Goal: Information Seeking & Learning: Learn about a topic

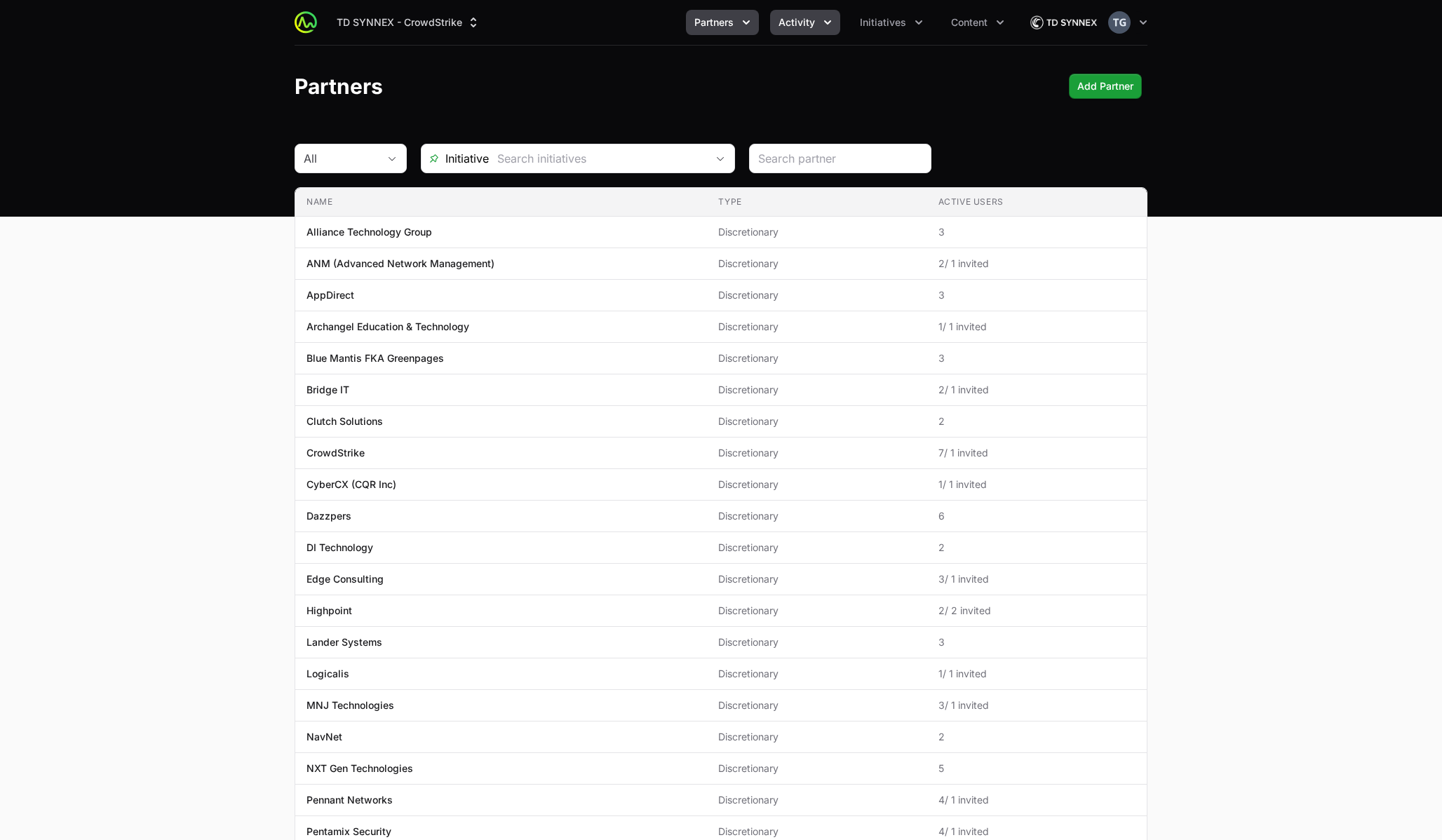
click at [803, 28] on span "Activity" at bounding box center [796, 22] width 37 height 14
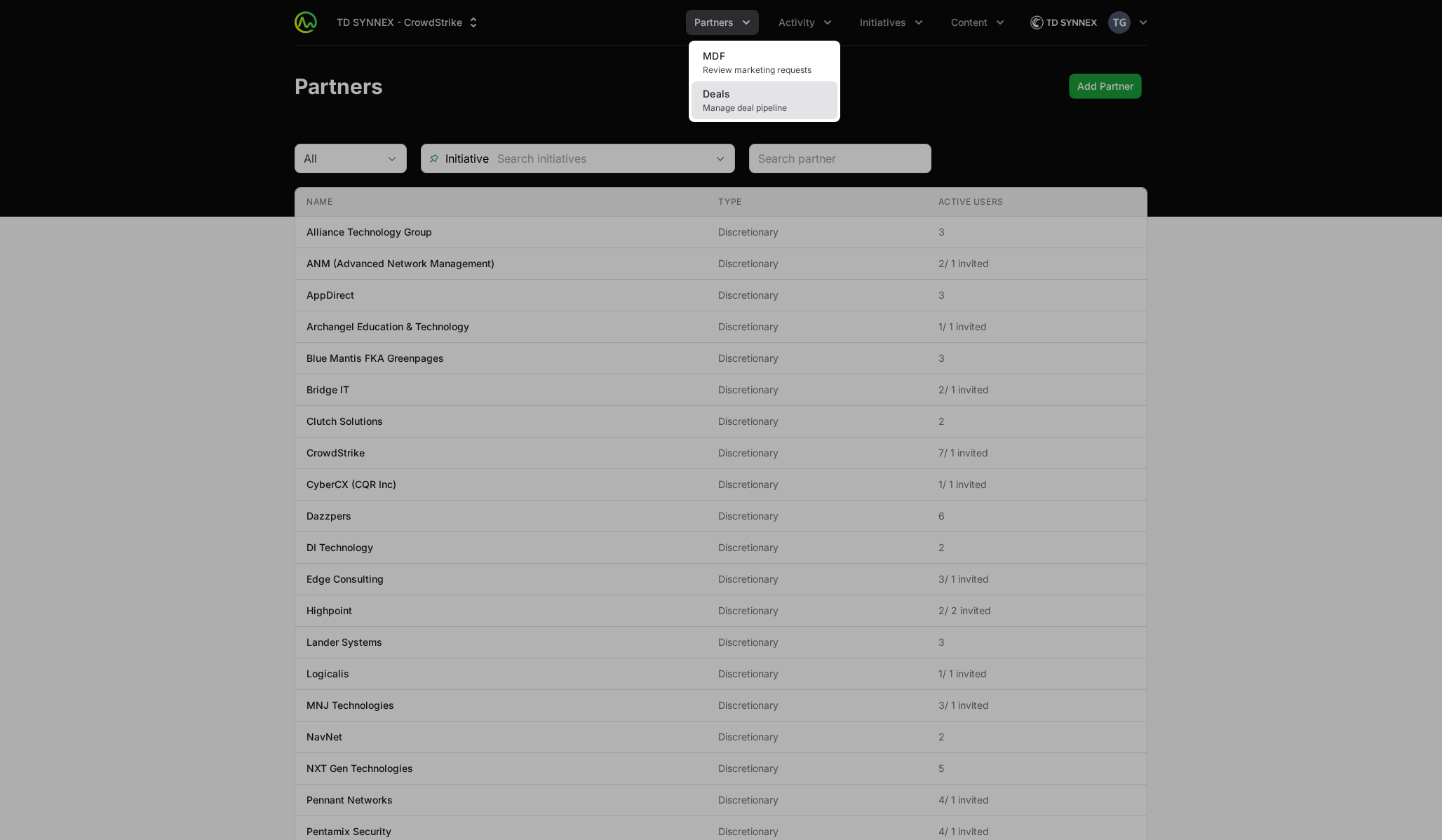
click at [791, 97] on link "Deals Manage deal pipeline" at bounding box center [763, 100] width 146 height 38
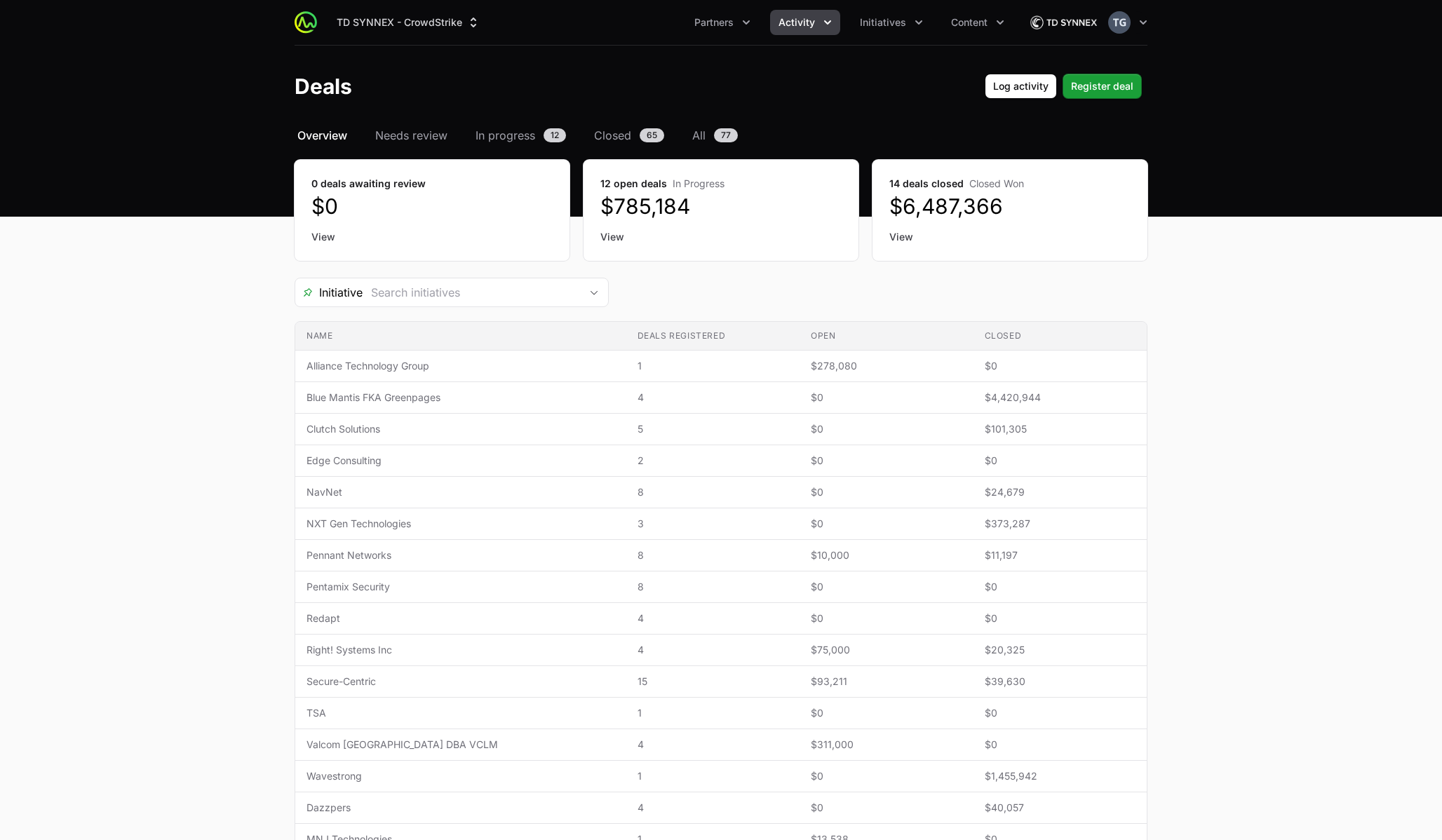
click at [822, 21] on icon "Activity menu" at bounding box center [827, 22] width 14 height 14
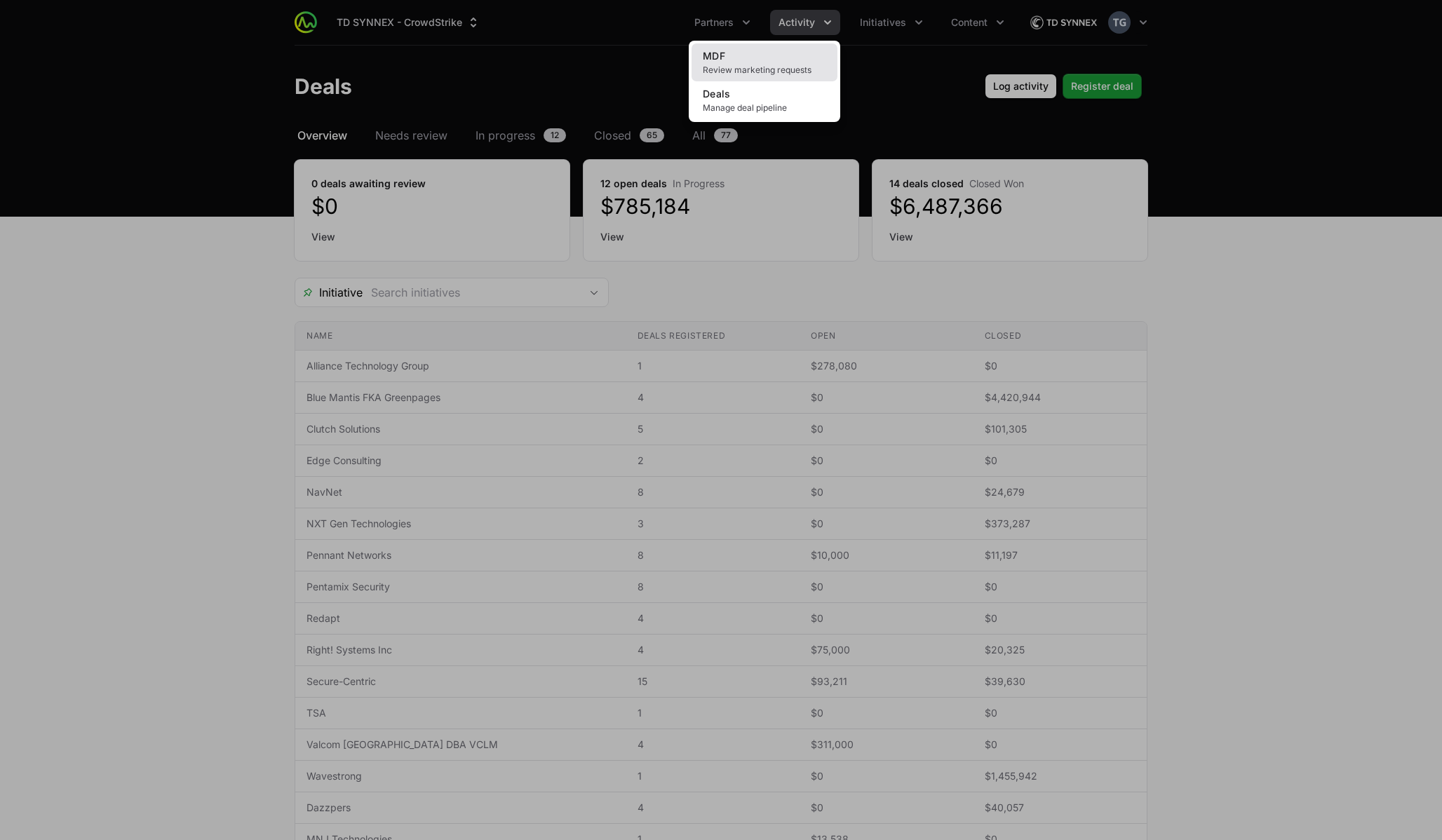
click at [807, 60] on link "MDF Review marketing requests" at bounding box center [763, 62] width 146 height 38
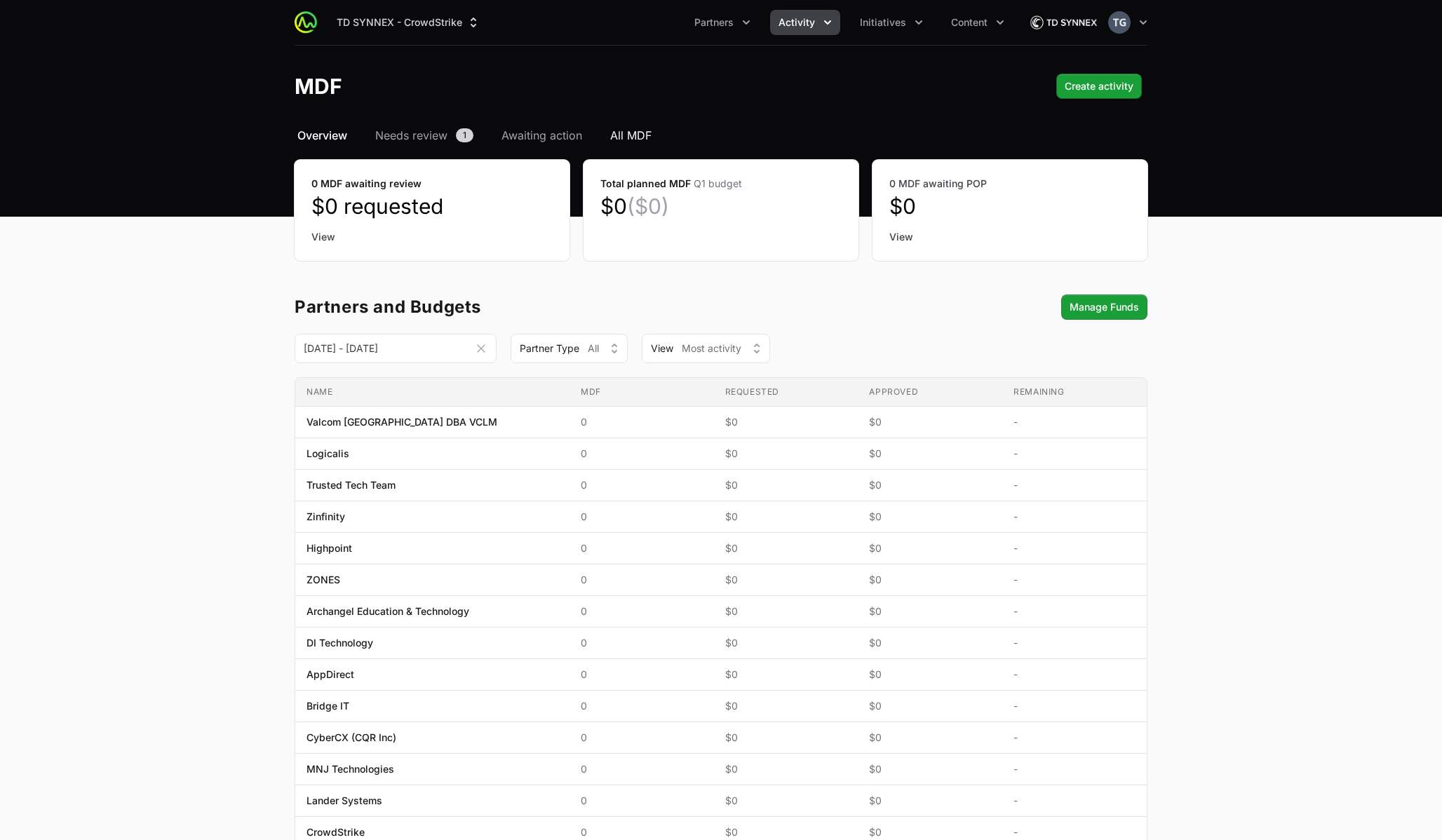
click at [641, 136] on span "All MDF" at bounding box center [631, 135] width 41 height 17
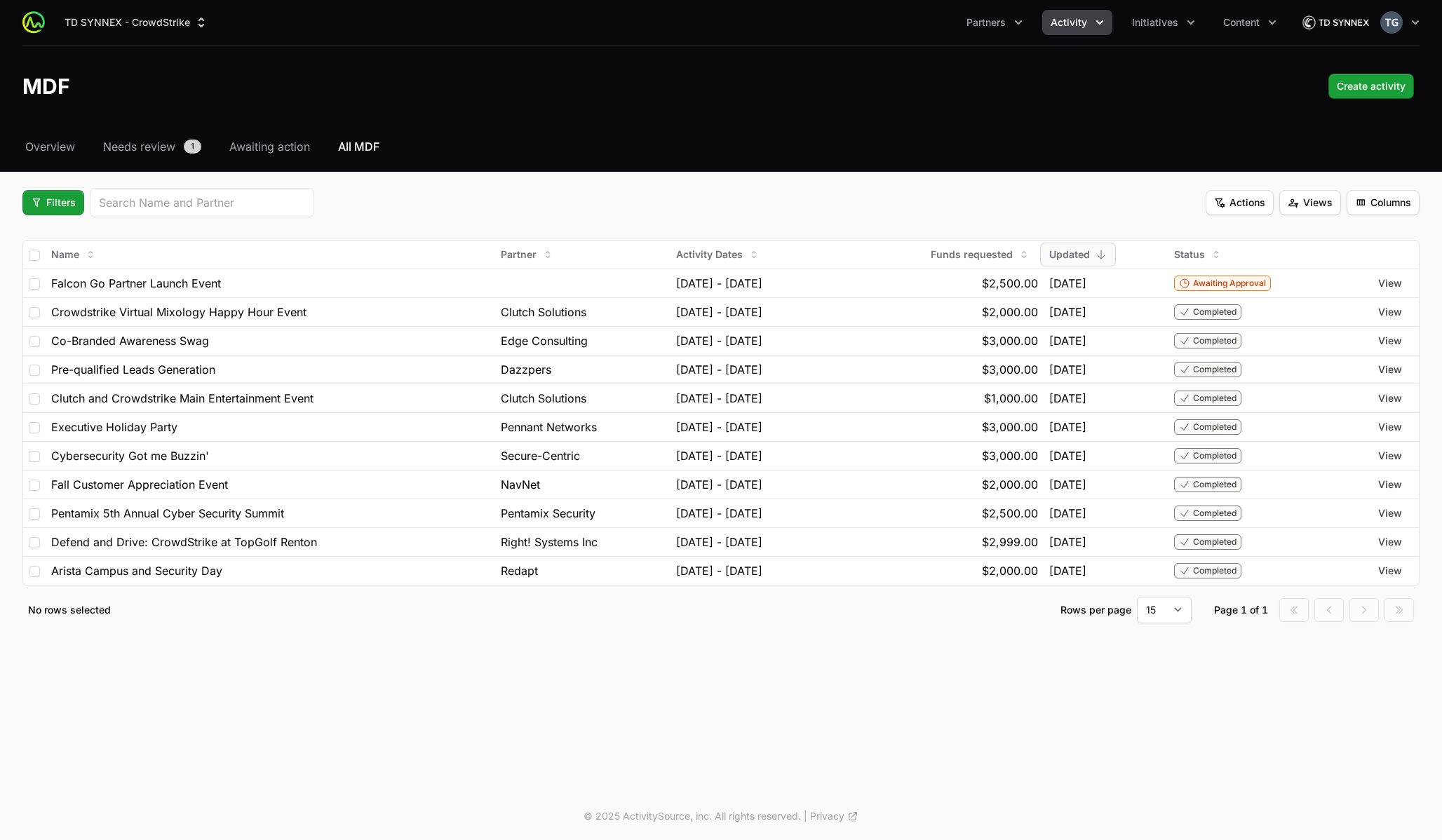
click at [421, 215] on div "Filters Actions Views Columns" at bounding box center [721, 202] width 1397 height 29
click at [59, 198] on span "Filters" at bounding box center [54, 203] width 45 height 17
click at [76, 239] on div "Activity Type" at bounding box center [77, 237] width 147 height 21
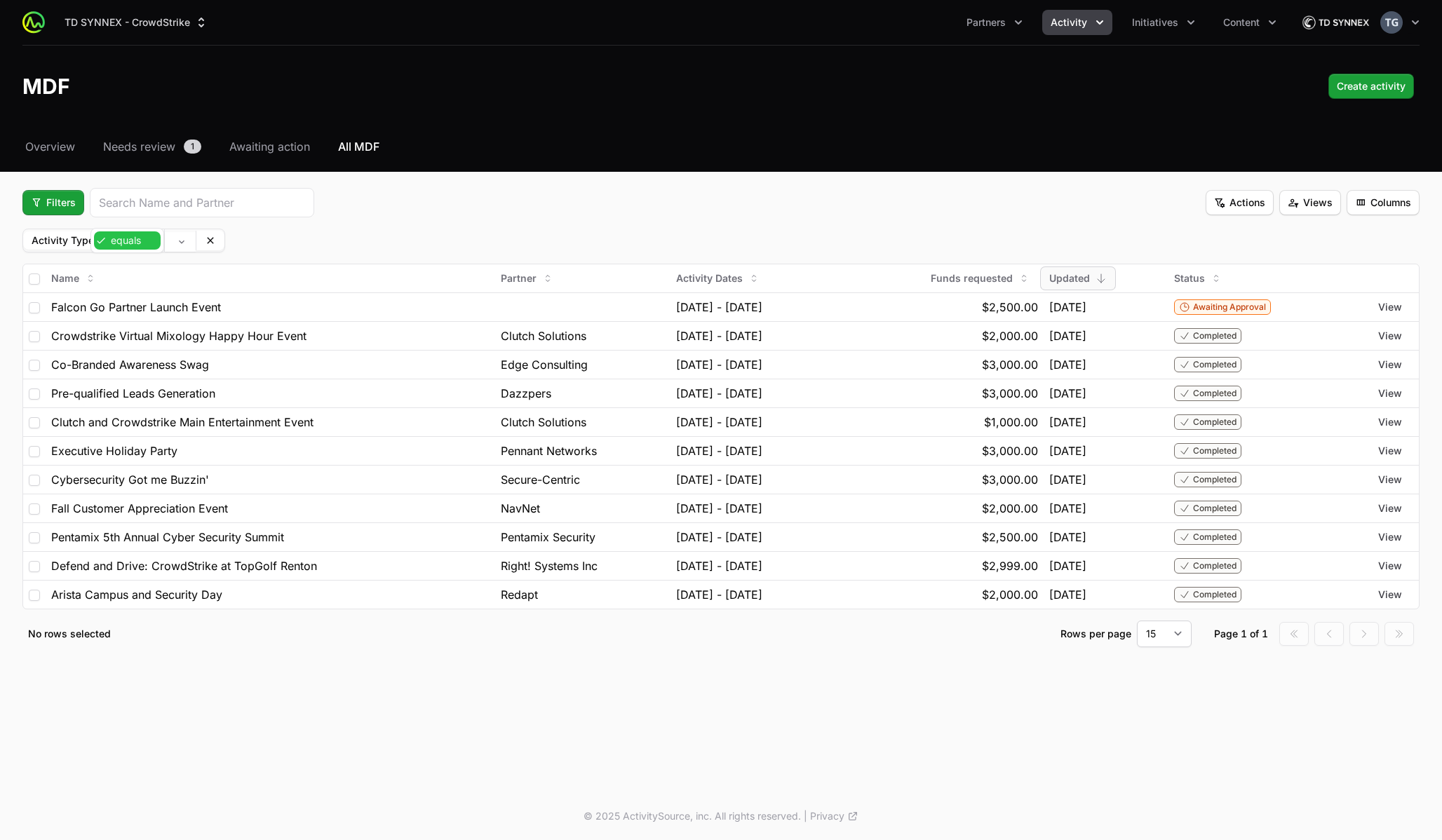
click at [142, 242] on body "TD SYNNEX - CrowdStrike Partners Activity Initiatives Content Open user menu Op…" at bounding box center [721, 420] width 1442 height 840
click at [183, 245] on body "TD SYNNEX - CrowdStrike Partners Activity Initiatives Content Open user menu Op…" at bounding box center [721, 420] width 1442 height 840
click at [411, 230] on html "TD SYNNEX - CrowdStrike Partners Activity Initiatives Content Open user menu Op…" at bounding box center [721, 420] width 1442 height 840
click at [45, 195] on span "Filters" at bounding box center [54, 203] width 45 height 17
click at [261, 241] on html "TD SYNNEX - CrowdStrike Partners Activity Initiatives Content Open user menu Op…" at bounding box center [721, 420] width 1442 height 840
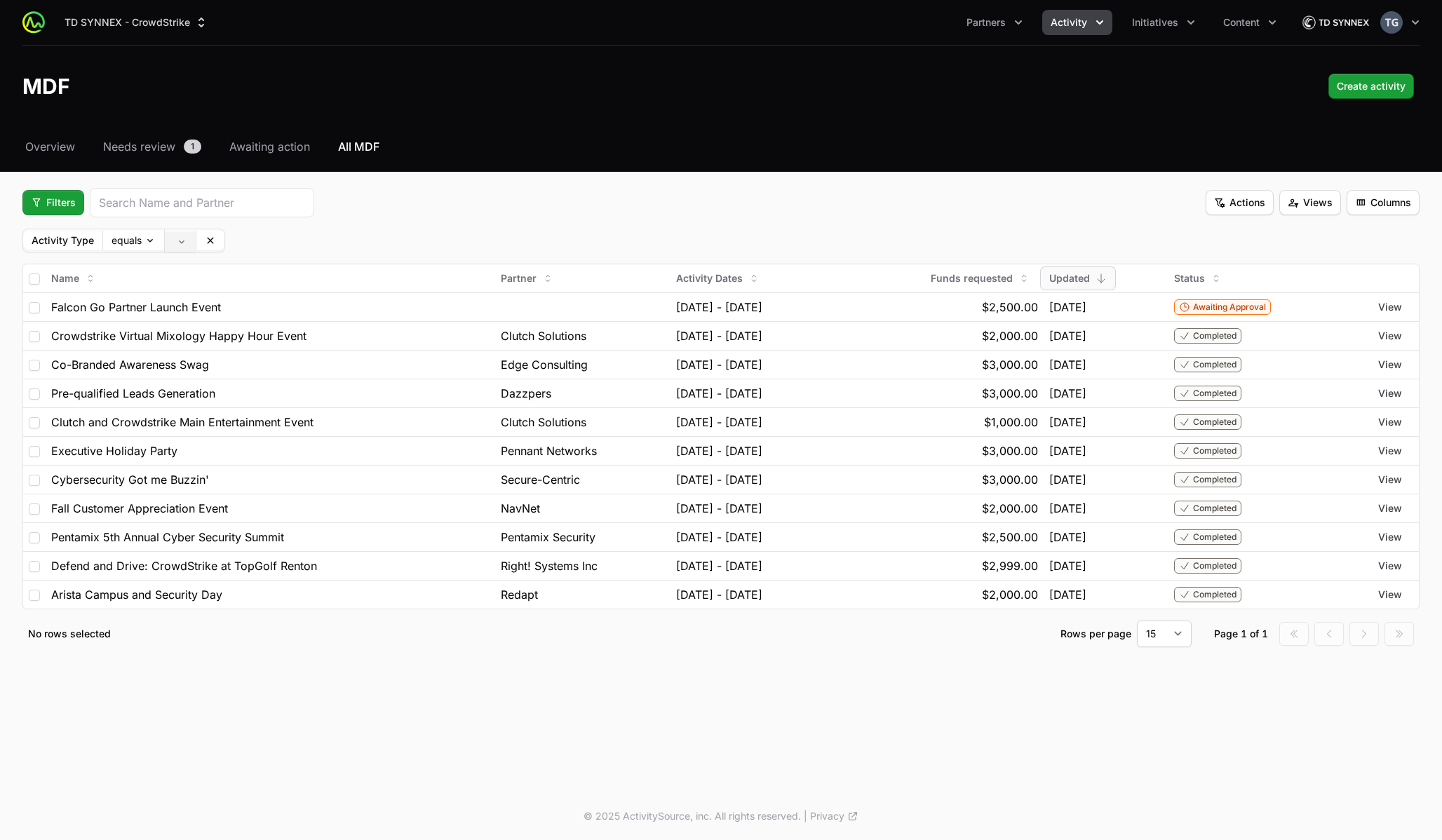
click at [181, 241] on body "TD SYNNEX - CrowdStrike Partners Activity Initiatives Content Open user menu Op…" at bounding box center [721, 420] width 1442 height 840
click at [207, 262] on span "Leadership Roundtable" at bounding box center [226, 260] width 107 height 9
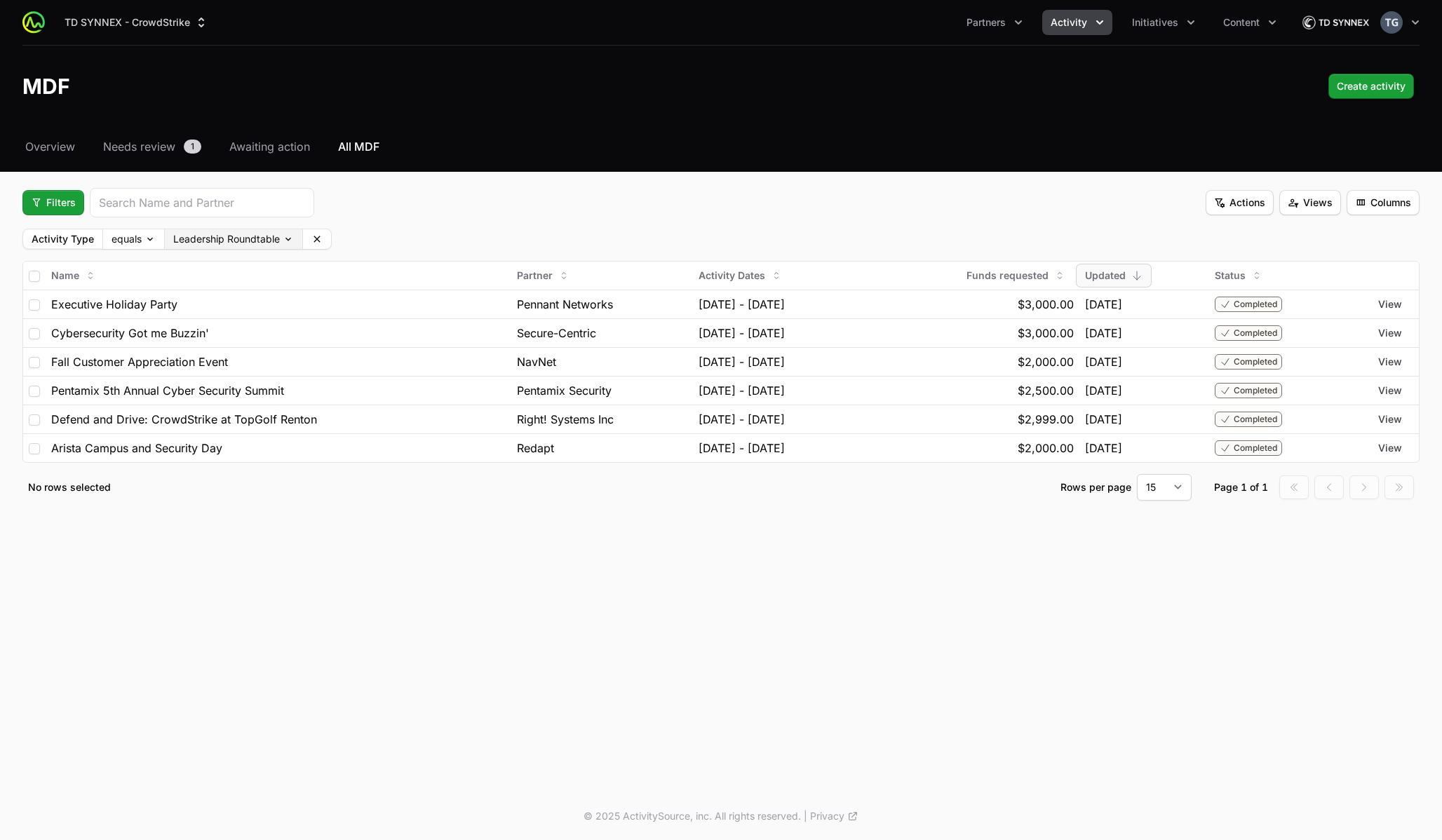
click at [225, 248] on body "TD SYNNEX - CrowdStrike Partners Activity Initiatives Content Open user menu Op…" at bounding box center [721, 420] width 1442 height 840
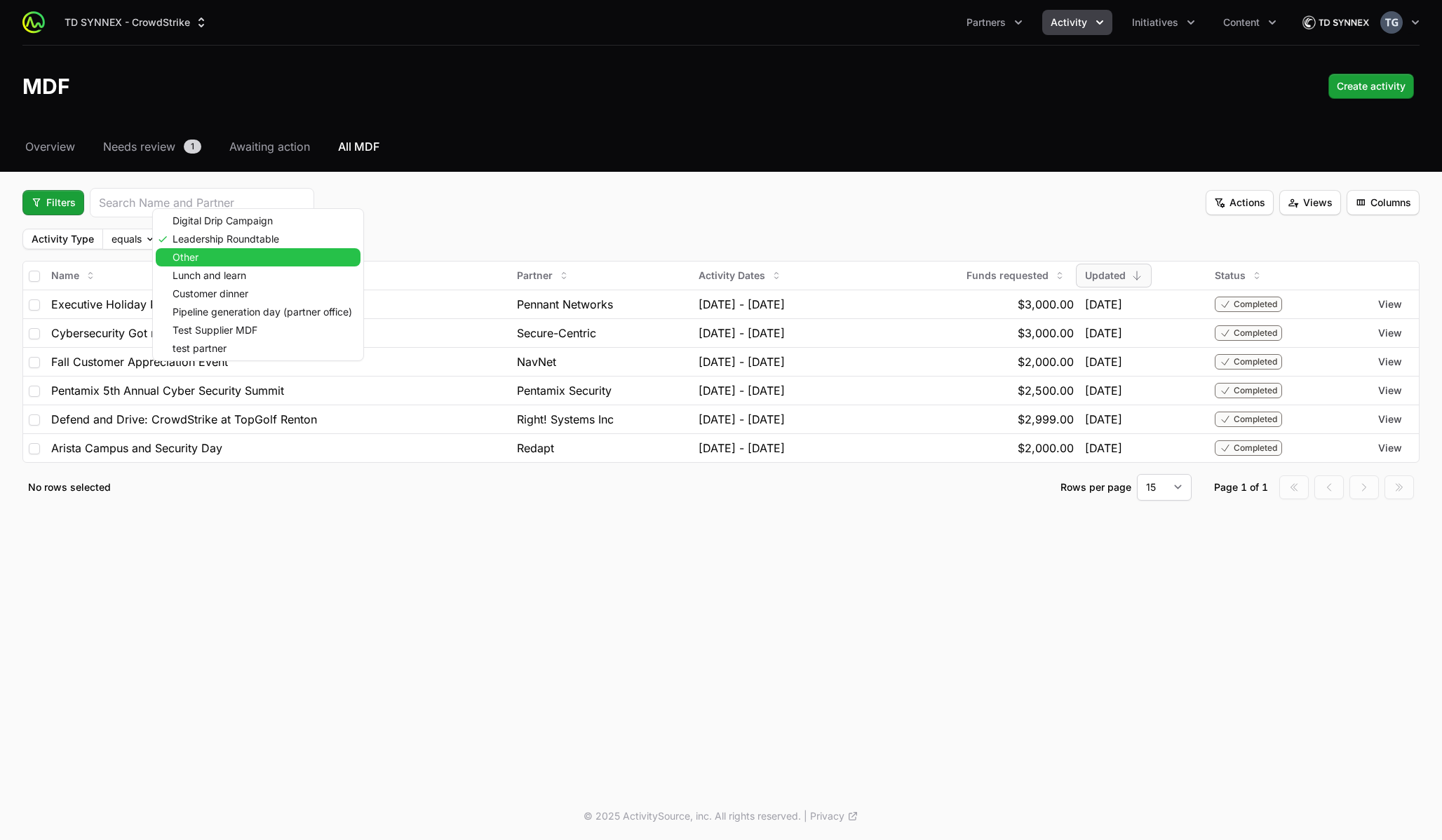
click at [221, 260] on div "Other" at bounding box center [258, 256] width 205 height 18
click at [234, 243] on body "TD SYNNEX - CrowdStrike Partners Activity Initiatives Content Open user menu Op…" at bounding box center [721, 420] width 1442 height 840
click at [458, 239] on html "TD SYNNEX - CrowdStrike Partners Activity Initiatives Content Open user menu Op…" at bounding box center [721, 420] width 1442 height 840
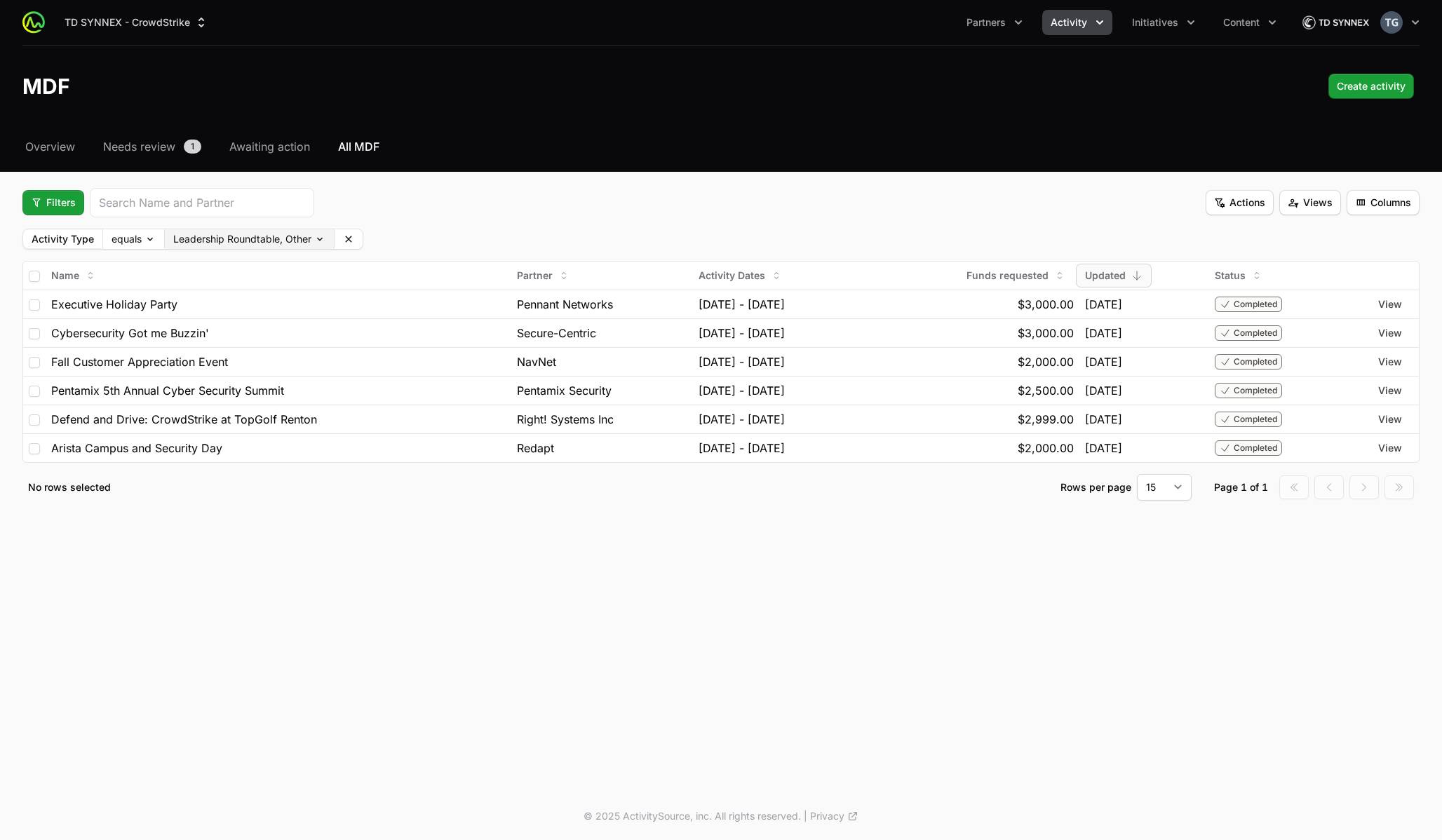
click at [254, 246] on body "TD SYNNEX - CrowdStrike Partners Activity Initiatives Content Open user menu Op…" at bounding box center [721, 420] width 1442 height 840
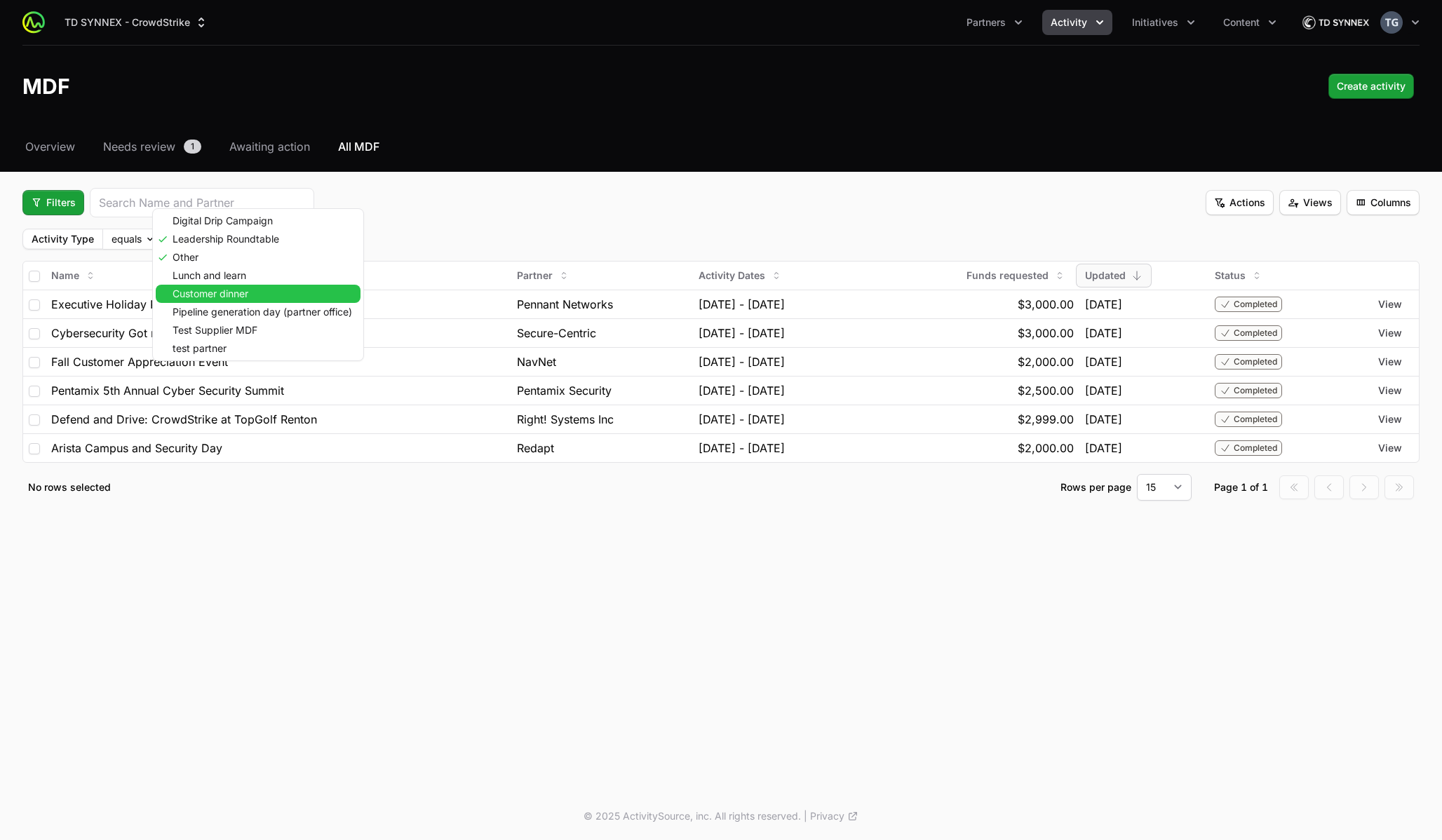
click at [251, 292] on div "Customer dinner" at bounding box center [258, 293] width 205 height 18
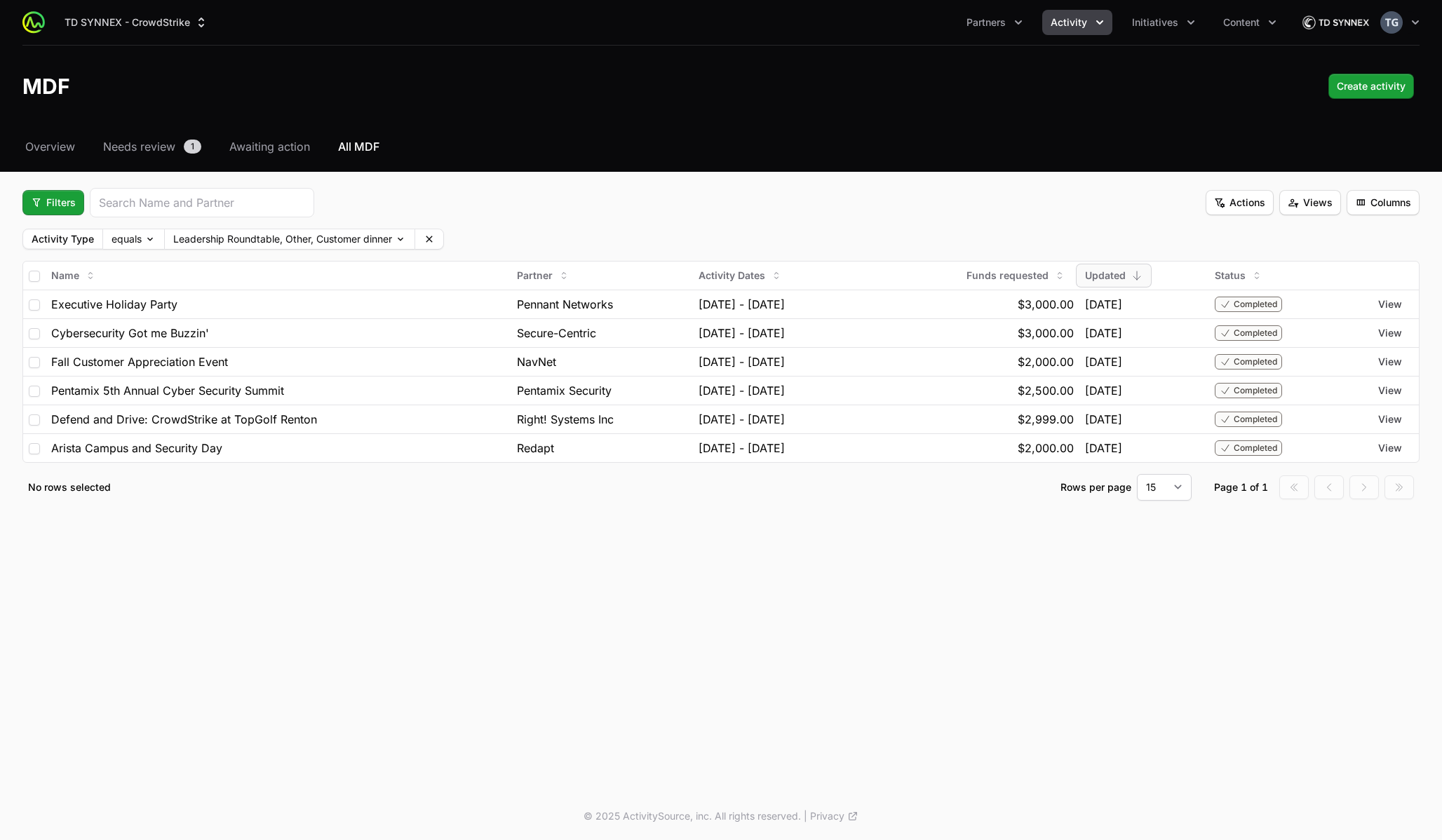
click at [52, 222] on fieldset "Filters Actions Views Columns Activity Type equals Leadership Roundtable, Other…" at bounding box center [721, 344] width 1397 height 313
click at [53, 211] on button "Filters" at bounding box center [54, 202] width 62 height 25
click at [54, 258] on div "Budget Period" at bounding box center [77, 257] width 147 height 21
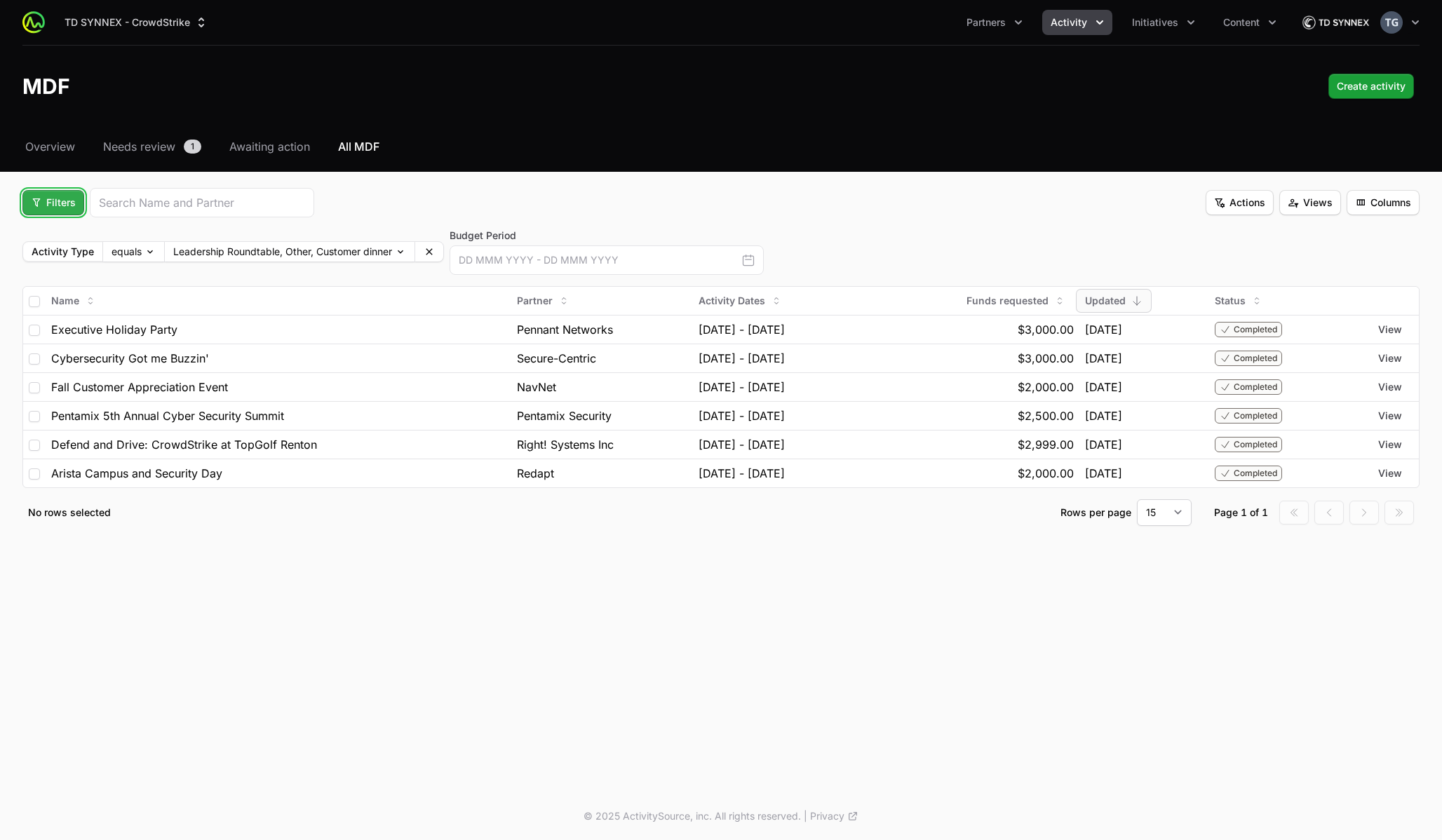
click at [43, 212] on button "Filters" at bounding box center [54, 202] width 62 height 25
click at [37, 261] on div "Budget Period" at bounding box center [77, 257] width 147 height 21
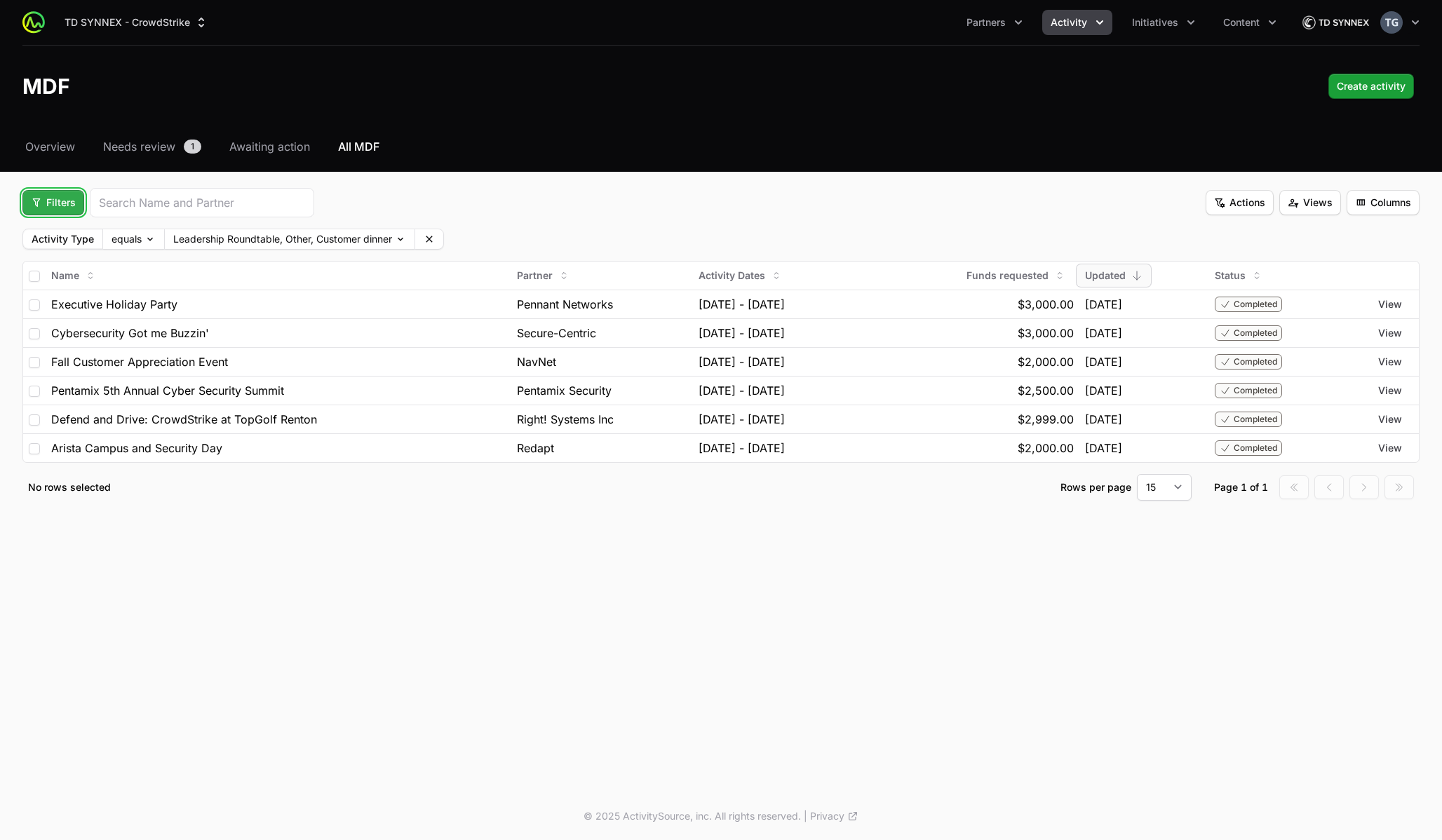
click at [43, 200] on span "Filters" at bounding box center [54, 203] width 45 height 17
click at [45, 276] on div "Status" at bounding box center [77, 278] width 147 height 21
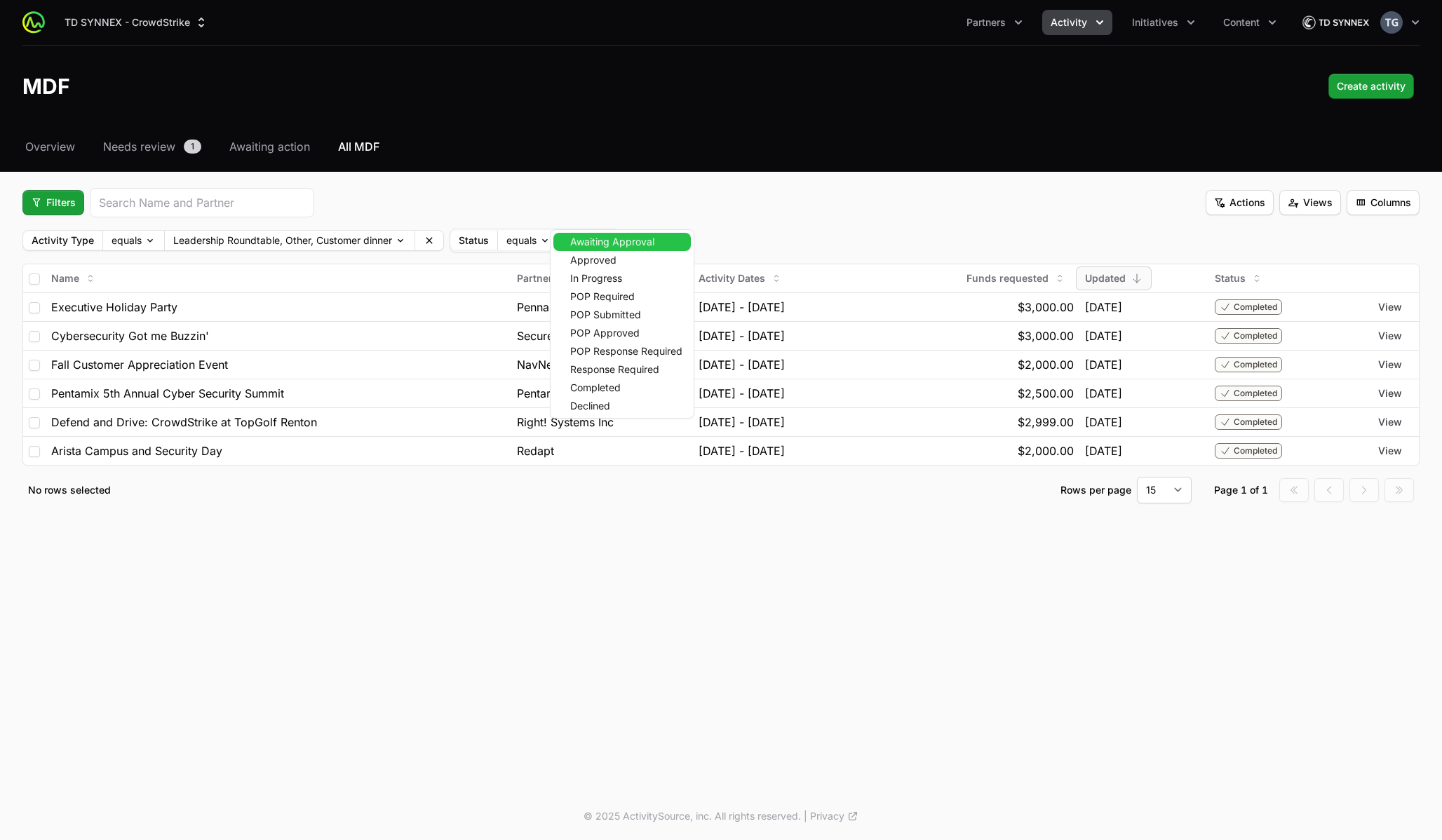
click at [577, 240] on body "TD SYNNEX - CrowdStrike Partners Activity Initiatives Content Open user menu Op…" at bounding box center [721, 420] width 1442 height 840
click at [578, 261] on span "Approved" at bounding box center [592, 260] width 46 height 9
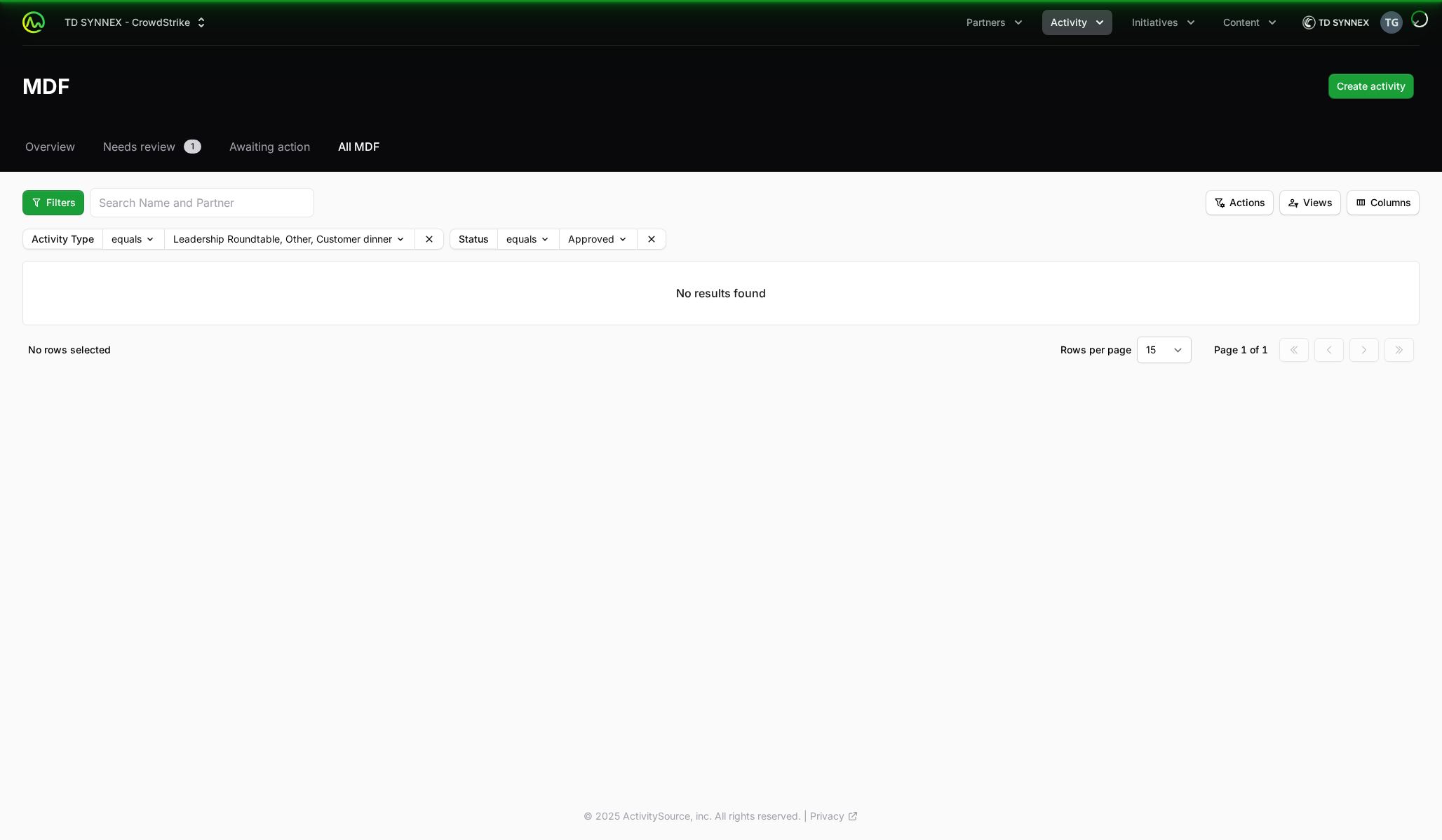
click at [578, 272] on p "No results found" at bounding box center [720, 293] width 1394 height 62
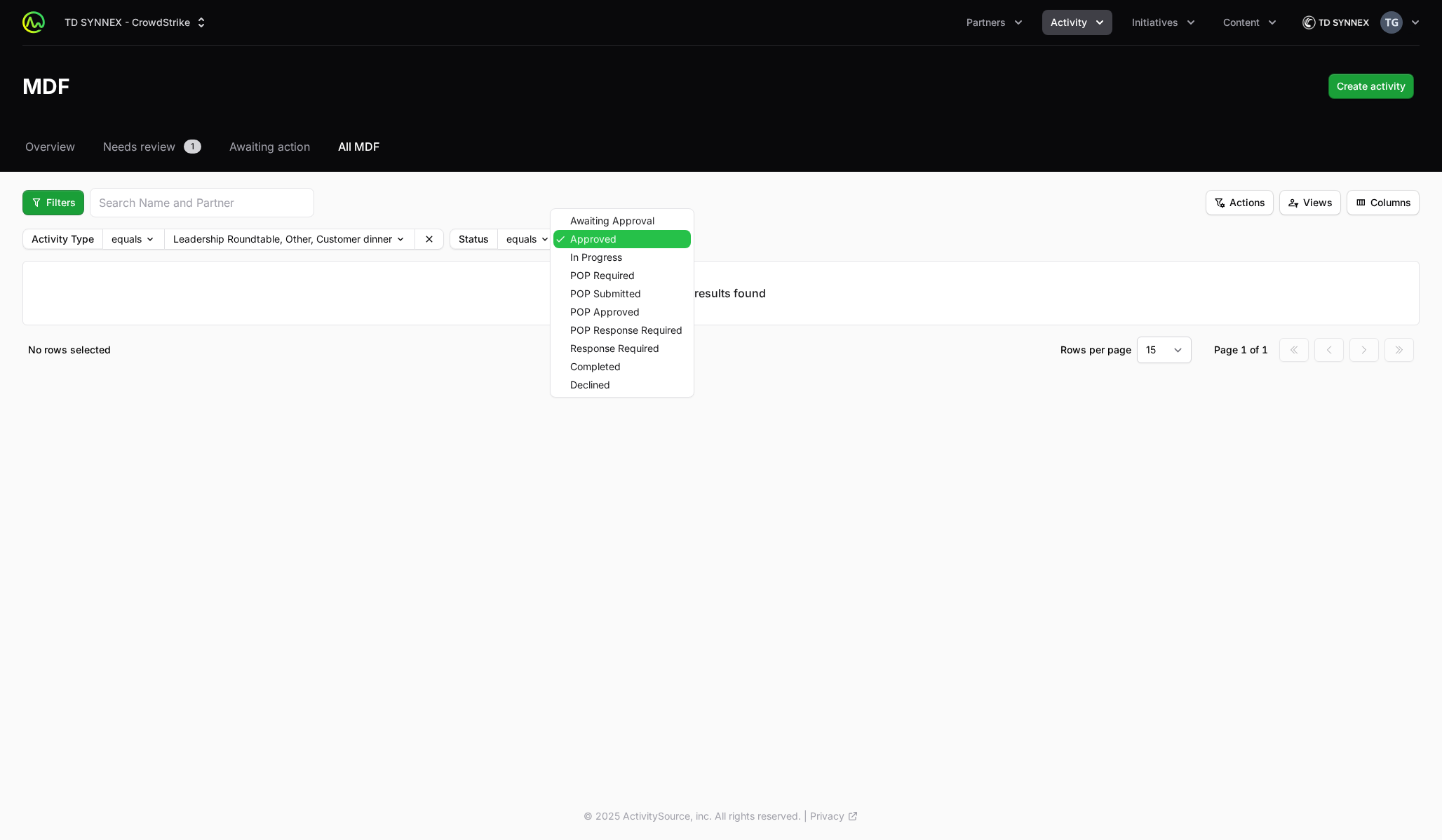
click at [595, 234] on body "TD SYNNEX - CrowdStrike Partners Activity Initiatives Content Open user menu Op…" at bounding box center [721, 420] width 1442 height 840
click at [592, 264] on div "In Progress" at bounding box center [621, 256] width 137 height 18
click at [824, 234] on html "TD SYNNEX - CrowdStrike Partners Activity Initiatives Content Open user menu Op…" at bounding box center [721, 420] width 1442 height 840
click at [699, 242] on button at bounding box center [709, 238] width 28 height 20
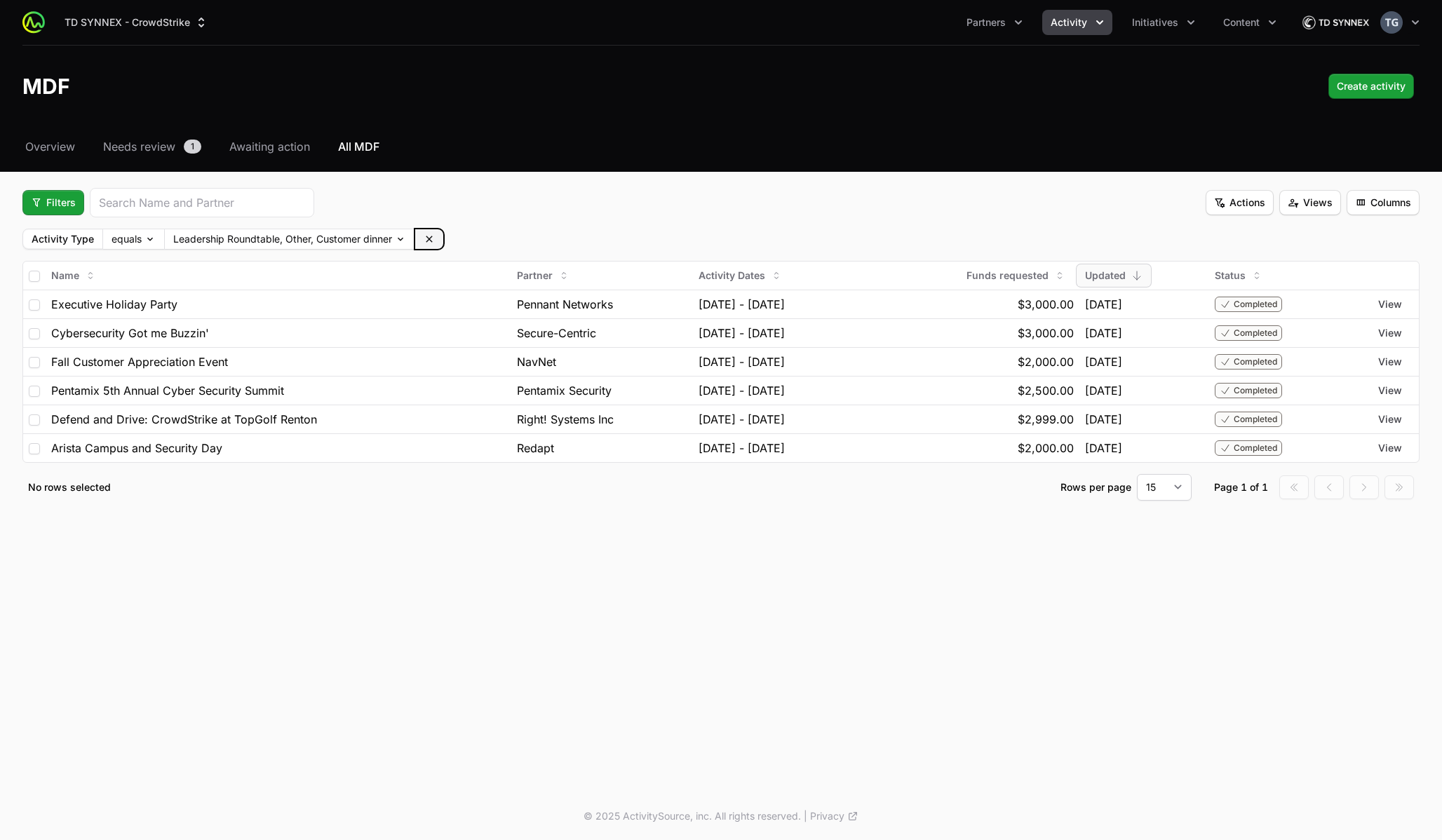
click at [428, 237] on icon at bounding box center [429, 239] width 11 height 11
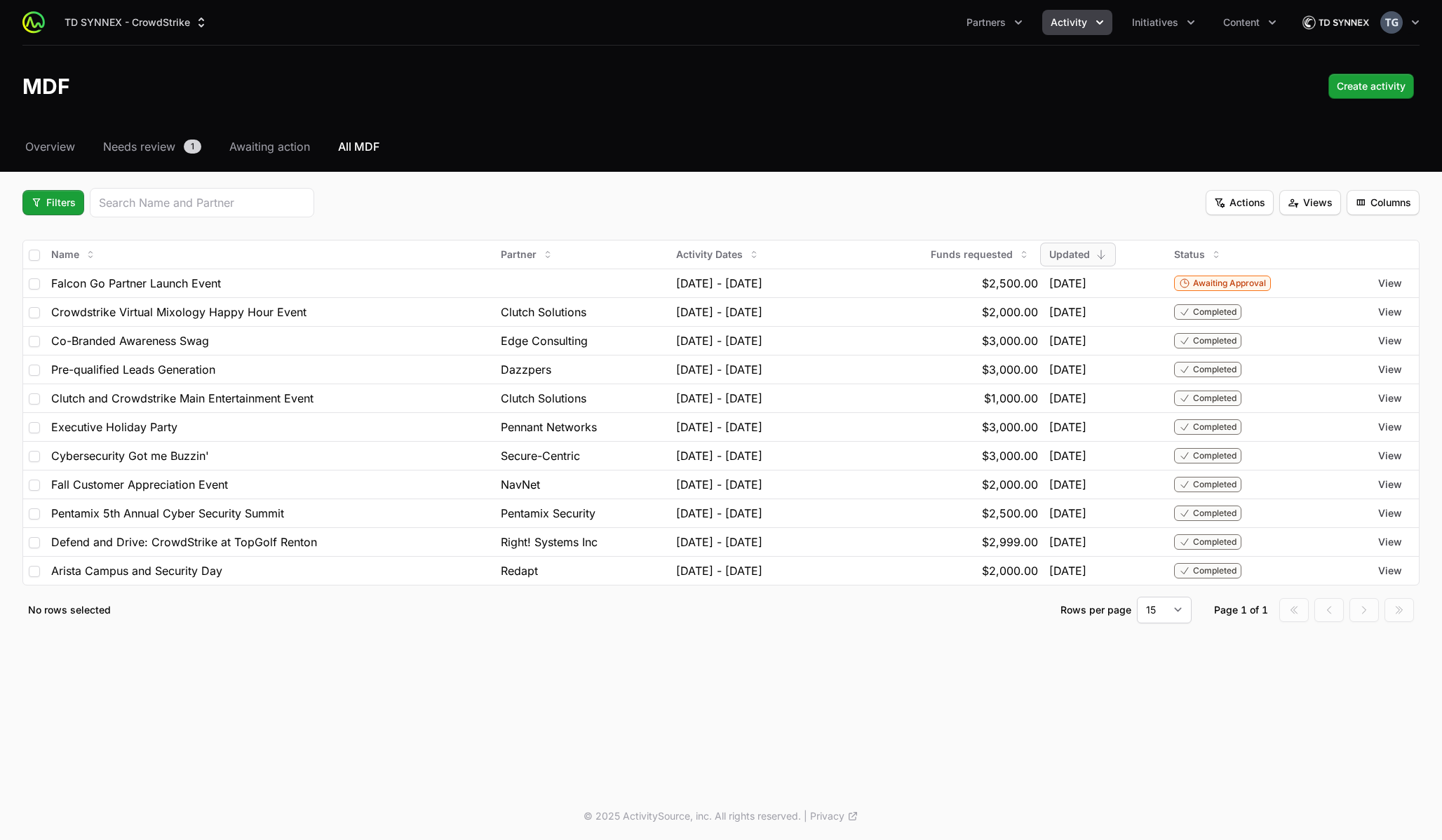
click at [353, 198] on div "Filters Actions Views Columns" at bounding box center [721, 202] width 1397 height 29
click at [250, 202] on input "search" at bounding box center [202, 203] width 207 height 17
type input "falcon"
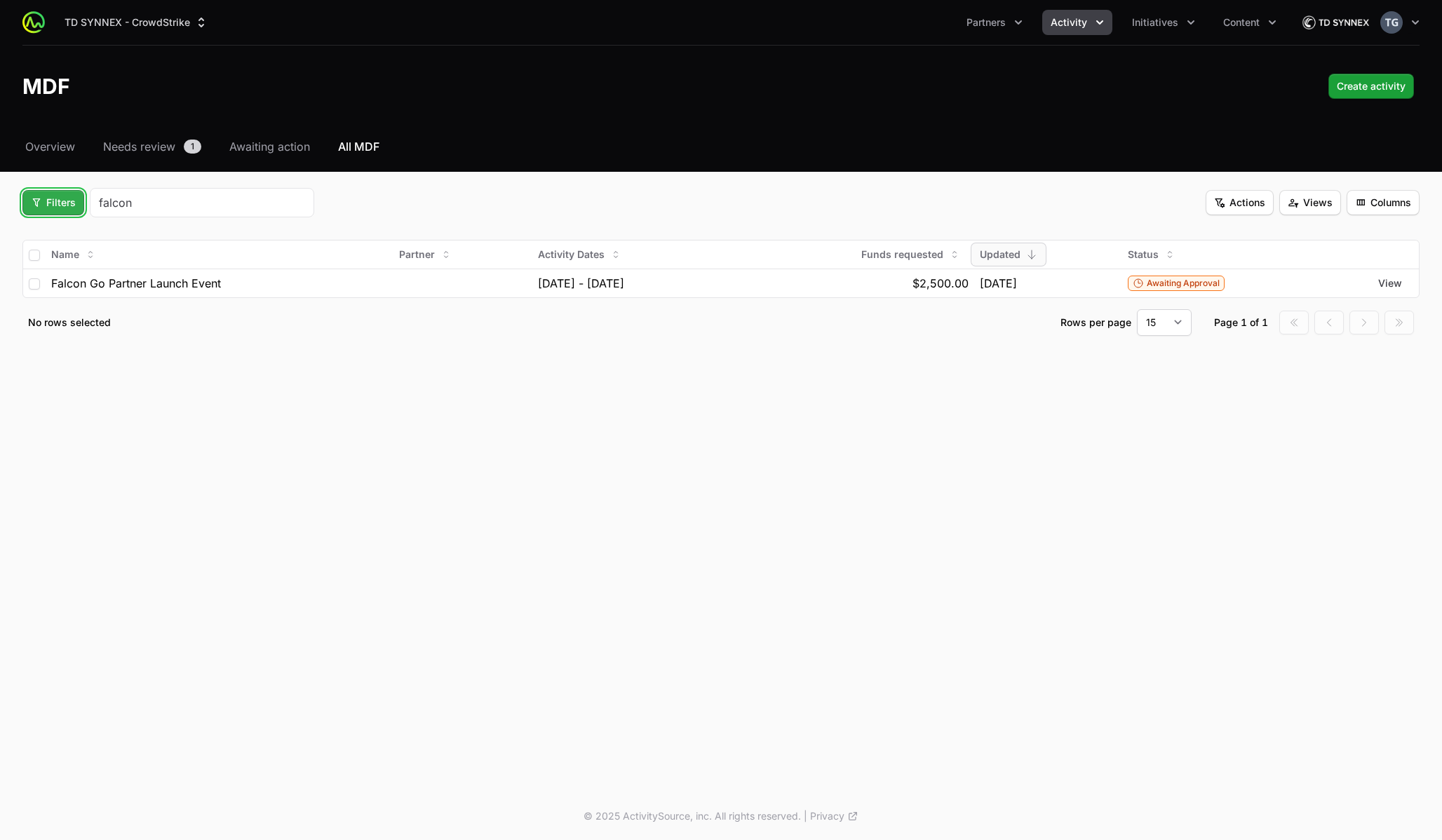
click at [41, 196] on span "Filters" at bounding box center [54, 203] width 45 height 17
click at [78, 237] on div "Activity Type" at bounding box center [77, 237] width 147 height 21
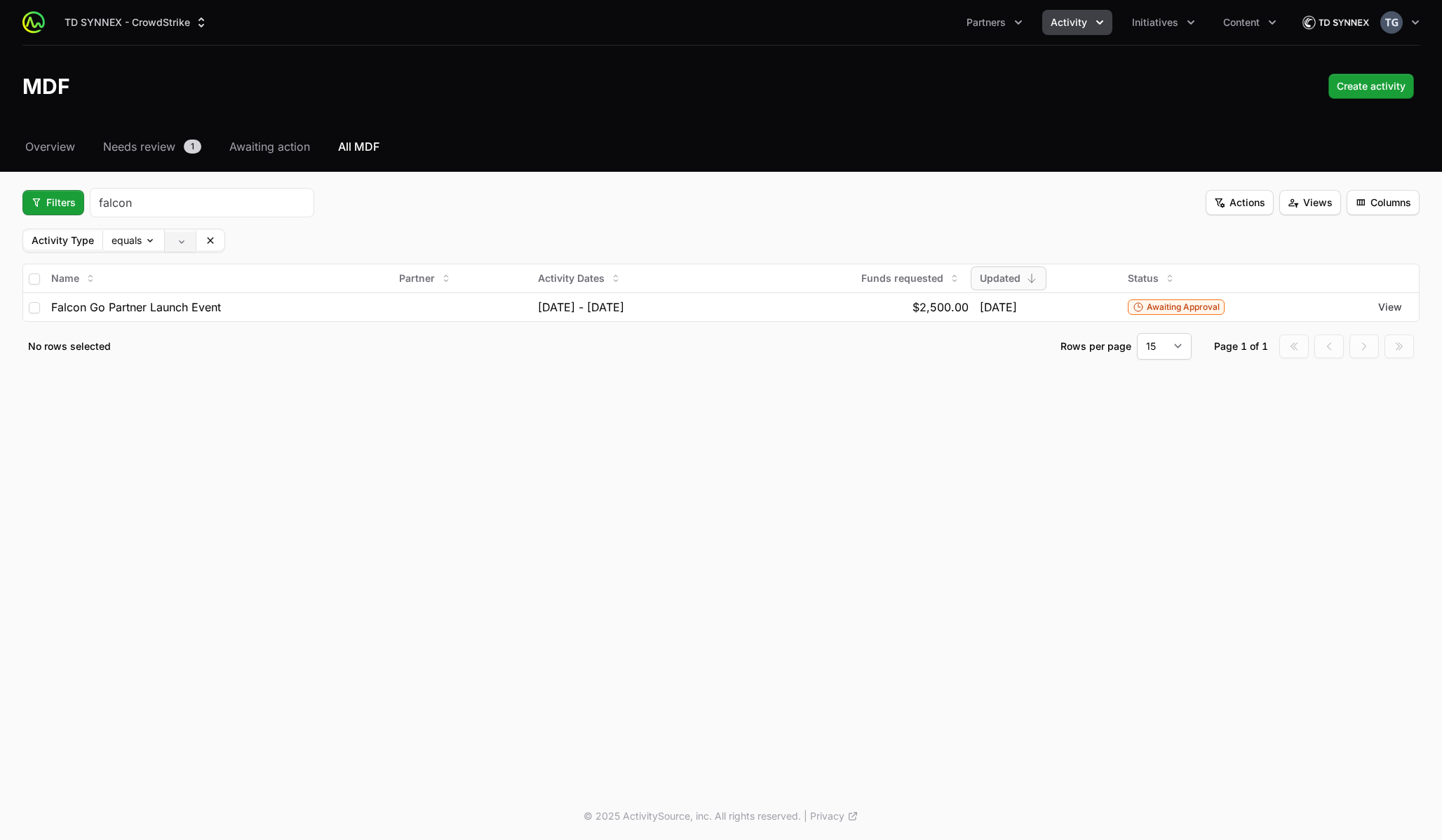
click at [173, 241] on body "TD SYNNEX - CrowdStrike Partners Activity Initiatives Content Open user menu Op…" at bounding box center [721, 420] width 1442 height 840
click at [159, 428] on html "TD SYNNEX - CrowdStrike Partners Activity Initiatives Content Open user menu Op…" at bounding box center [721, 420] width 1442 height 840
click at [80, 248] on label "Activity Type" at bounding box center [63, 239] width 79 height 18
click at [178, 238] on body "TD SYNNEX - CrowdStrike Partners Activity Initiatives Content Open user menu Op…" at bounding box center [721, 420] width 1442 height 840
click at [187, 259] on span "Leadership Roundtable" at bounding box center [226, 260] width 107 height 9
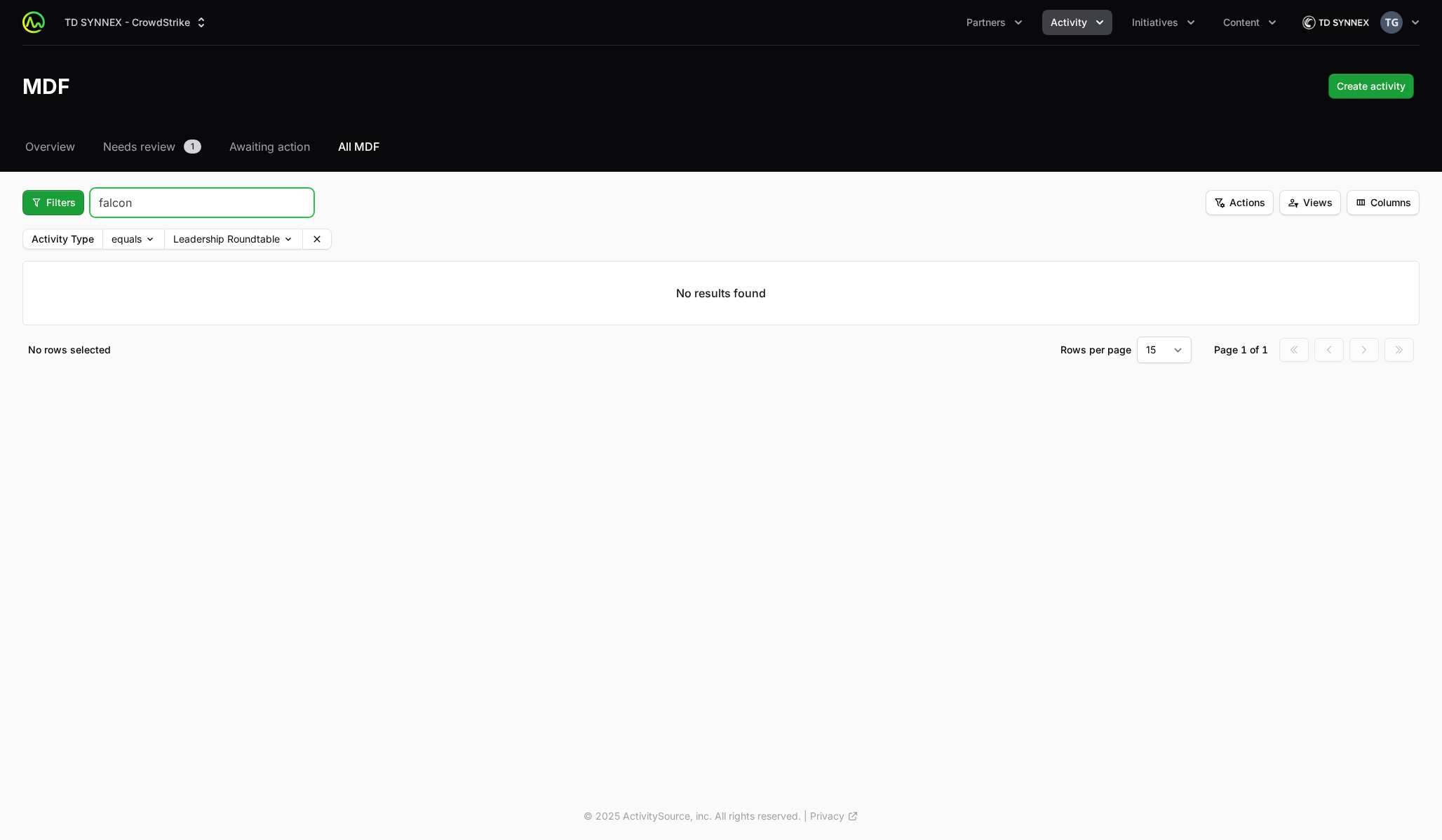
click at [120, 206] on input "falcon" at bounding box center [202, 203] width 207 height 17
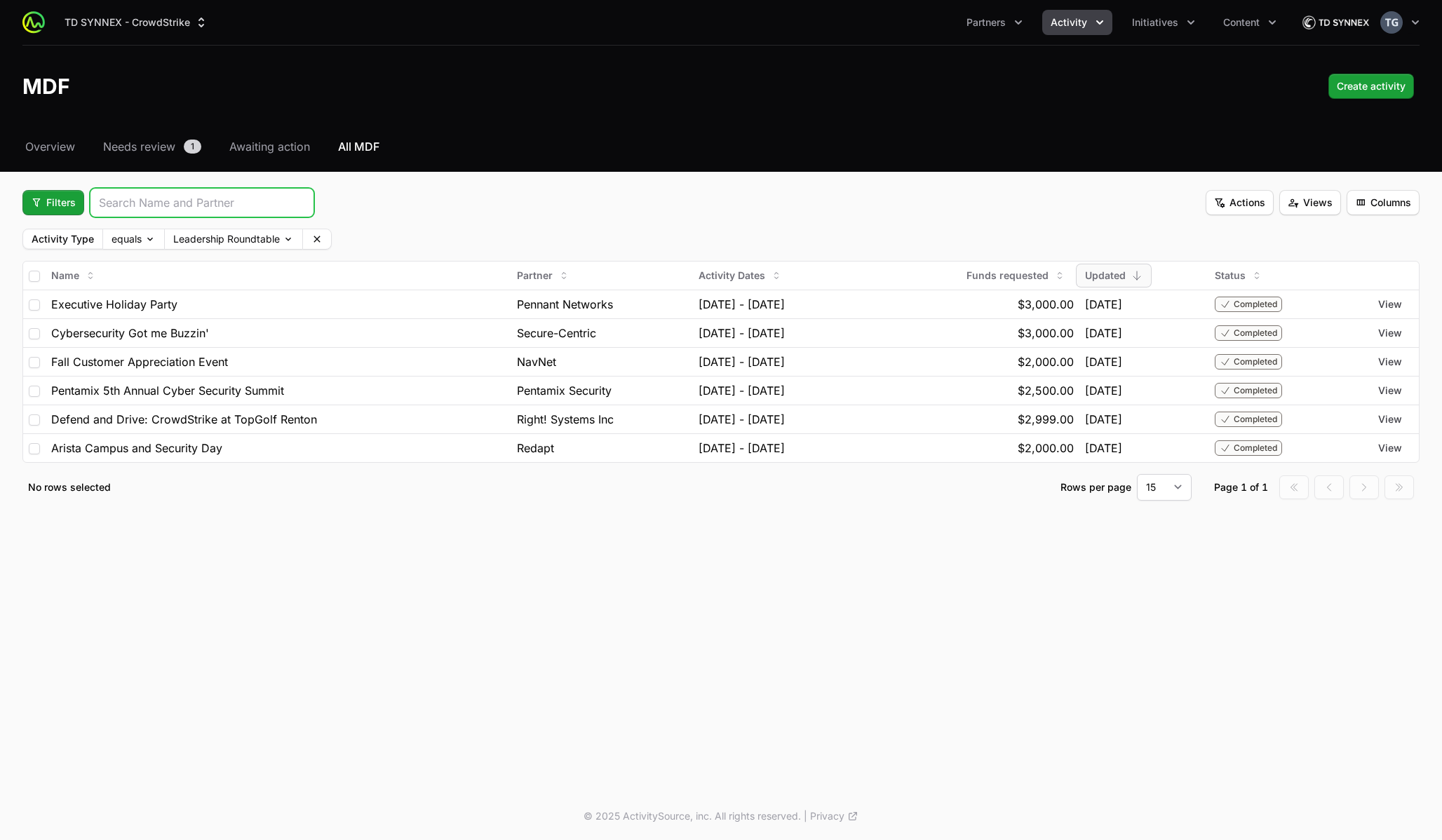
click at [123, 206] on input "search" at bounding box center [202, 203] width 207 height 17
type input "Fall"
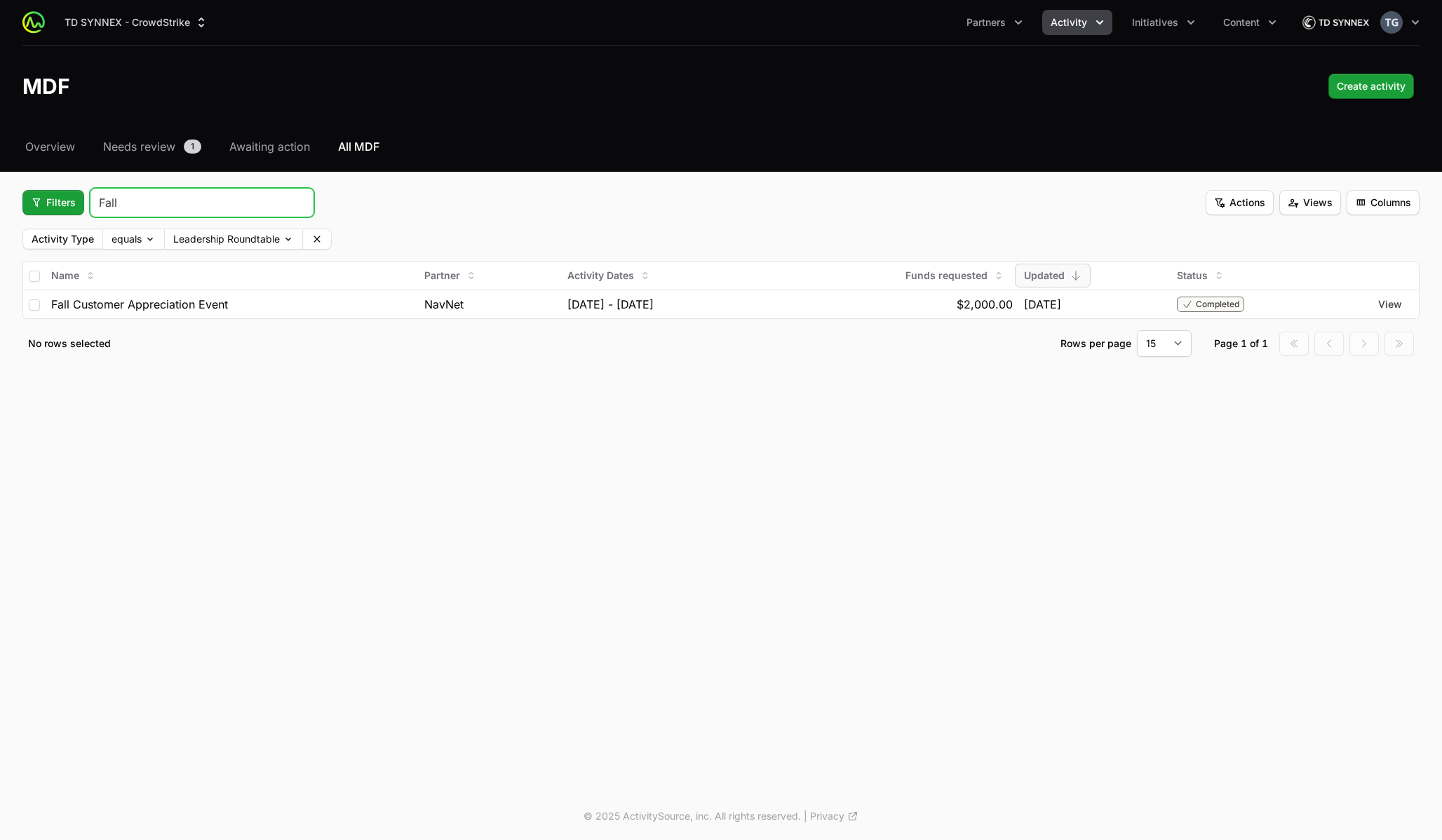
click at [251, 200] on input "Fall" at bounding box center [202, 203] width 207 height 17
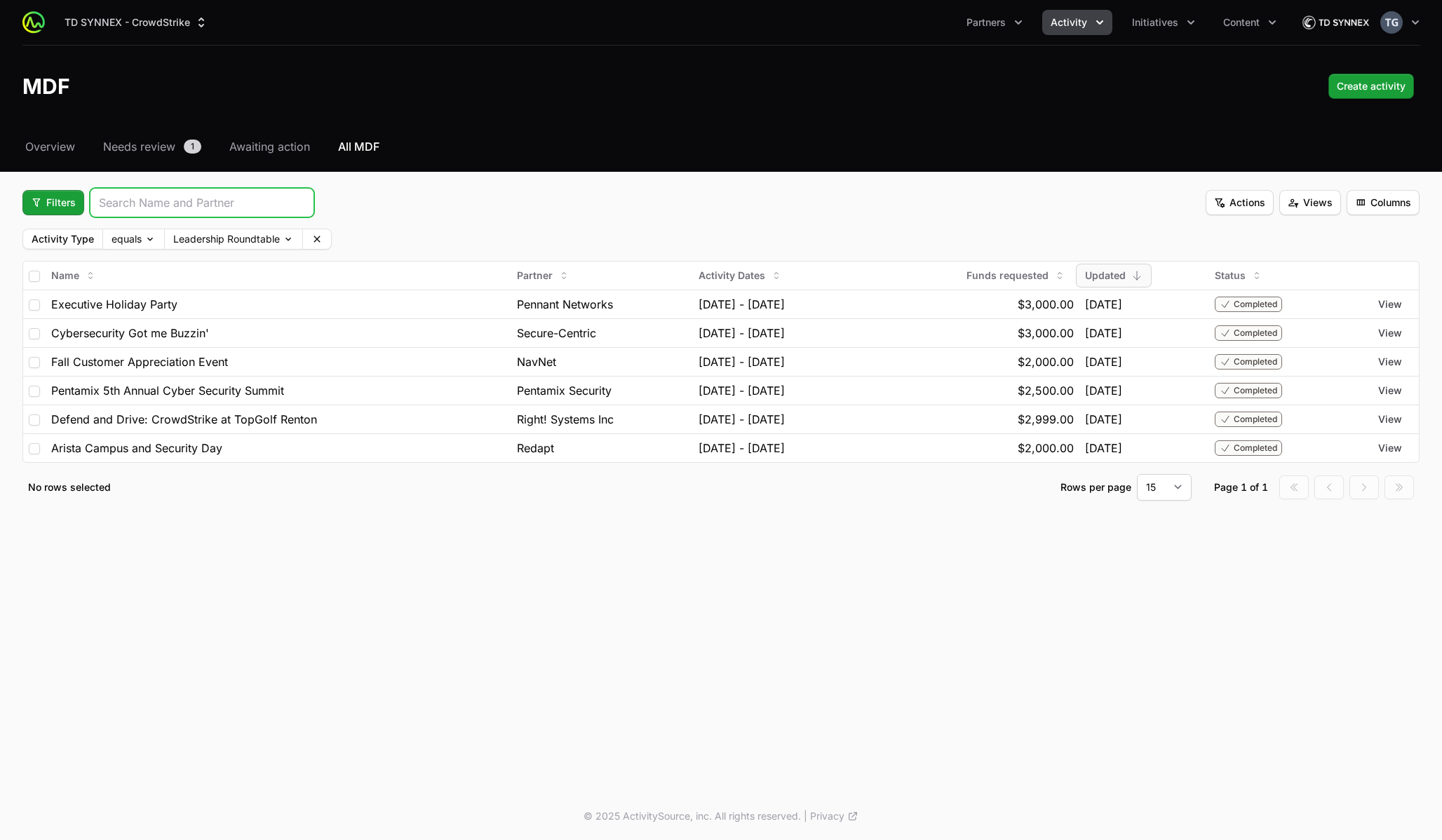
click at [251, 200] on input "search" at bounding box center [202, 203] width 207 height 17
type input "ex"
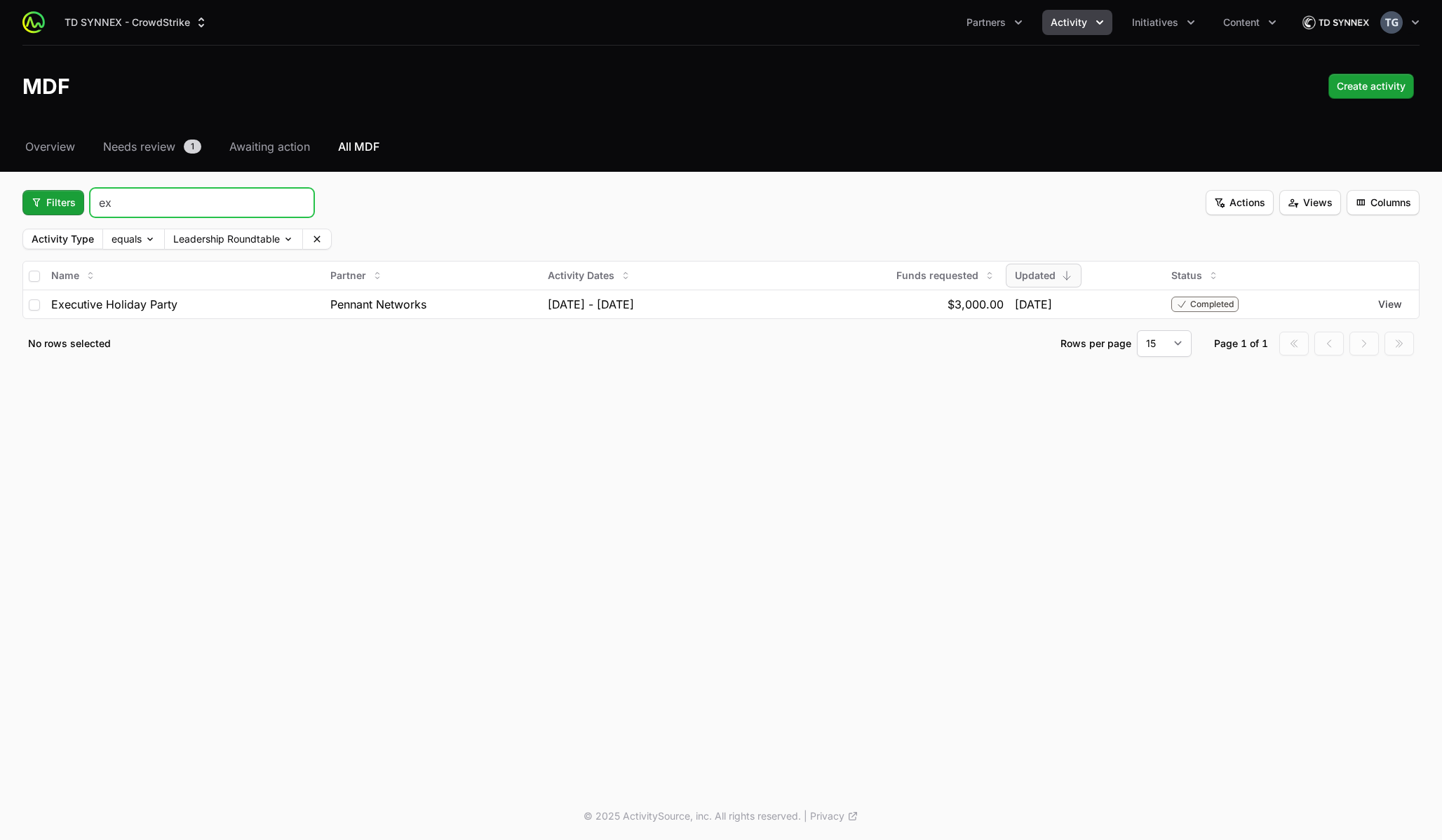
click at [223, 203] on input "ex" at bounding box center [202, 203] width 207 height 17
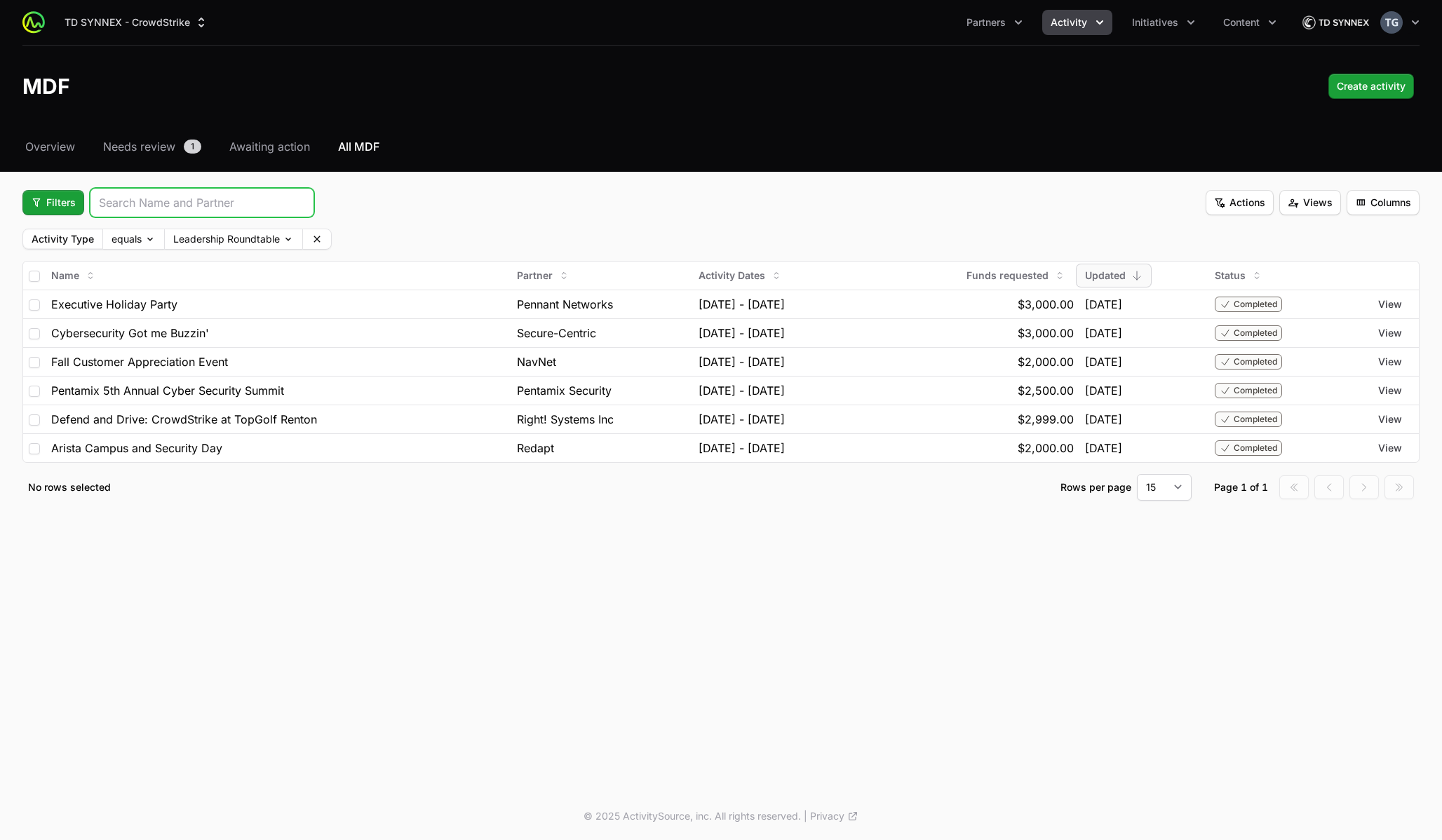
click at [223, 203] on input "search" at bounding box center [202, 203] width 207 height 17
type input "pennant"
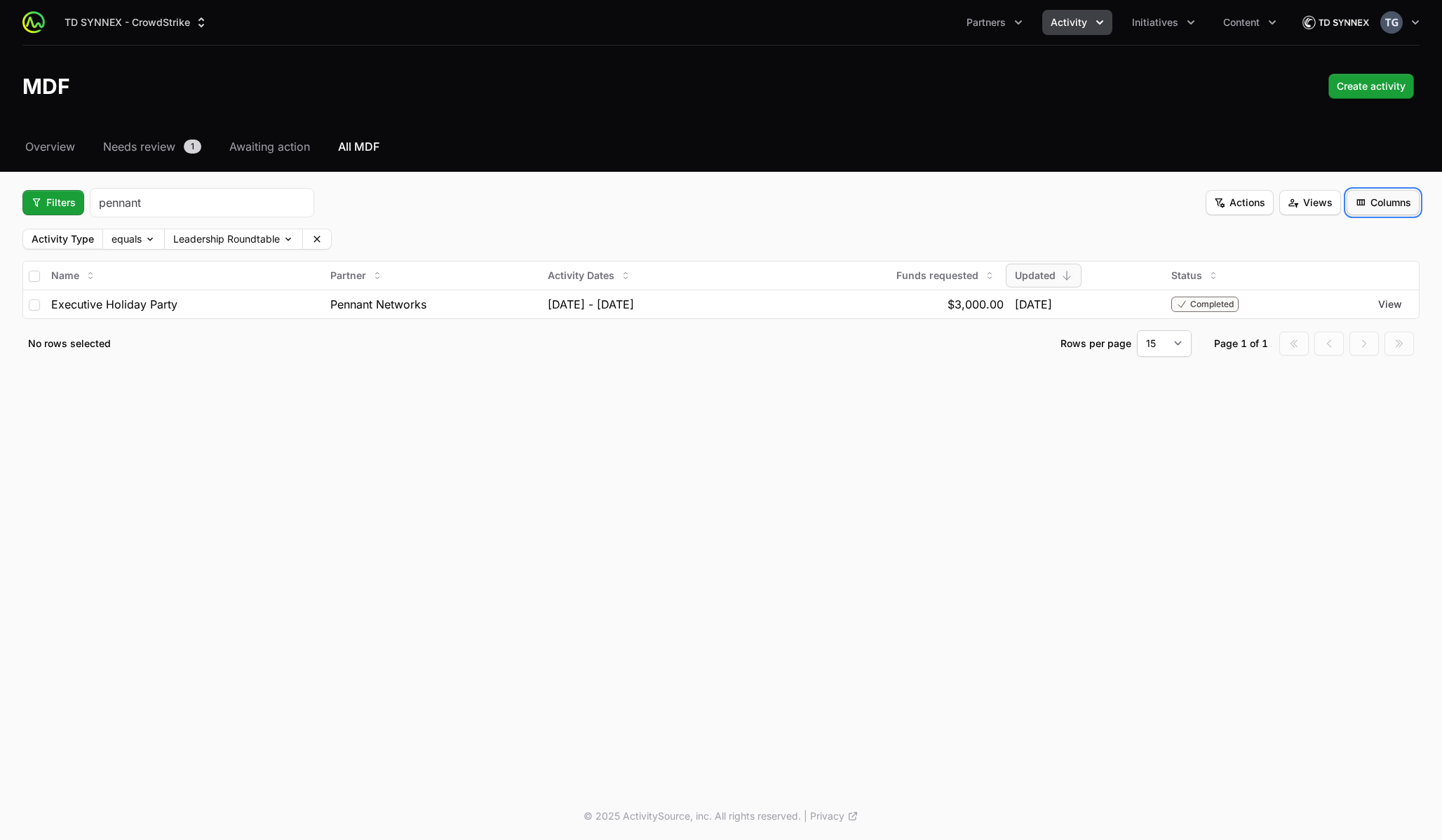
click at [1373, 201] on span "Columns" at bounding box center [1383, 203] width 56 height 17
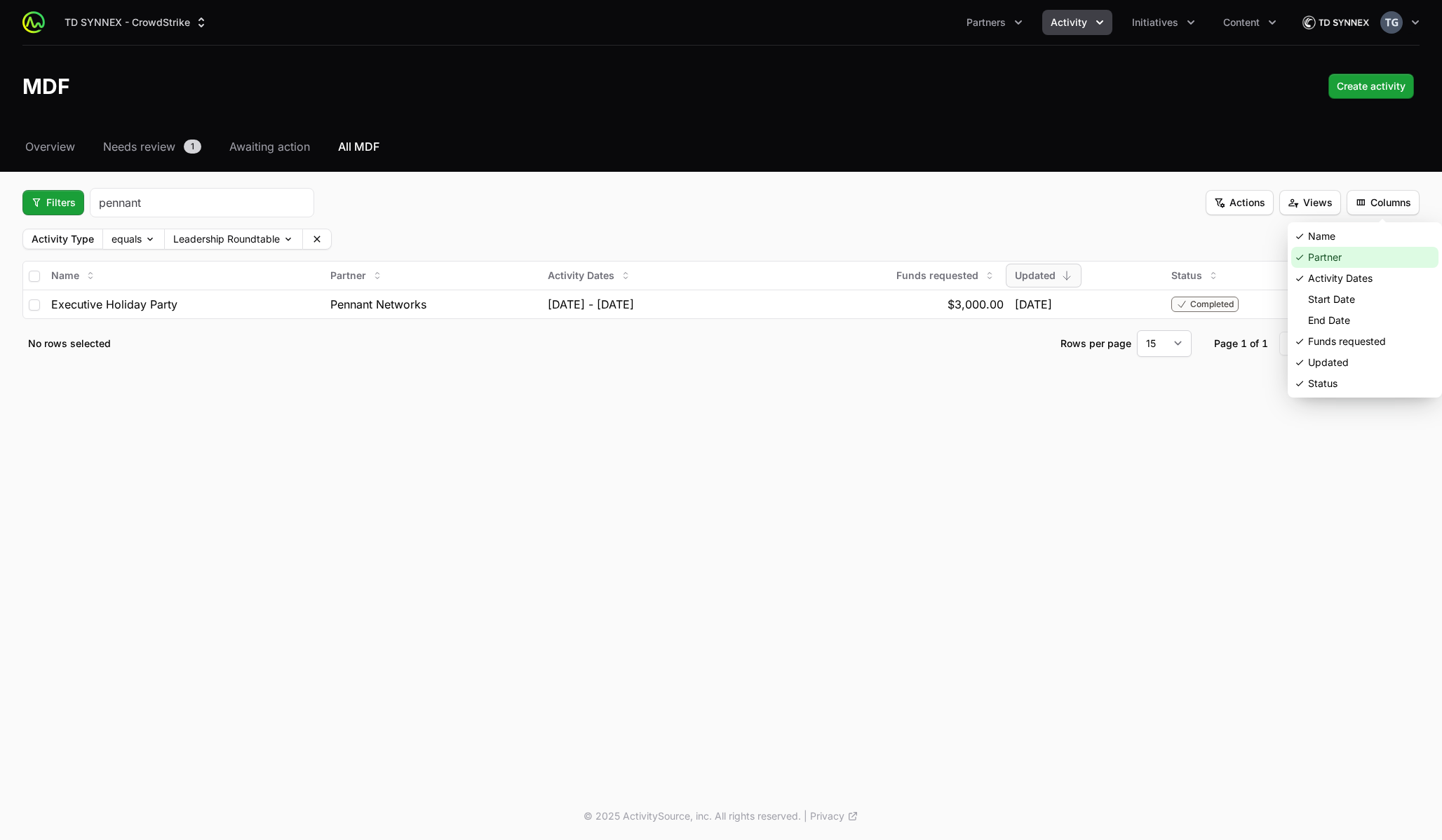
click at [1332, 257] on div "Partner" at bounding box center [1364, 257] width 147 height 21
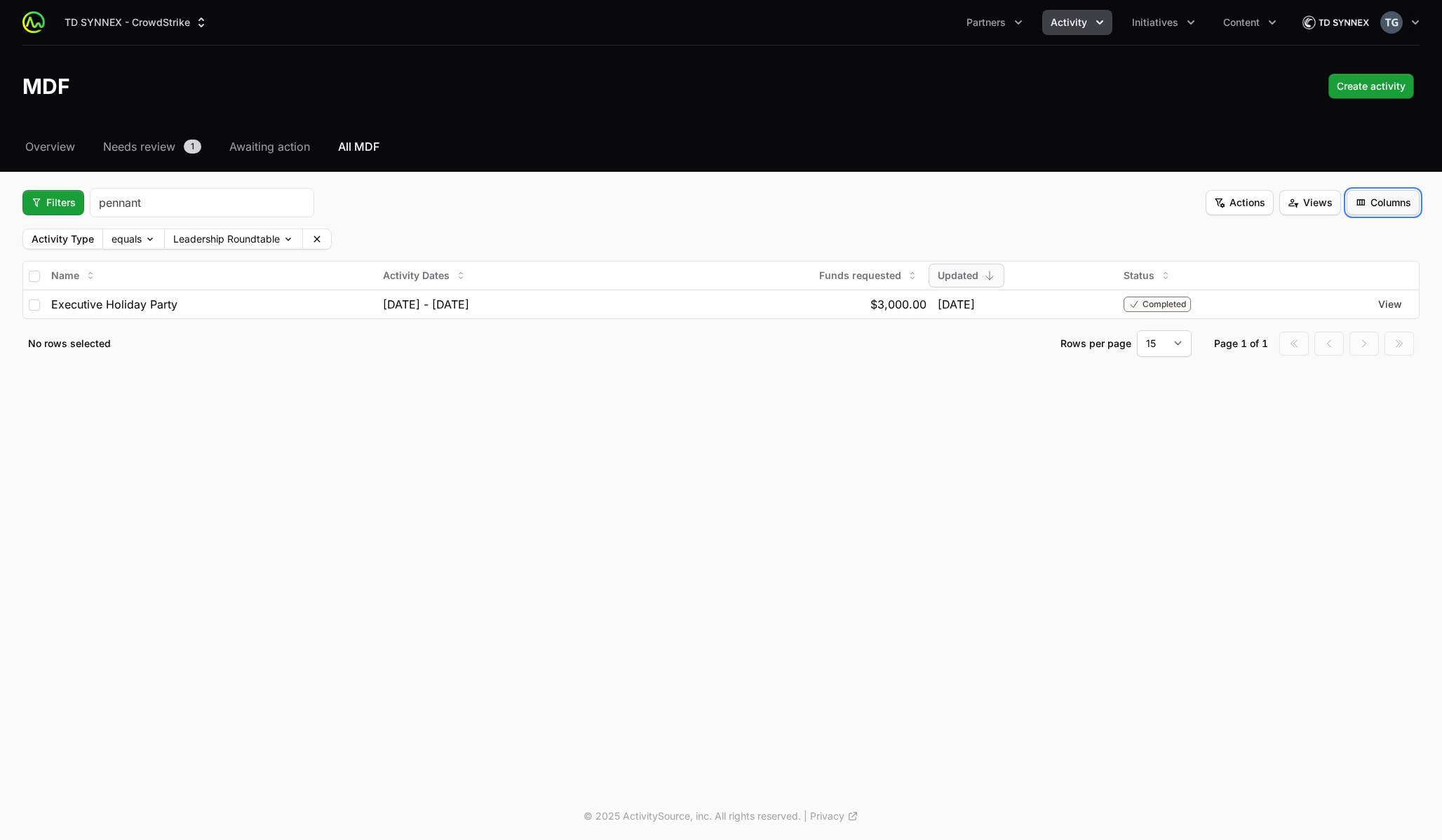
click at [1365, 211] on button "Columns" at bounding box center [1383, 202] width 73 height 25
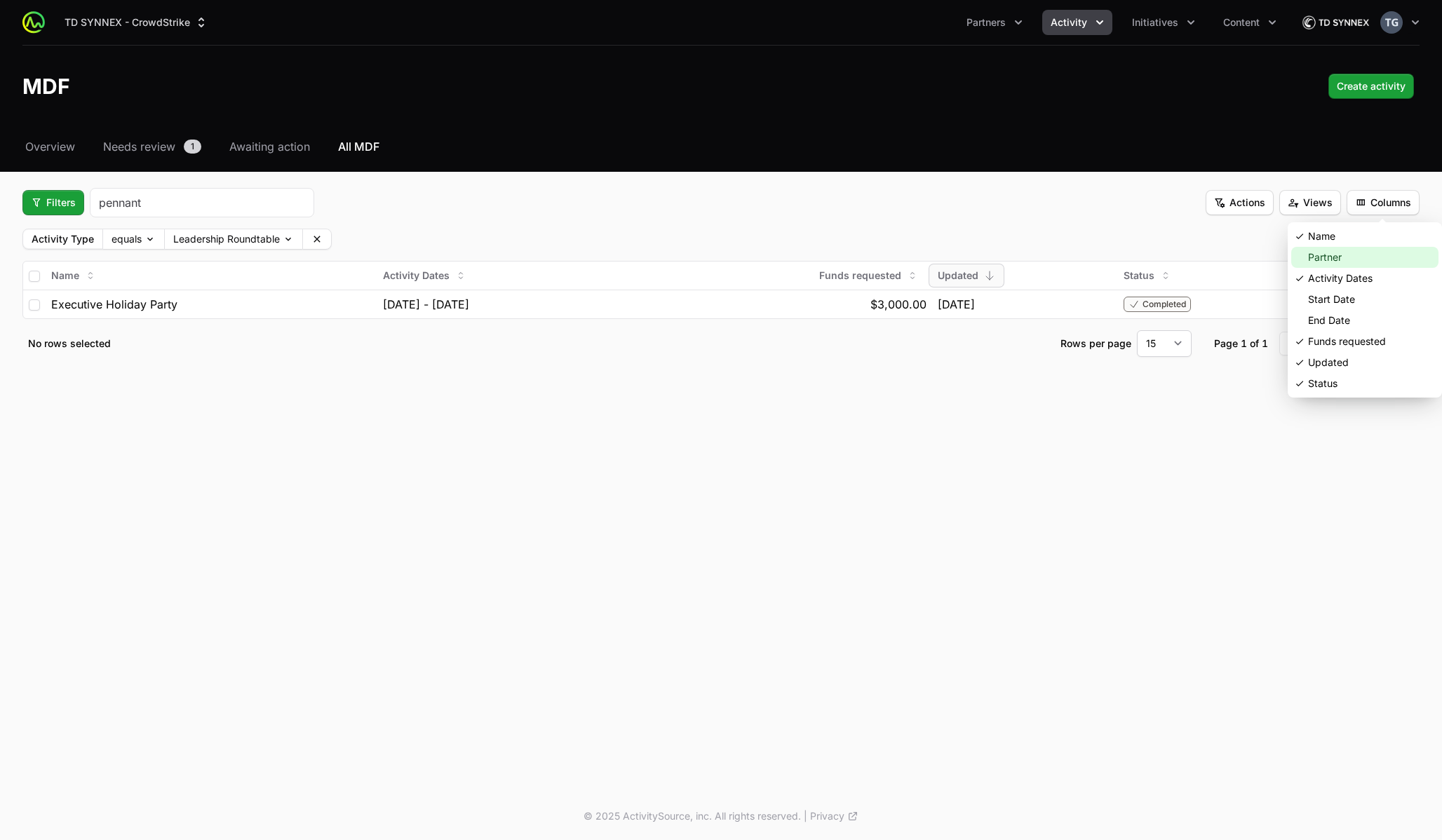
click at [1345, 254] on div "Partner" at bounding box center [1364, 257] width 147 height 21
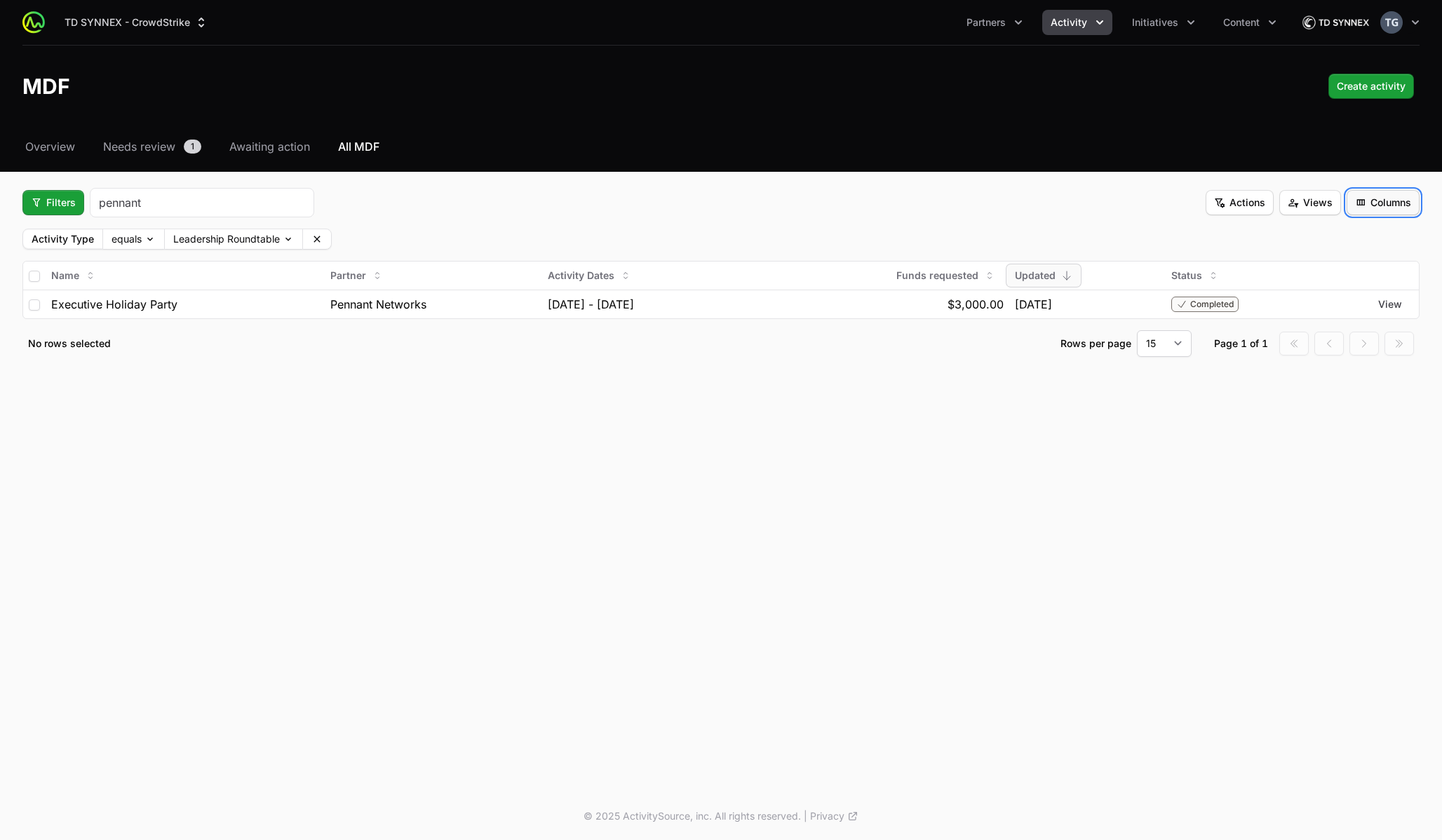
click at [1389, 195] on span "Columns" at bounding box center [1383, 203] width 56 height 17
click at [1039, 217] on html "TD SYNNEX - CrowdStrike Partners Activity Initiatives Content Open user menu Op…" at bounding box center [721, 420] width 1442 height 840
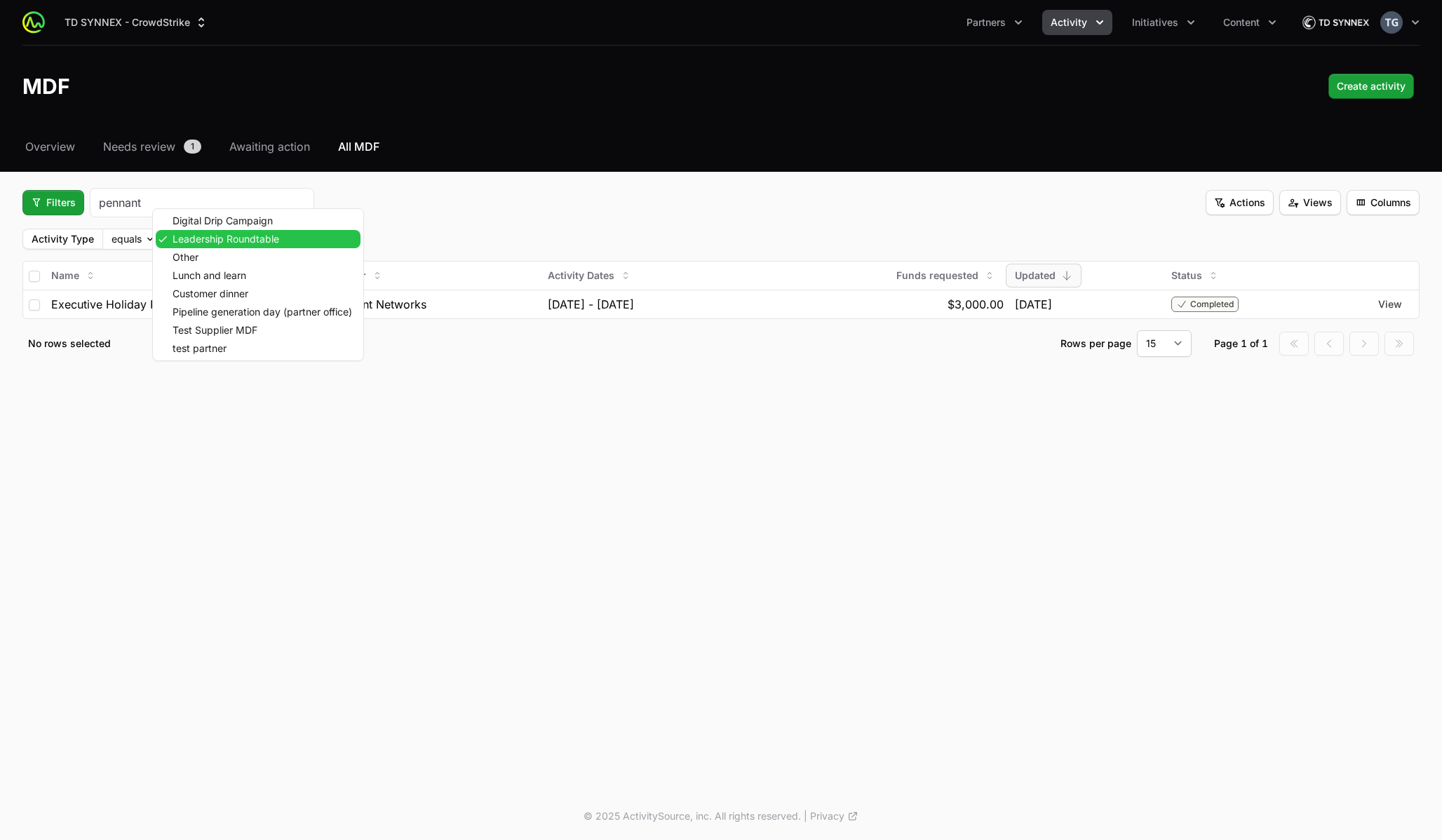
click at [262, 233] on body "TD SYNNEX - CrowdStrike Partners Activity Initiatives Content Open user menu Op…" at bounding box center [721, 420] width 1442 height 840
click at [460, 237] on html "TD SYNNEX - CrowdStrike Partners Activity Initiatives Content Open user menu Op…" at bounding box center [721, 420] width 1442 height 840
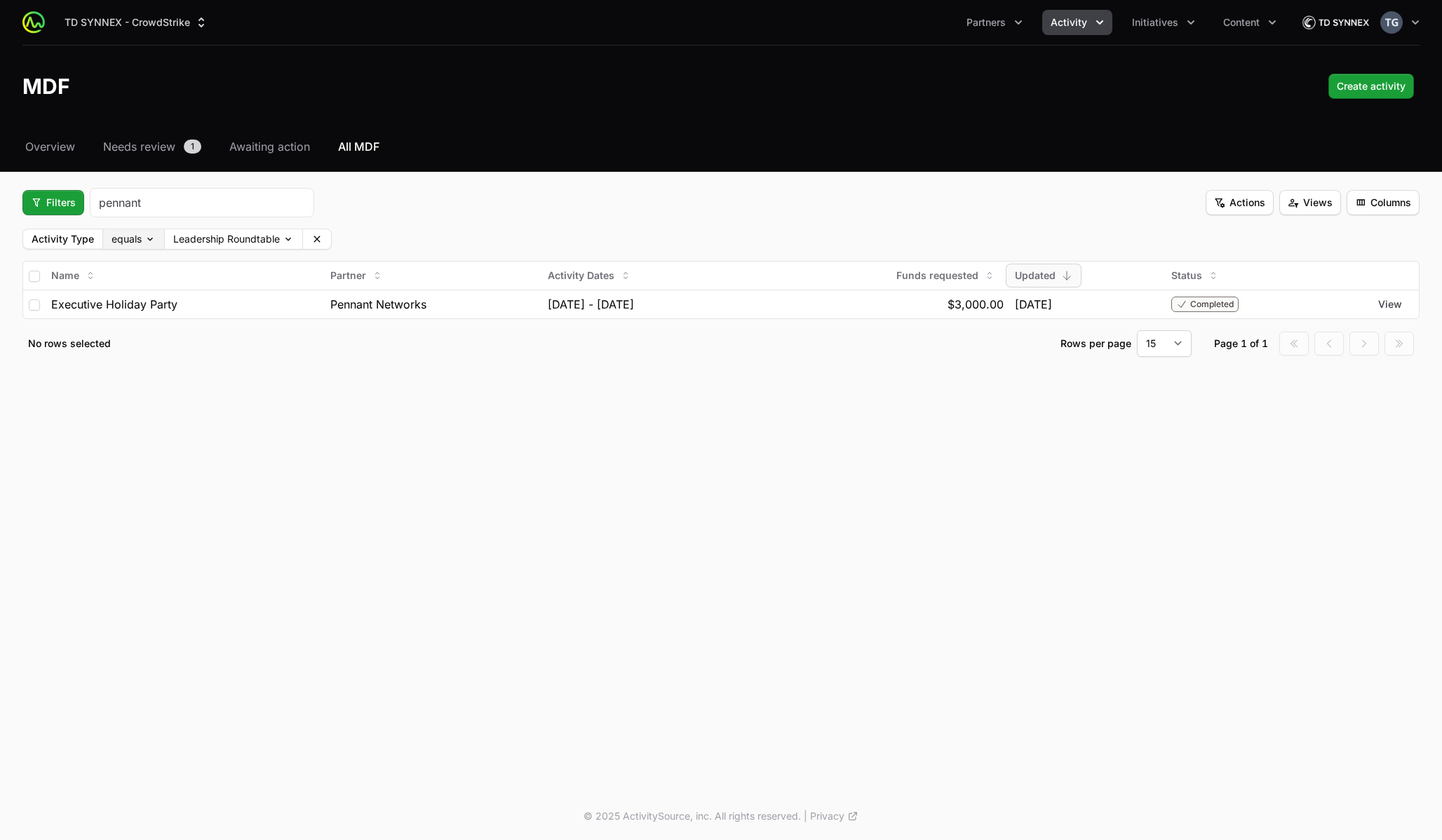
click at [151, 231] on body "TD SYNNEX - CrowdStrike Partners Activity Initiatives Content Open user menu Op…" at bounding box center [721, 420] width 1442 height 840
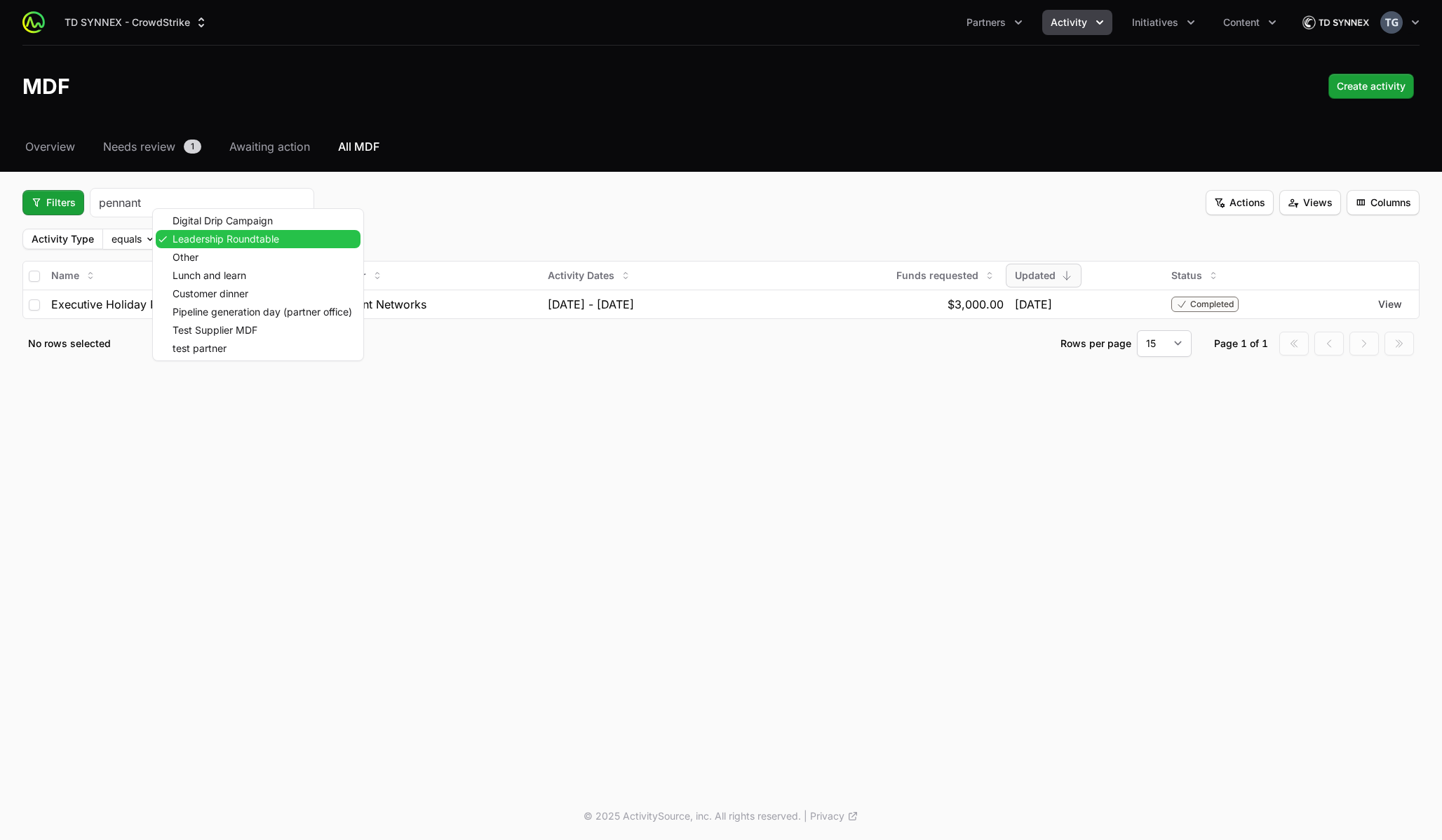
click at [184, 237] on body "TD SYNNEX - CrowdStrike Partners Activity Initiatives Content Open user menu Op…" at bounding box center [721, 420] width 1442 height 840
click at [454, 228] on html "TD SYNNEX - CrowdStrike Partners Activity Initiatives Content Open user menu Op…" at bounding box center [721, 420] width 1442 height 840
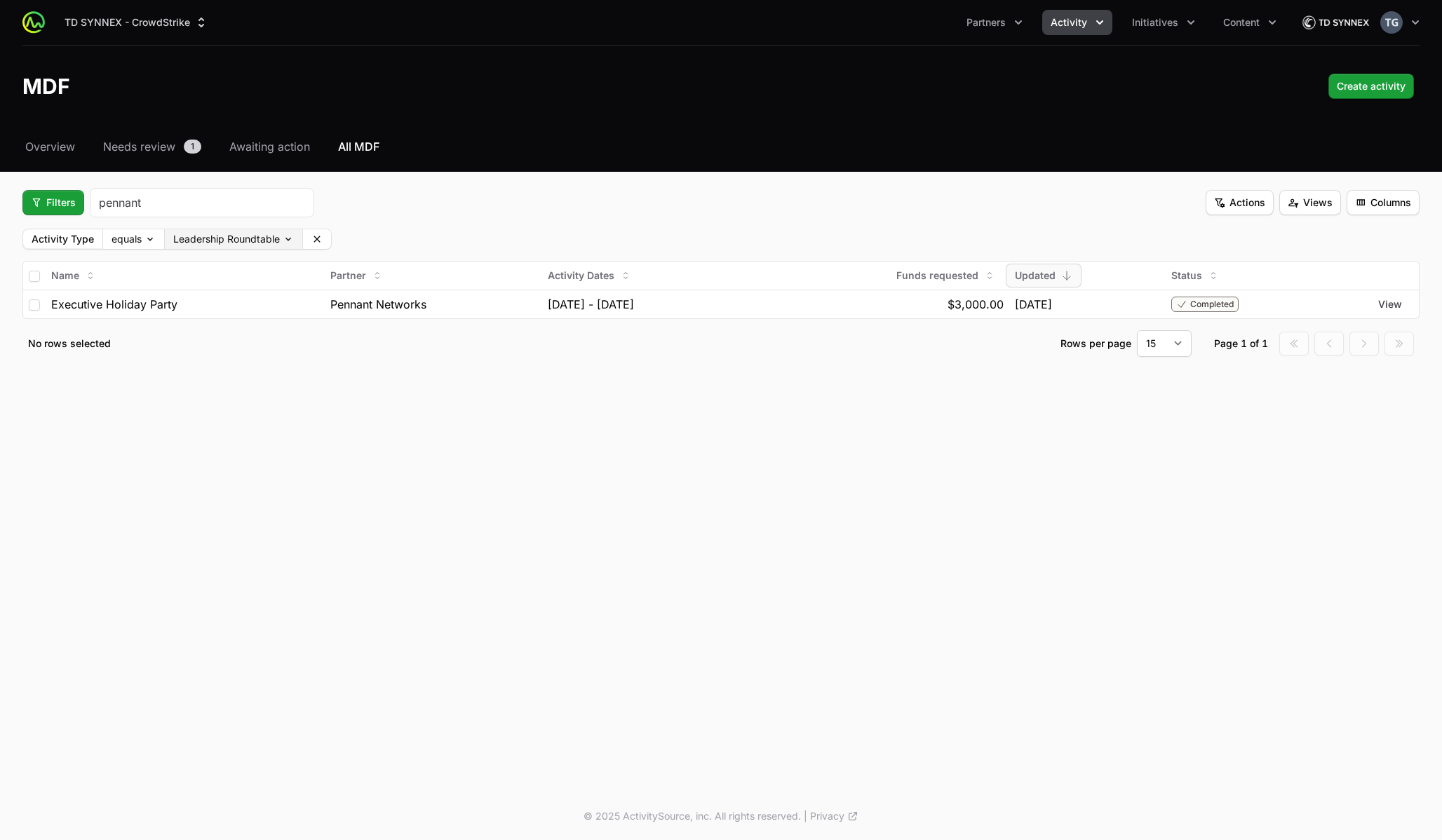
click at [244, 244] on body "TD SYNNEX - CrowdStrike Partners Activity Initiatives Content Open user menu Op…" at bounding box center [721, 420] width 1442 height 840
click at [228, 426] on html "TD SYNNEX - CrowdStrike Partners Activity Initiatives Content Open user menu Op…" at bounding box center [721, 420] width 1442 height 840
click at [73, 233] on label "Activity Type" at bounding box center [63, 238] width 79 height 18
click at [68, 202] on span "Filters" at bounding box center [54, 203] width 45 height 17
click at [83, 254] on div "Budget Period" at bounding box center [77, 257] width 147 height 21
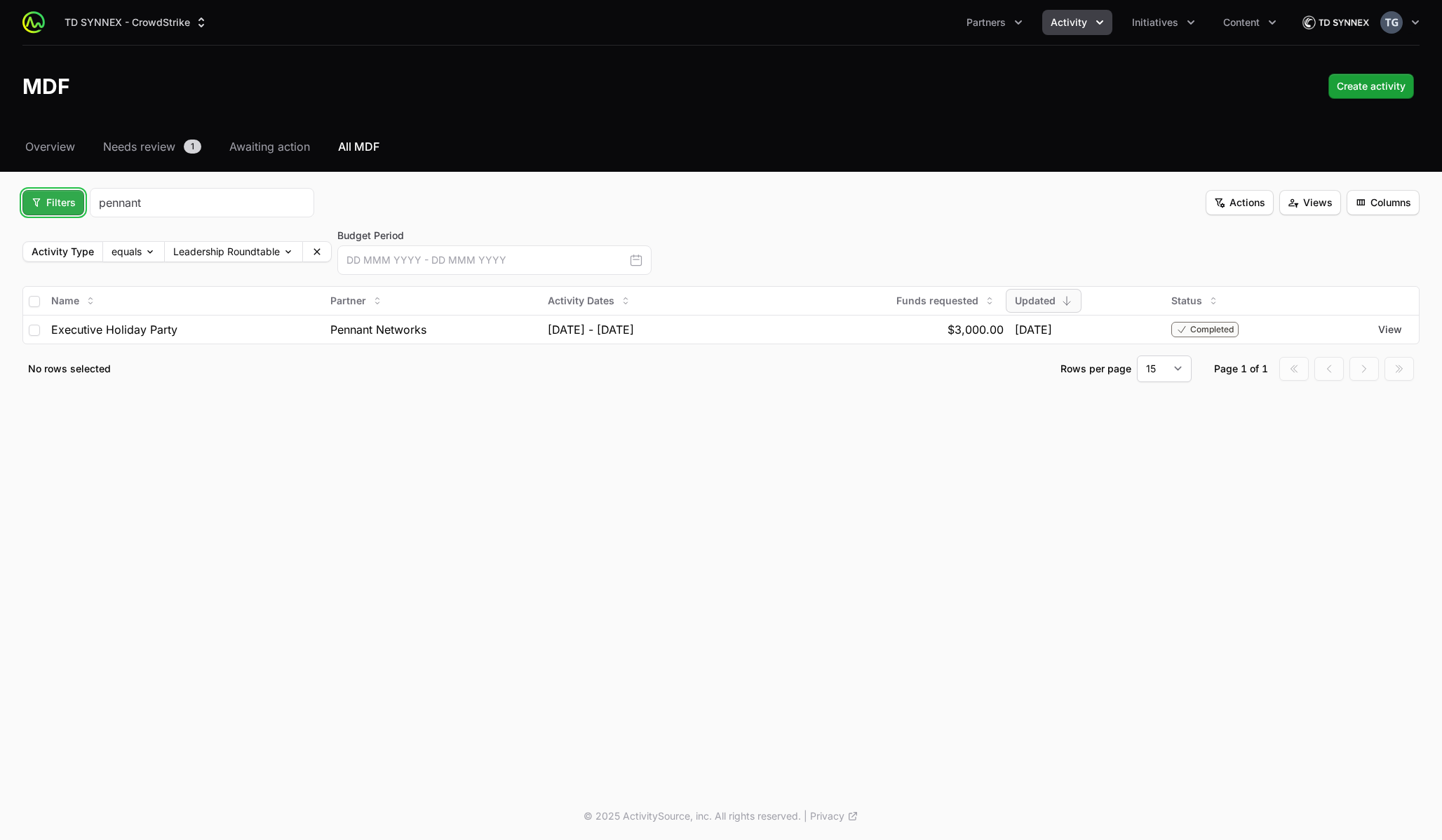
click at [59, 210] on button "Filters" at bounding box center [54, 202] width 62 height 25
click at [62, 297] on div "Partner Type" at bounding box center [77, 299] width 147 height 21
click at [29, 201] on button "Filters" at bounding box center [54, 202] width 62 height 25
click at [41, 256] on div "Budget Period" at bounding box center [77, 257] width 147 height 21
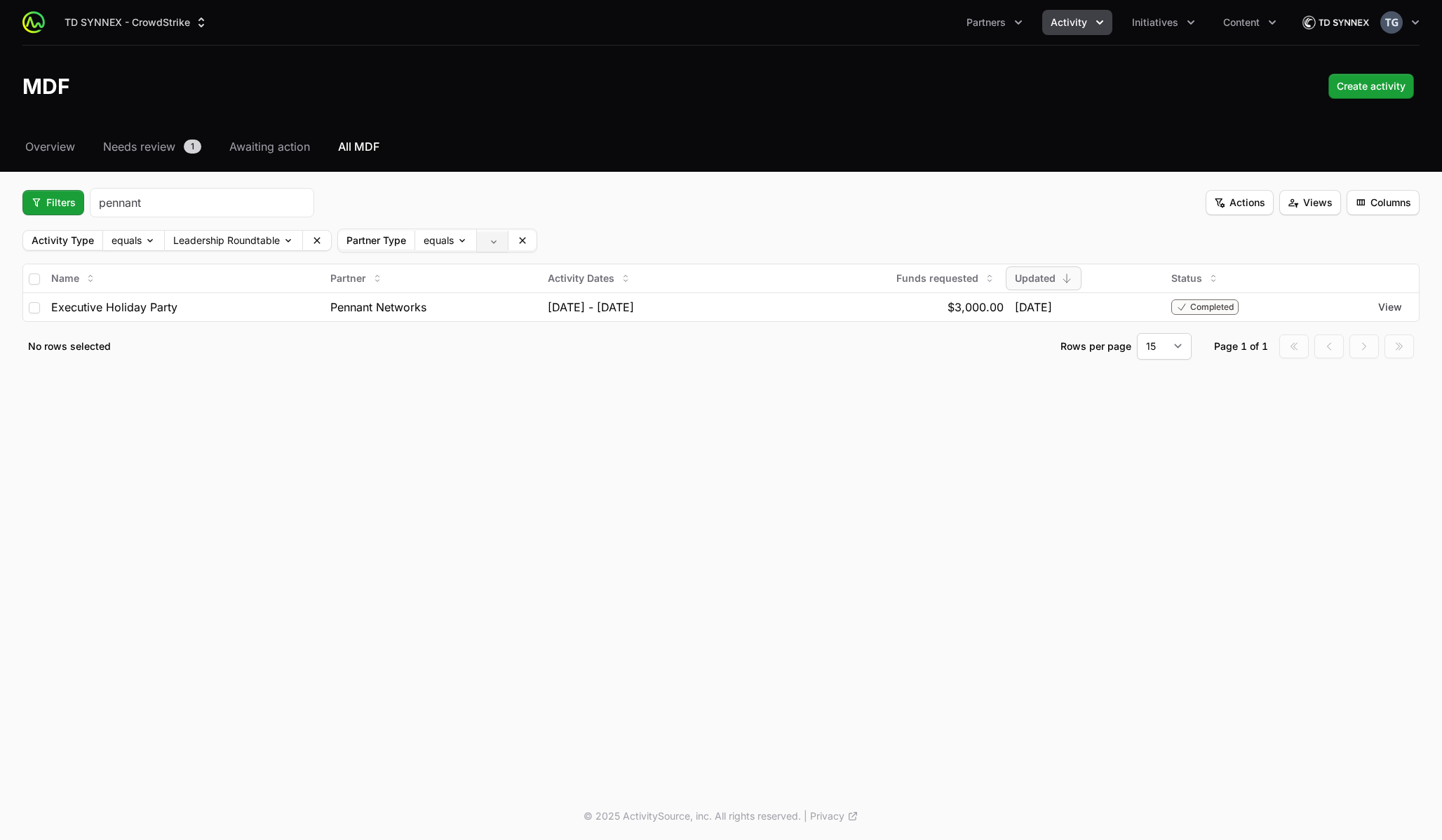
click at [487, 240] on body "TD SYNNEX - CrowdStrike Partners Activity Initiatives Content Open user menu Op…" at bounding box center [721, 420] width 1442 height 840
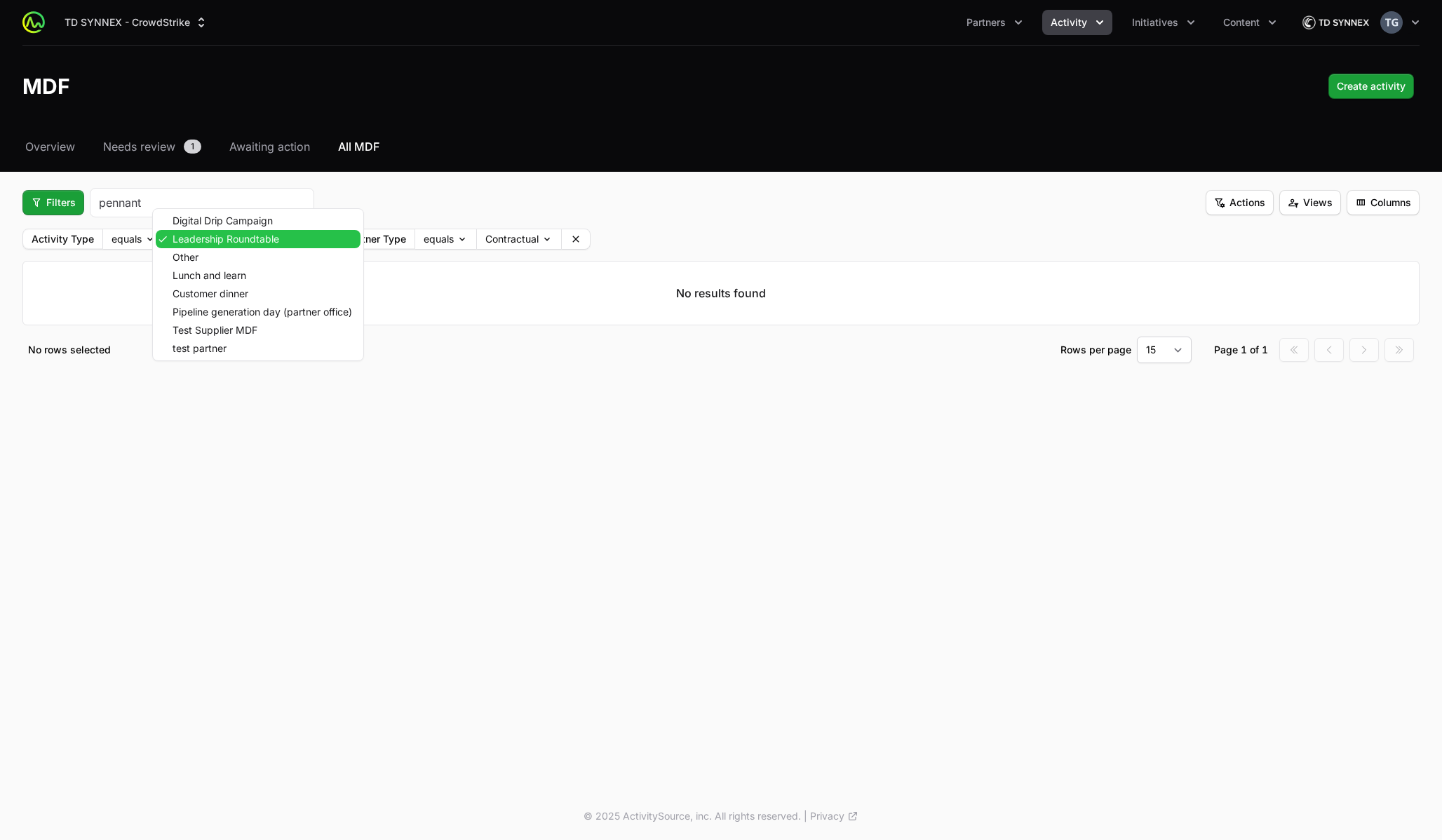
click at [207, 234] on body "TD SYNNEX - CrowdStrike Partners Activity Initiatives Content Open user menu Op…" at bounding box center [721, 420] width 1442 height 840
click at [240, 252] on div "Other" at bounding box center [258, 256] width 205 height 18
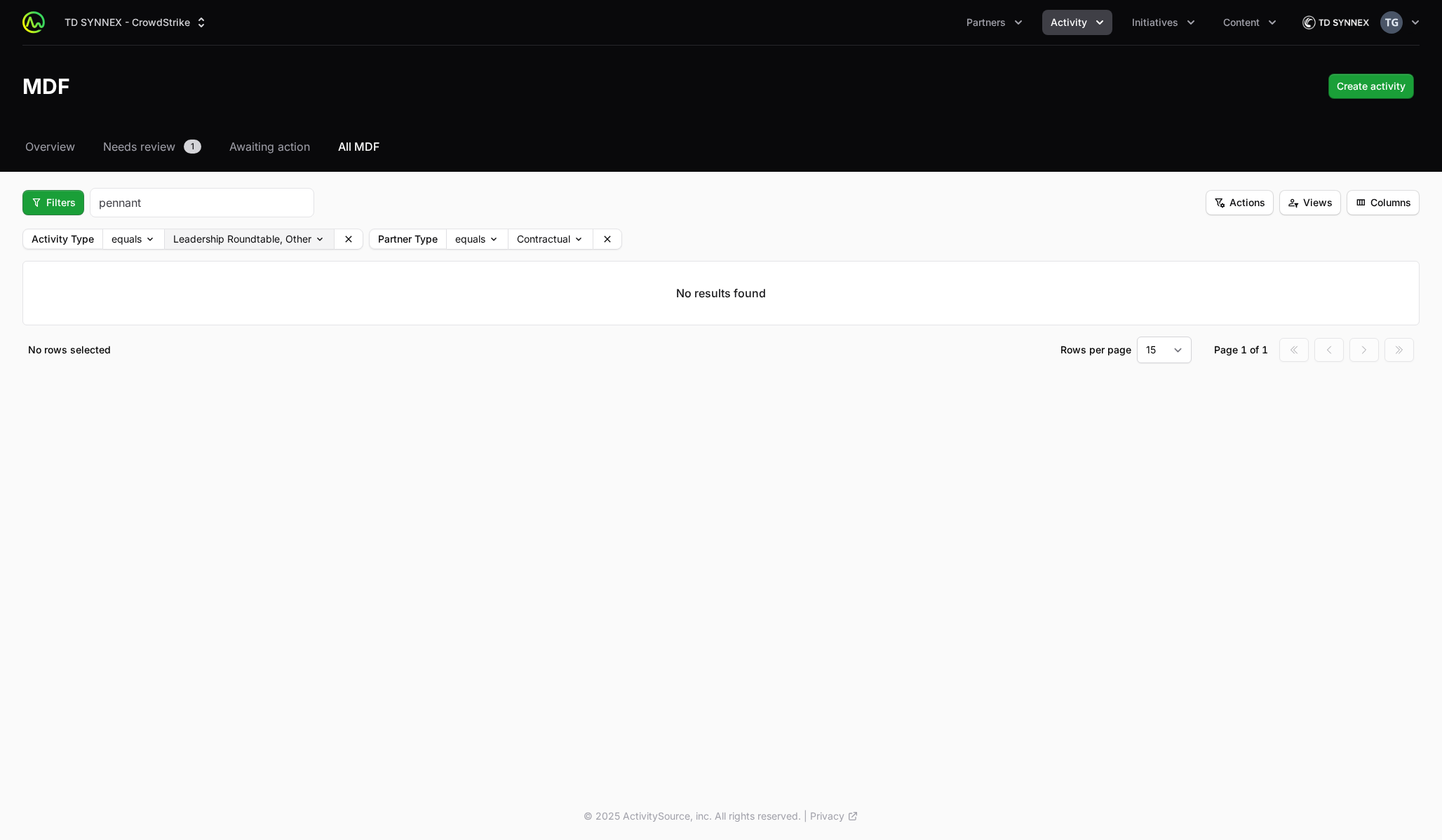
click at [319, 240] on body "TD SYNNEX - CrowdStrike Partners Activity Initiatives Content Open user menu Op…" at bounding box center [721, 420] width 1442 height 840
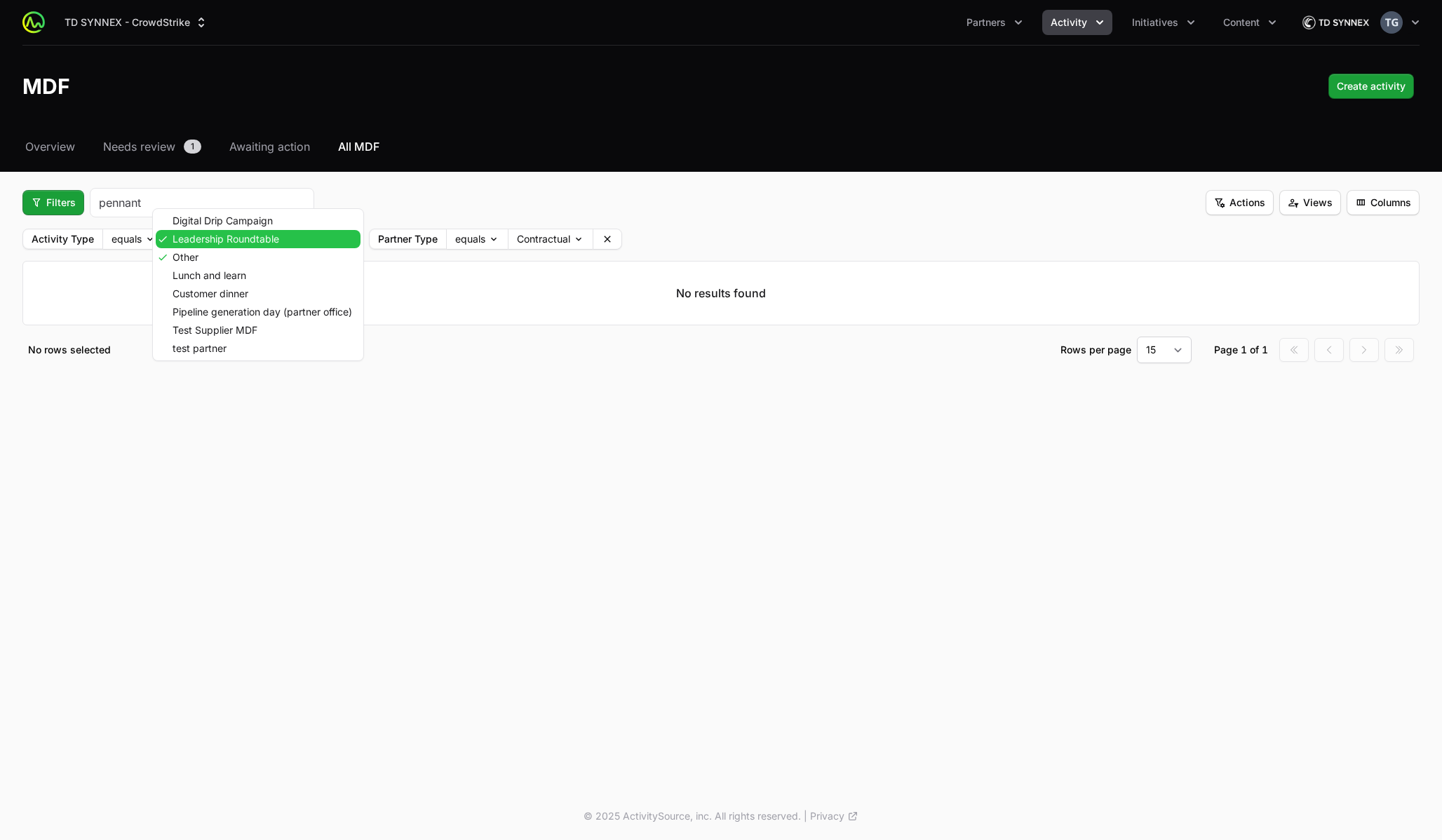
click at [319, 240] on div "Leadership Roundtable" at bounding box center [258, 238] width 205 height 18
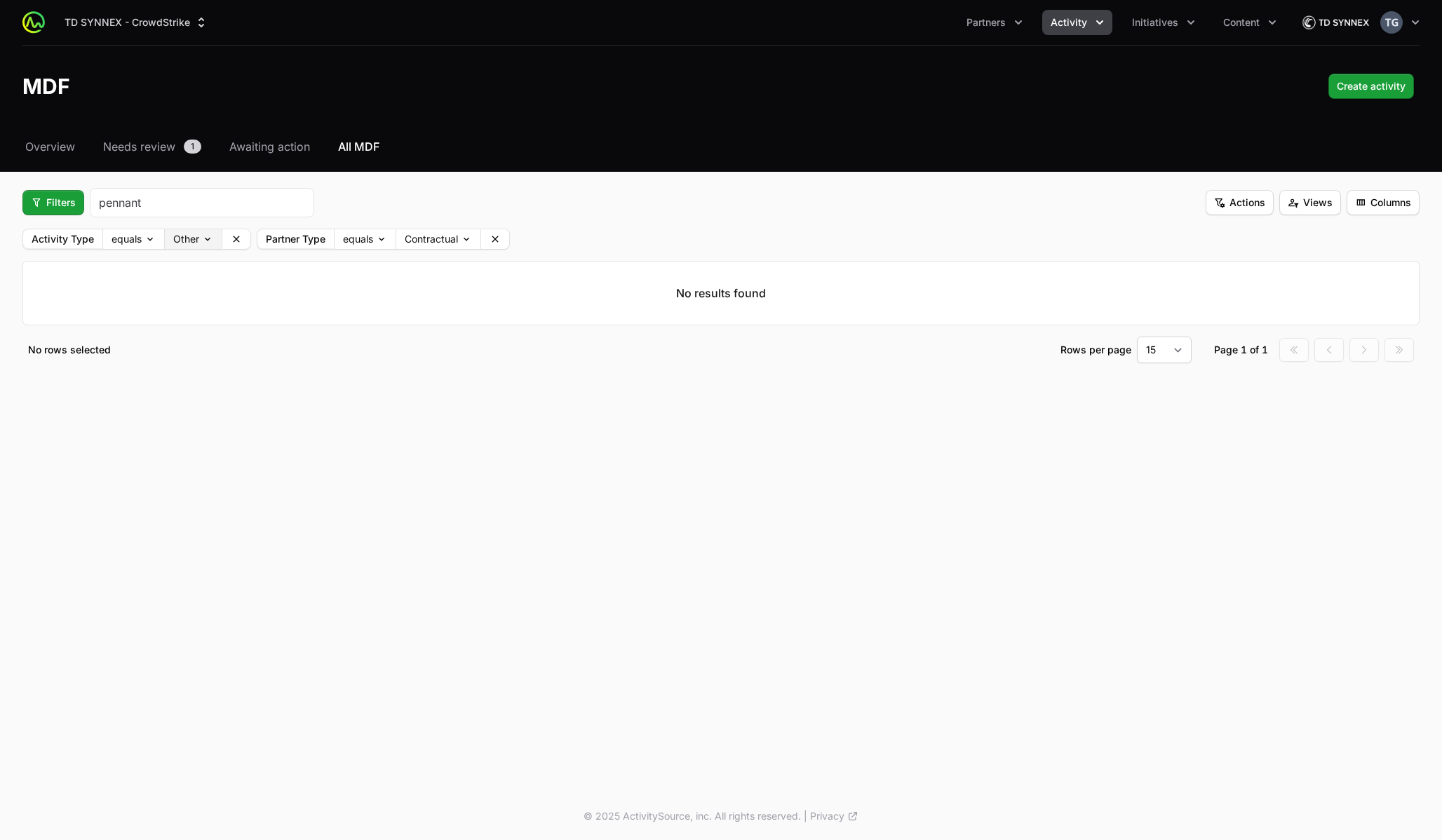
click at [210, 242] on body "TD SYNNEX - CrowdStrike Partners Activity Initiatives Content Open user menu Op…" at bounding box center [721, 420] width 1442 height 840
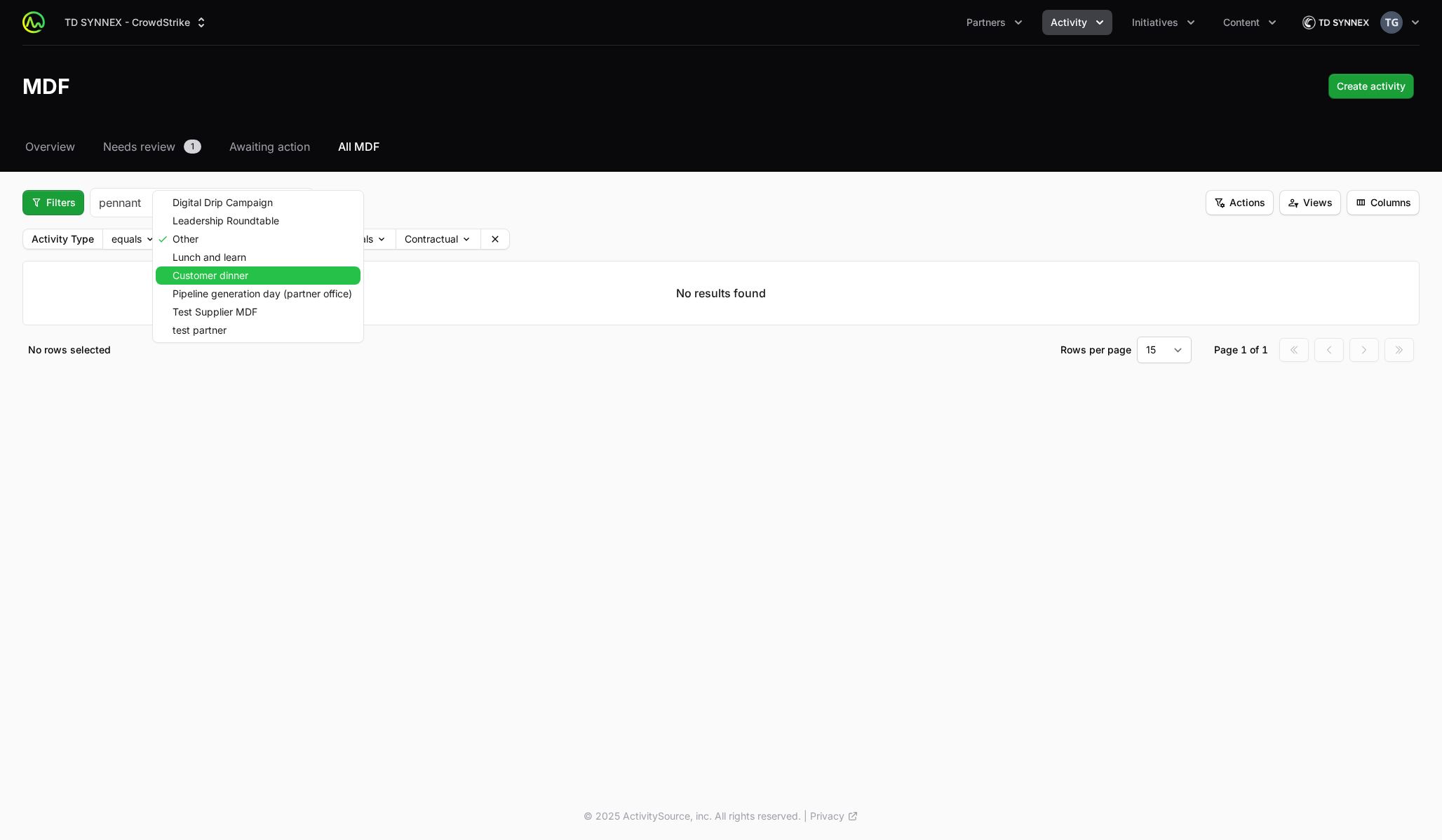
click at [199, 270] on span "Customer dinner" at bounding box center [210, 275] width 76 height 9
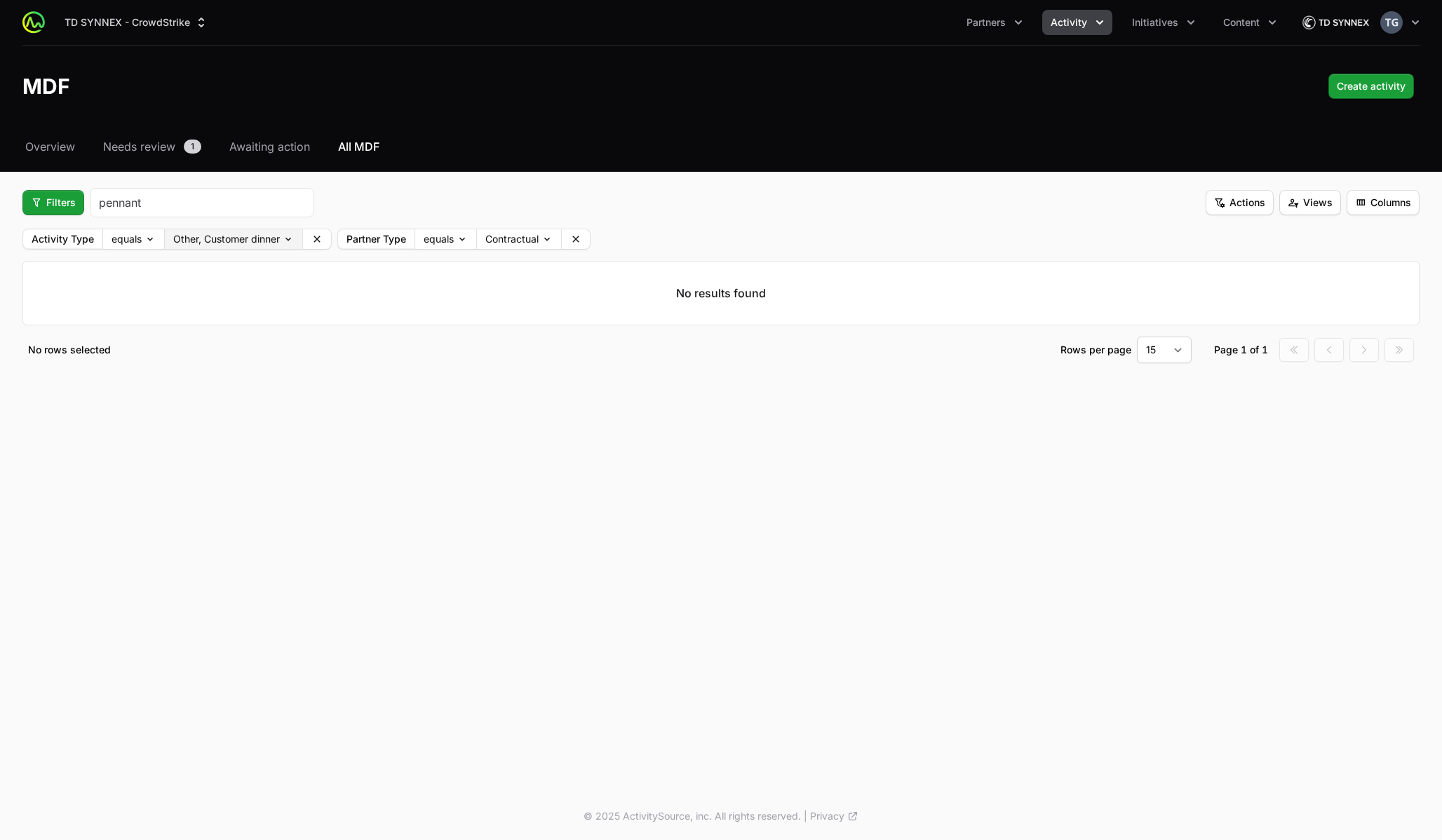
click at [203, 248] on body "TD SYNNEX - CrowdStrike Partners Activity Initiatives Content Open user menu Op…" at bounding box center [721, 420] width 1442 height 840
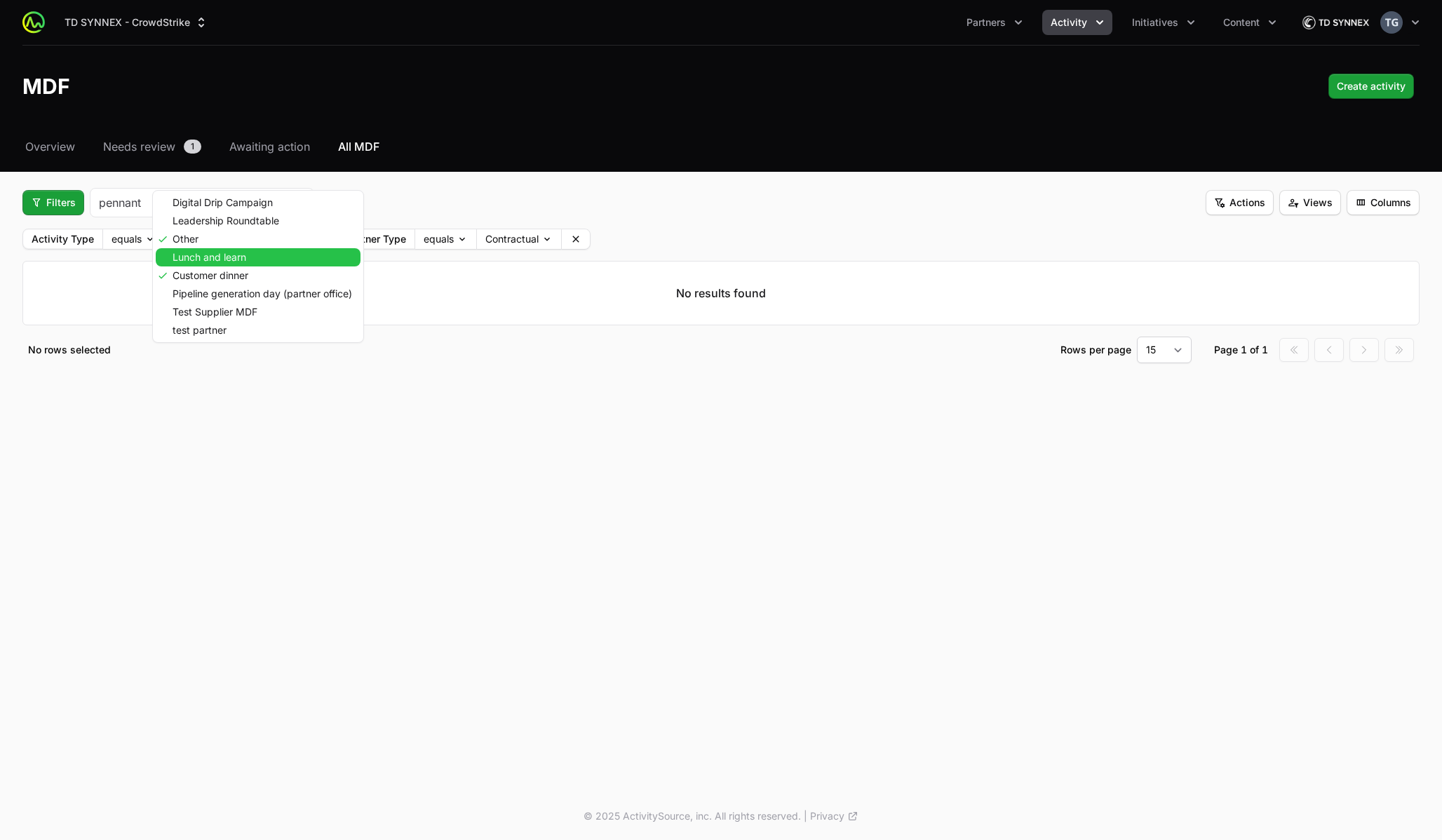
click at [202, 256] on span "Lunch and learn" at bounding box center [209, 257] width 73 height 9
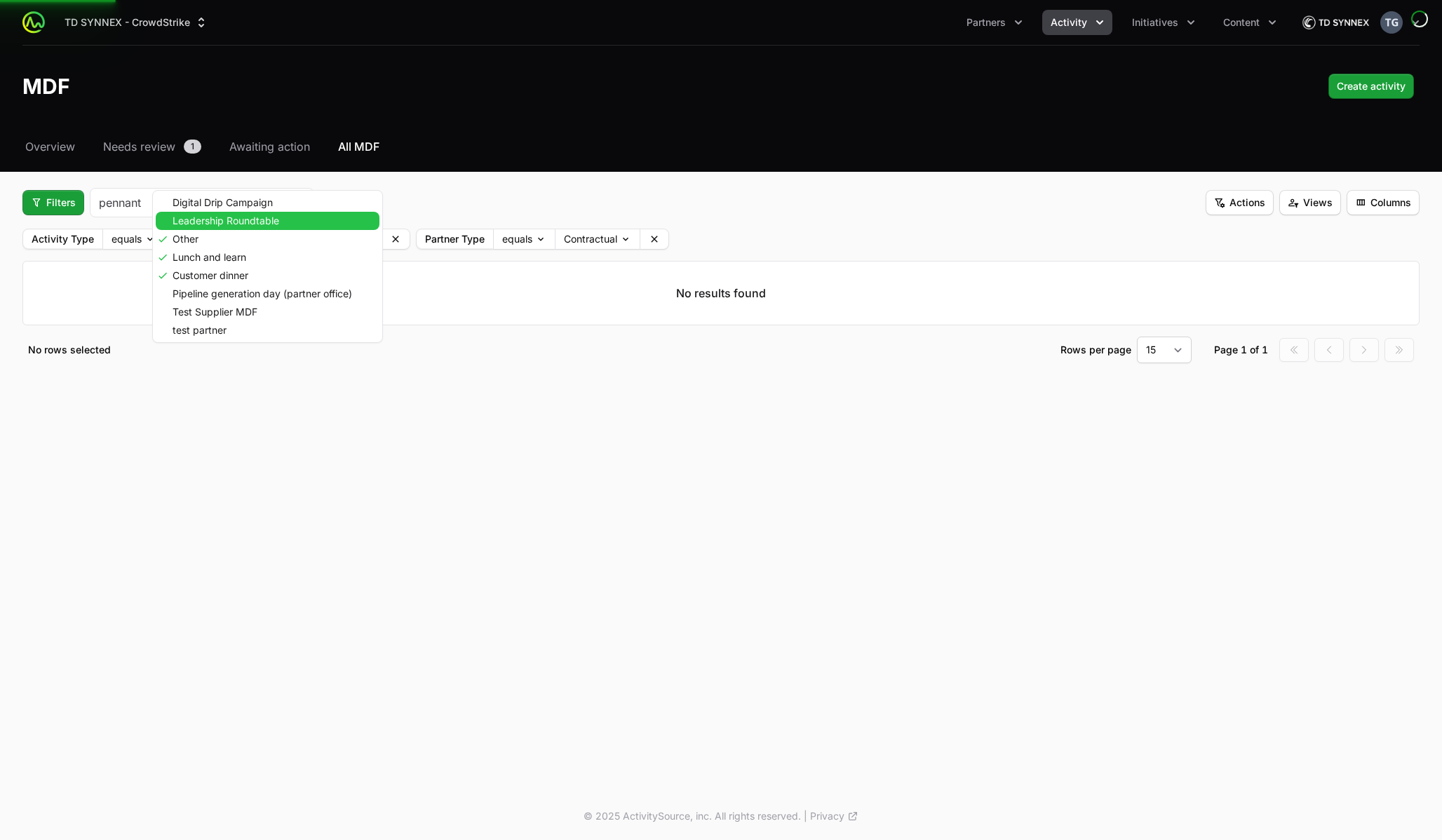
click at [207, 213] on div "Leadership Roundtable" at bounding box center [268, 221] width 223 height 18
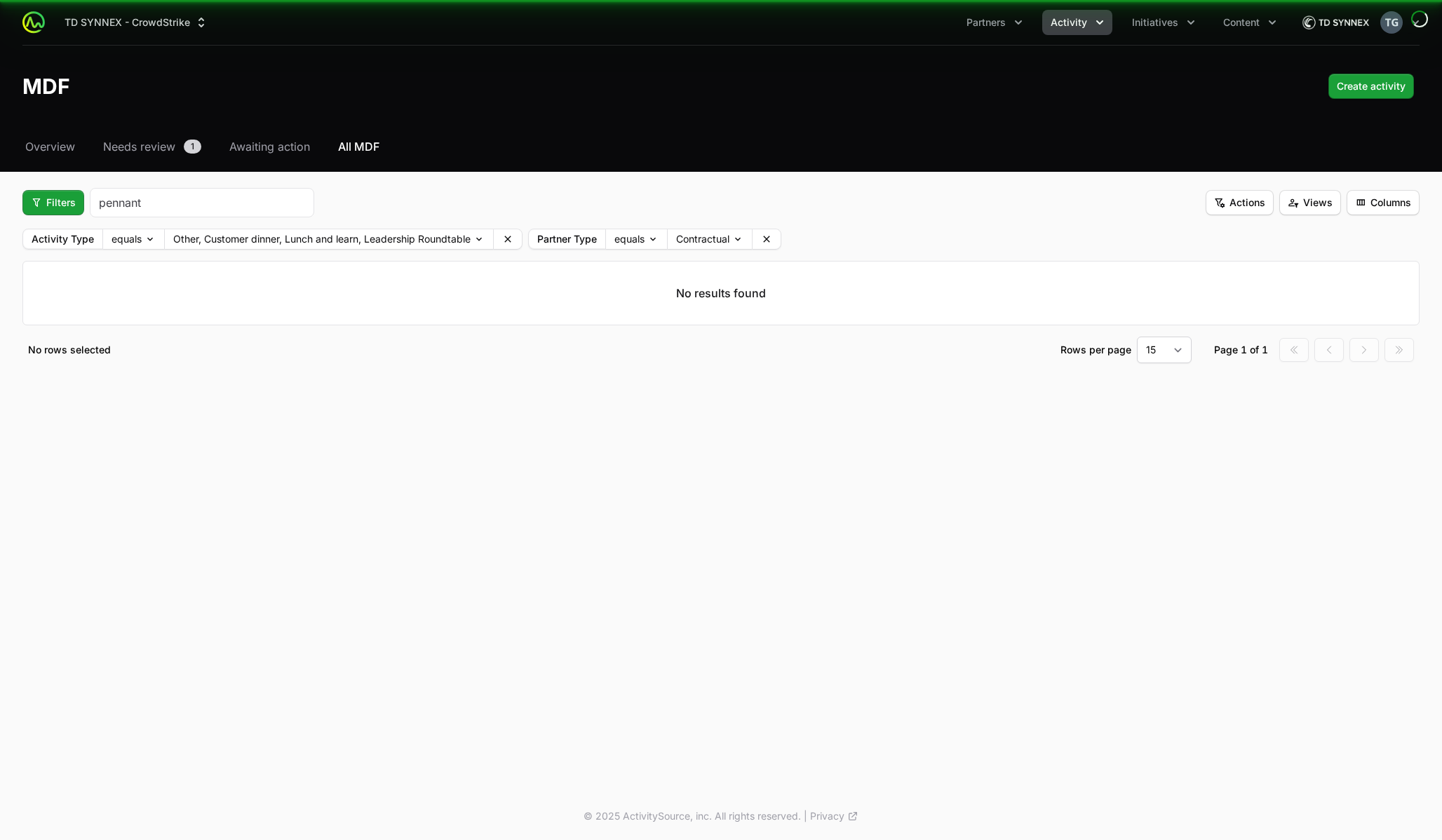
click at [221, 226] on fieldset "Filters pennant Actions Views Columns Activity Type equals Other, Customer dinn…" at bounding box center [721, 275] width 1397 height 176
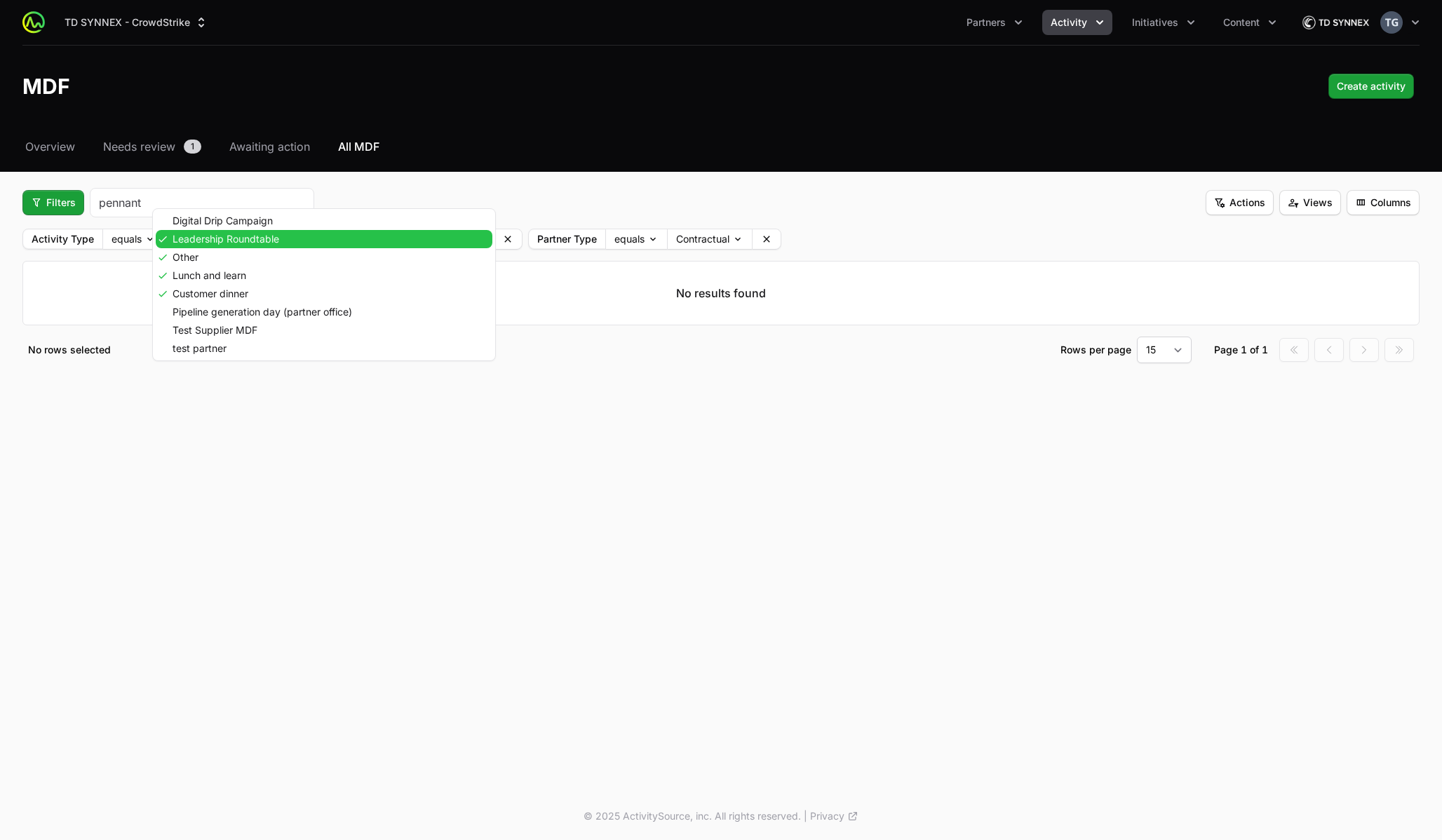
click at [221, 236] on body "TD SYNNEX - CrowdStrike Partners Activity Initiatives Content Open user menu Op…" at bounding box center [721, 420] width 1442 height 840
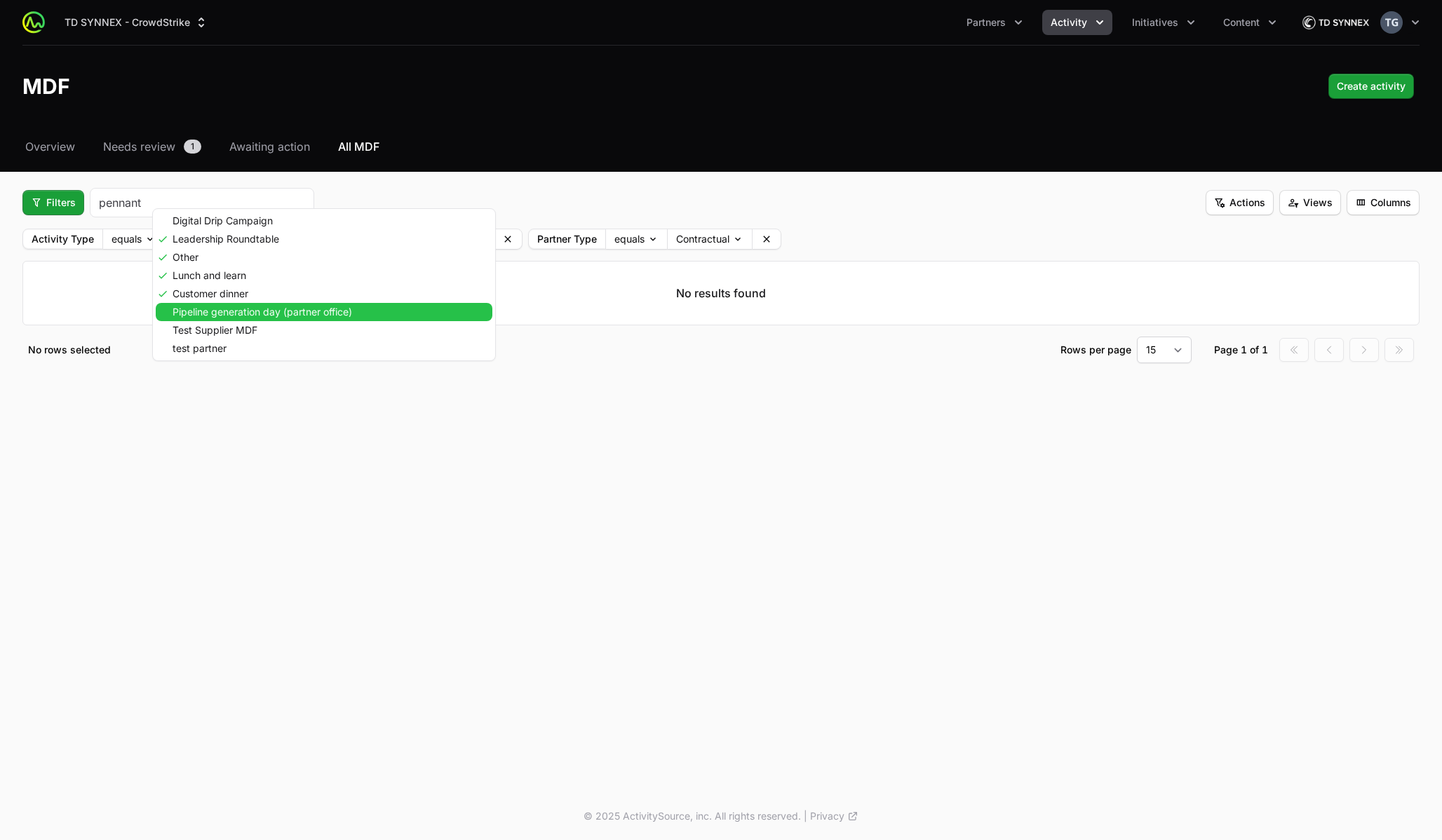
click at [223, 309] on span "Pipeline generation day (partner office)" at bounding box center [262, 312] width 179 height 9
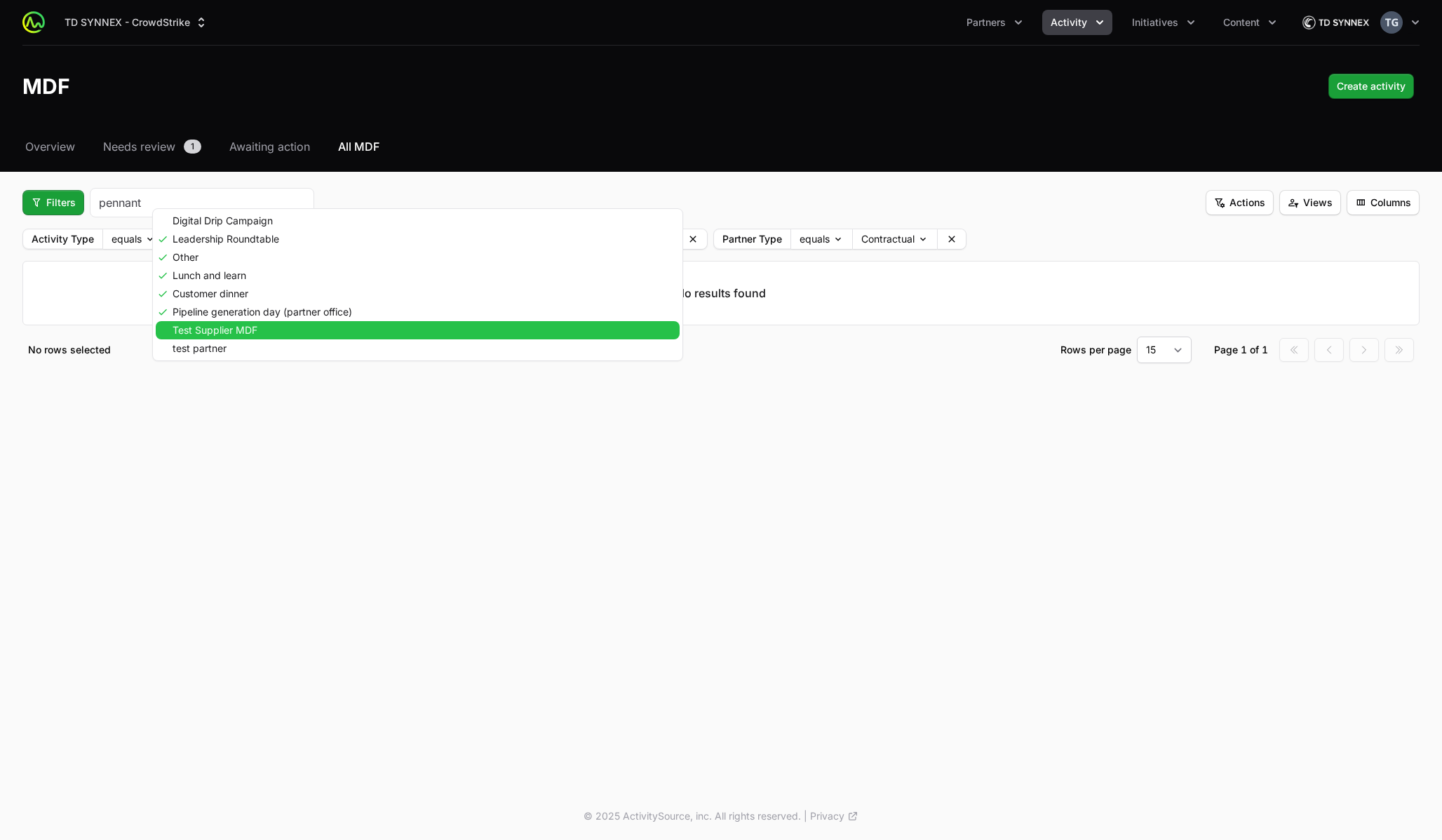
click at [223, 322] on div "Test Supplier MDF" at bounding box center [418, 329] width 524 height 18
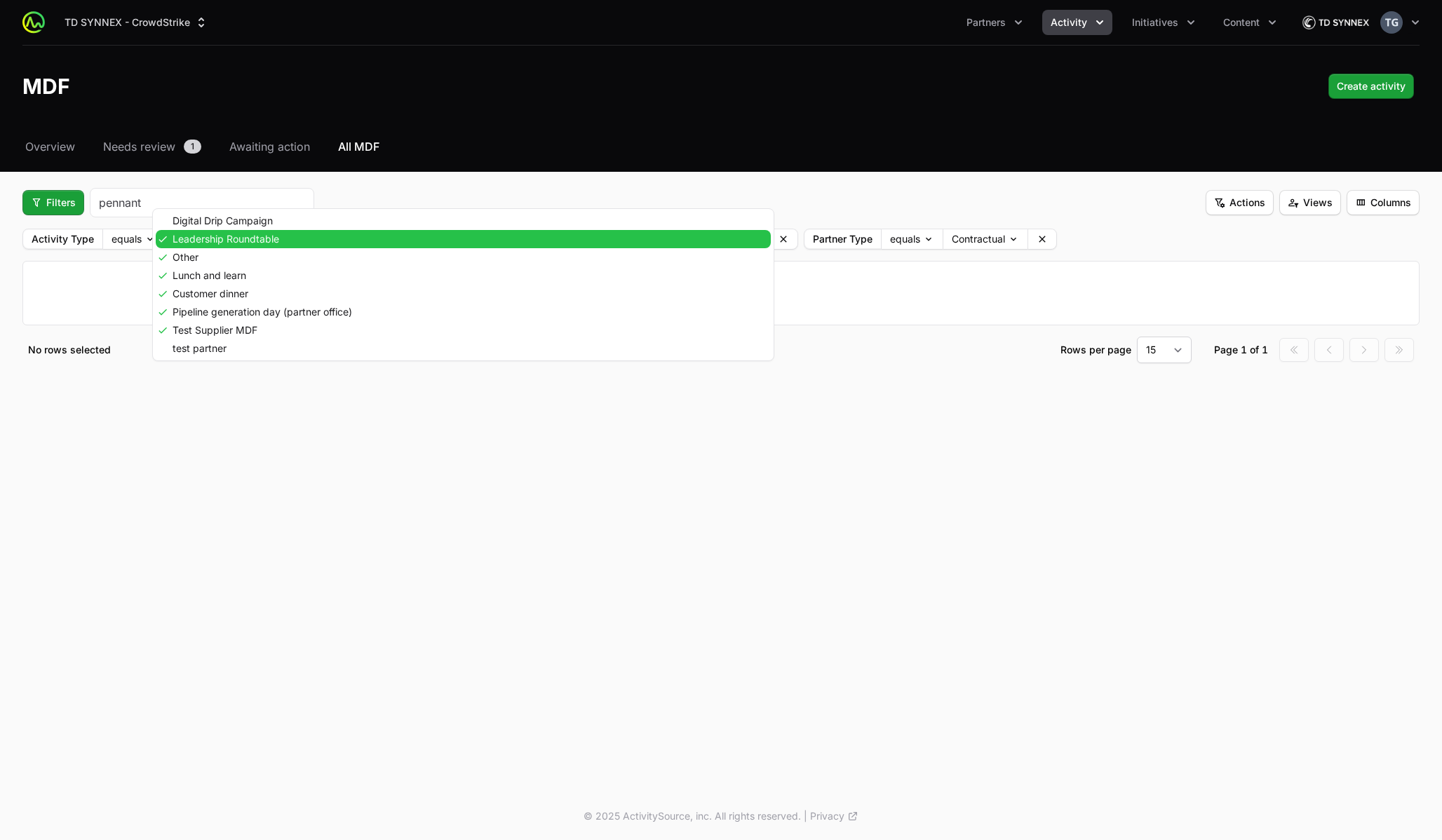
click at [382, 245] on body "TD SYNNEX - CrowdStrike Partners Activity Initiatives Content Open user menu Op…" at bounding box center [721, 420] width 1442 height 840
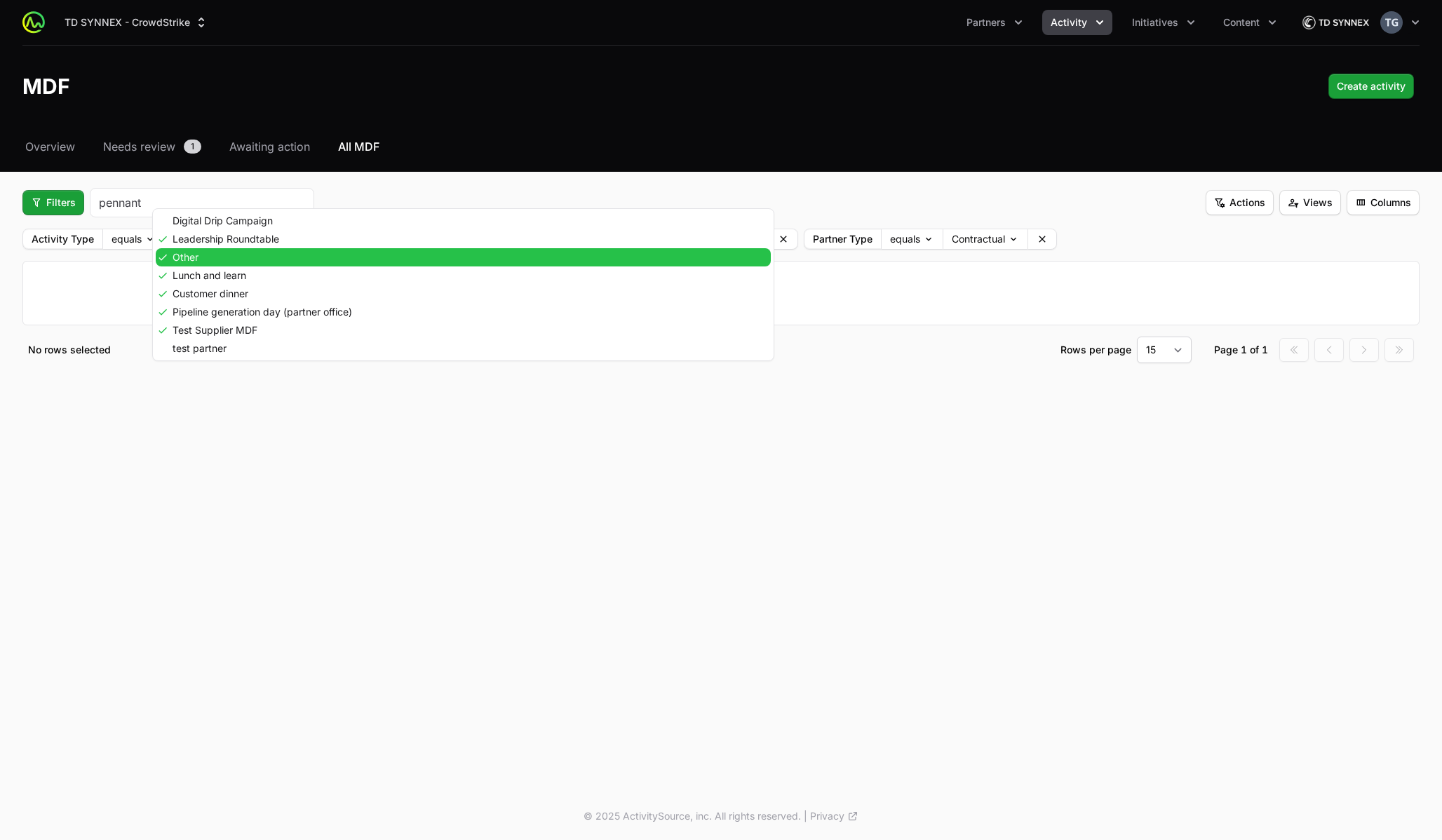
click at [334, 265] on div "Other" at bounding box center [463, 256] width 615 height 18
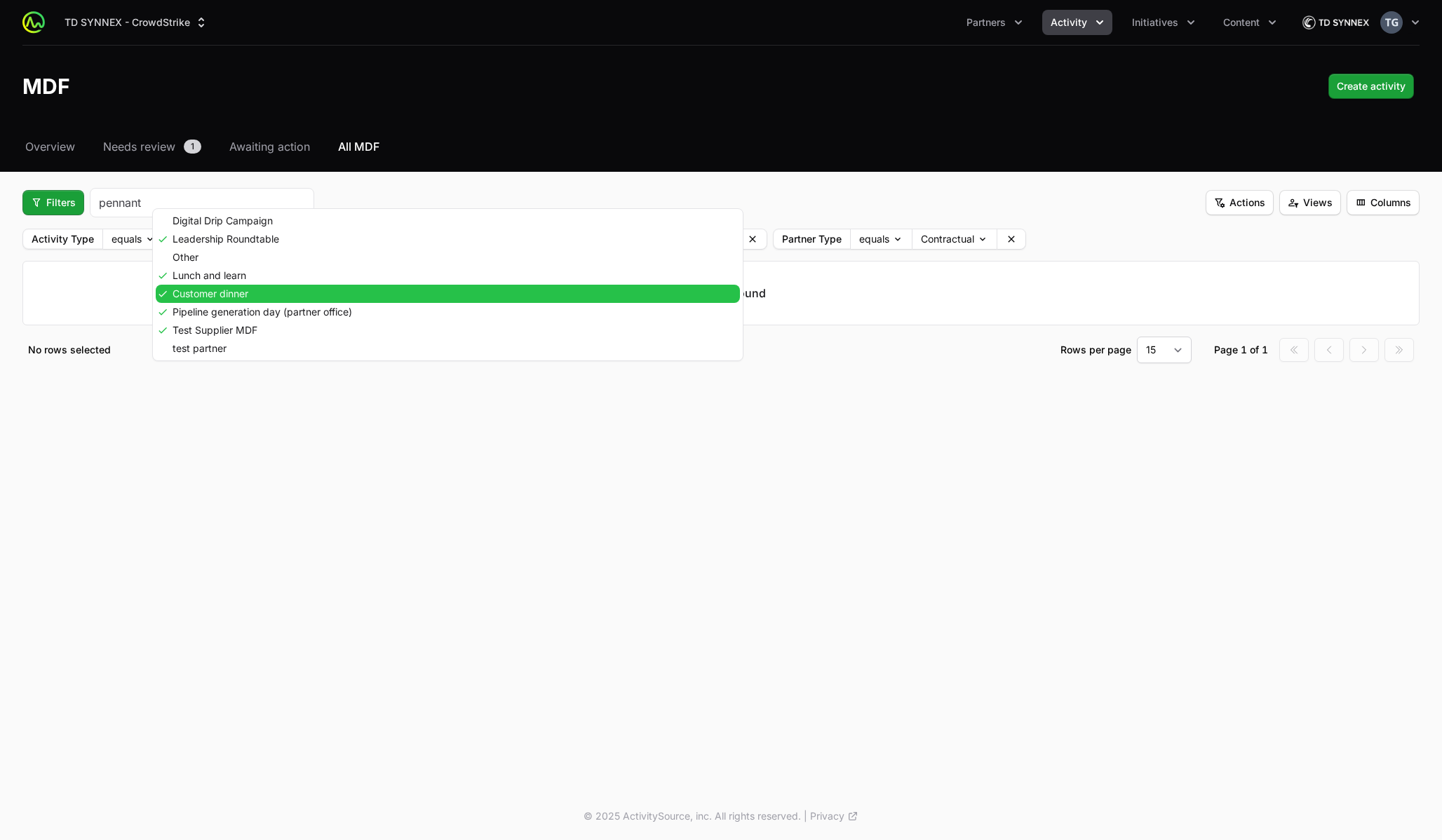
click at [334, 285] on div "Customer dinner" at bounding box center [448, 293] width 584 height 18
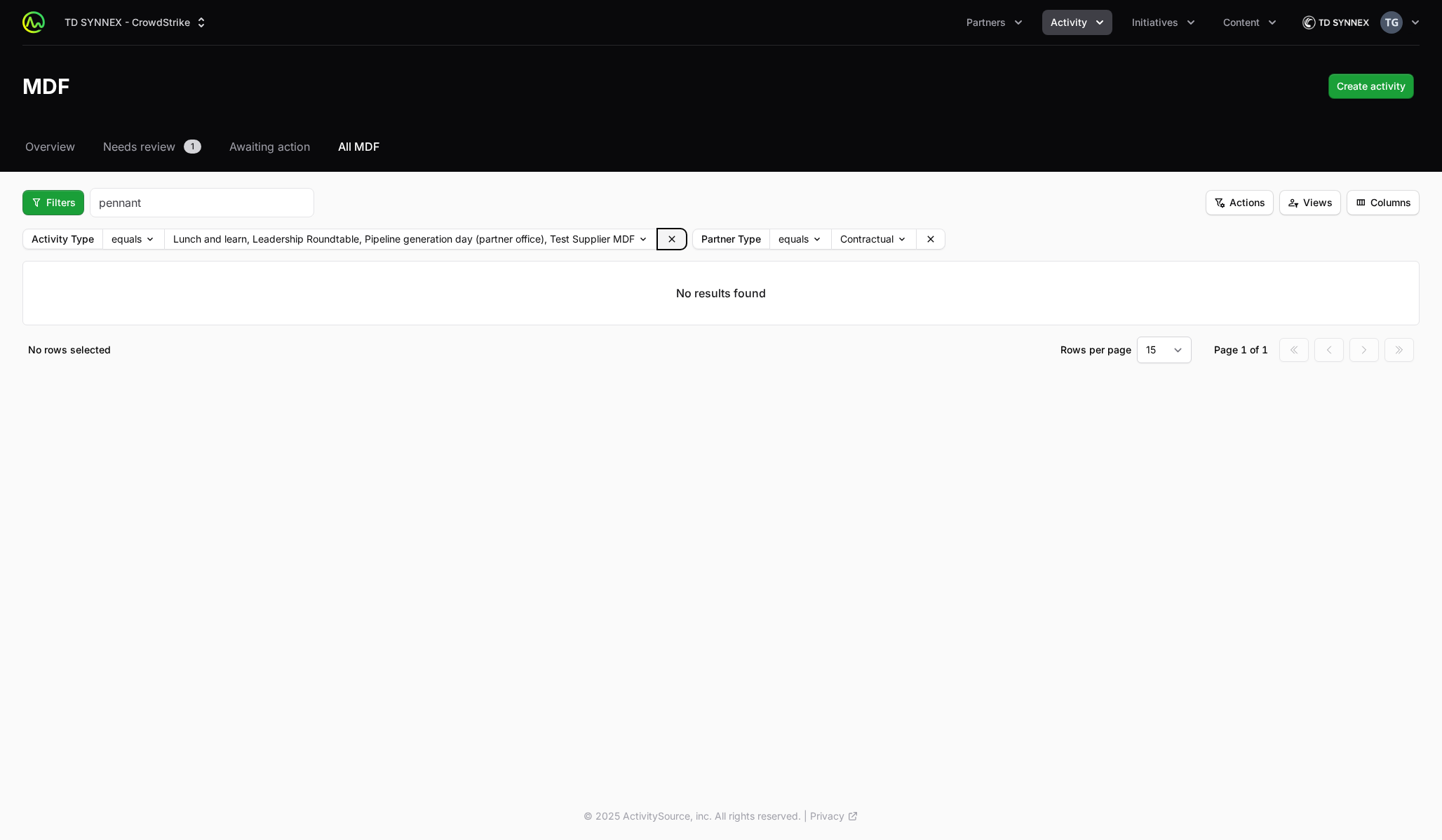
click at [678, 237] on icon at bounding box center [672, 239] width 11 height 11
click at [194, 241] on body "TD SYNNEX - CrowdStrike Partners Activity Initiatives Content Open user menu Op…" at bounding box center [721, 420] width 1442 height 840
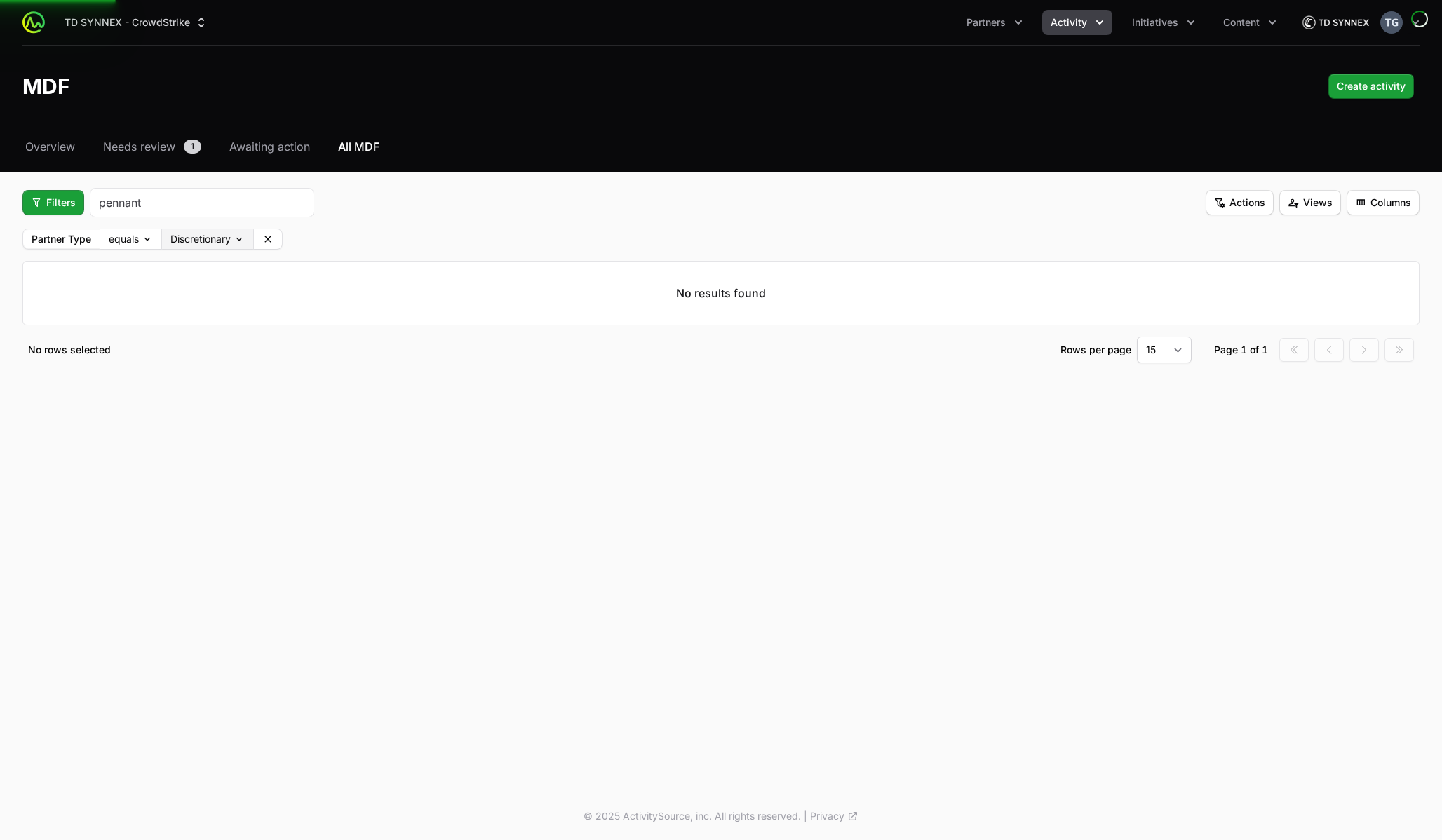
click at [202, 240] on body "TD SYNNEX - CrowdStrike Partners Activity Initiatives Content Open user menu Op…" at bounding box center [721, 420] width 1442 height 840
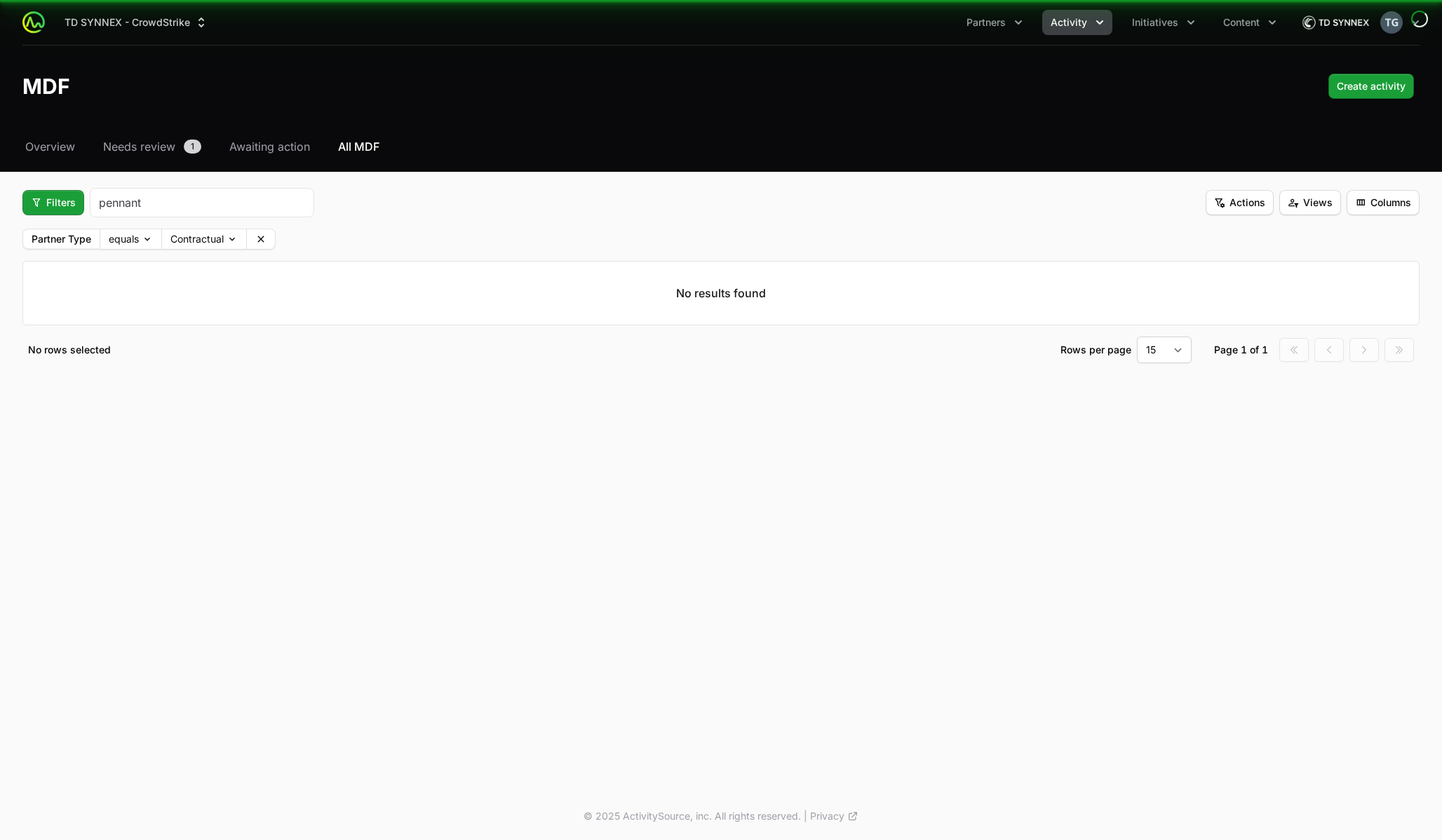
click at [199, 239] on body "TD SYNNEX - CrowdStrike Partners Activity Initiatives Content Open user menu Op…" at bounding box center [721, 420] width 1442 height 840
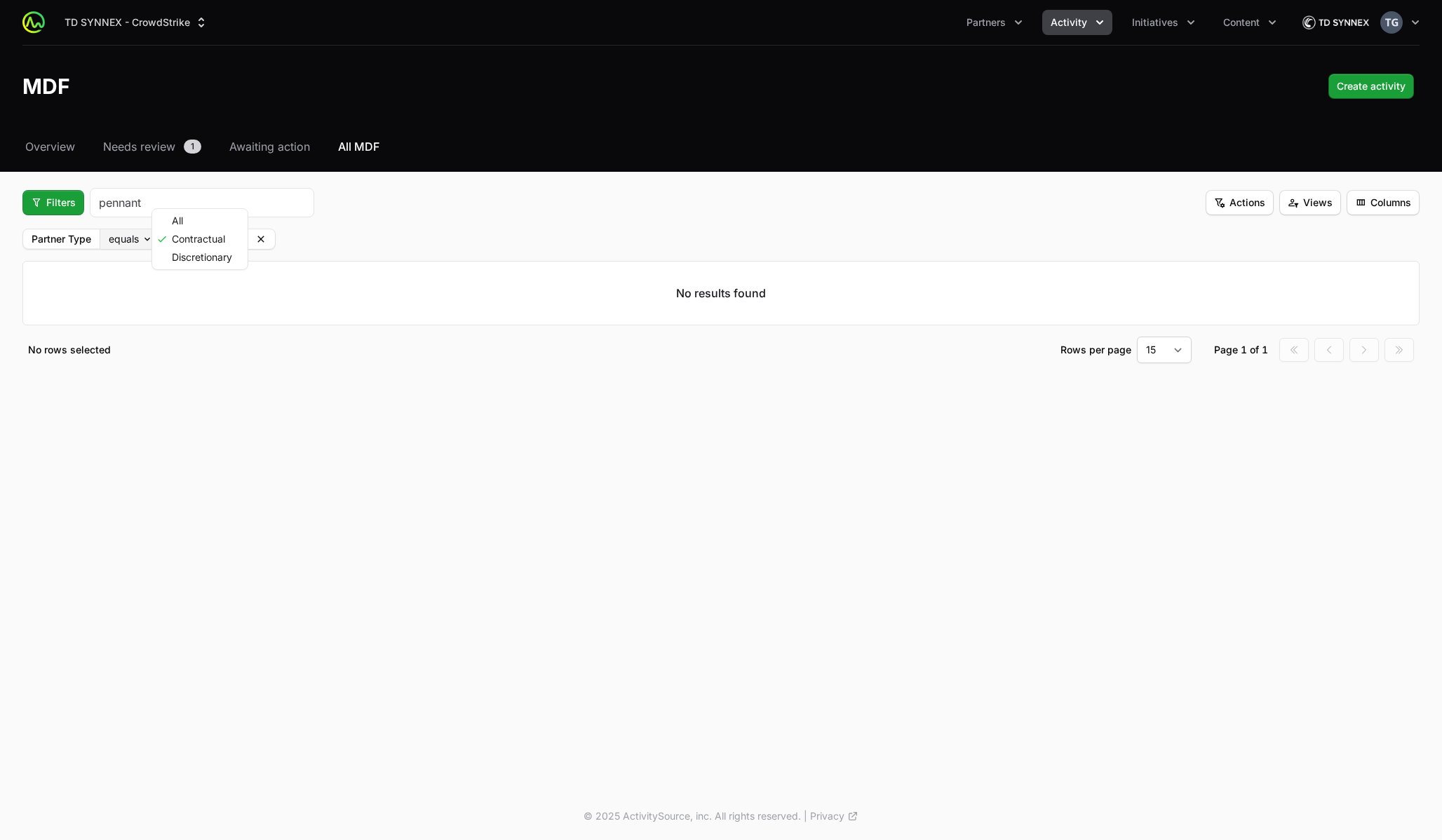
click at [138, 234] on html "TD SYNNEX - CrowdStrike Partners Activity Initiatives Content Open user menu Op…" at bounding box center [721, 420] width 1442 height 840
click at [136, 238] on body "TD SYNNEX - CrowdStrike Partners Activity Initiatives Content Open user menu Op…" at bounding box center [721, 420] width 1442 height 840
click at [267, 242] on icon at bounding box center [261, 239] width 11 height 11
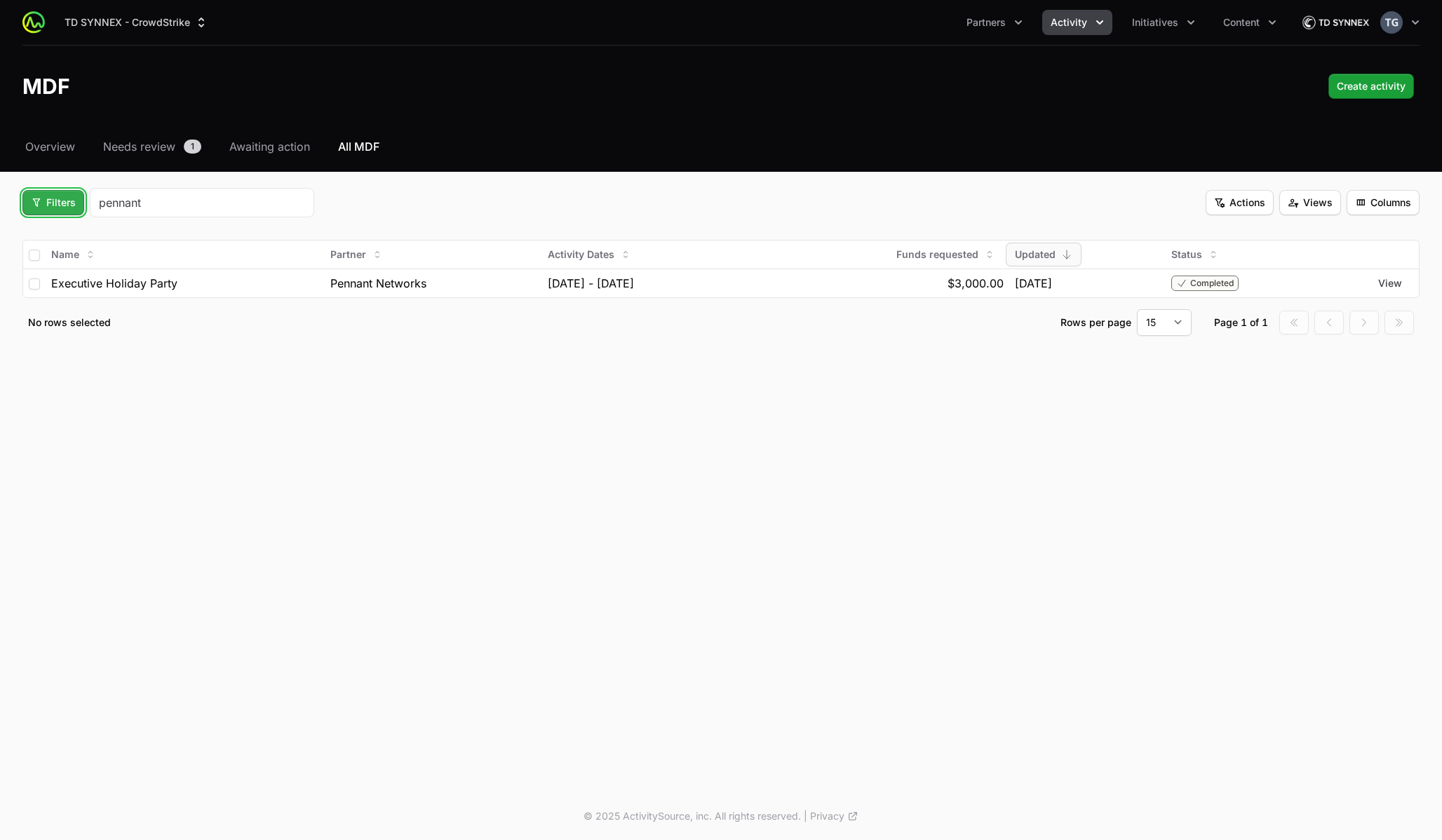
click at [58, 204] on span "Filters" at bounding box center [54, 203] width 45 height 17
click at [64, 241] on div "Activity Type" at bounding box center [77, 237] width 147 height 21
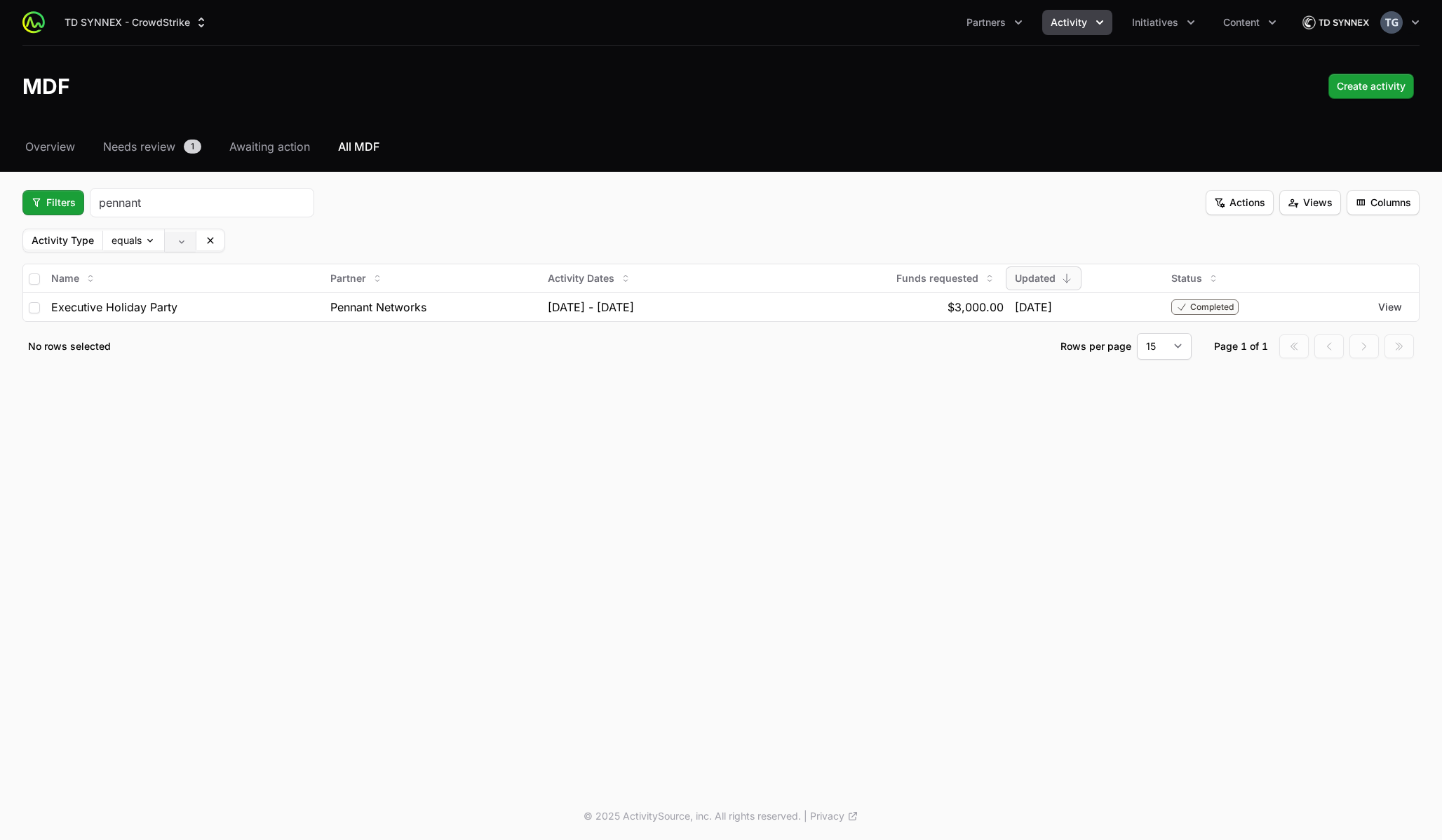
click at [186, 237] on body "TD SYNNEX - CrowdStrike Partners Activity Initiatives Content Open user menu Op…" at bounding box center [721, 420] width 1442 height 840
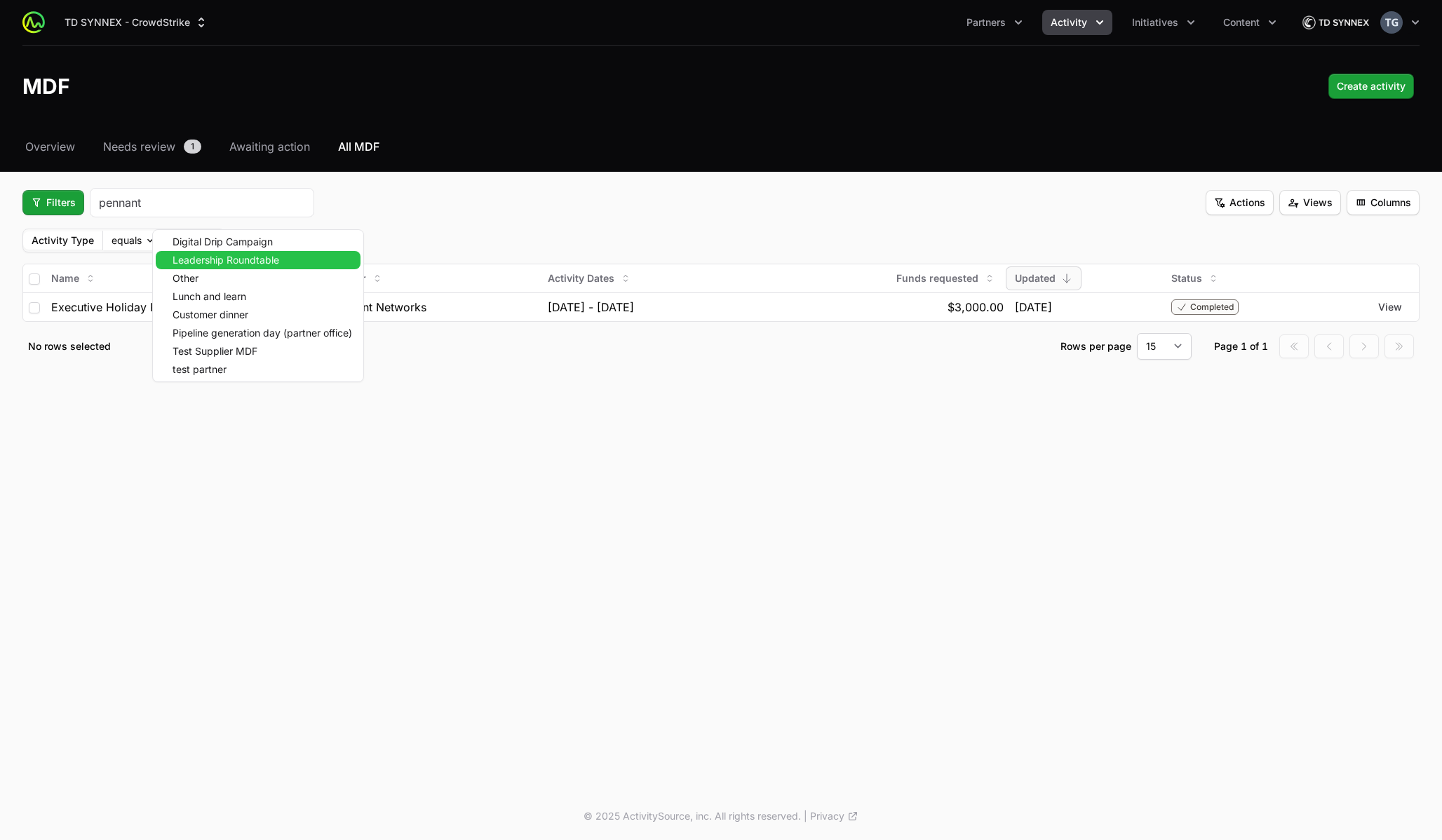
click at [198, 256] on span "Leadership Roundtable" at bounding box center [226, 260] width 107 height 9
click at [198, 276] on span "Other" at bounding box center [186, 275] width 26 height 9
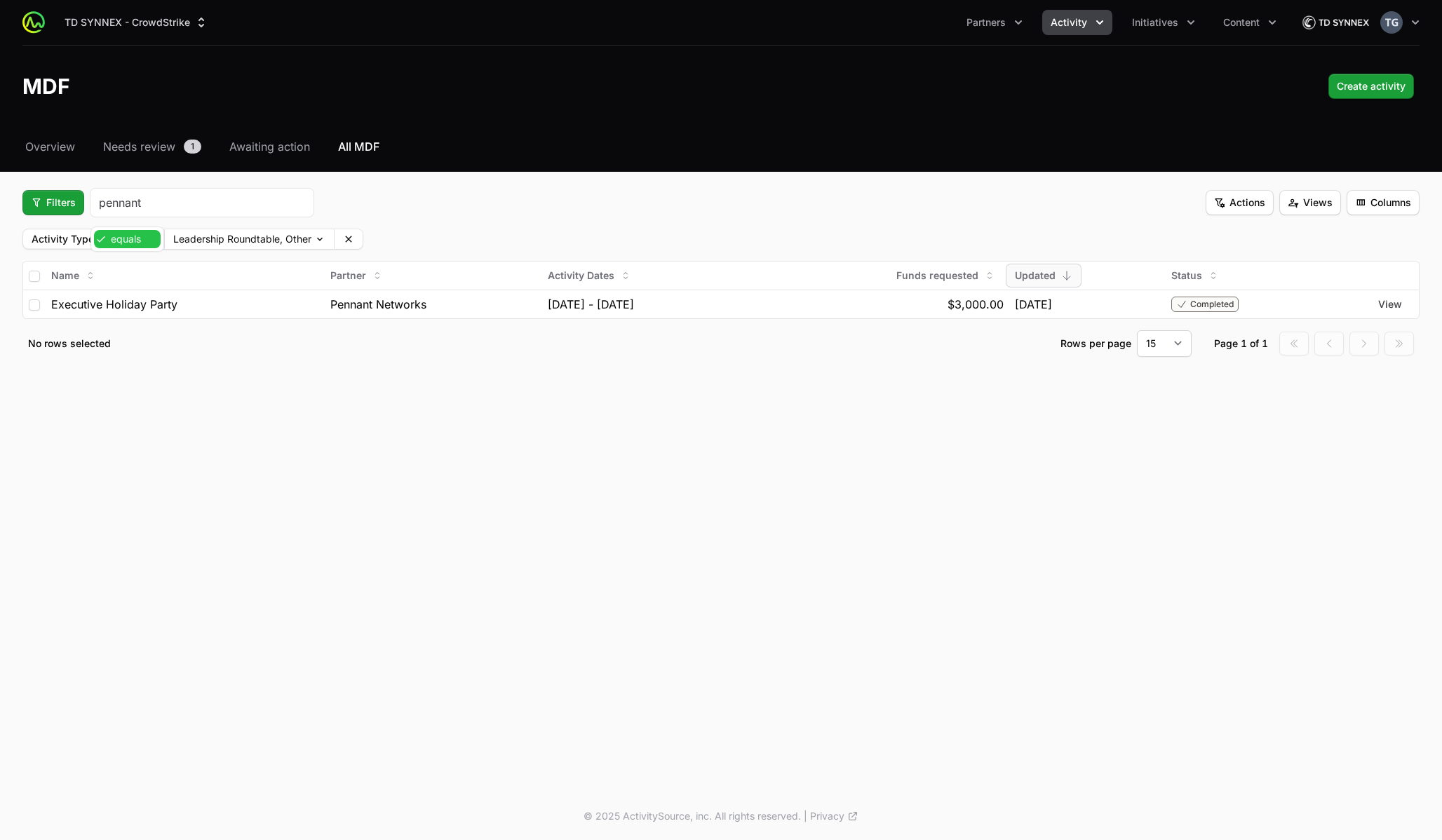
click at [141, 242] on body "TD SYNNEX - CrowdStrike Partners Activity Initiatives Content Open user menu Op…" at bounding box center [721, 420] width 1442 height 840
click at [211, 237] on body "TD SYNNEX - CrowdStrike Partners Activity Initiatives Content Open user menu Op…" at bounding box center [721, 420] width 1442 height 840
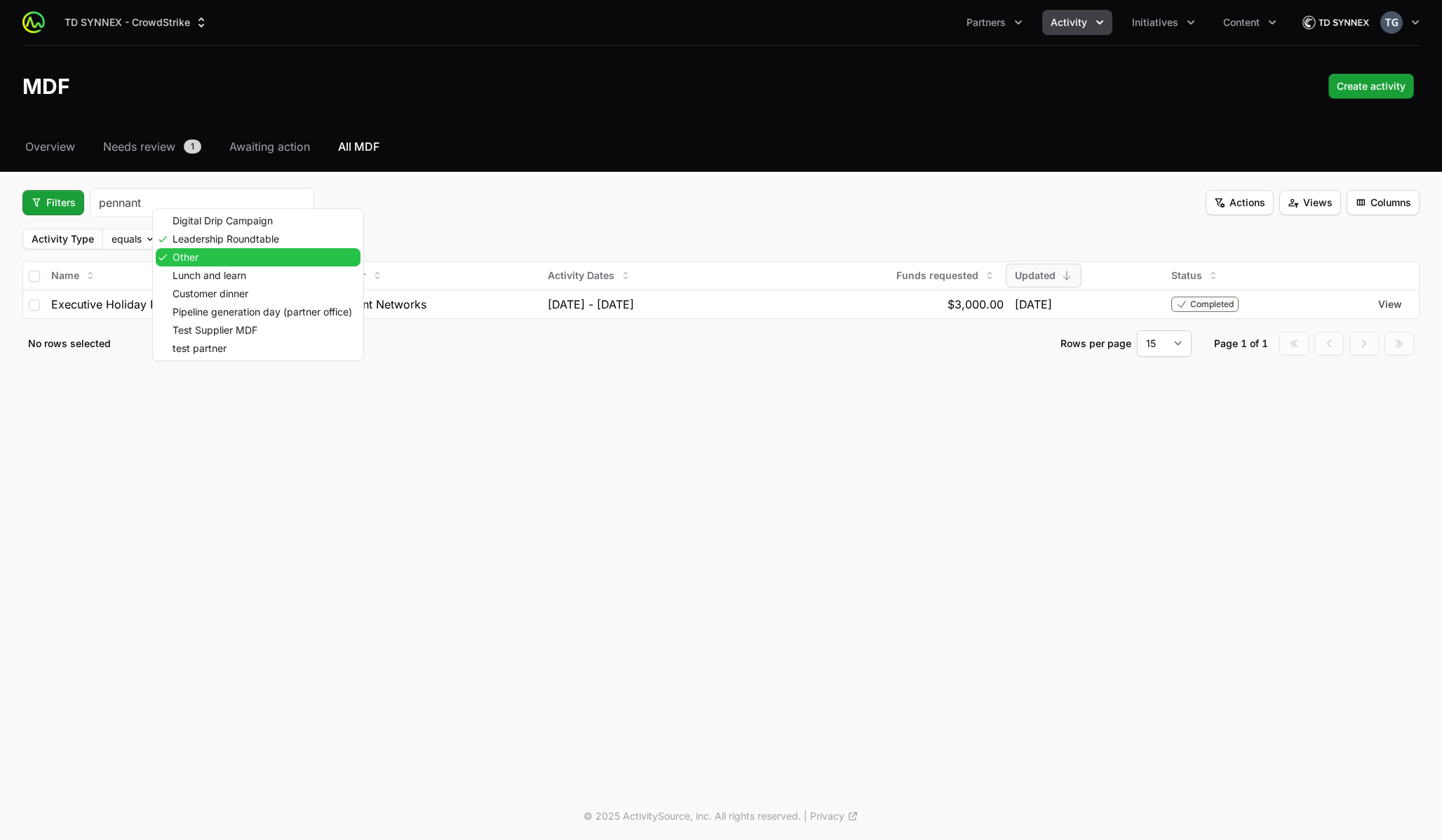
click at [209, 254] on div "Other" at bounding box center [258, 256] width 205 height 18
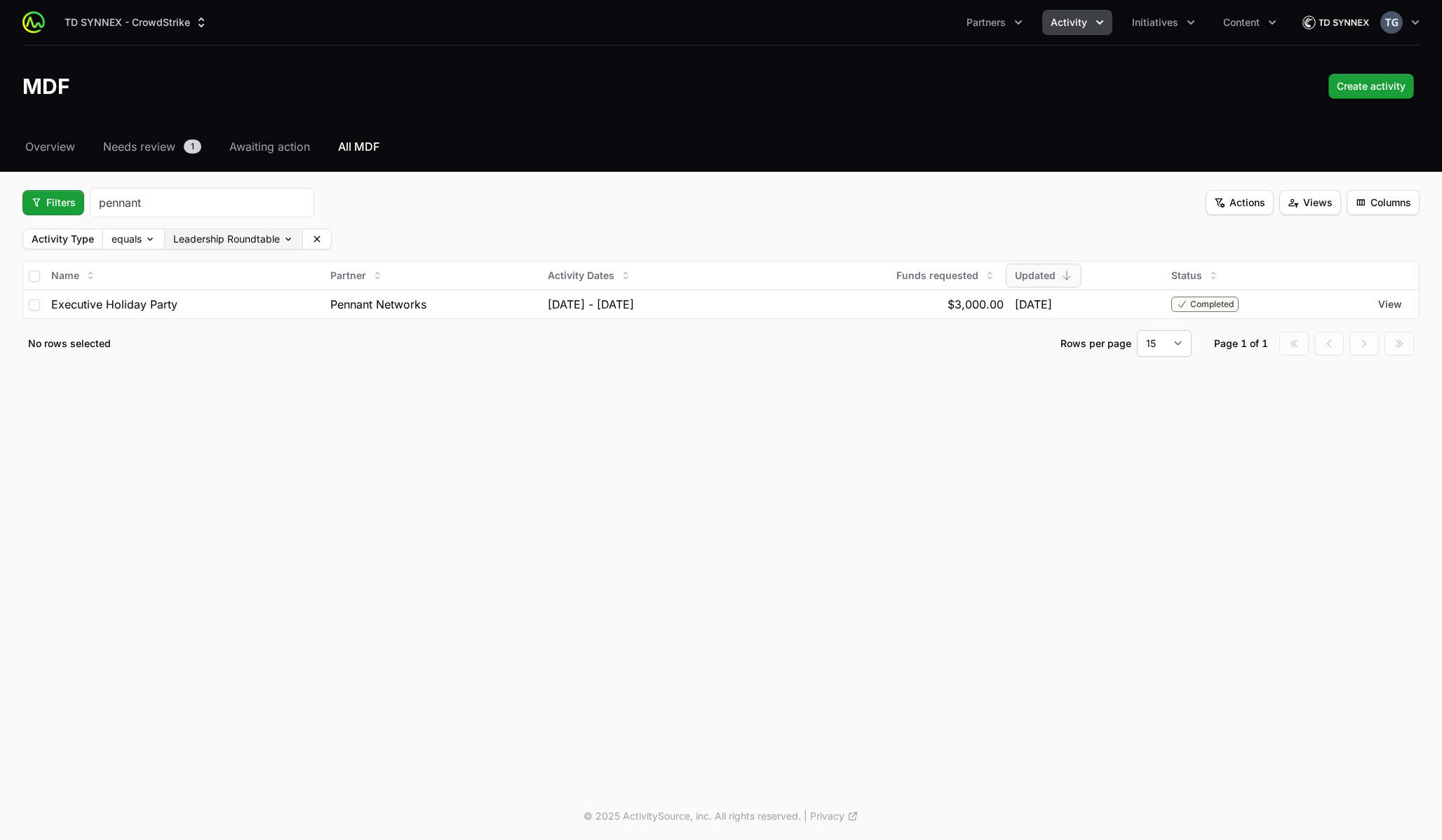
click at [254, 245] on body "TD SYNNEX - CrowdStrike Partners Activity Initiatives Content Open user menu Op…" at bounding box center [721, 420] width 1442 height 840
click at [248, 327] on span "Test Supplier MDF" at bounding box center [215, 330] width 84 height 9
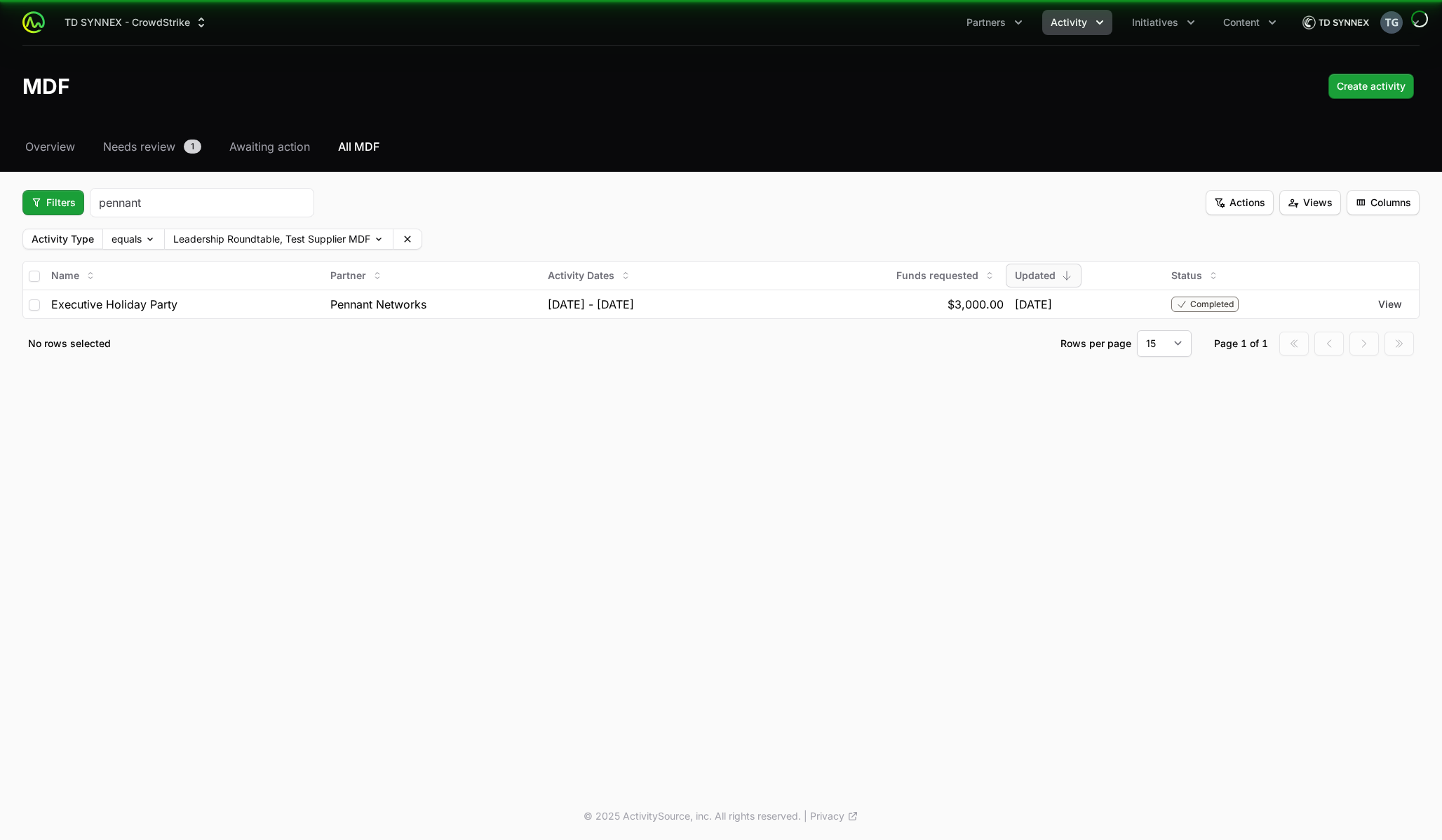
click at [248, 281] on div "Name" at bounding box center [185, 276] width 268 height 23
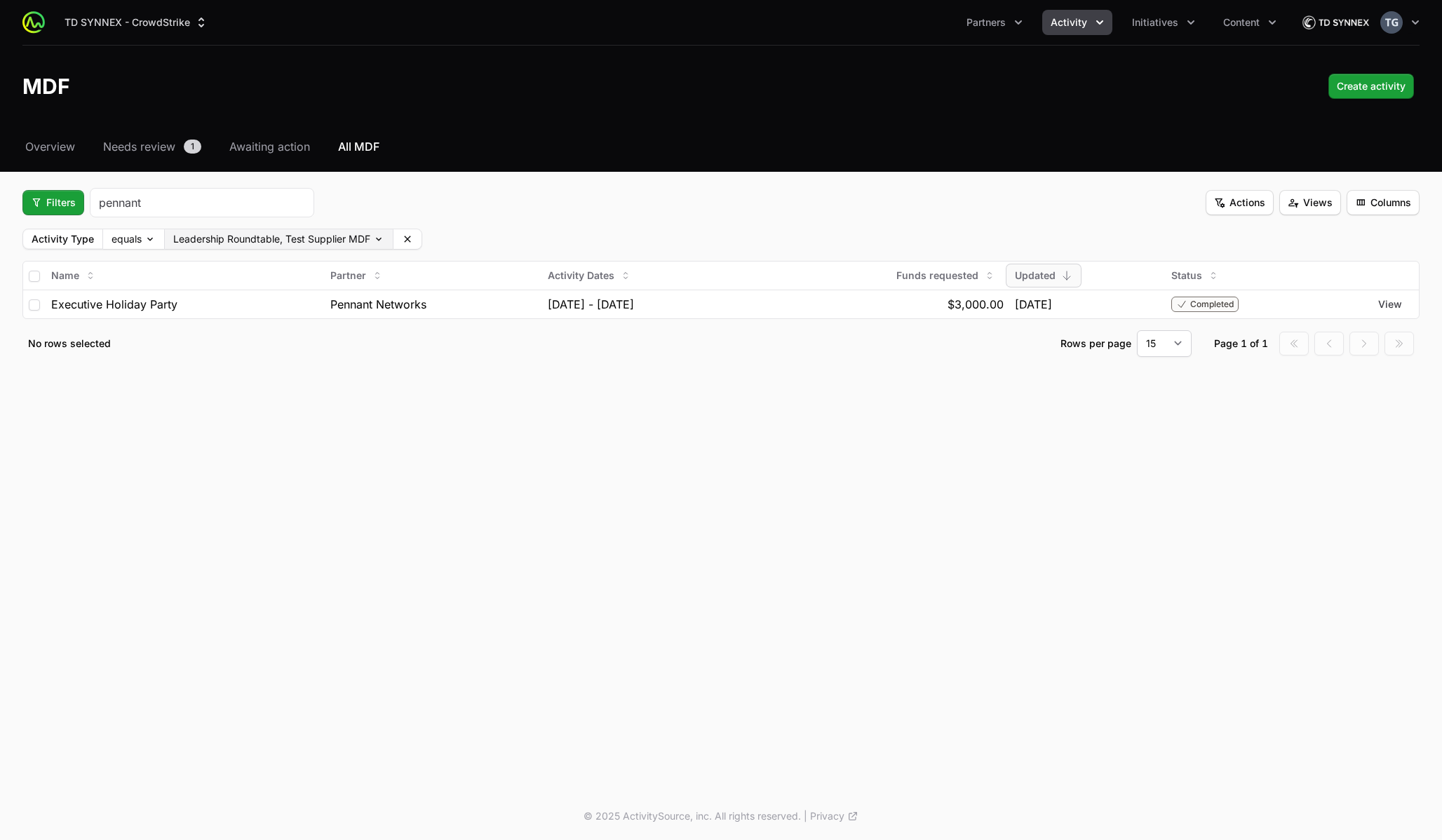
click at [256, 249] on fieldset "Filters pennant Actions Views Columns Activity Type equals Leadership Roundtabl…" at bounding box center [721, 272] width 1397 height 169
click at [255, 239] on body "TD SYNNEX - CrowdStrike Partners Activity Initiatives Content Open user menu Op…" at bounding box center [721, 420] width 1442 height 840
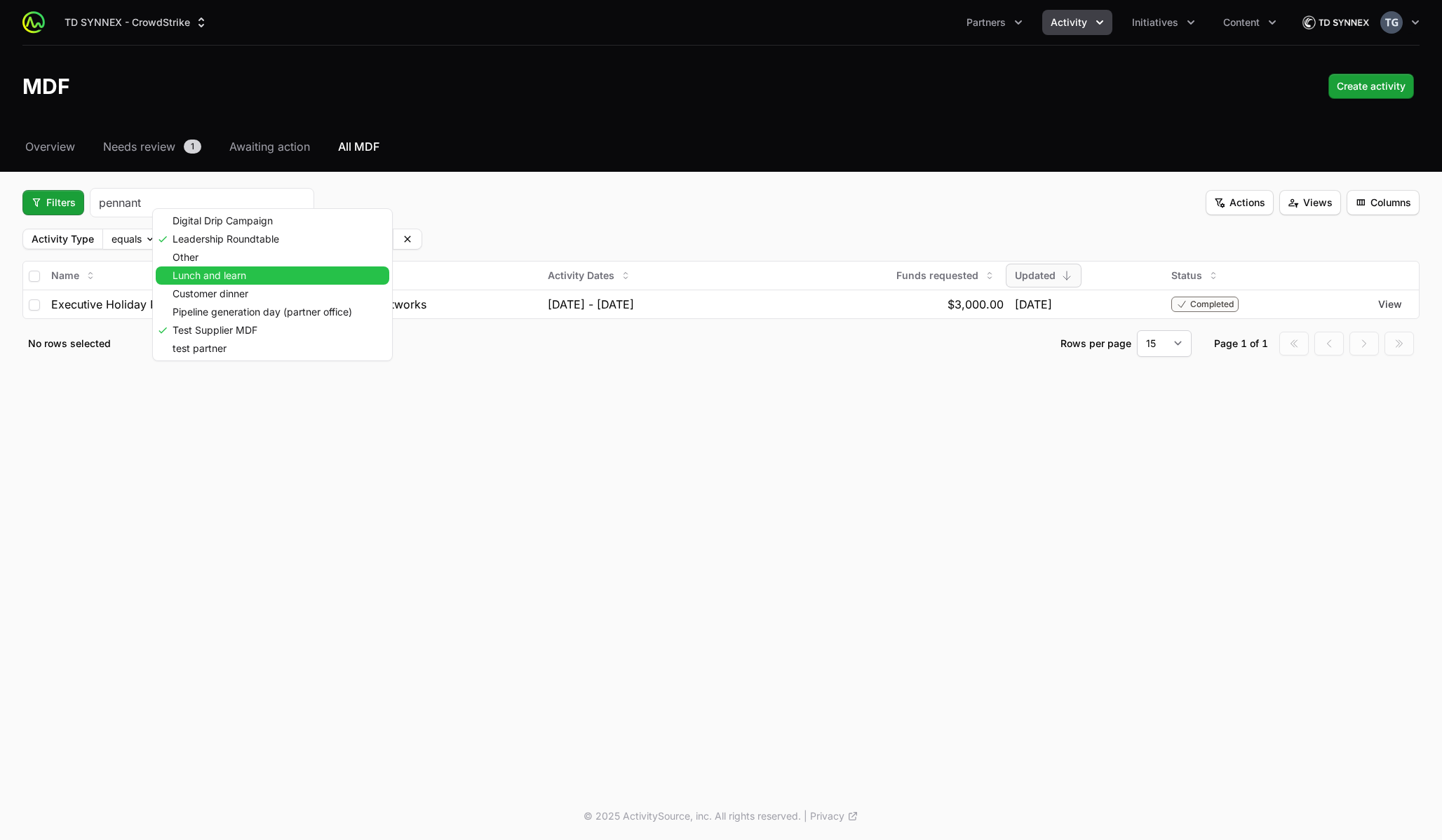
click at [253, 270] on div "Lunch and learn" at bounding box center [272, 275] width 234 height 18
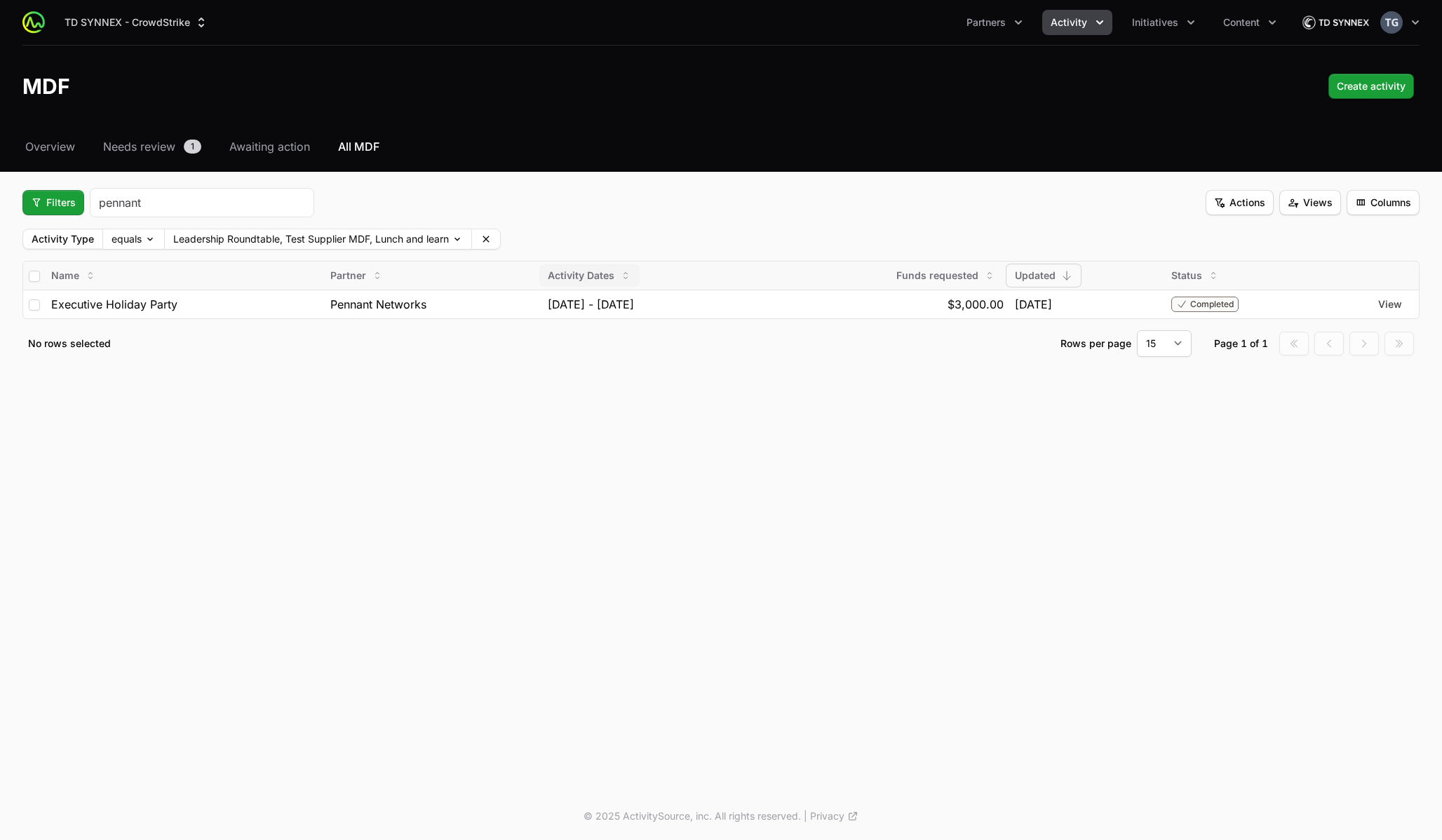
click at [570, 265] on div "Activity Dates" at bounding box center [589, 276] width 100 height 23
click at [496, 244] on button at bounding box center [486, 238] width 28 height 20
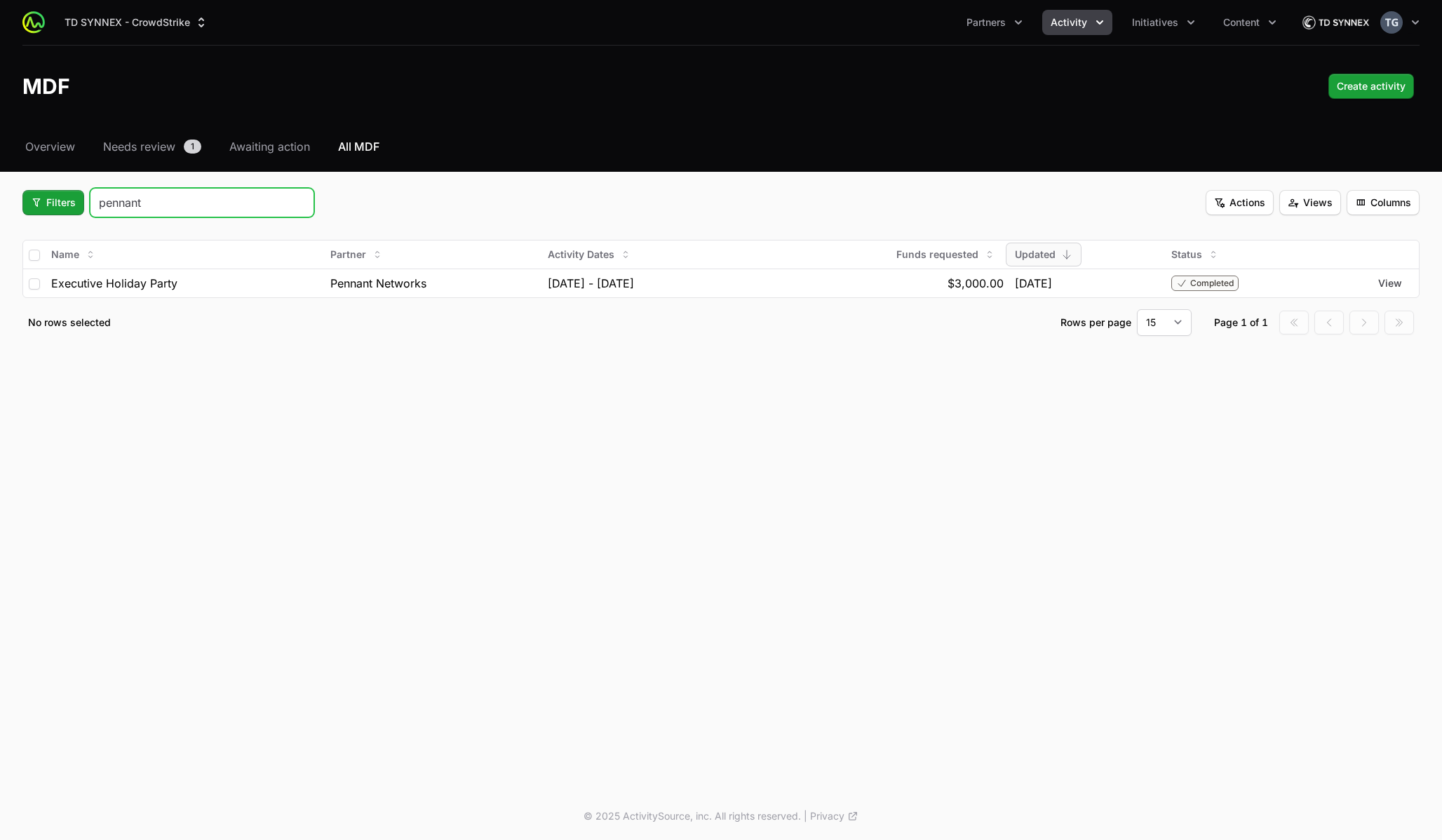
click at [131, 204] on input "pennant" at bounding box center [202, 203] width 207 height 17
type input "="
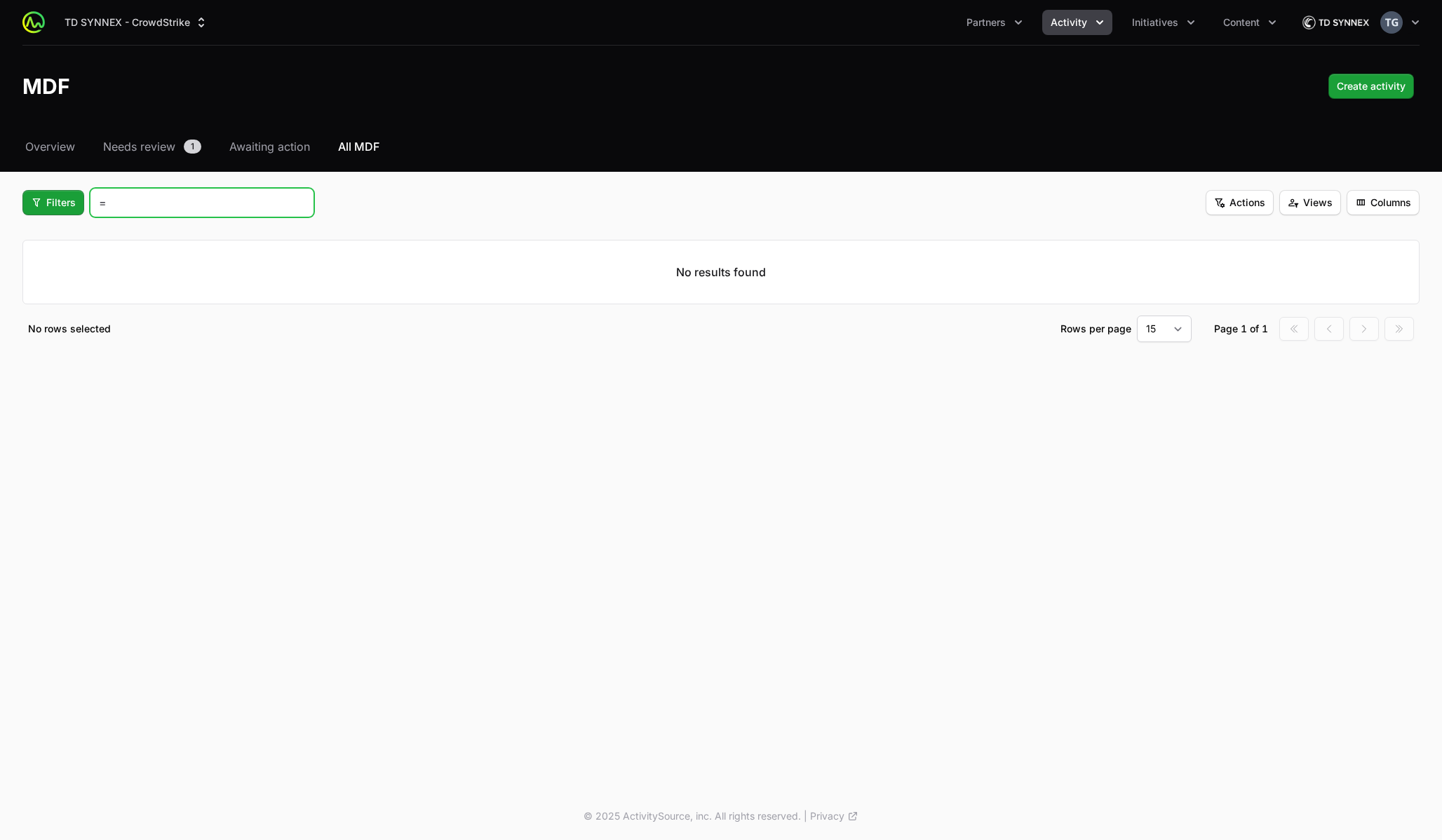
click at [192, 209] on input "=" at bounding box center [202, 203] width 207 height 17
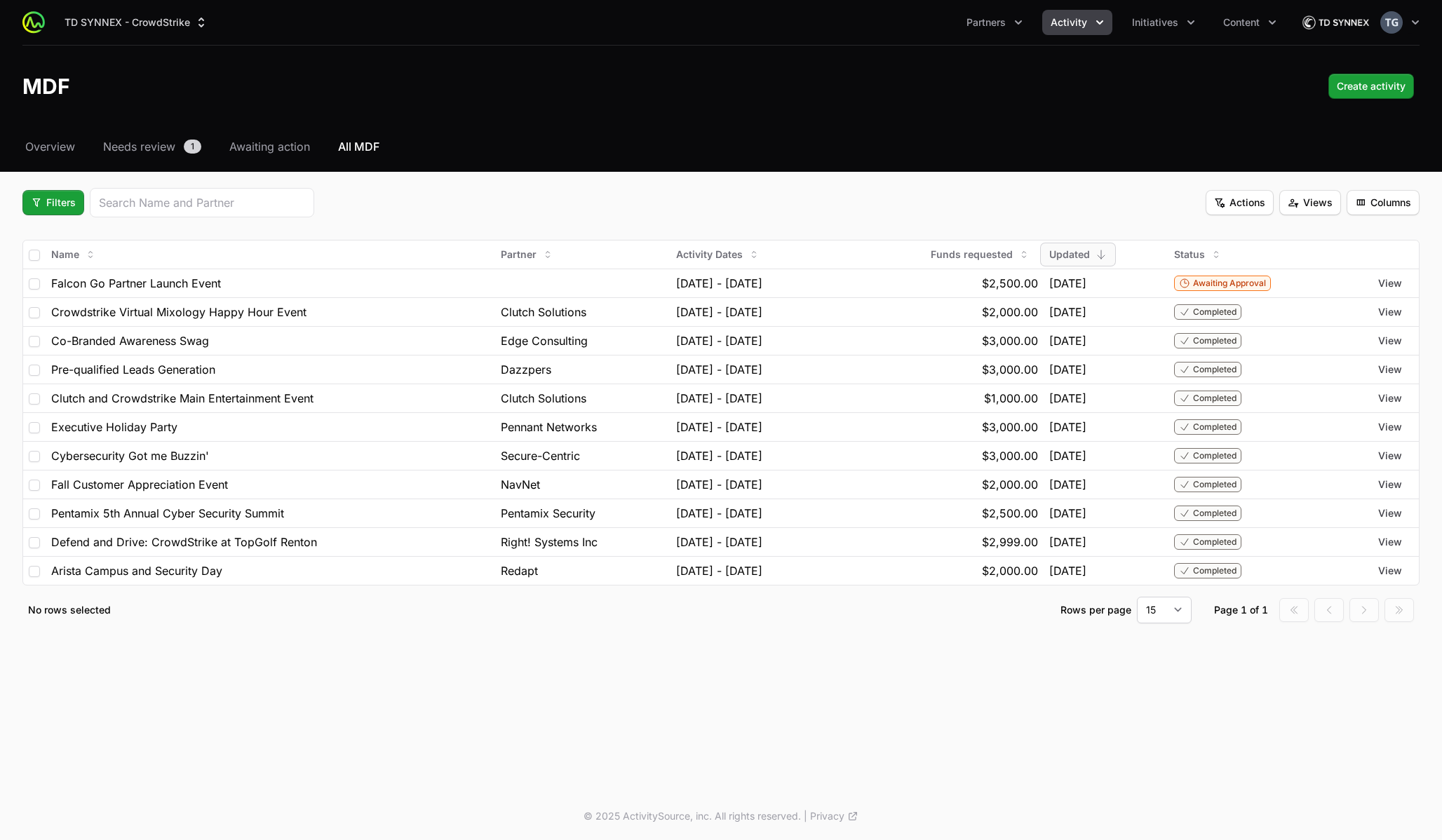
click at [1287, 622] on div "Rows per page 15 30 50 100 Page 1 of 1 Go to first page Go to previous page Go …" at bounding box center [1236, 610] width 353 height 26
click at [1165, 620] on select "15 30 50 100" at bounding box center [1164, 610] width 54 height 26
select select "50"
click at [1137, 597] on select "15 30 50 100" at bounding box center [1164, 610] width 54 height 26
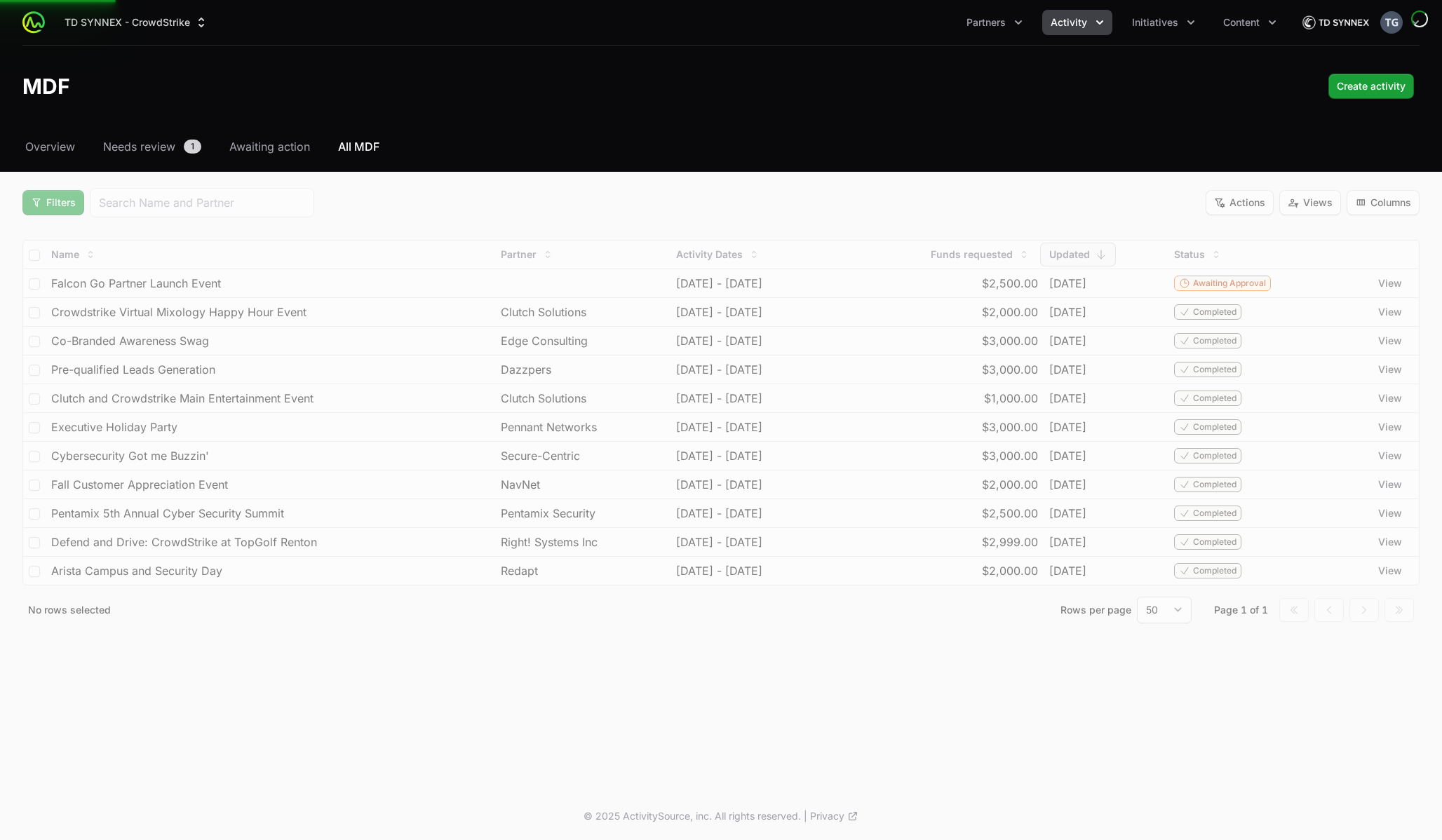
click at [1008, 647] on div "Select a tab Overview Needs review Awaiting action All MDF Overview Needs revie…" at bounding box center [721, 397] width 1442 height 519
select select "50"
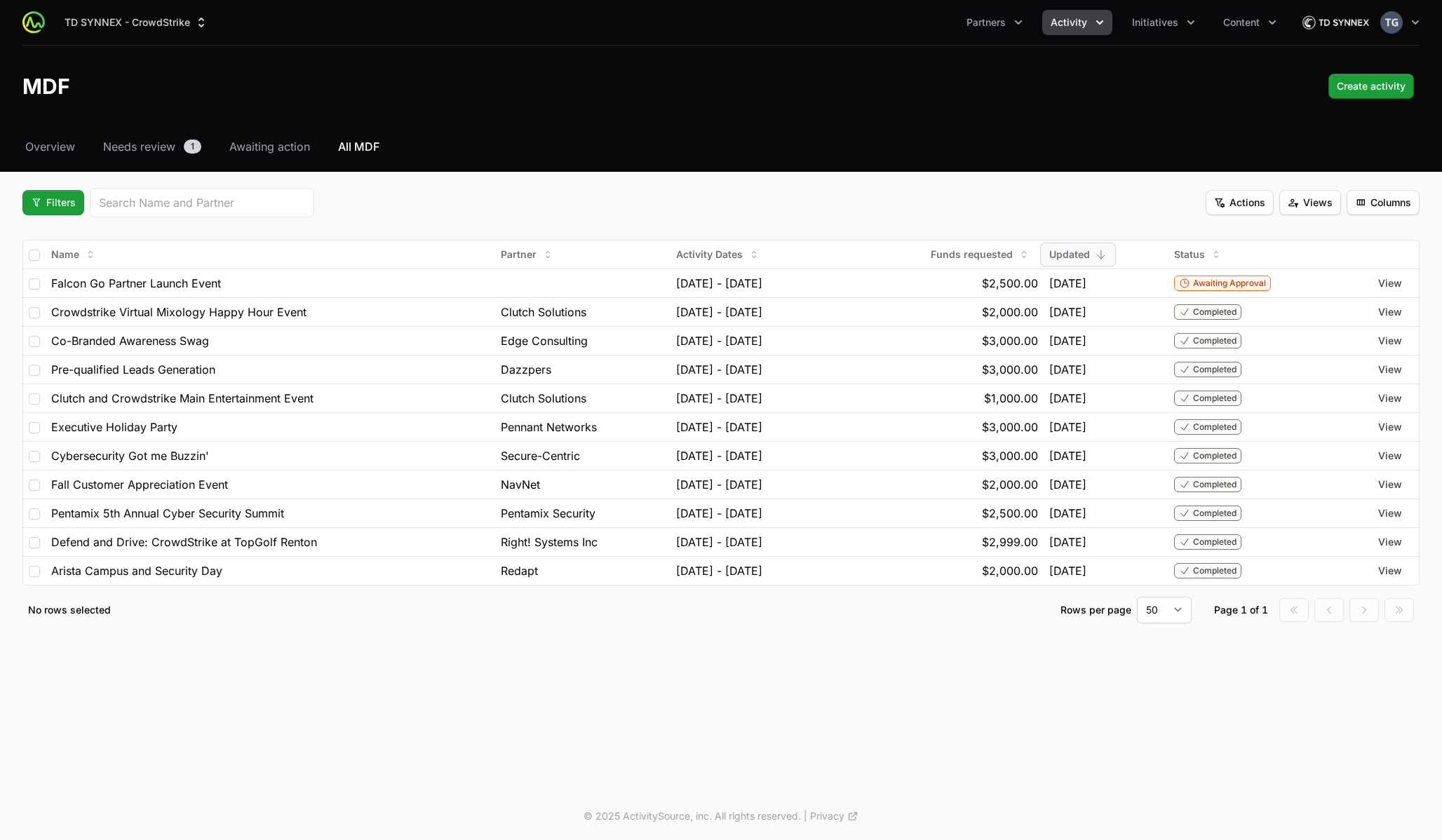
click at [389, 210] on div "Filters Actions Views Columns" at bounding box center [721, 202] width 1397 height 29
click at [69, 145] on span "Overview" at bounding box center [50, 146] width 50 height 17
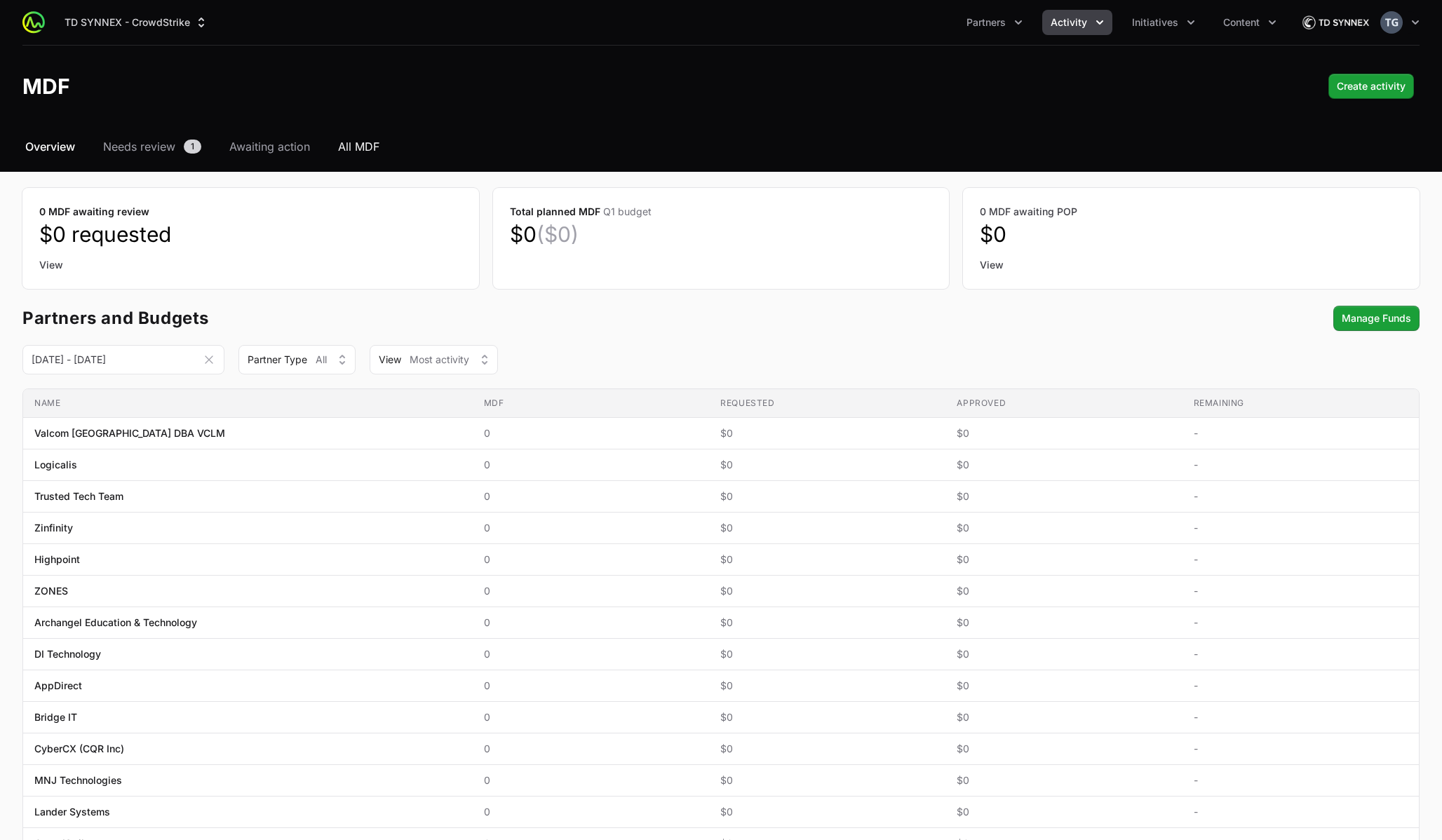
click at [355, 145] on span "All MDF" at bounding box center [359, 146] width 41 height 17
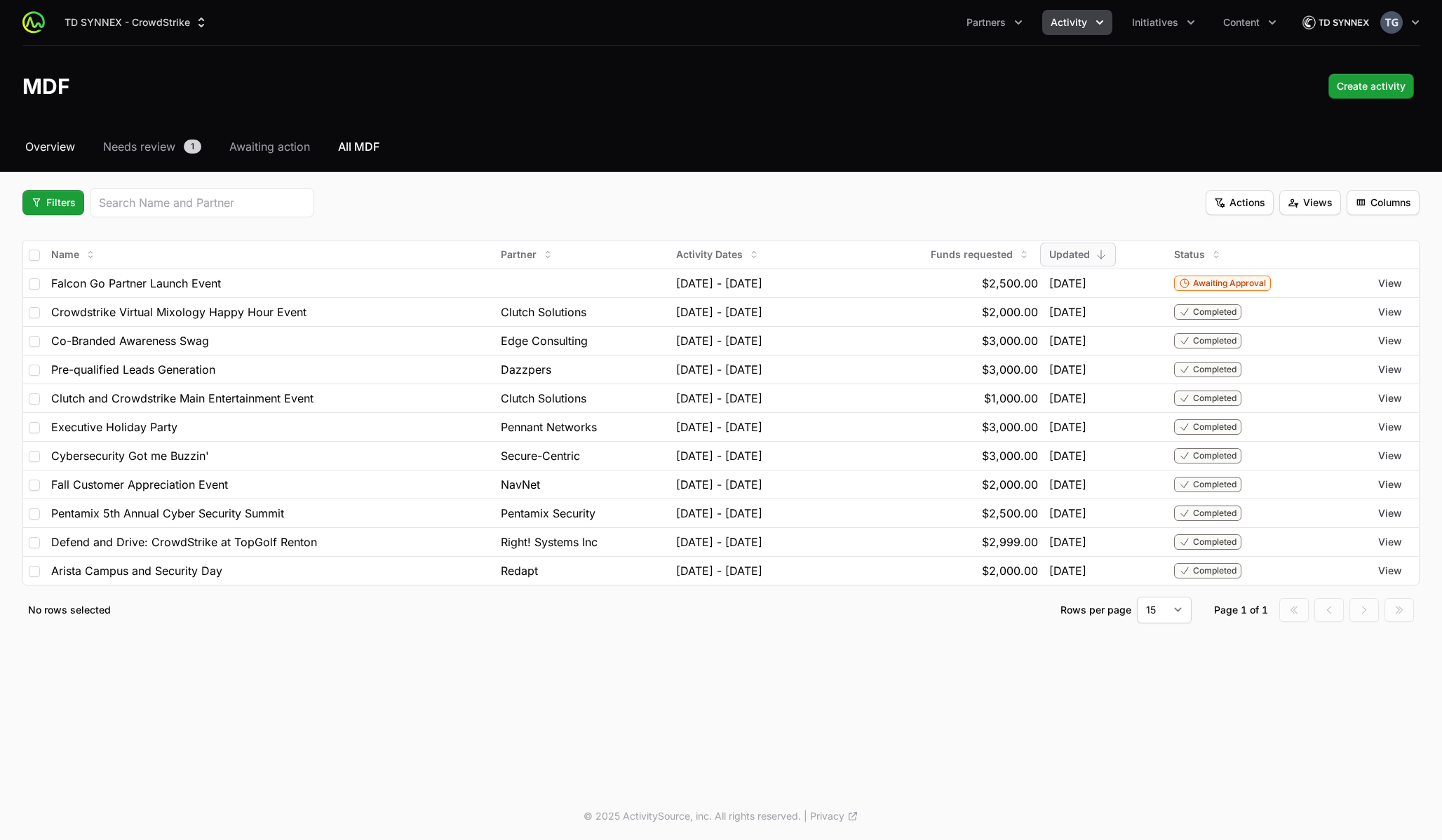
click at [61, 142] on span "Overview" at bounding box center [50, 146] width 50 height 17
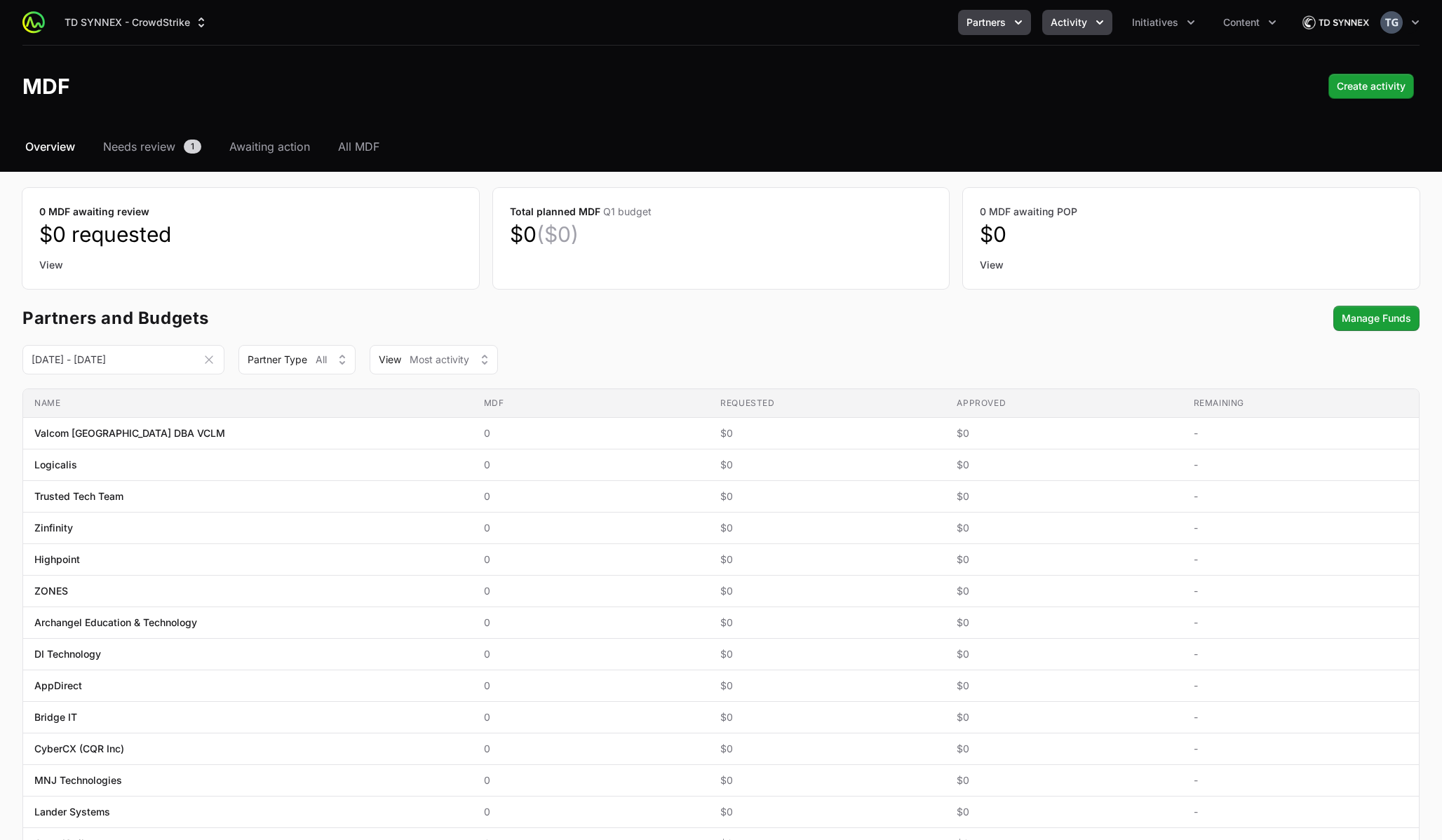
click at [982, 23] on span "Partners" at bounding box center [986, 22] width 39 height 14
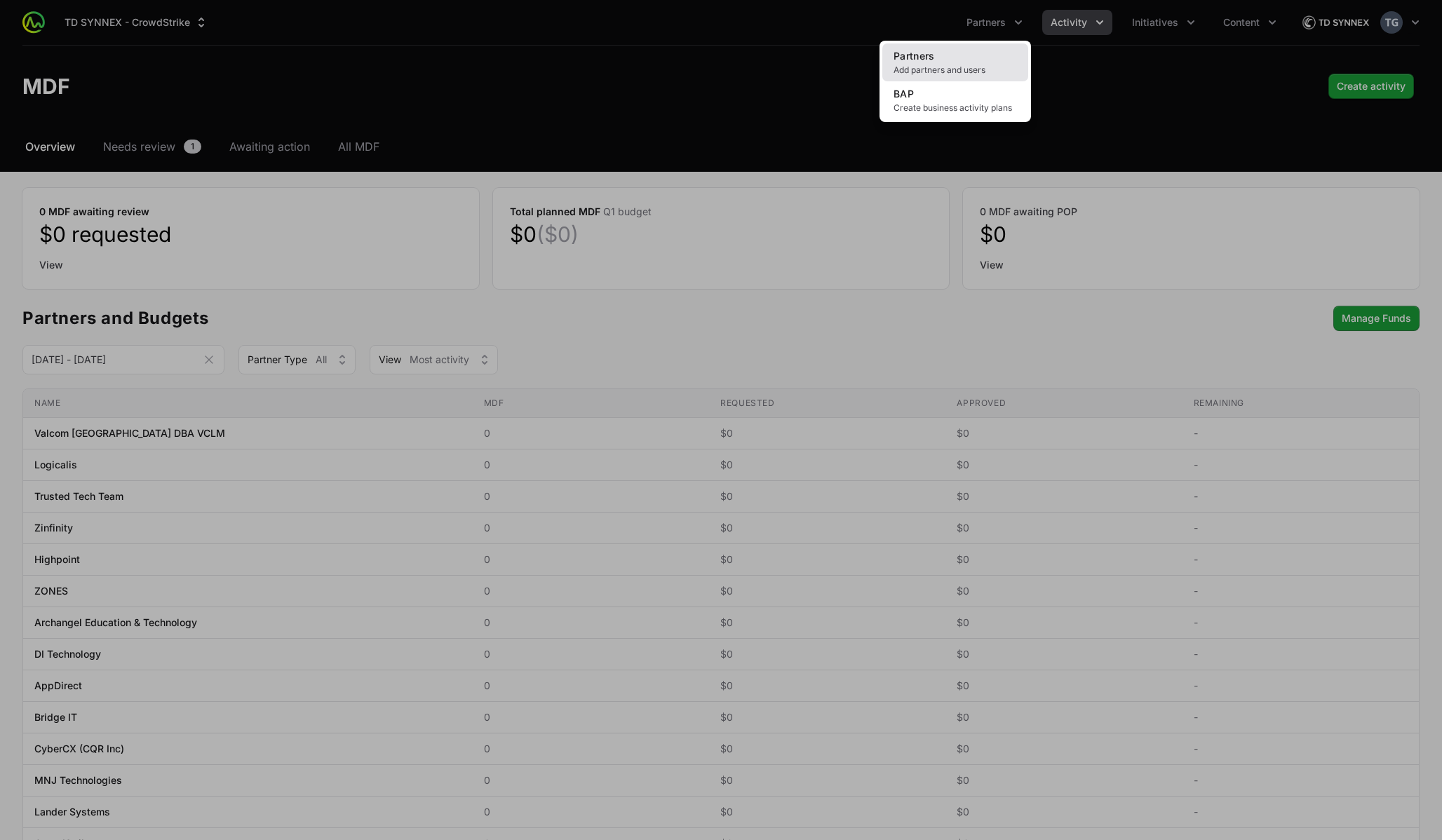
click at [919, 55] on span "Partners" at bounding box center [914, 55] width 41 height 12
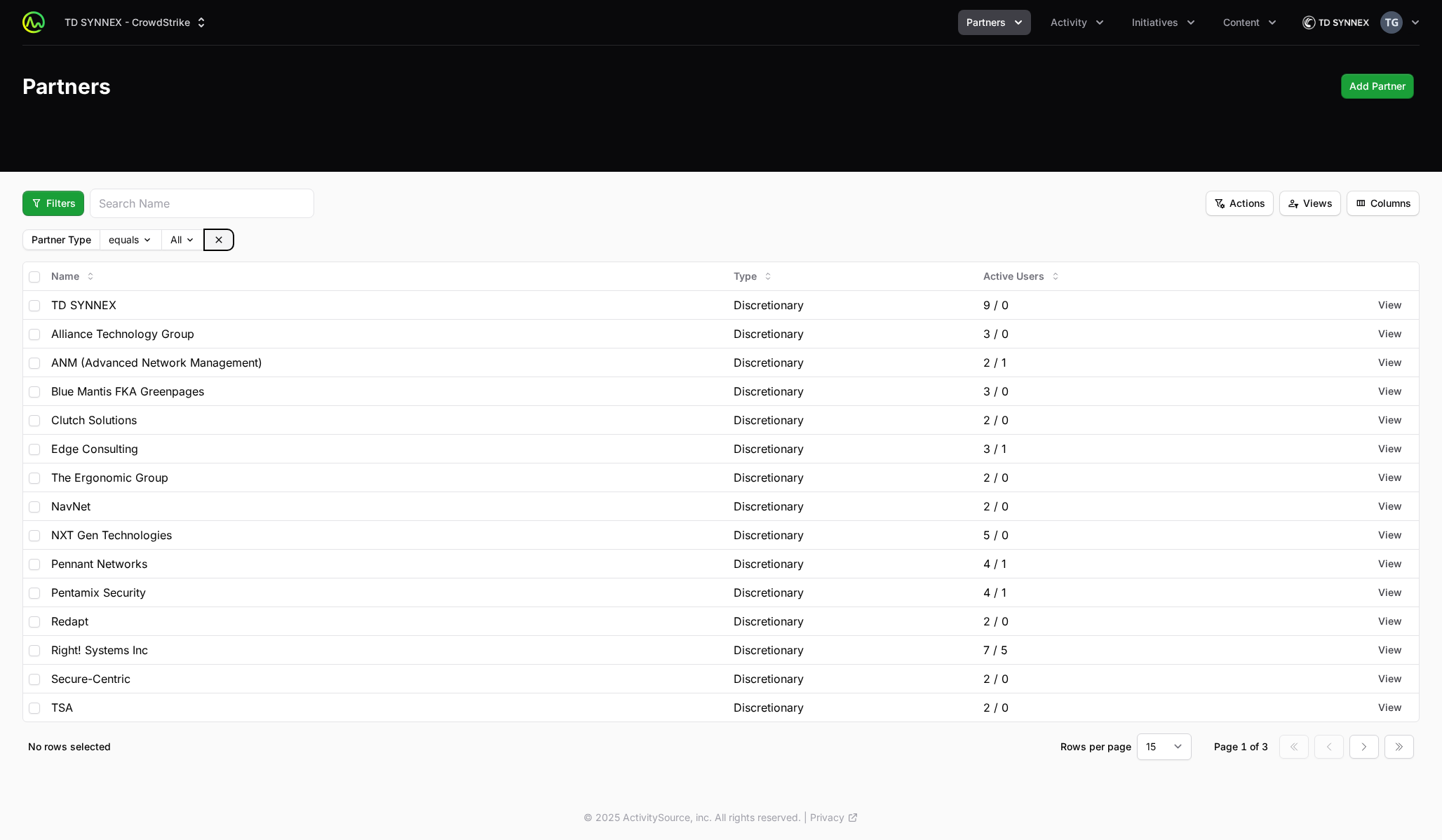
click at [223, 238] on icon at bounding box center [219, 239] width 11 height 11
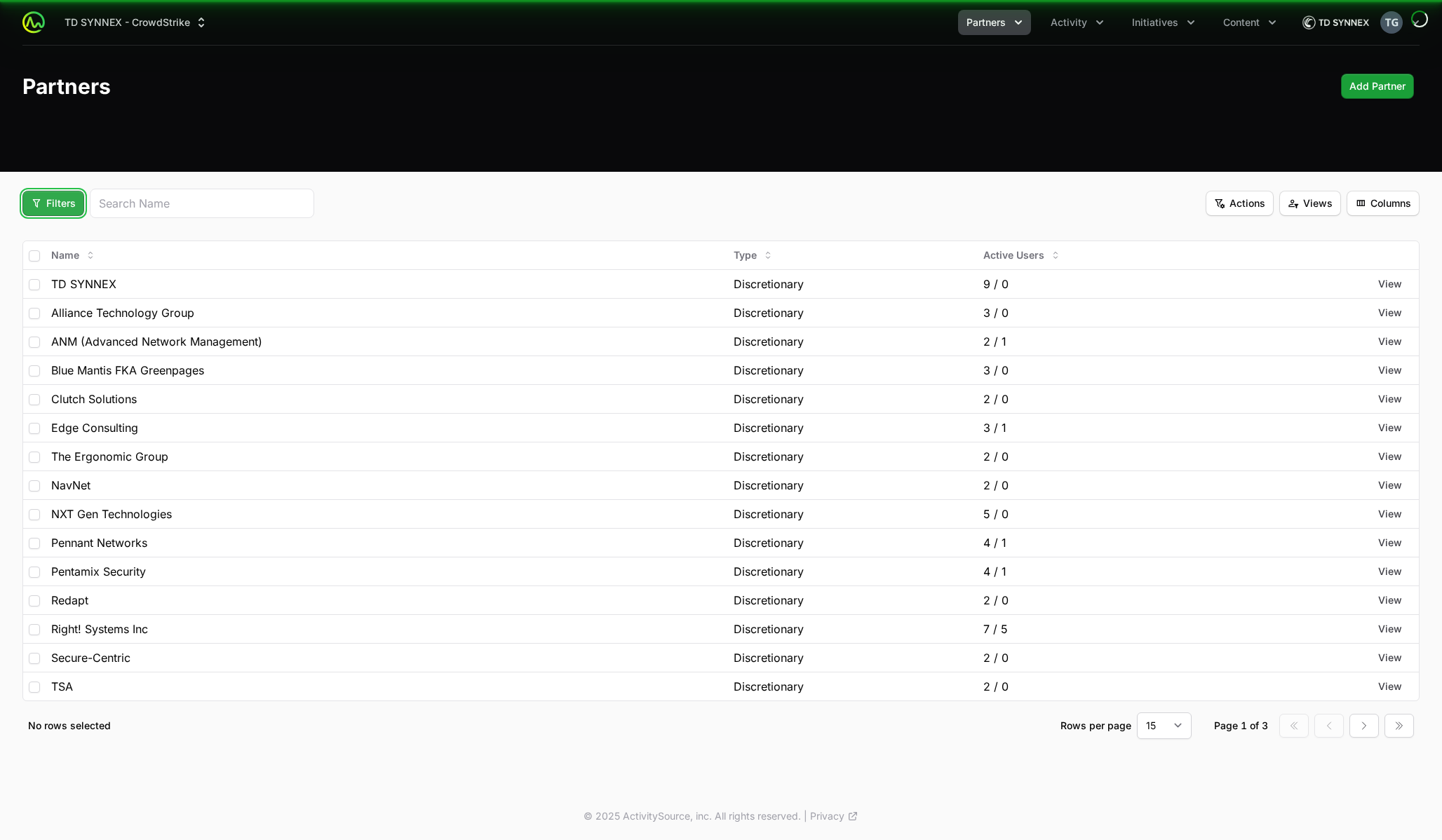
click at [38, 196] on span "Filters" at bounding box center [54, 204] width 45 height 17
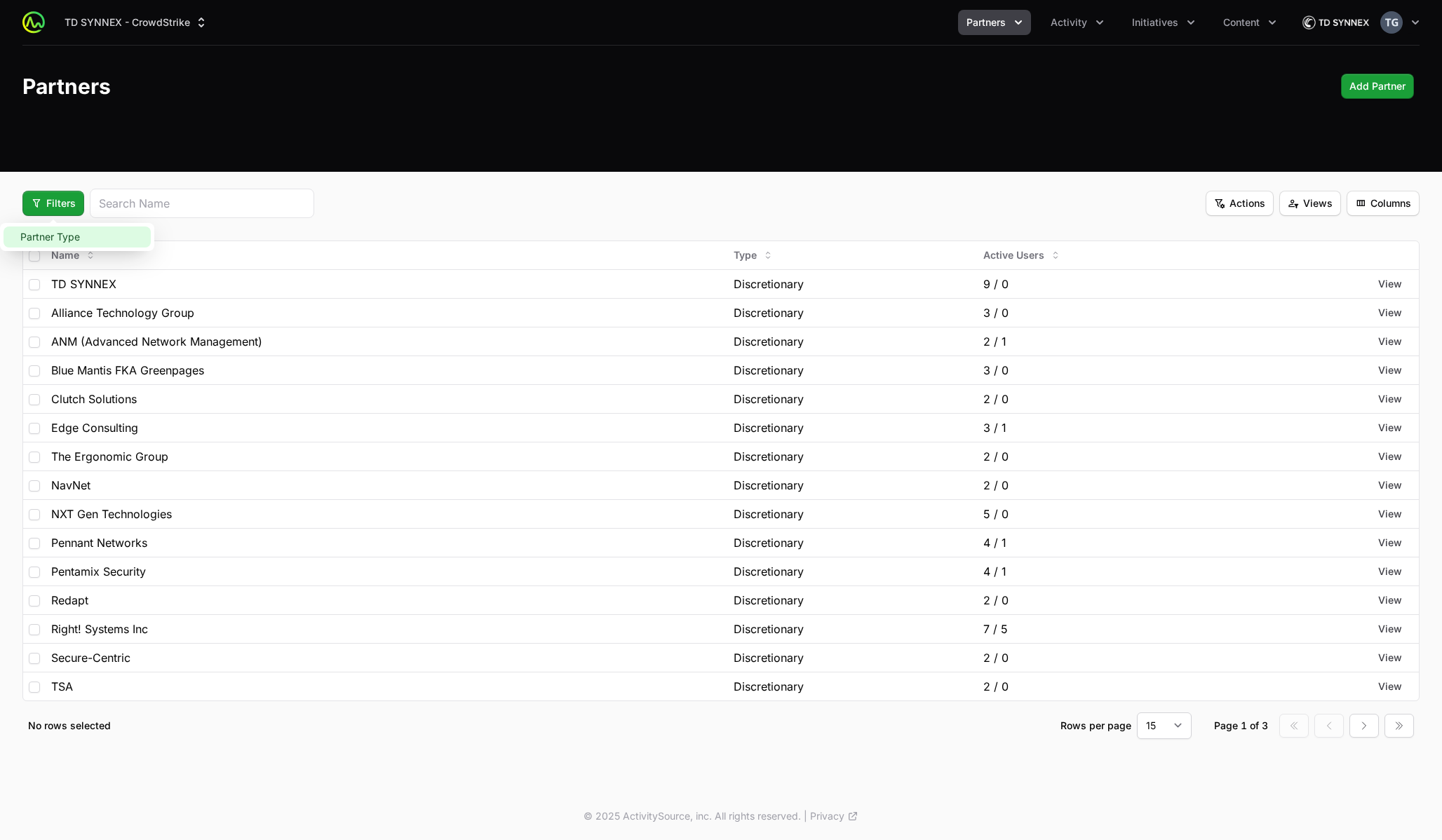
click at [55, 242] on div "Partner Type" at bounding box center [77, 237] width 147 height 21
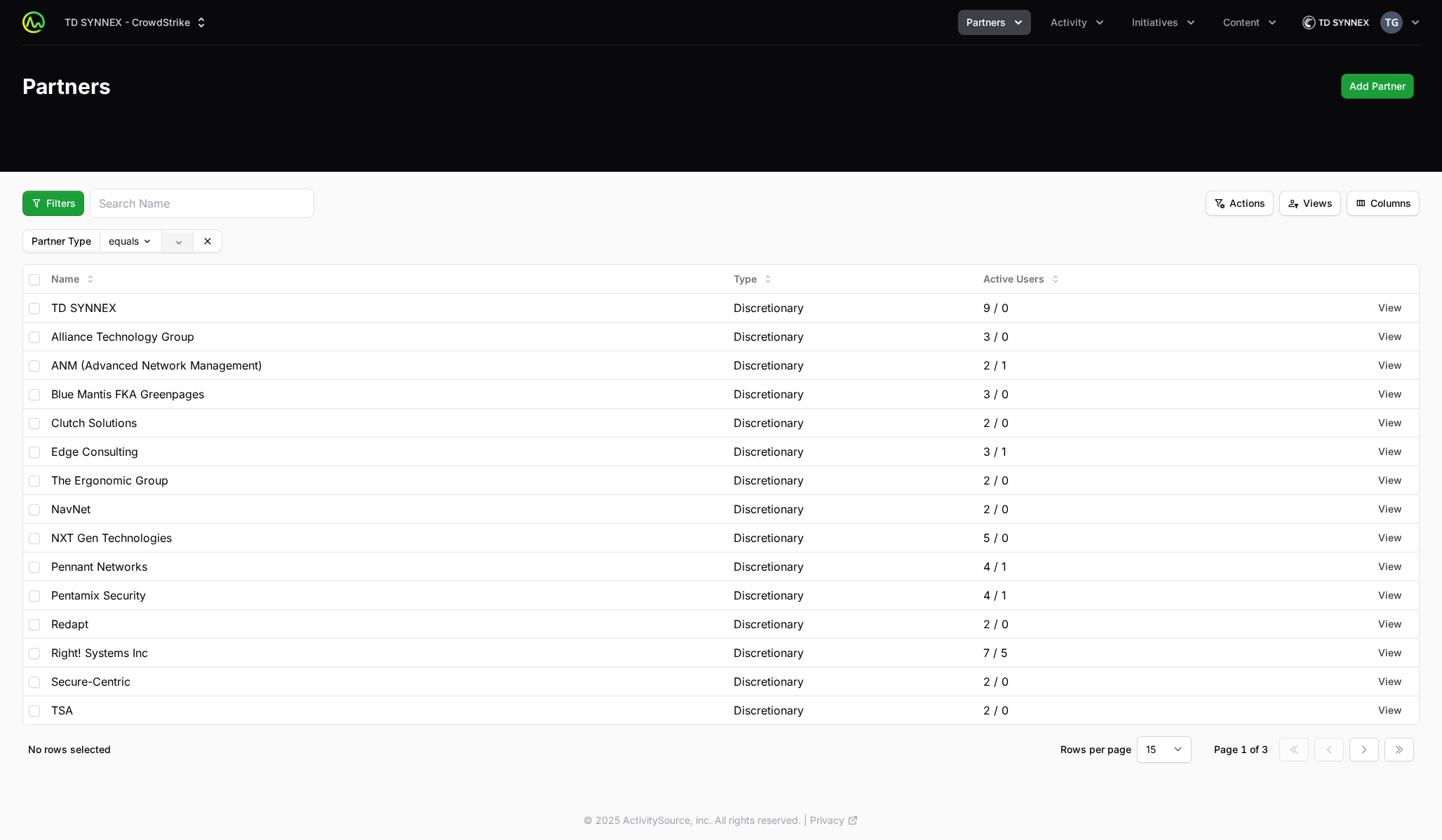
click at [176, 237] on body "TD SYNNEX - CrowdStrike Partners Activity Initiatives Content Open user menu Op…" at bounding box center [721, 421] width 1442 height 844
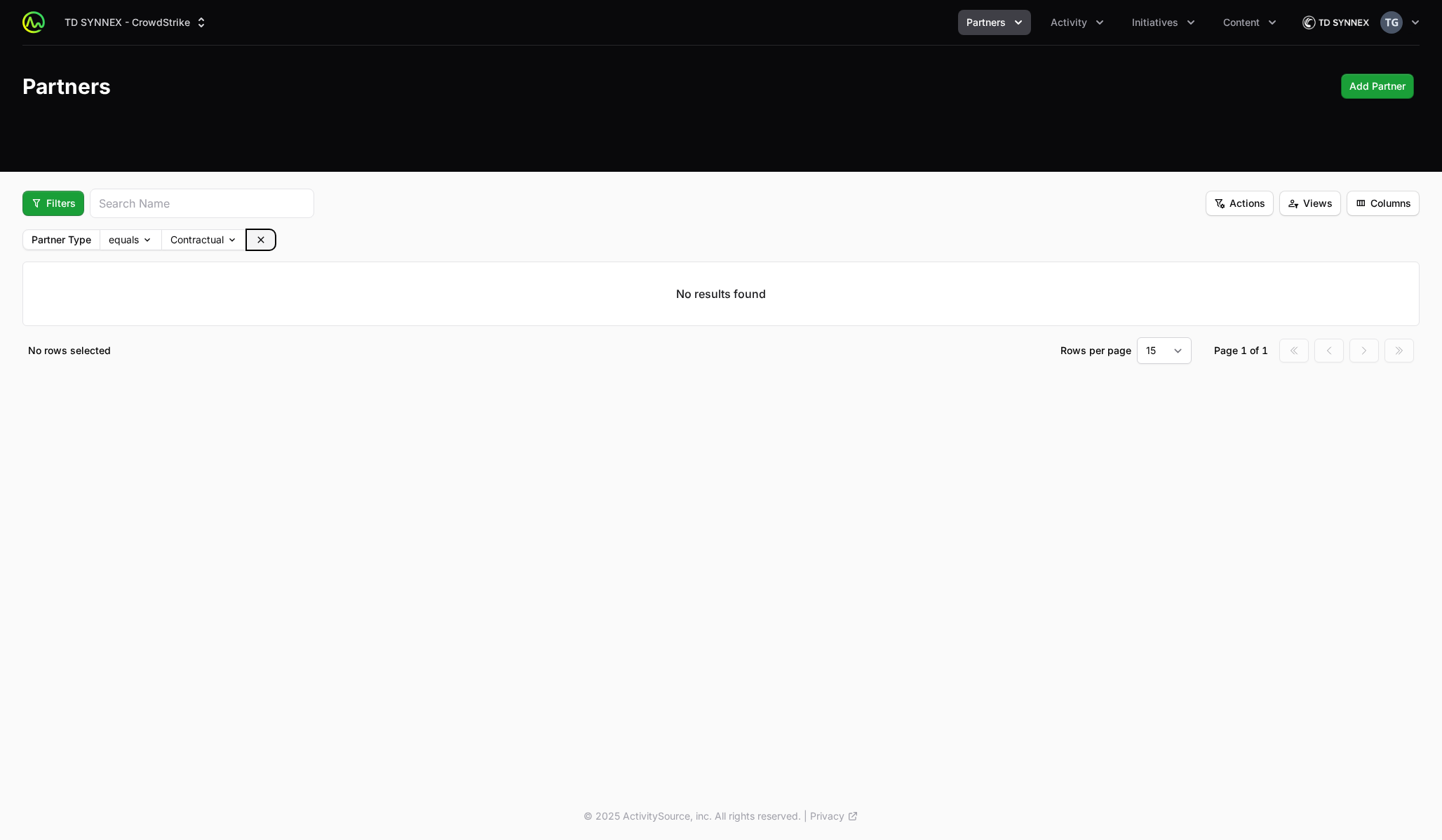
click at [263, 236] on icon at bounding box center [261, 239] width 11 height 11
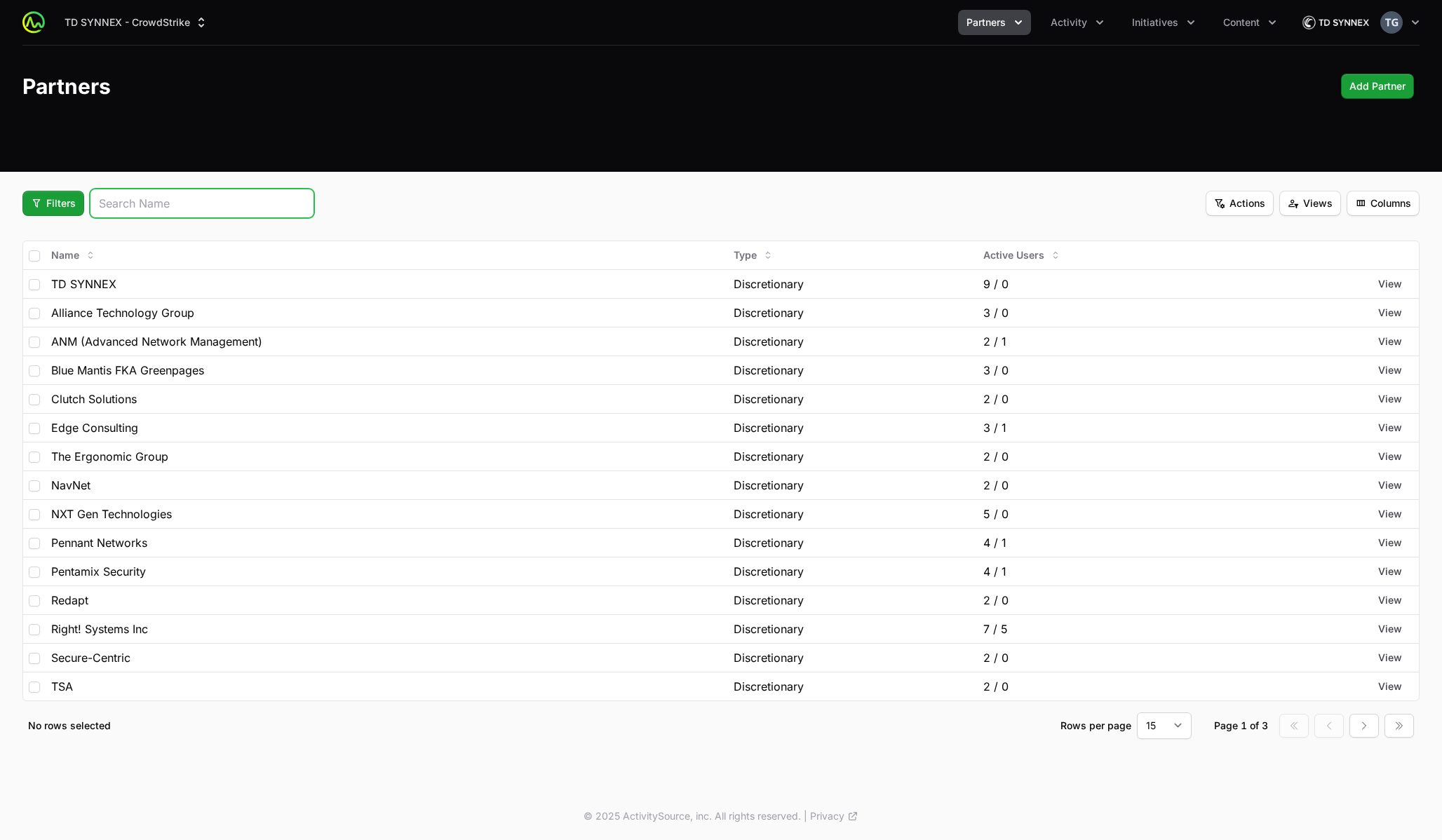
click at [172, 195] on input "search" at bounding box center [202, 204] width 207 height 17
click at [1373, 218] on fieldset "Filters Actions Views Columns Name Type Active Users TD SYNNEX Discretionary 9 …" at bounding box center [721, 464] width 1397 height 550
click at [1373, 206] on span "Columns" at bounding box center [1383, 204] width 56 height 17
click at [1373, 205] on html "TD SYNNEX - CrowdStrike Partners Activity Initiatives Content Open user menu Op…" at bounding box center [721, 420] width 1442 height 840
click at [1168, 226] on fieldset "Filters Actions Views Columns Name Type Active Users TD SYNNEX Discretionary 9 …" at bounding box center [721, 464] width 1397 height 550
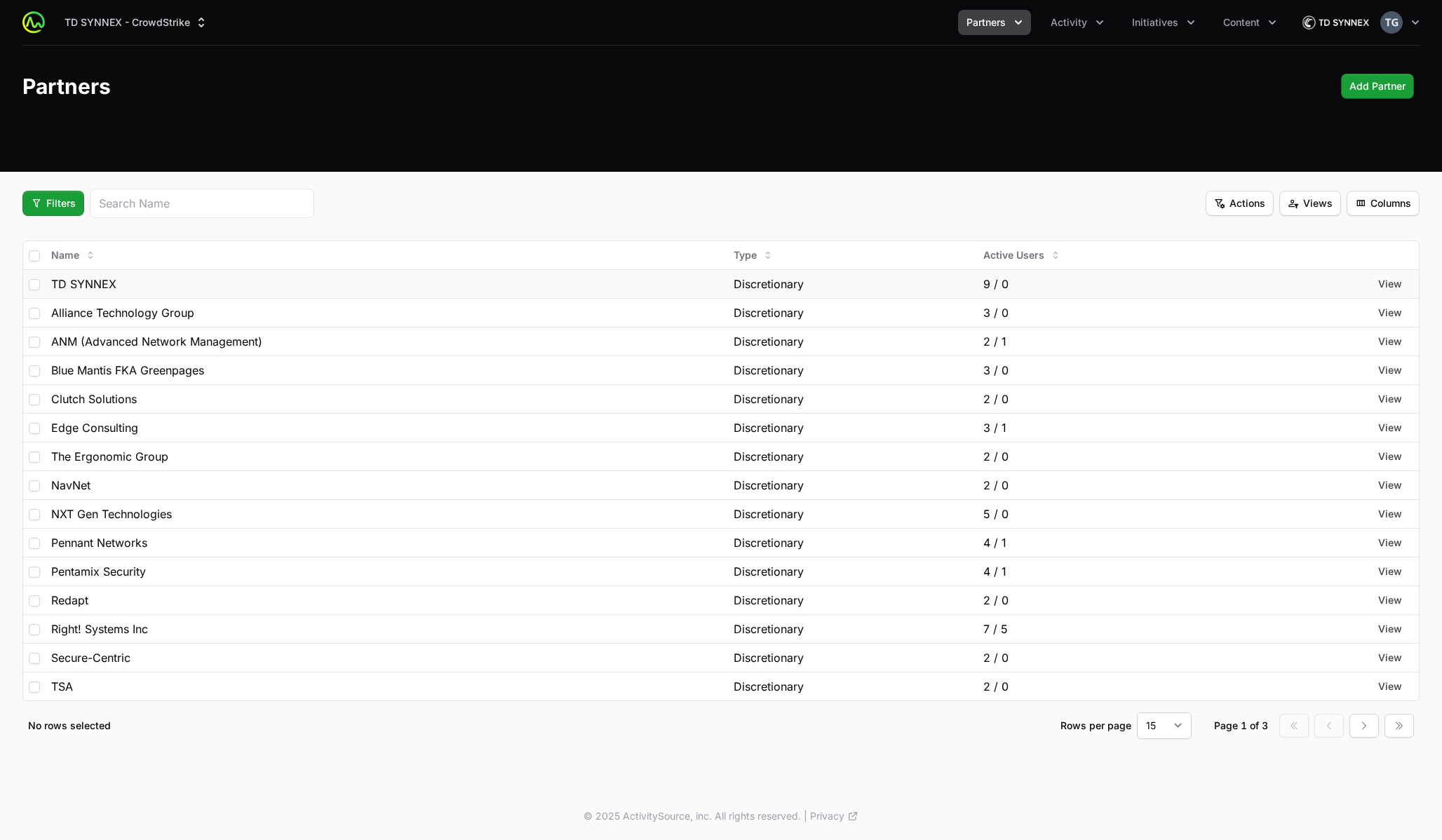
click at [423, 283] on div "TD SYNNEX" at bounding box center [387, 284] width 671 height 17
click at [85, 277] on span "TD SYNNEX" at bounding box center [84, 284] width 65 height 17
click at [32, 256] on input "checkbox" at bounding box center [35, 256] width 11 height 11
checkbox input "true"
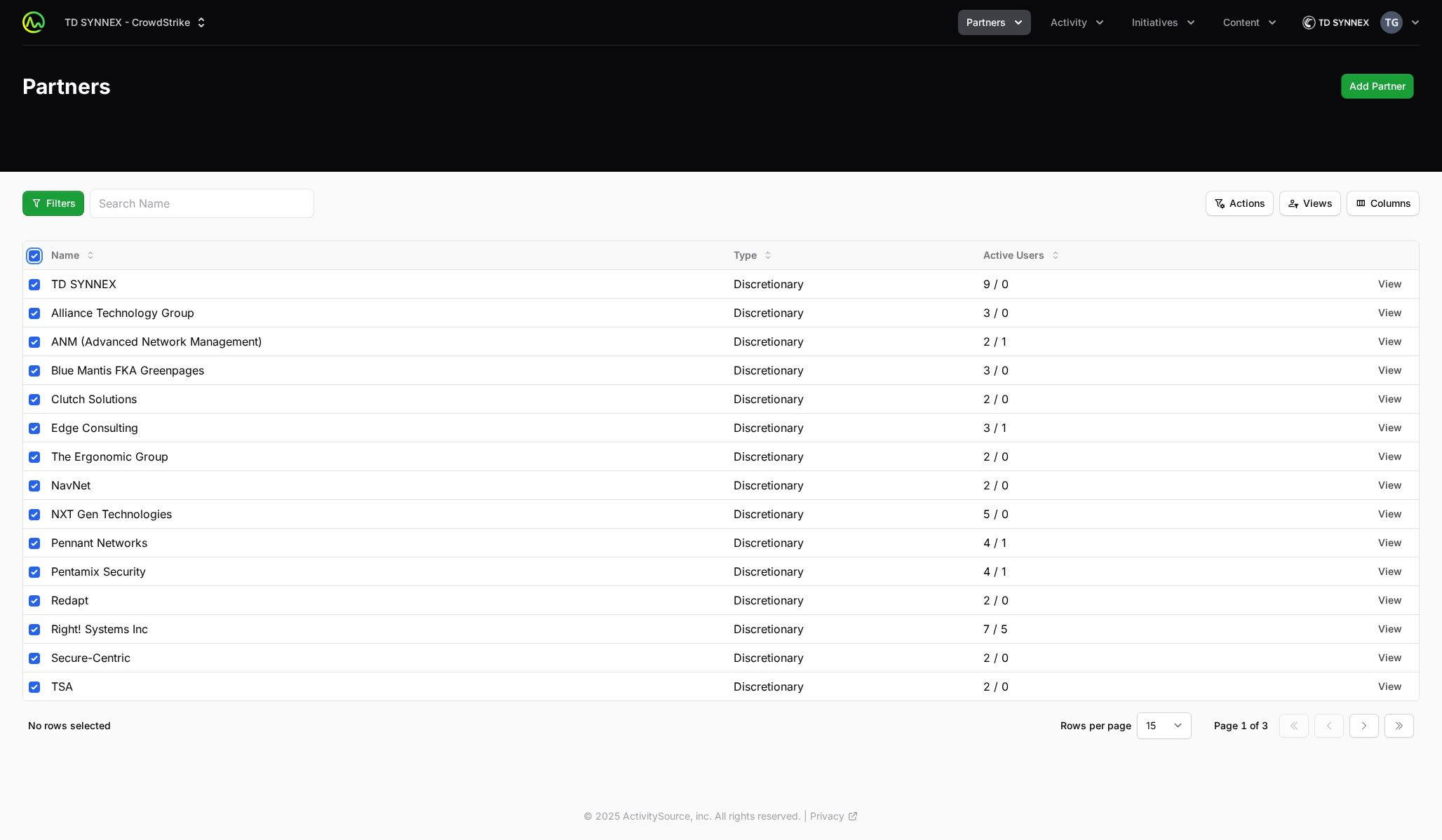
checkbox input "true"
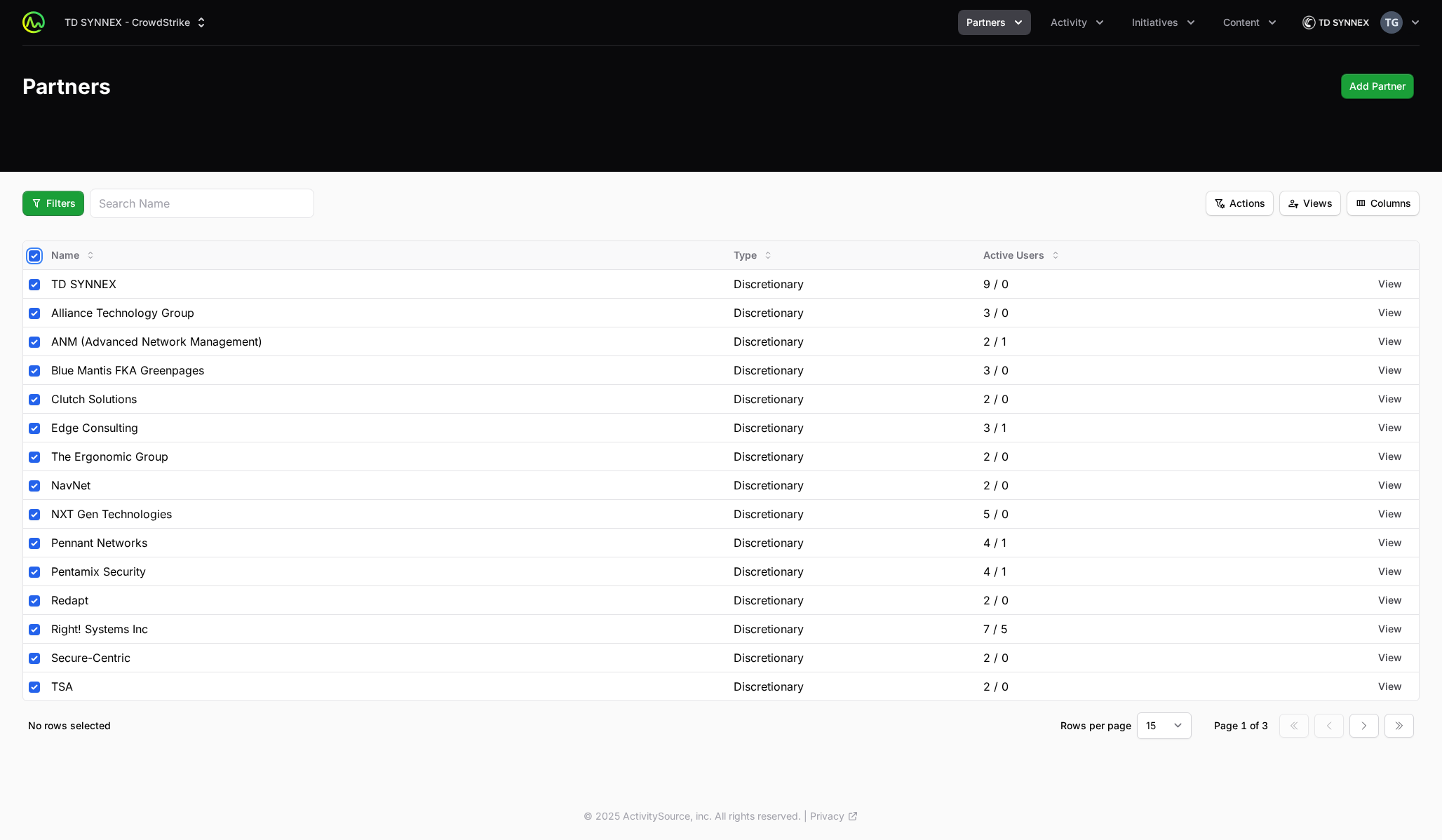
checkbox input "true"
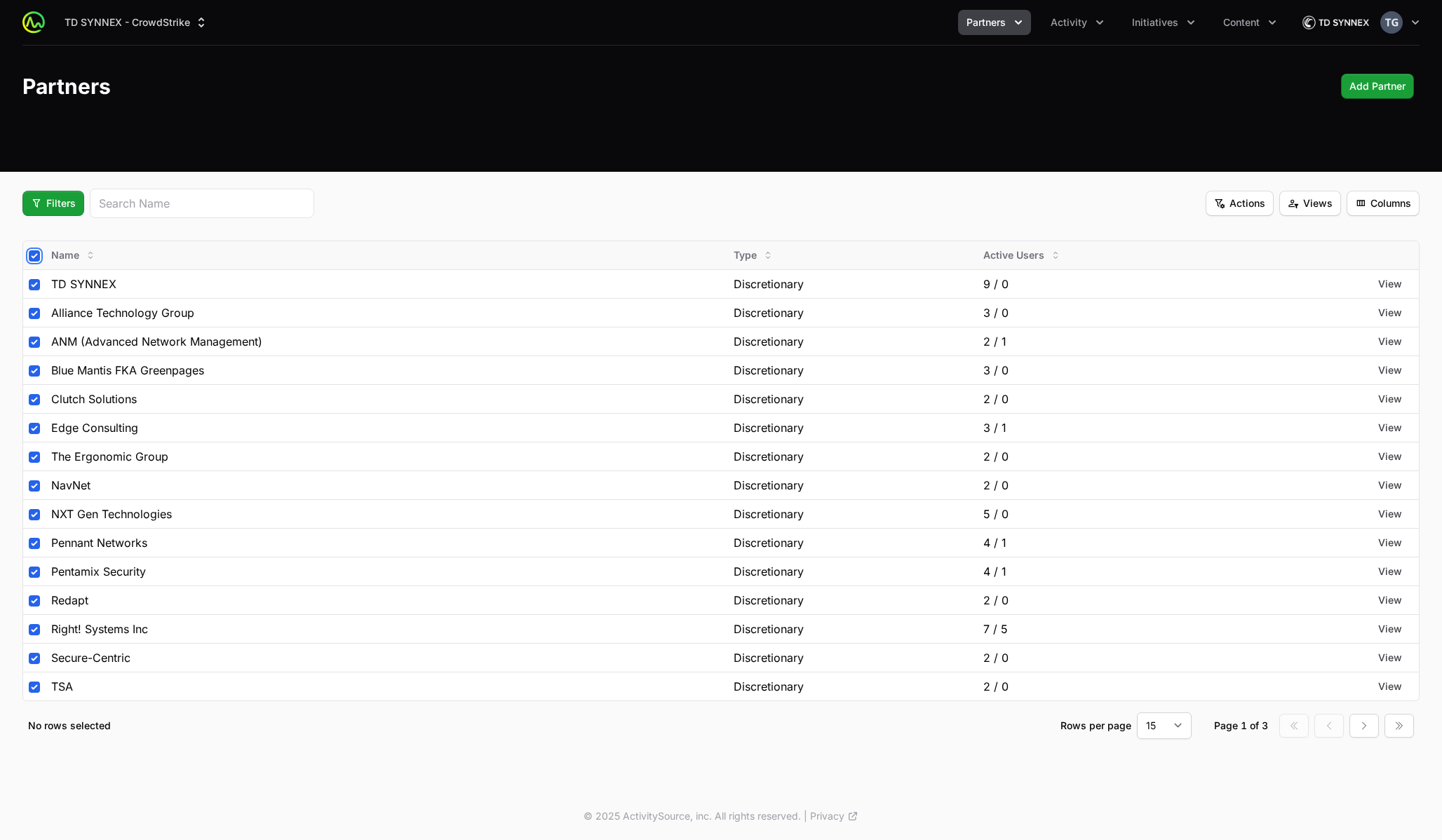
checkbox input "true"
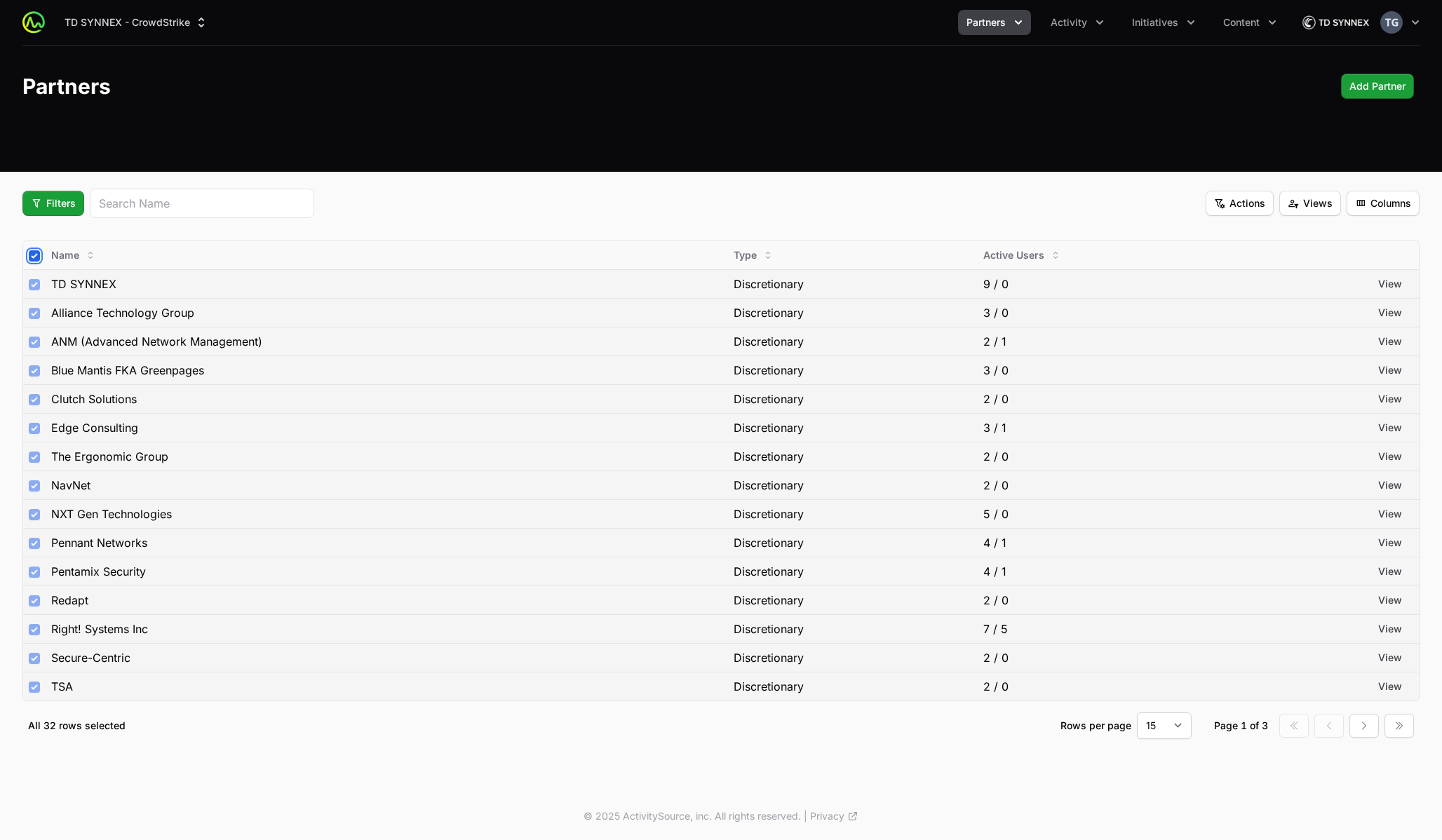
click at [32, 256] on input "checkbox" at bounding box center [35, 256] width 11 height 11
checkbox input "false"
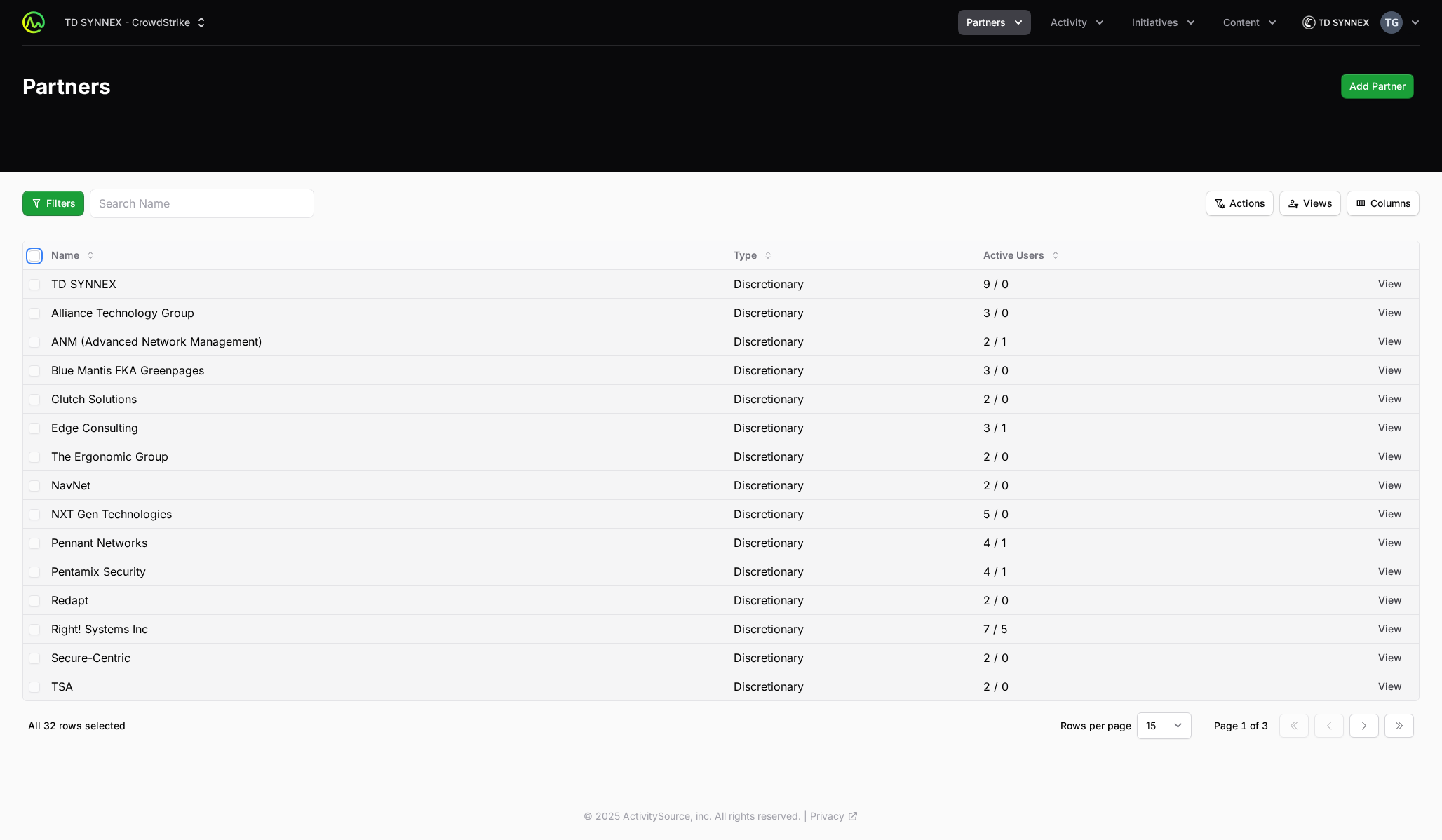
checkbox input "false"
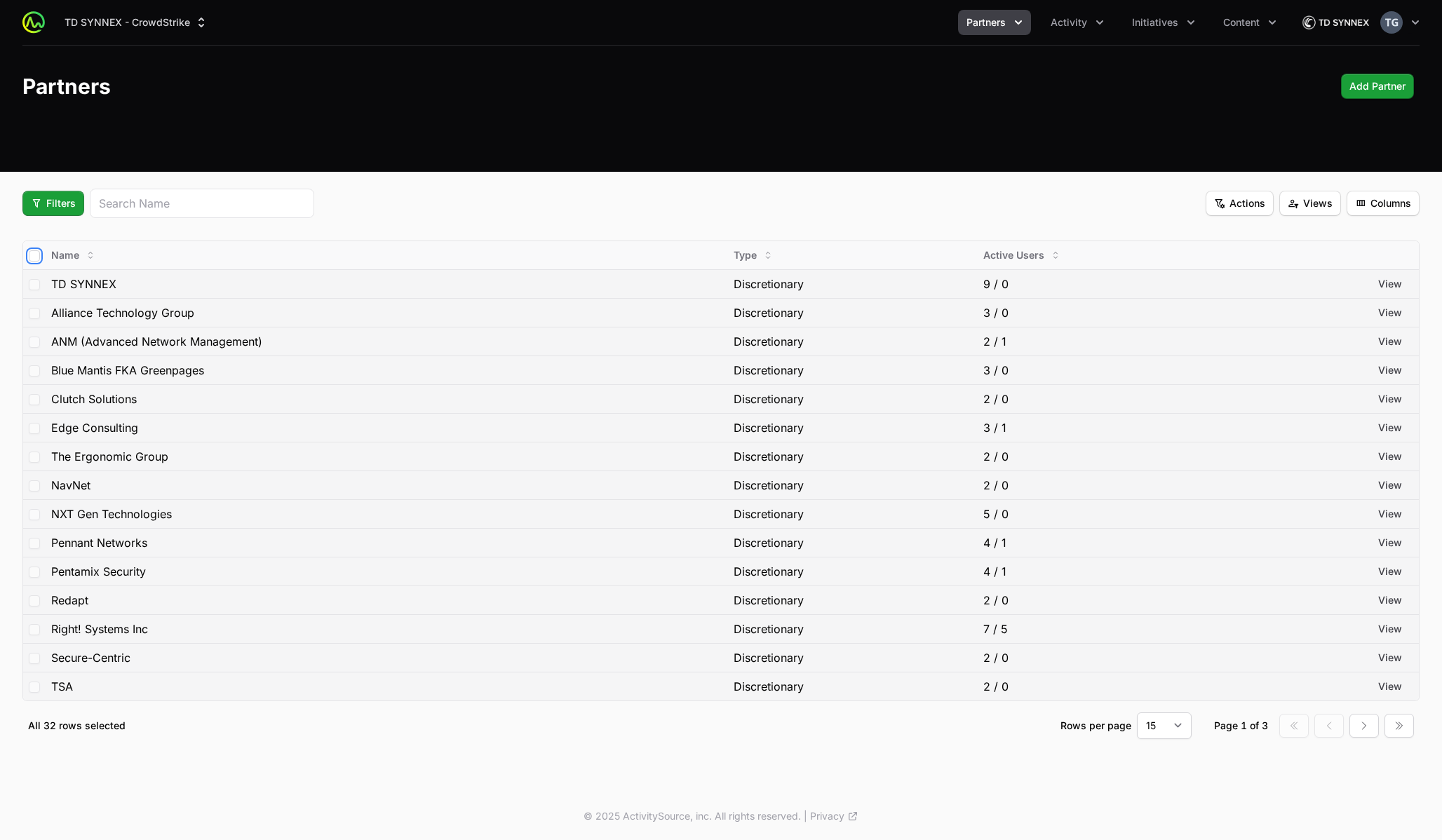
checkbox input "false"
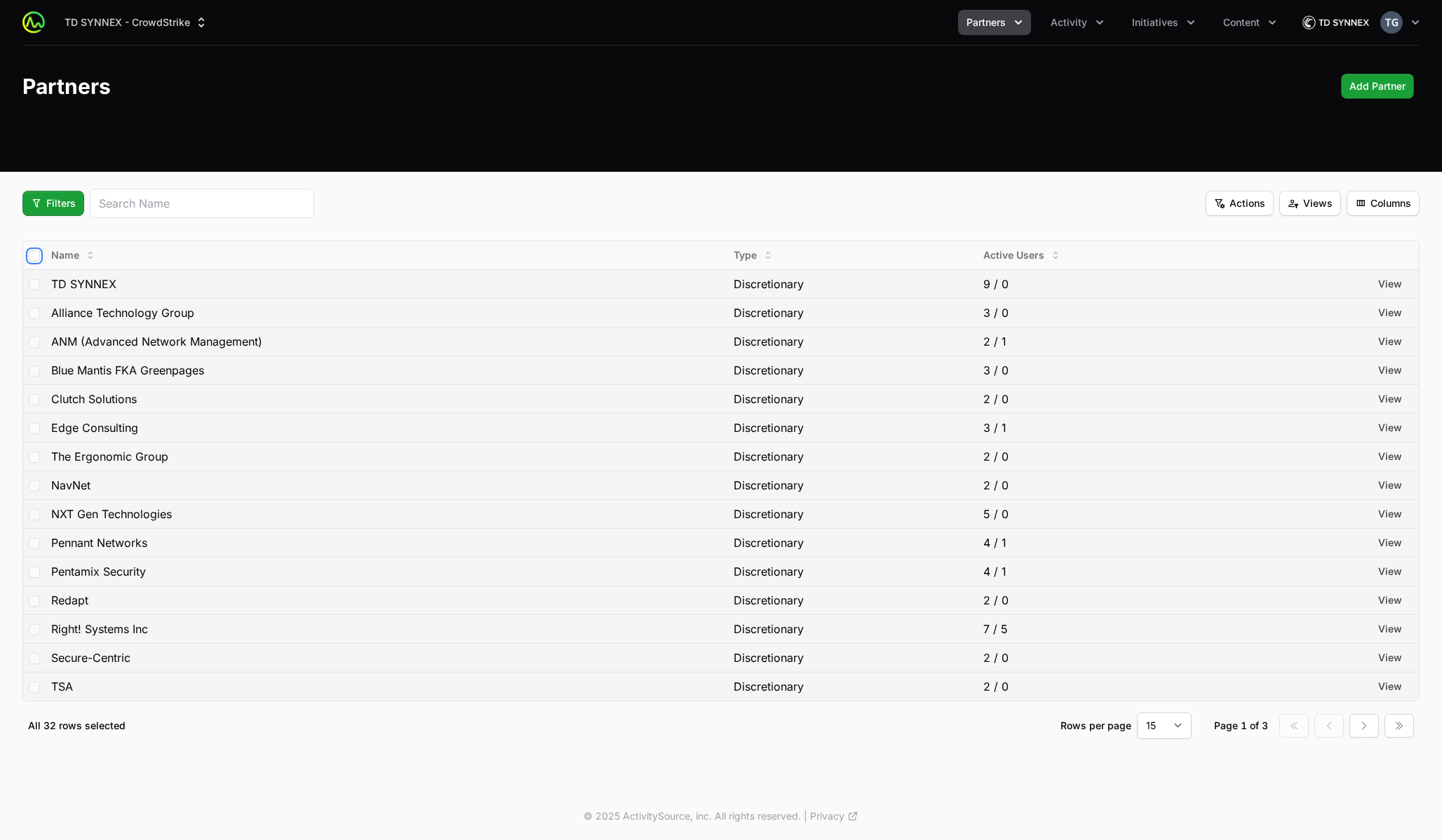
checkbox input "false"
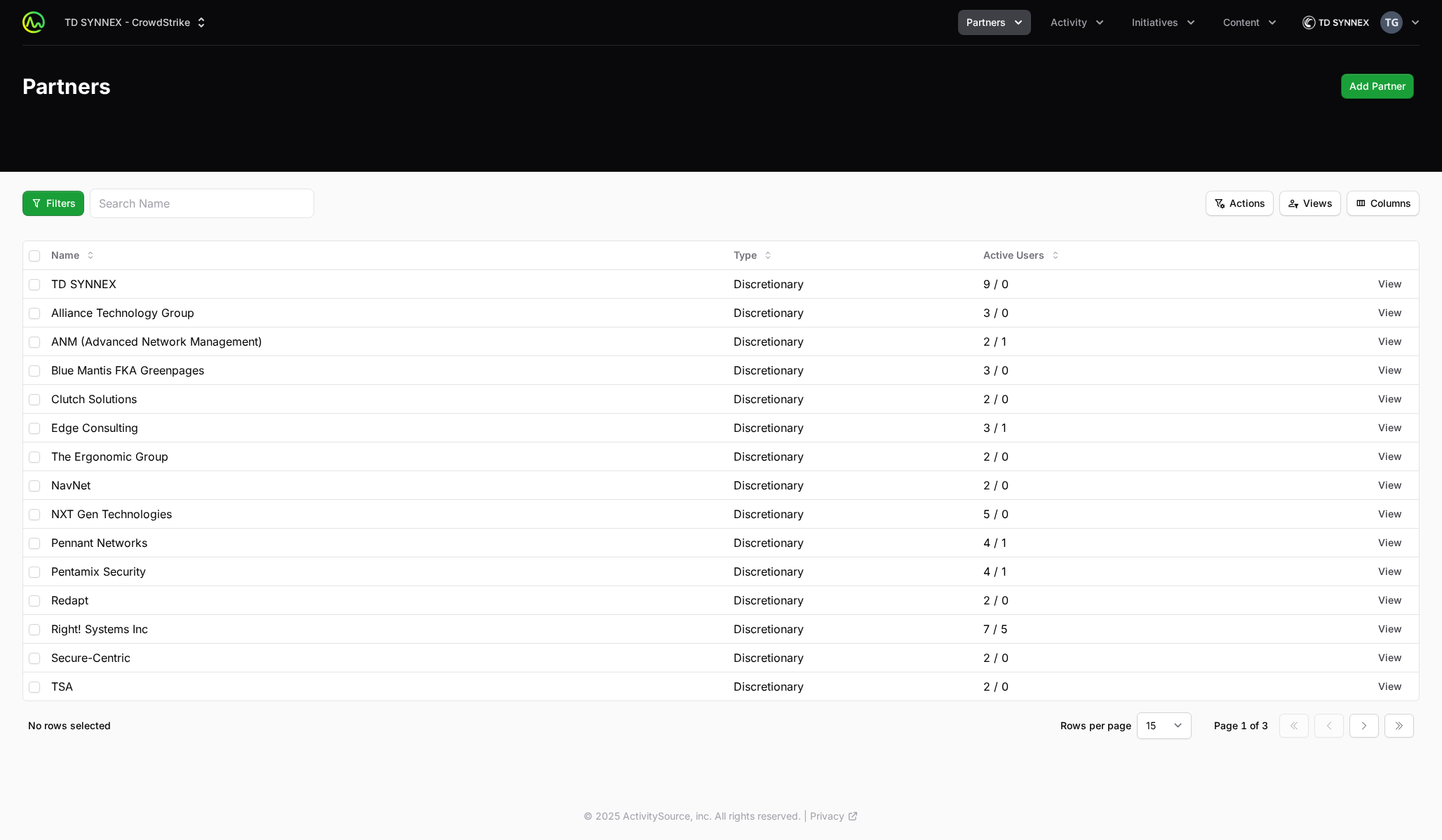
click at [57, 229] on fieldset "Filters Actions Views Columns Name Type Active Users TD SYNNEX Discretionary 9 …" at bounding box center [721, 464] width 1397 height 550
click at [35, 256] on input "checkbox" at bounding box center [35, 256] width 11 height 11
checkbox input "true"
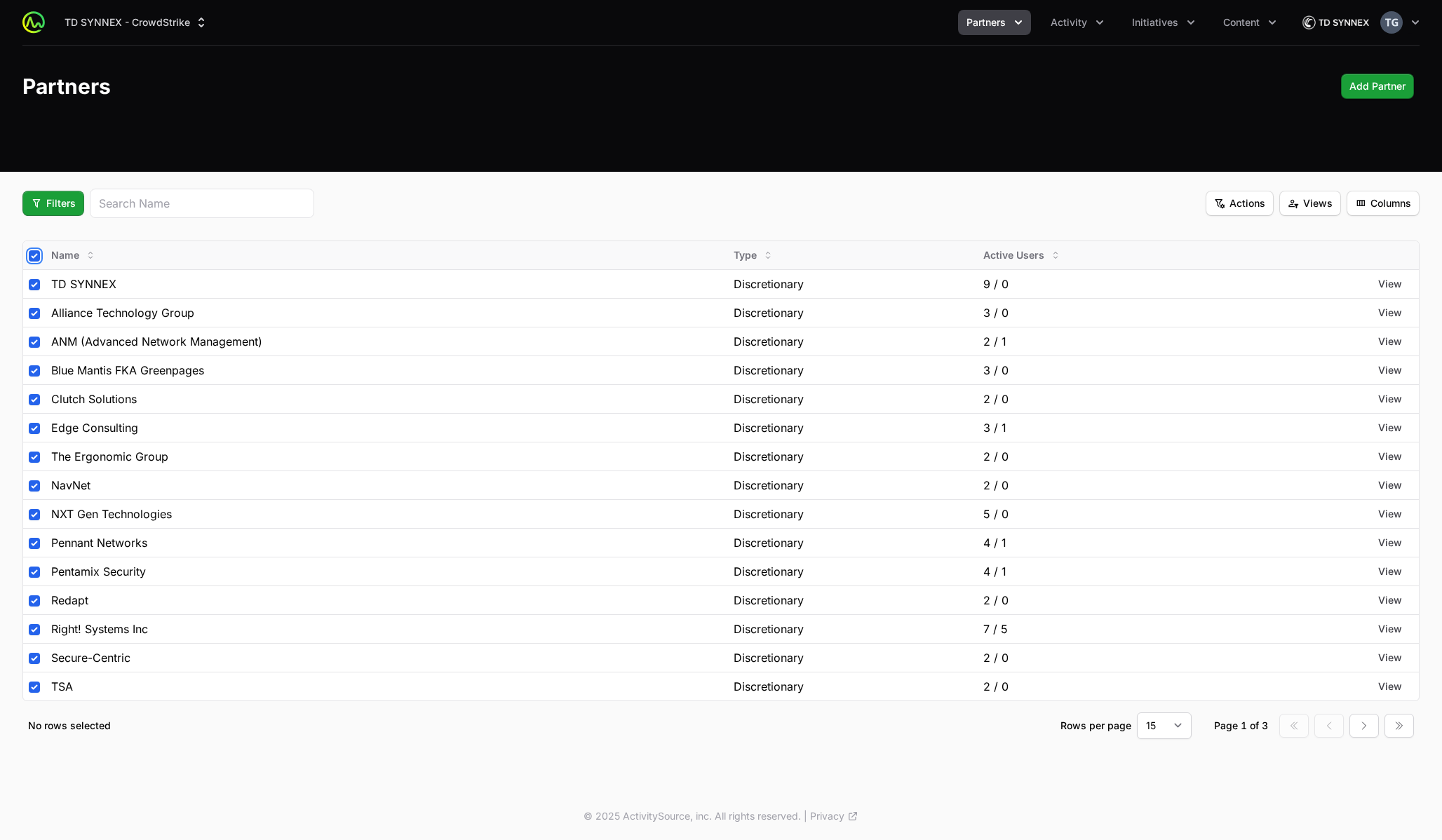
checkbox input "true"
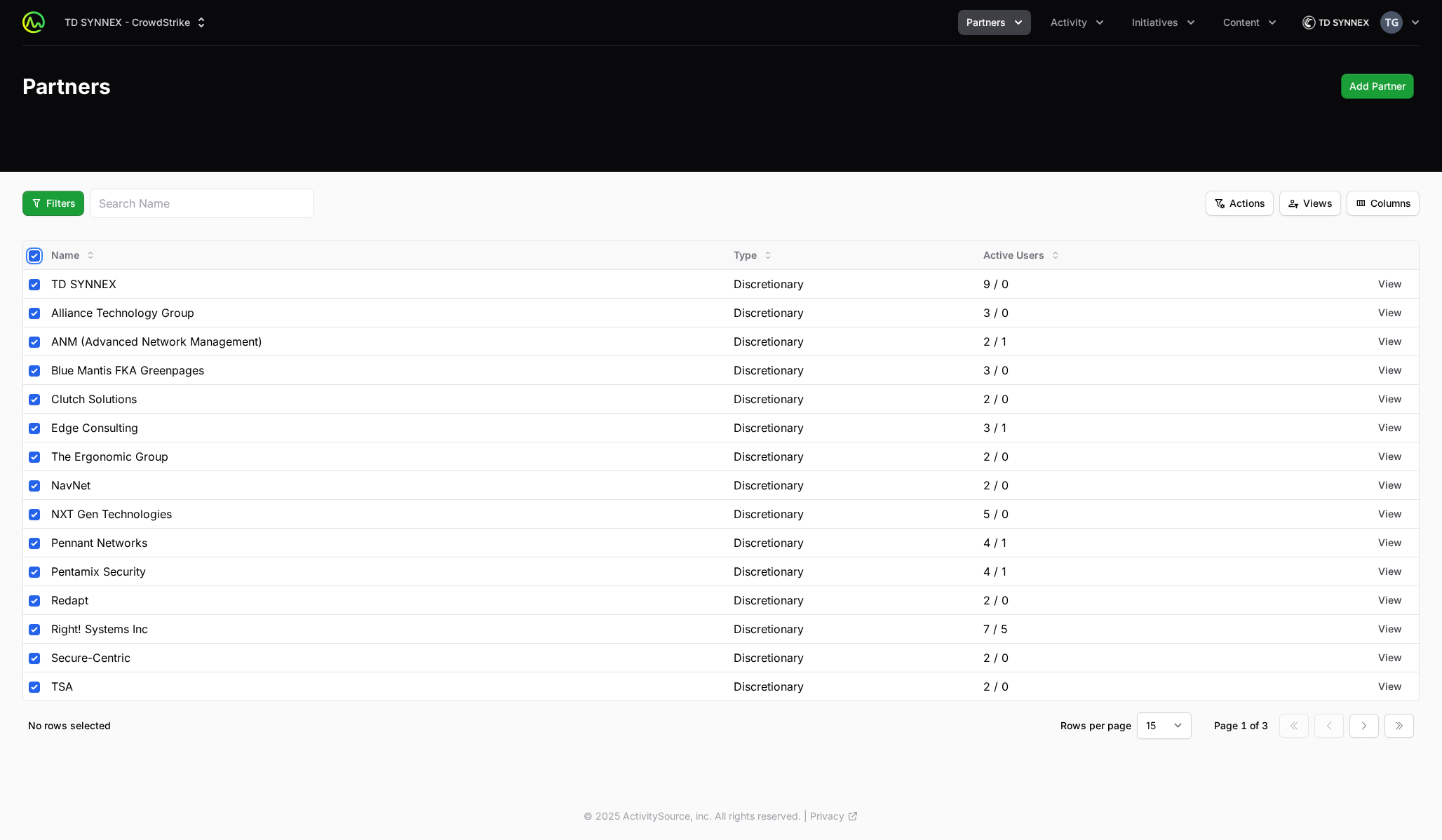
checkbox input "true"
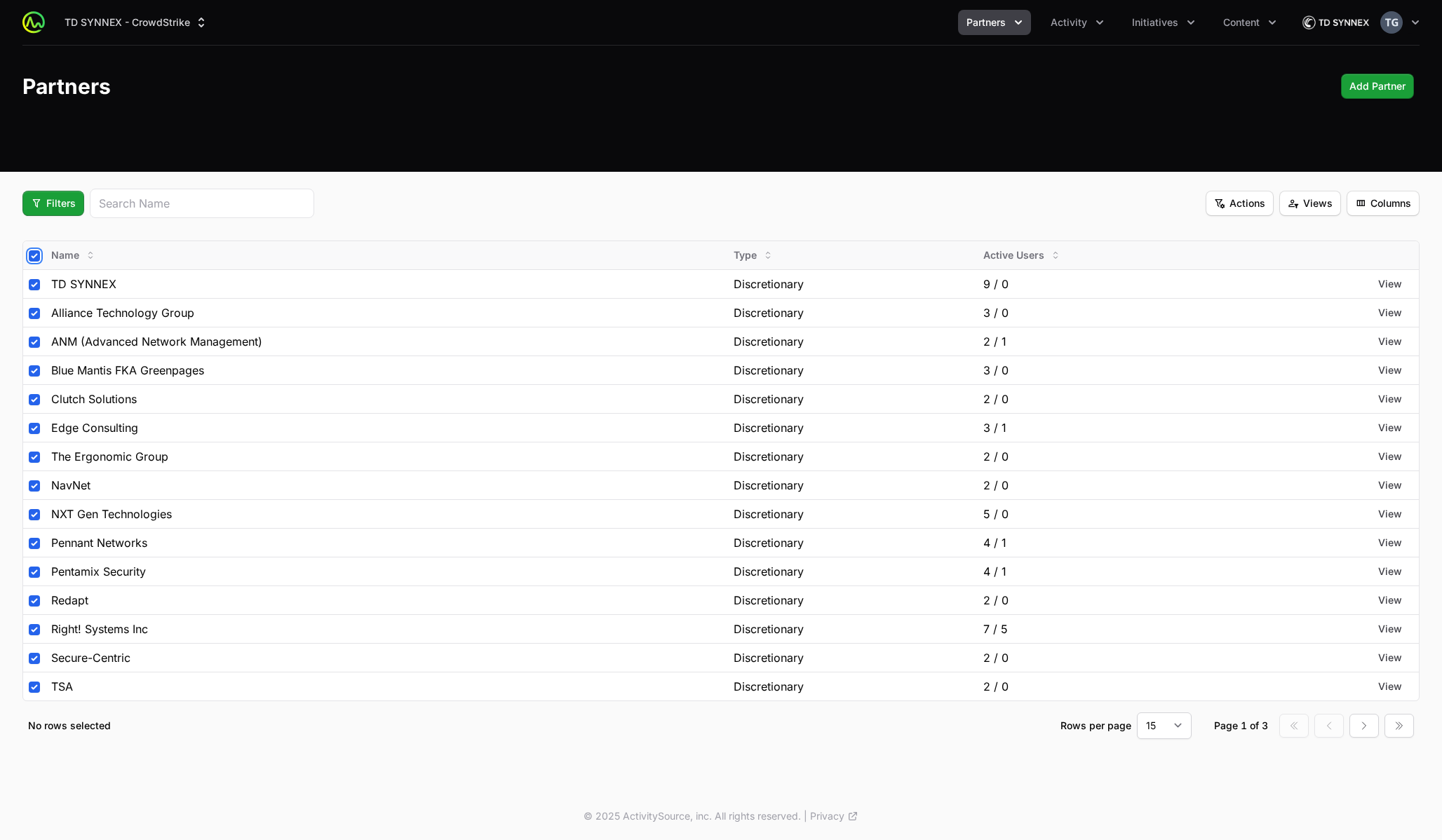
checkbox input "true"
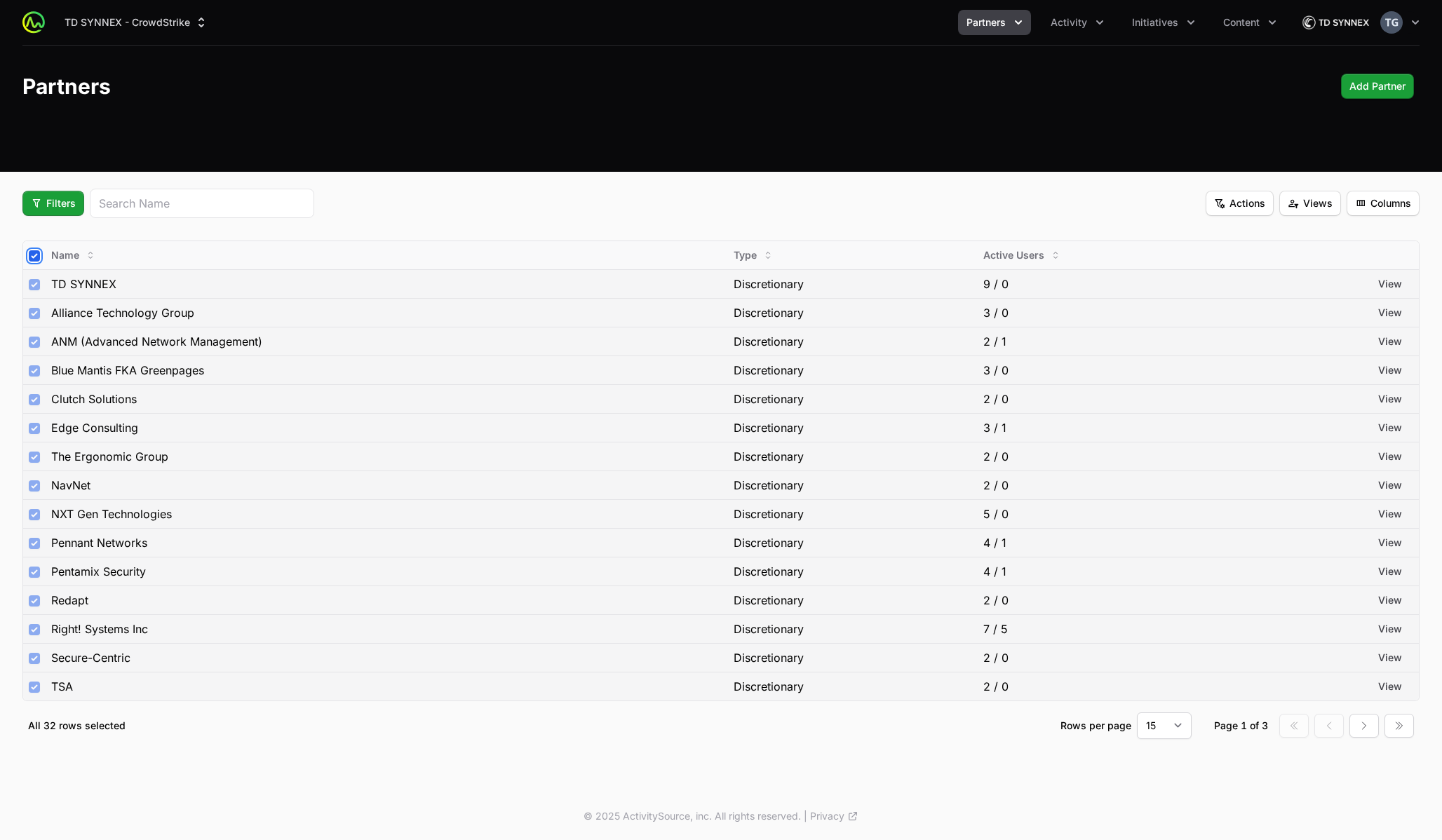
click at [35, 256] on input "checkbox" at bounding box center [35, 256] width 11 height 11
checkbox input "false"
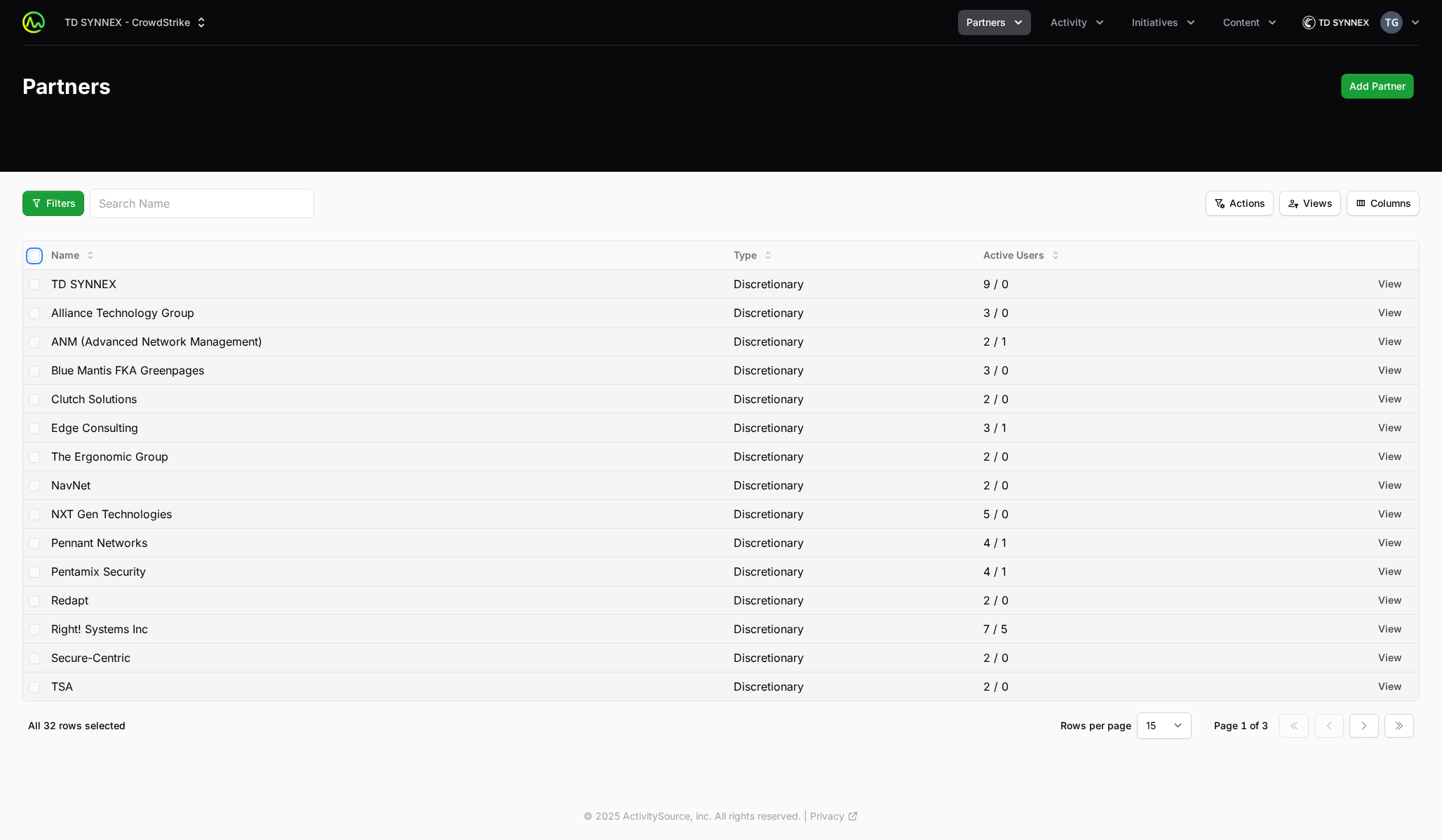
checkbox input "false"
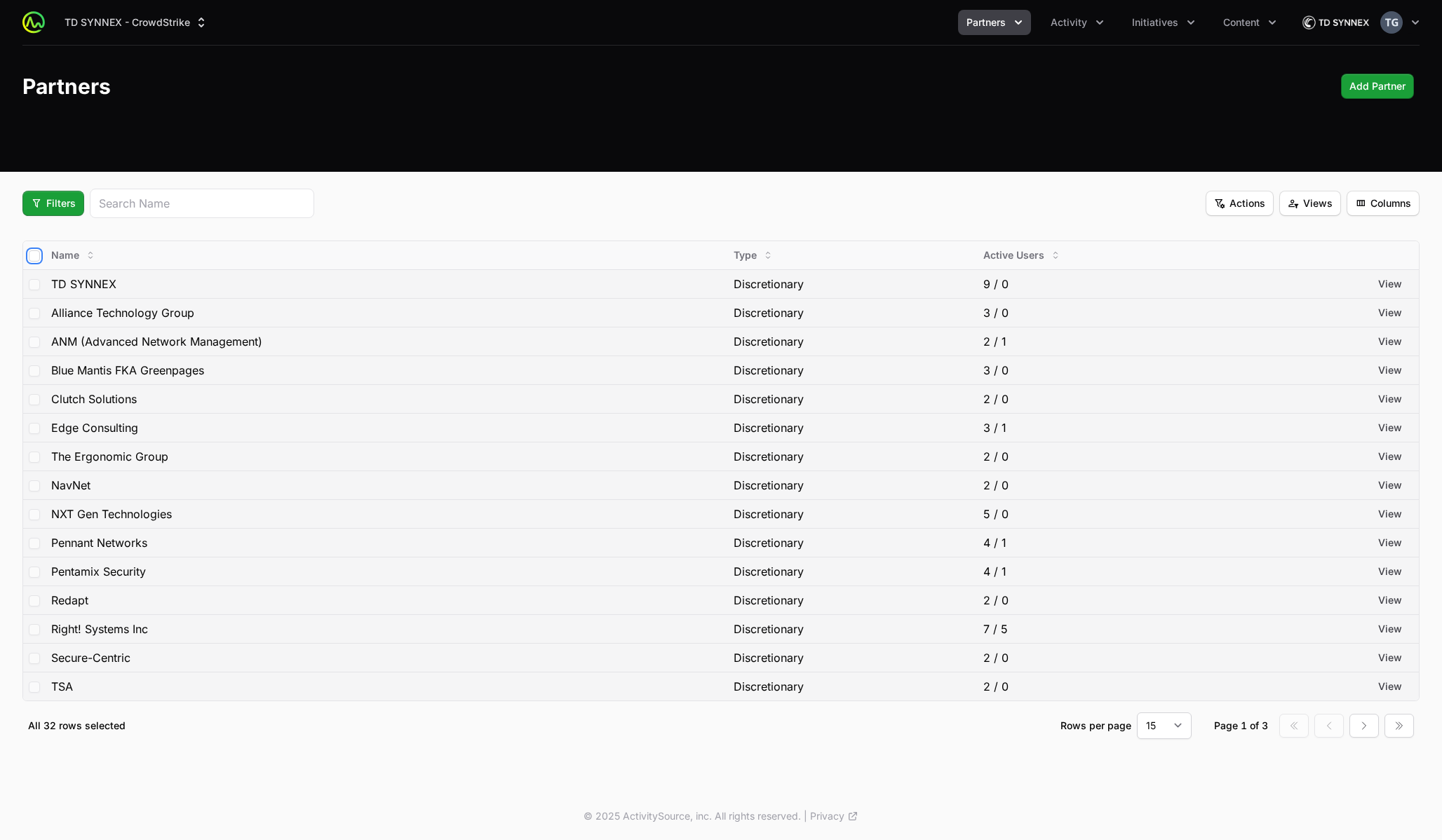
checkbox input "false"
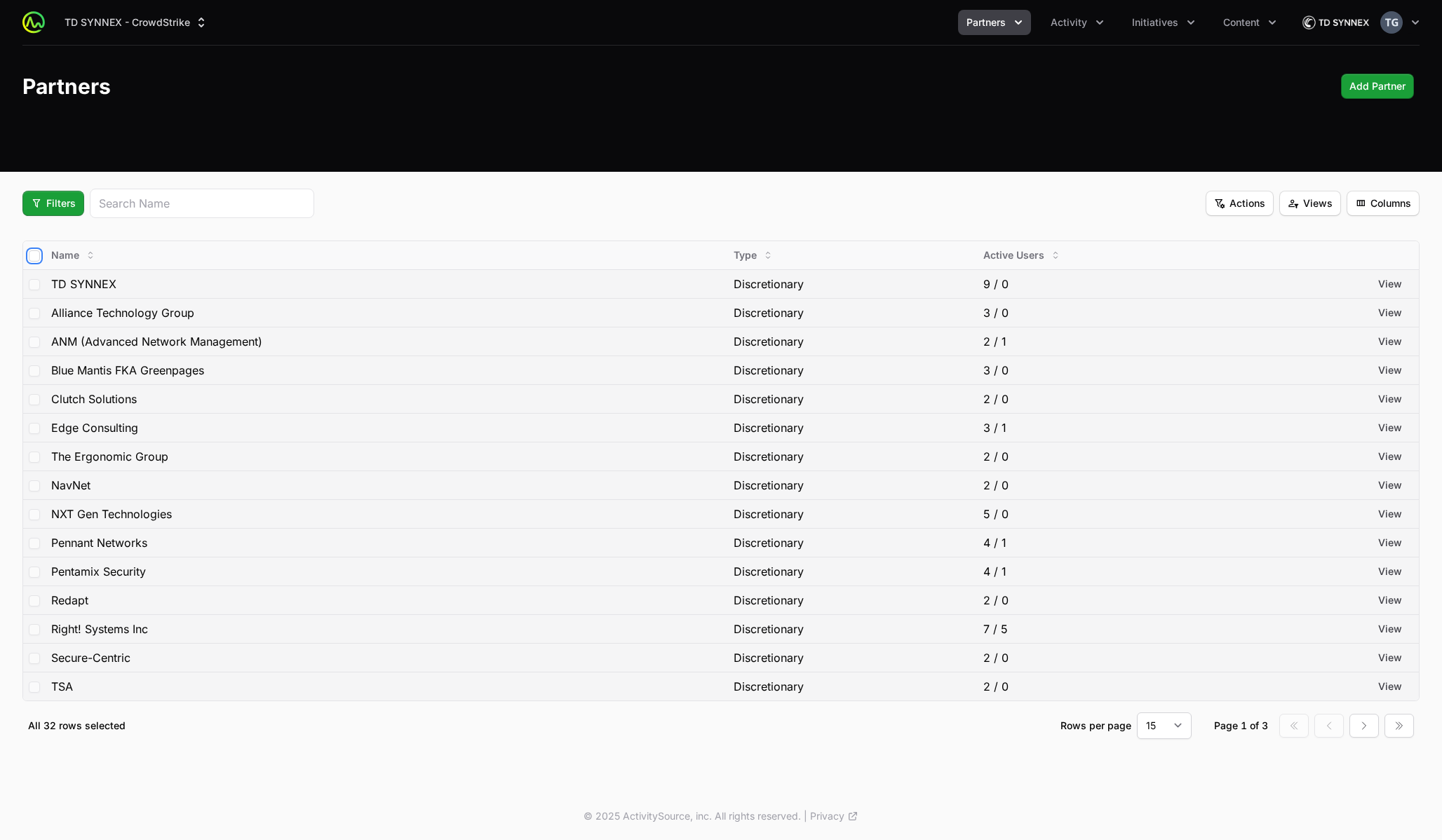
checkbox input "false"
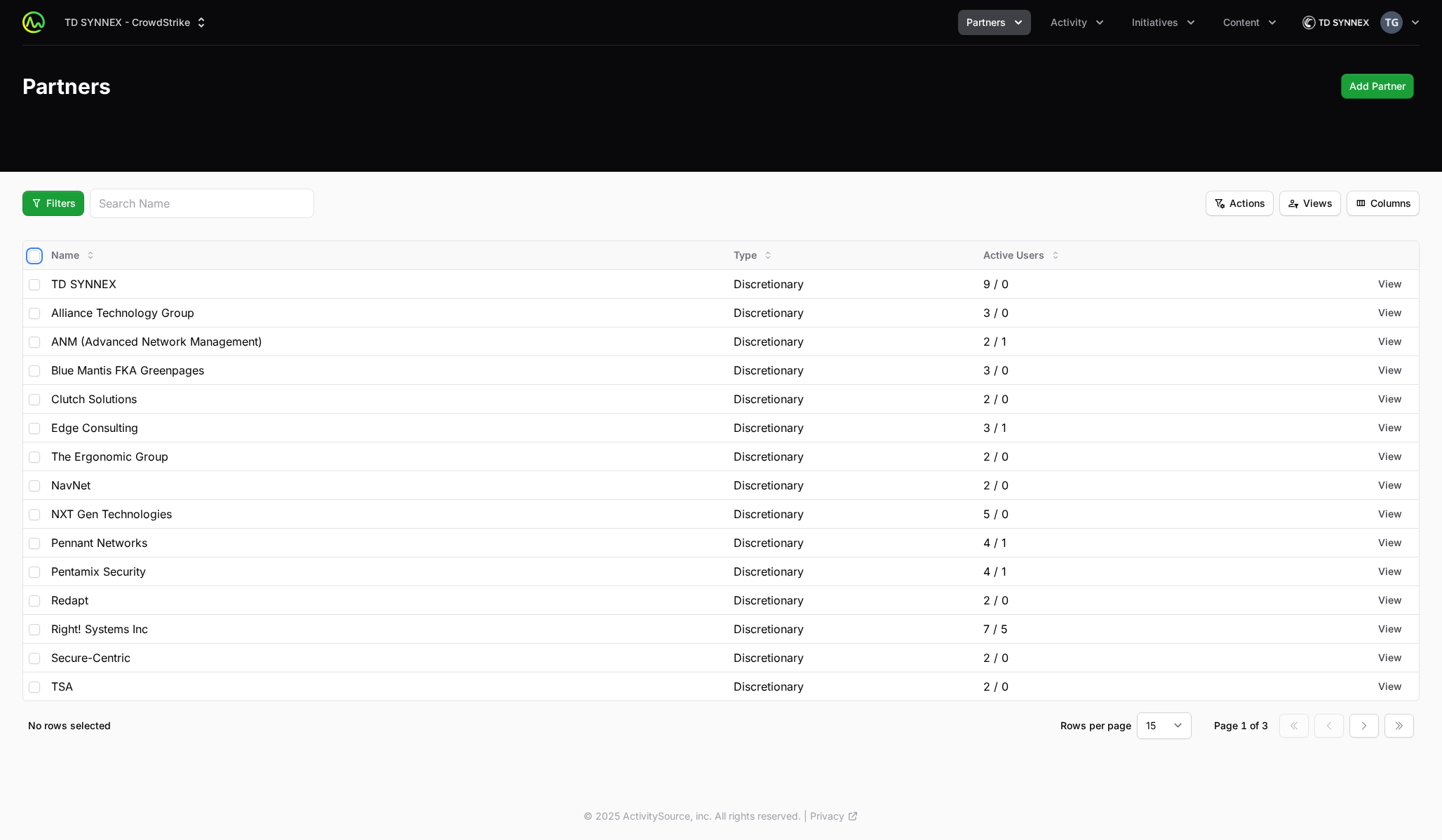
click at [35, 256] on input "checkbox" at bounding box center [35, 256] width 11 height 11
checkbox input "true"
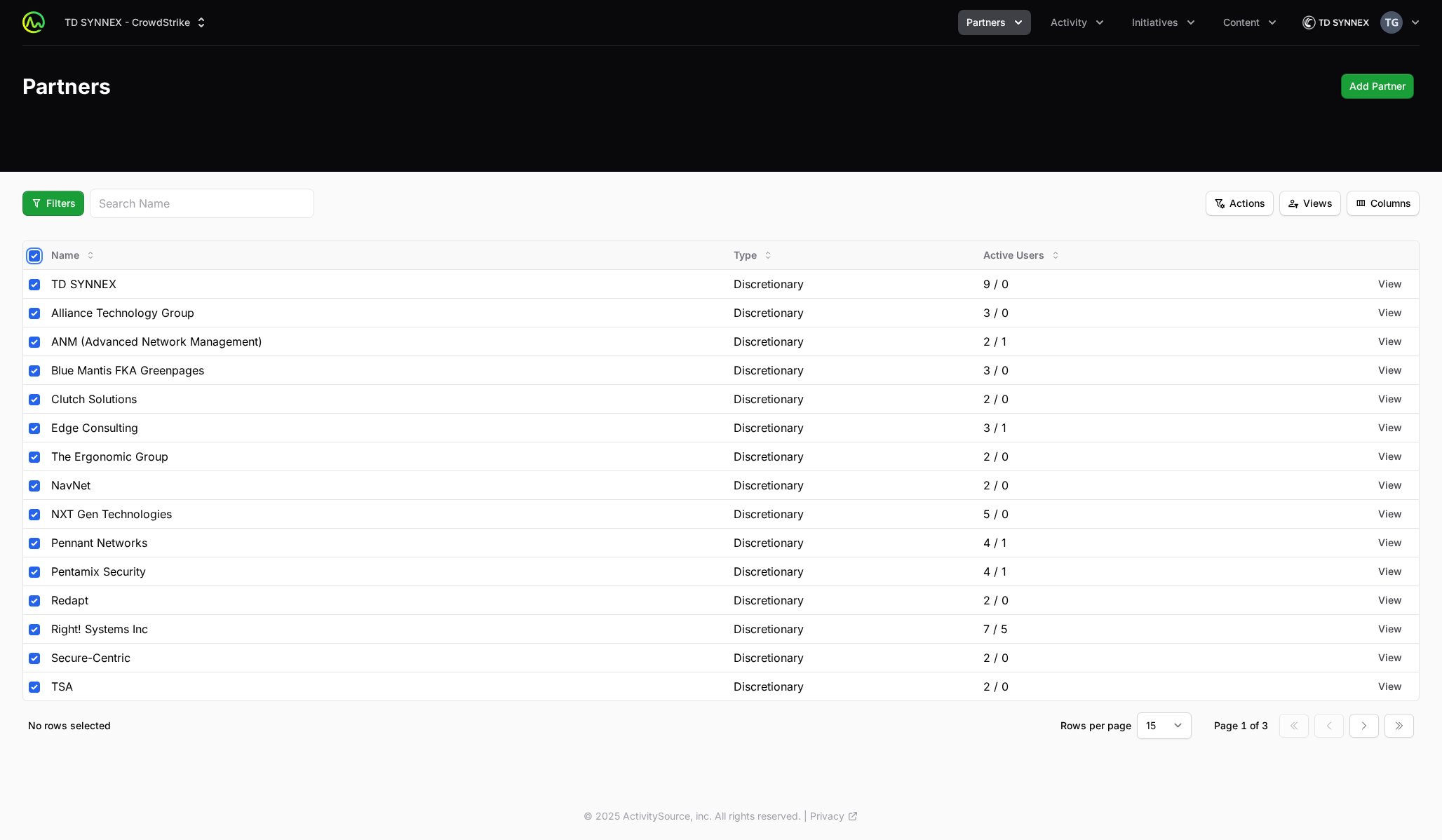
checkbox input "true"
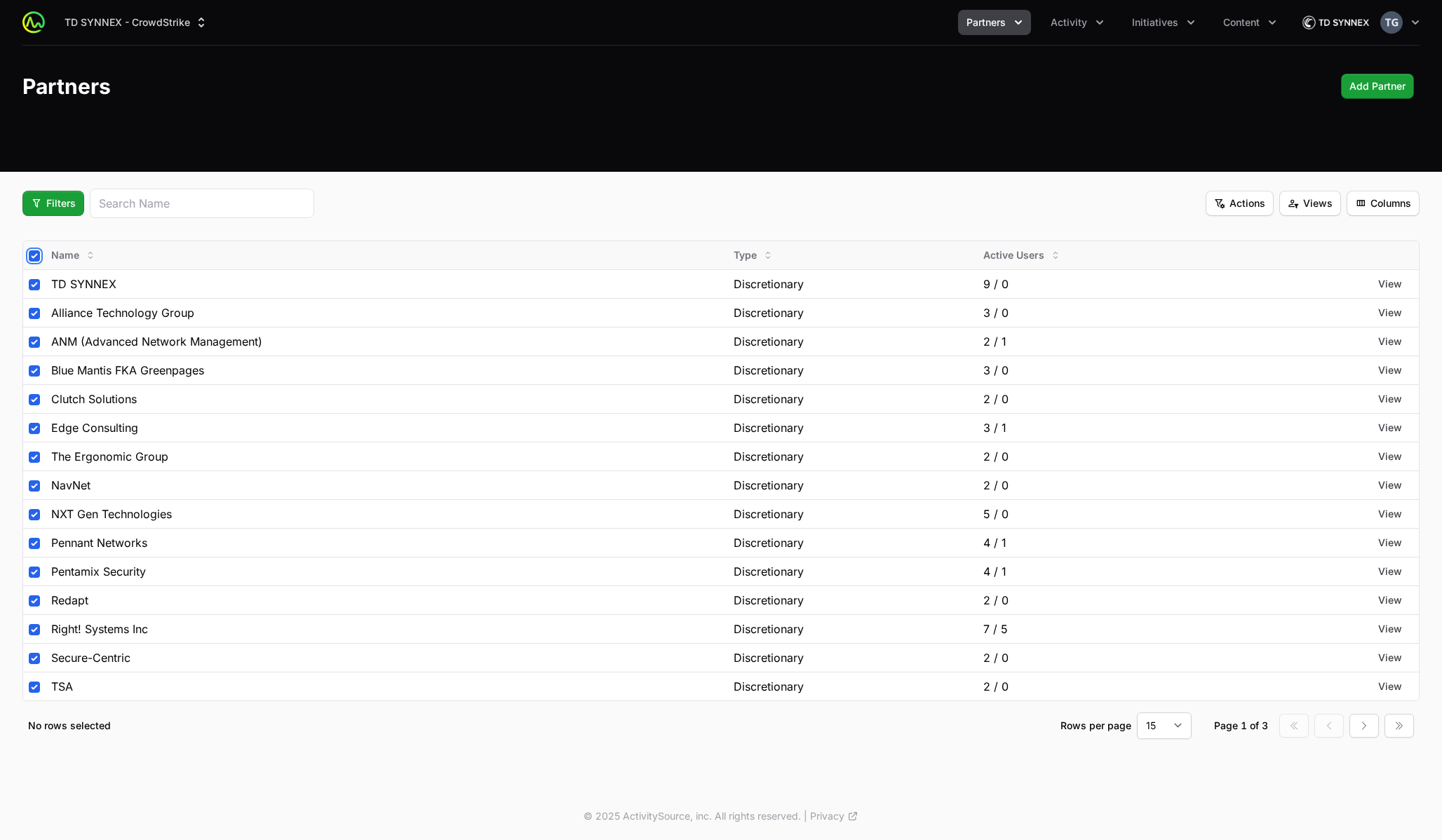
checkbox input "true"
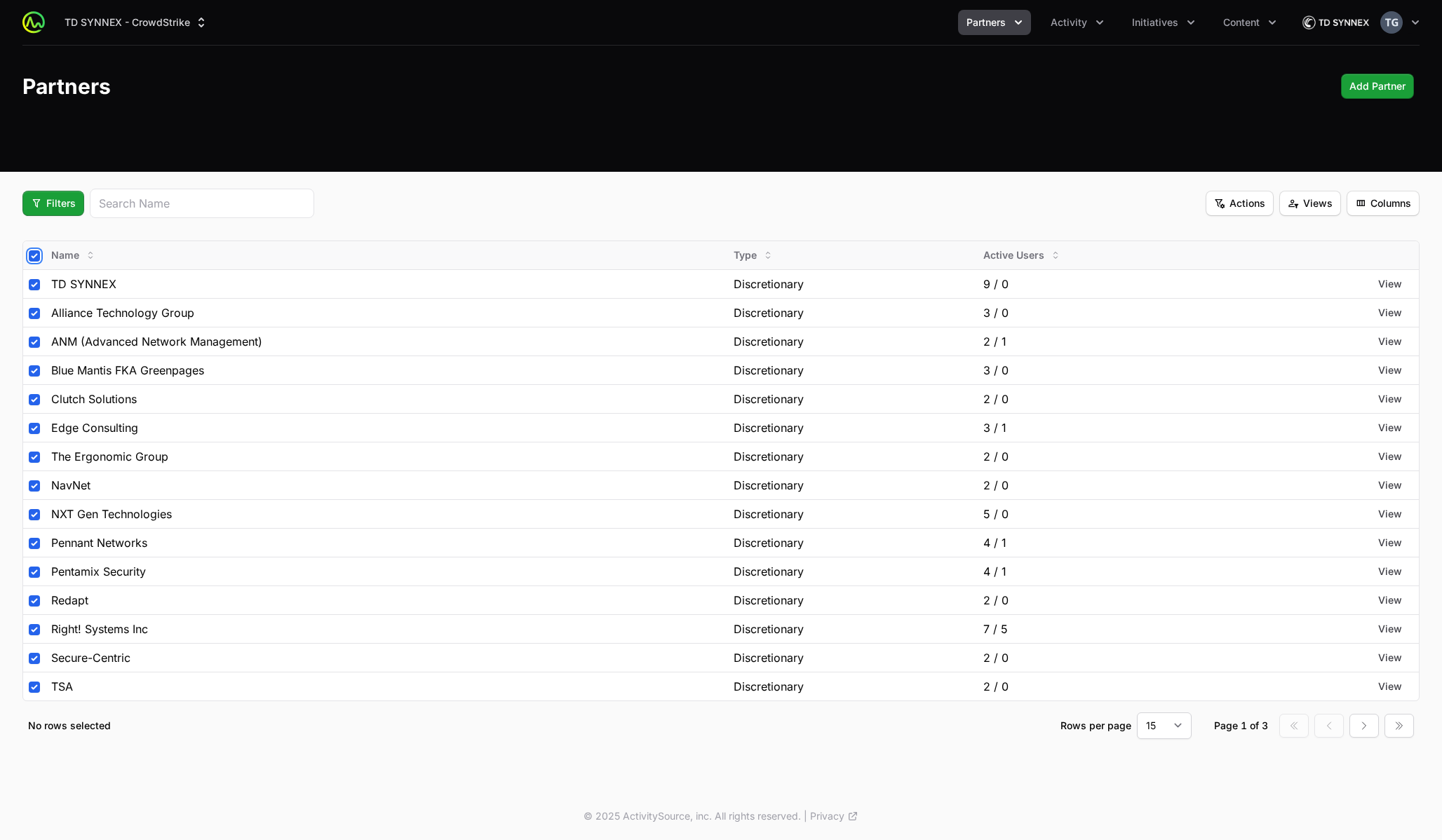
checkbox input "true"
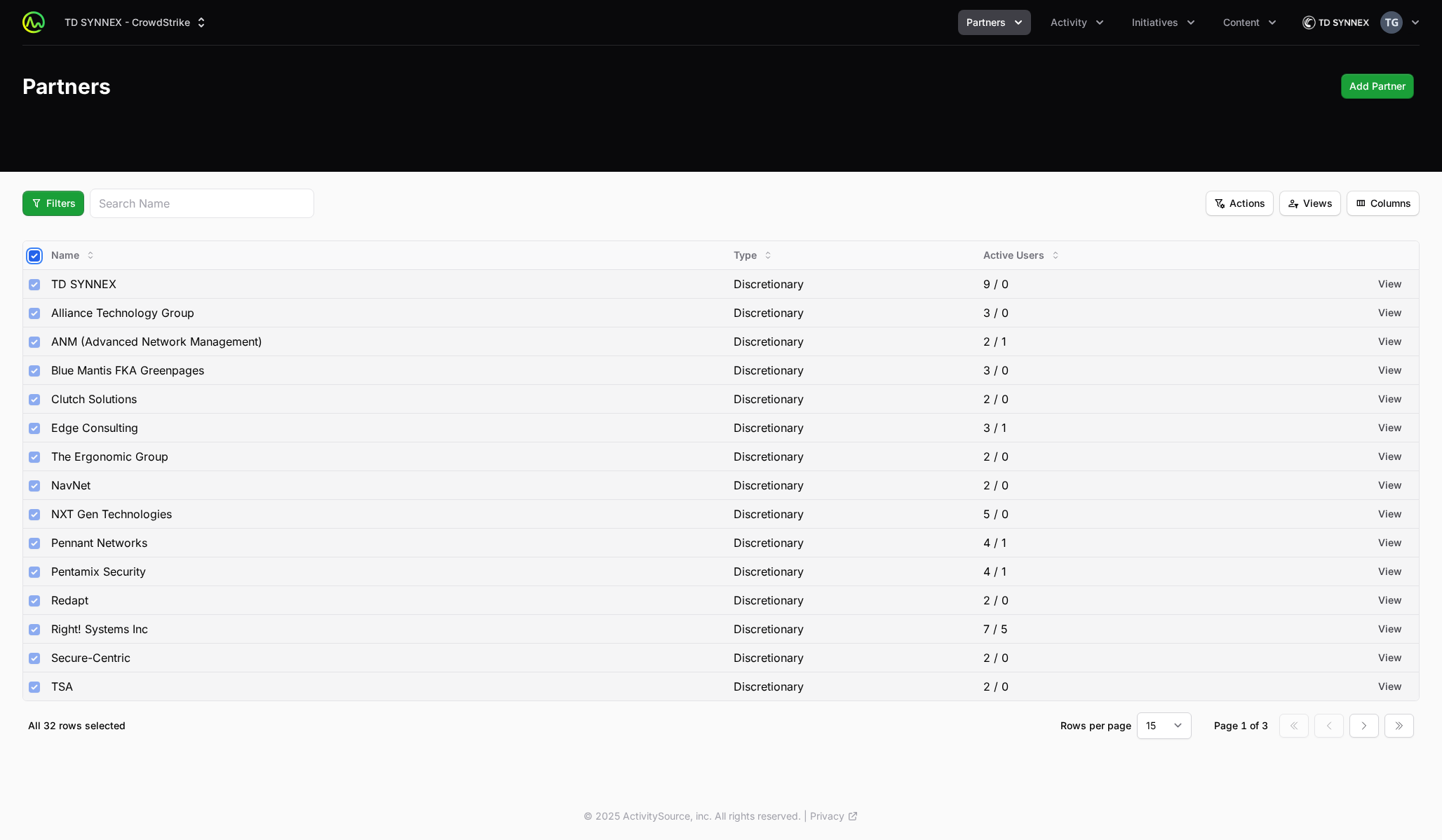
click at [35, 256] on input "checkbox" at bounding box center [35, 256] width 11 height 11
checkbox input "false"
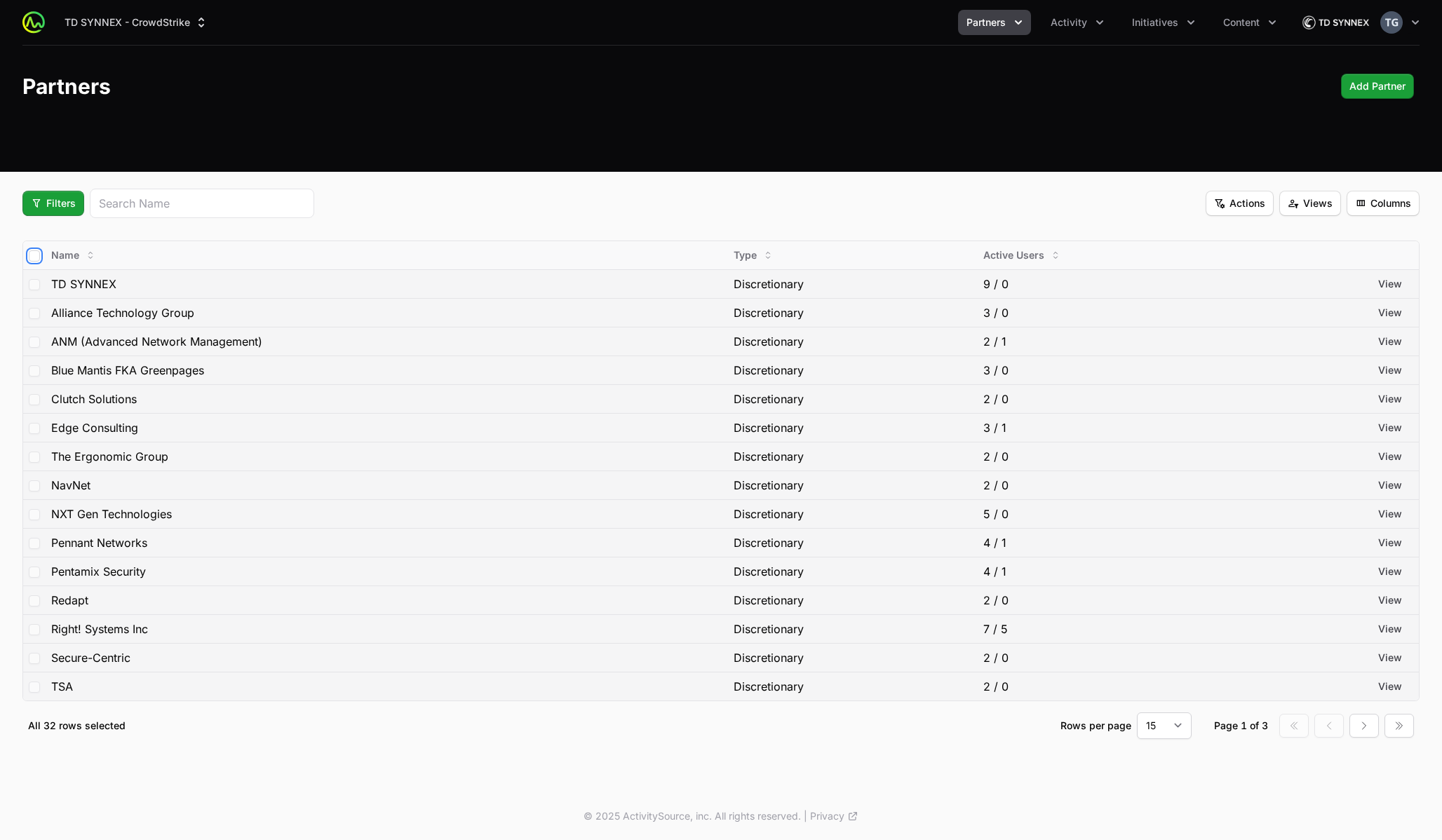
checkbox input "false"
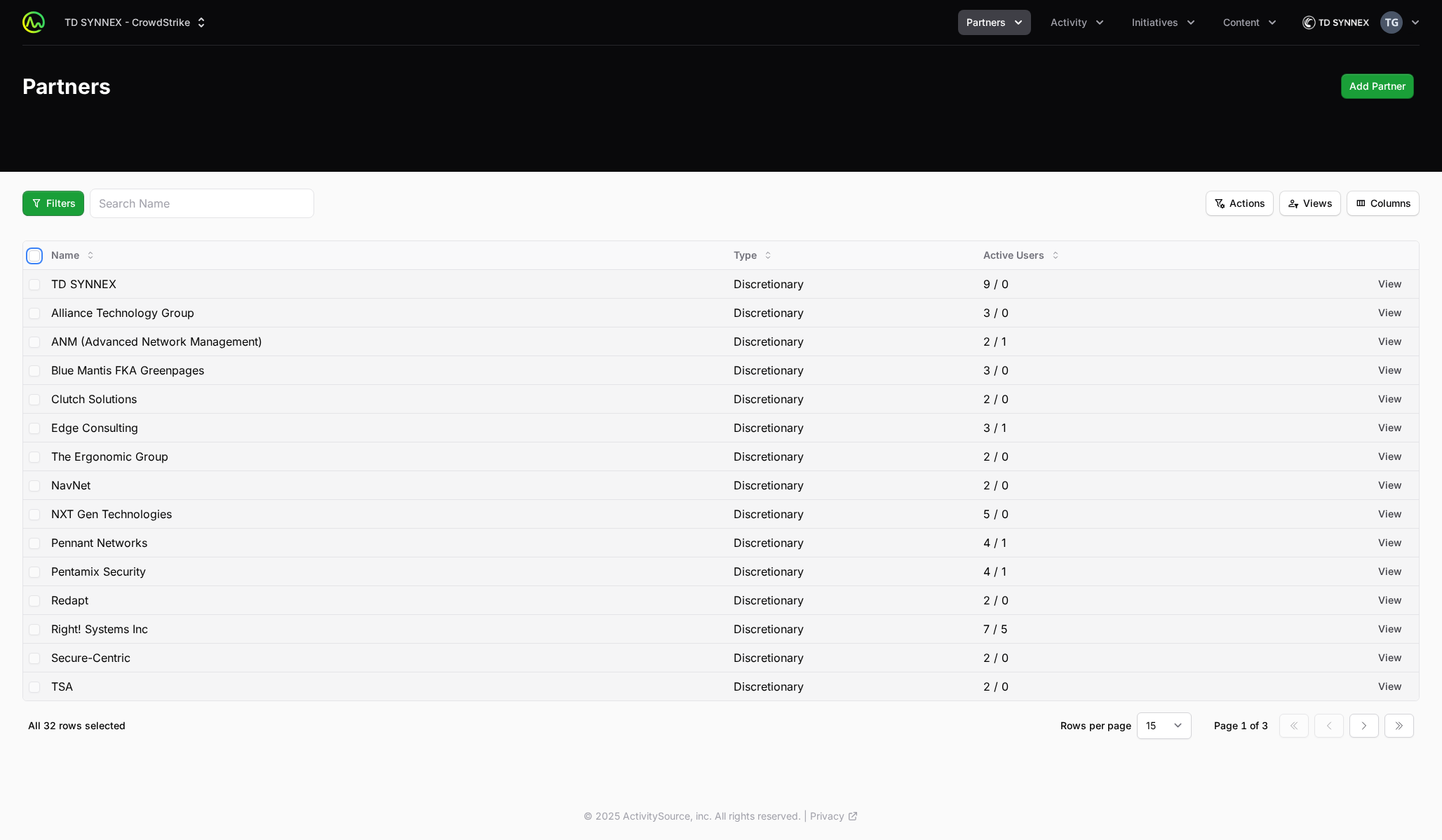
checkbox input "false"
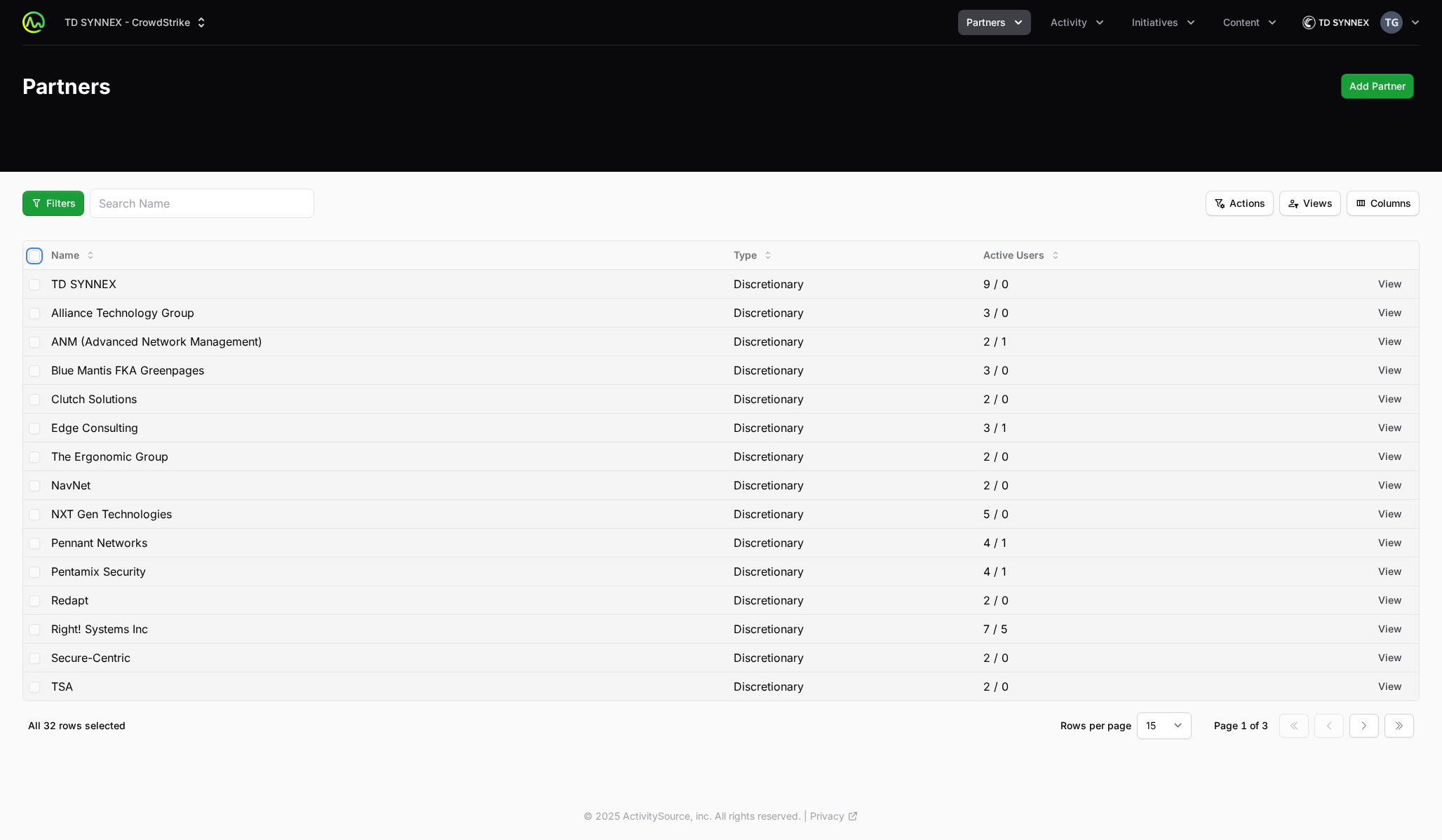
checkbox input "false"
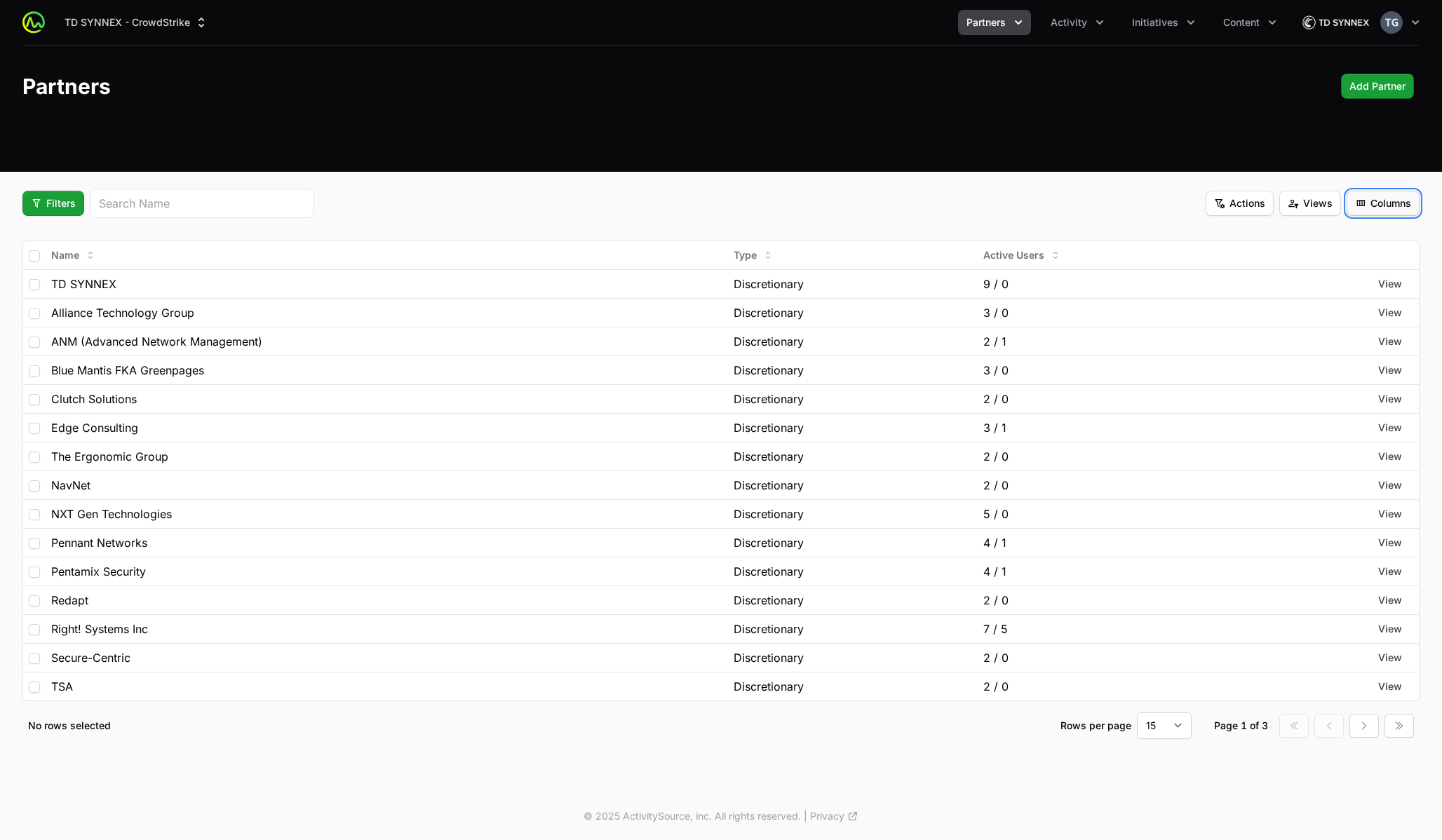
click at [1349, 204] on button "Columns" at bounding box center [1383, 203] width 73 height 25
click at [1376, 203] on html "TD SYNNEX - CrowdStrike Partners Activity Initiatives Content Open user menu Op…" at bounding box center [721, 420] width 1442 height 840
click at [1002, 191] on div "Filters Actions Views Columns" at bounding box center [721, 203] width 1397 height 29
click at [115, 226] on fieldset "Filters Actions Views Columns Name Type Active Users TD SYNNEX Discretionary 9 …" at bounding box center [721, 464] width 1397 height 550
click at [54, 213] on button "Filters" at bounding box center [54, 203] width 62 height 25
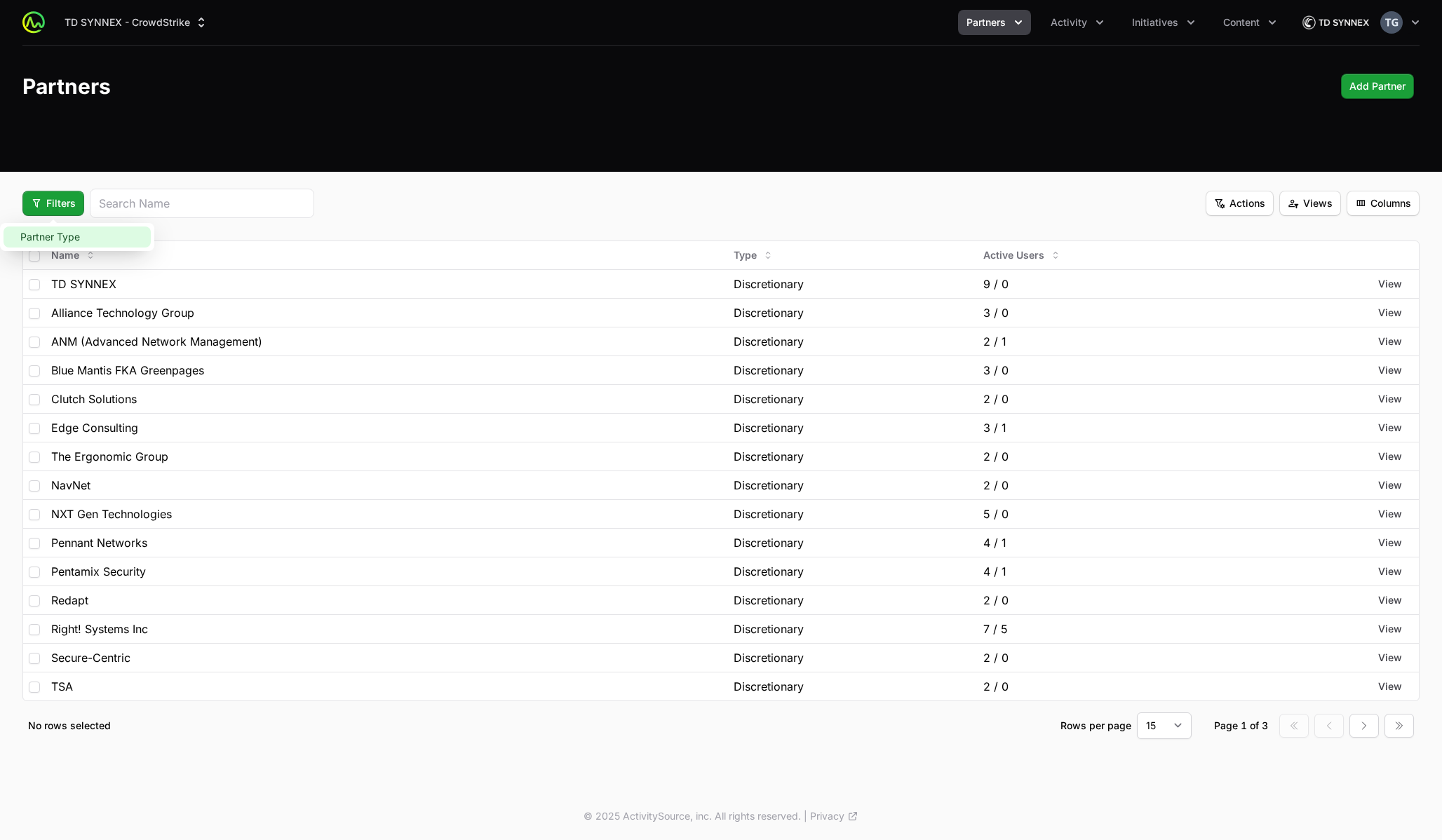
click at [58, 239] on div "Partner Type" at bounding box center [77, 237] width 147 height 21
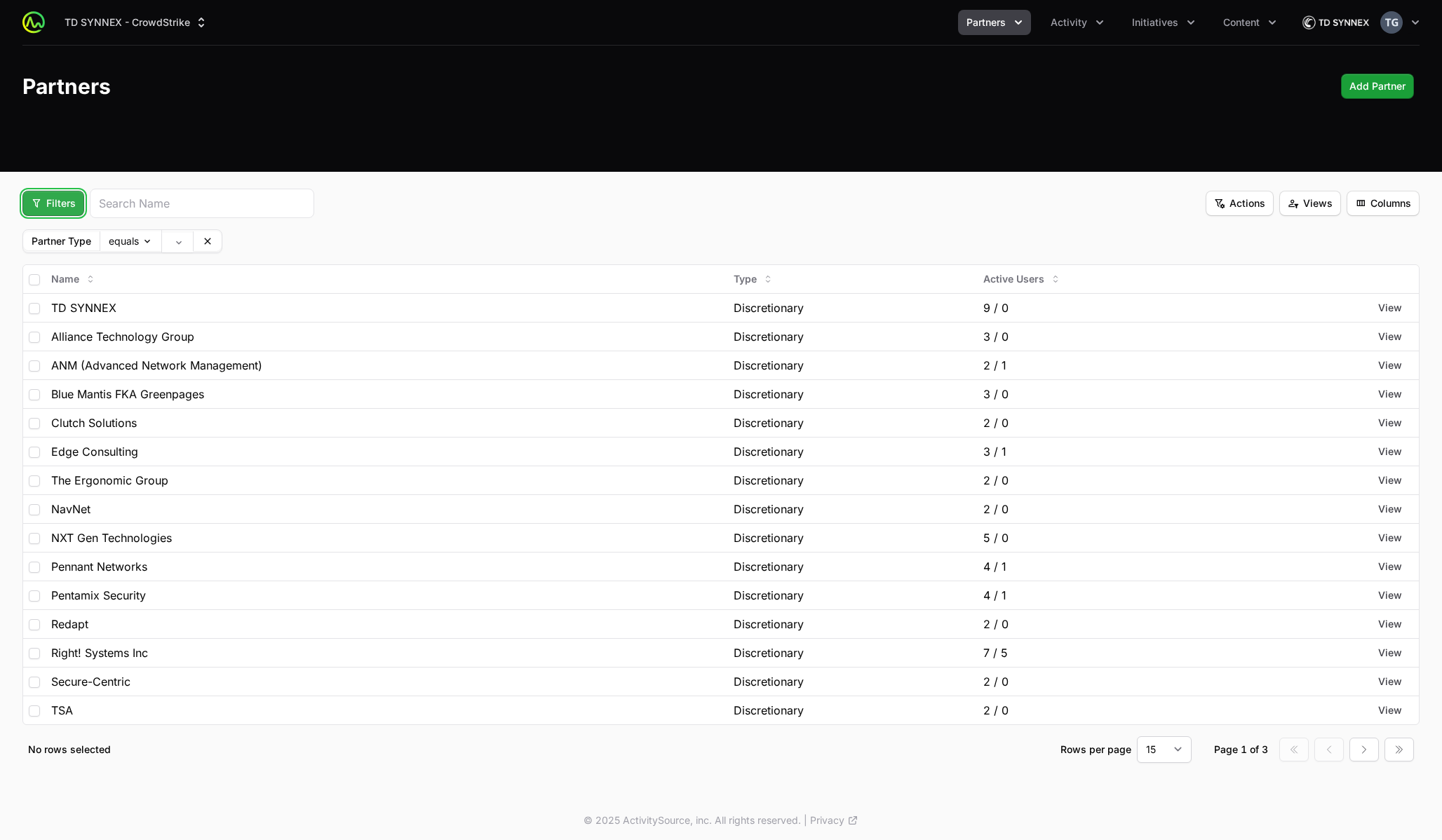
click at [54, 210] on span "Filters" at bounding box center [54, 204] width 45 height 17
click at [274, 236] on html "TD SYNNEX - CrowdStrike Partners Activity Initiatives Content Open user menu Op…" at bounding box center [721, 421] width 1442 height 844
click at [181, 239] on body "TD SYNNEX - CrowdStrike Partners Activity Initiatives Content Open user menu Op…" at bounding box center [721, 421] width 1442 height 844
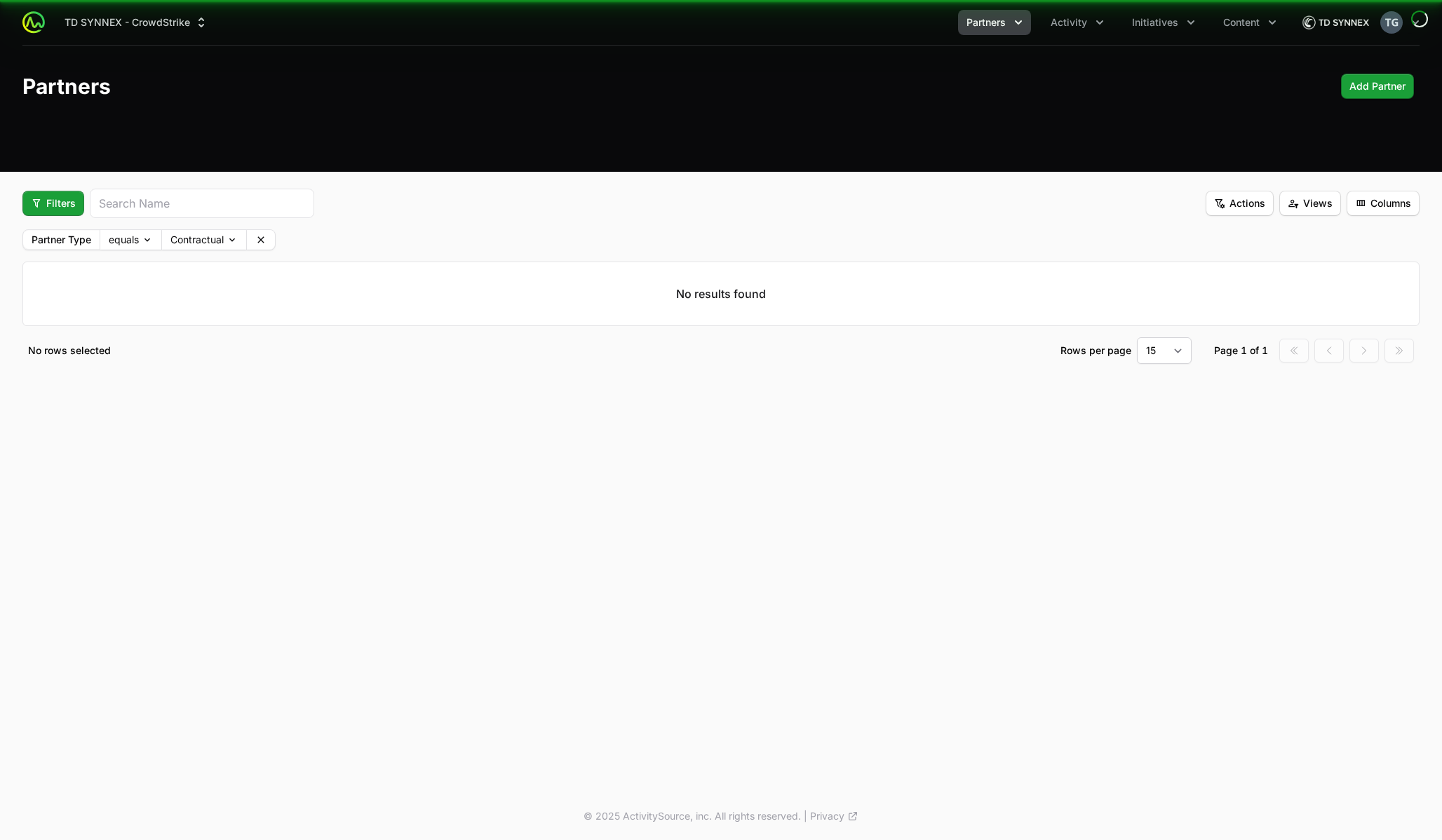
click at [185, 259] on fieldset "Filters Actions Views Columns Partner Type equals Contractual No results found …" at bounding box center [721, 276] width 1397 height 176
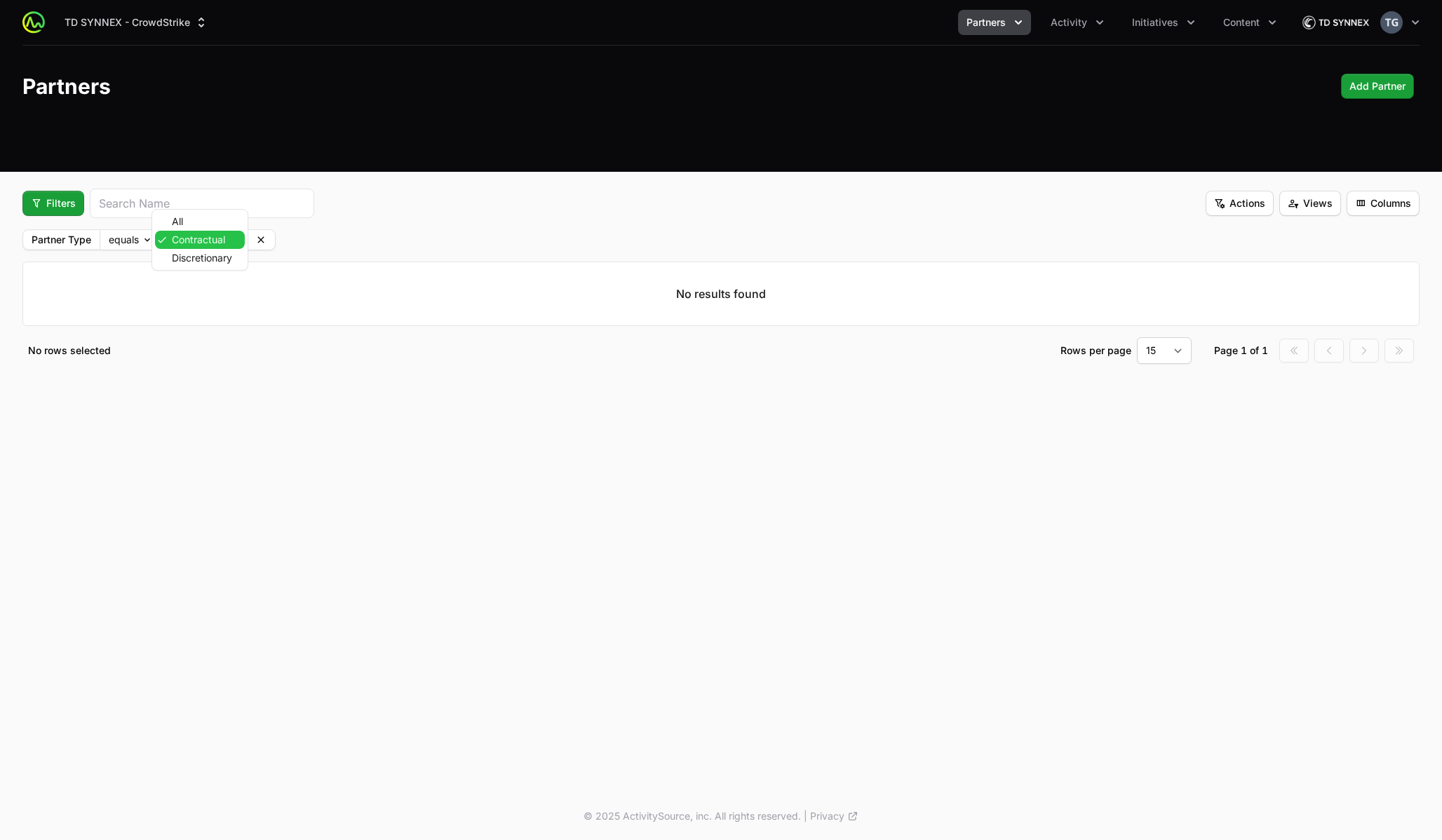
click at [187, 242] on body "TD SYNNEX - CrowdStrike Partners Activity Initiatives Content Open user menu Op…" at bounding box center [721, 420] width 1442 height 840
click at [188, 247] on body "TD SYNNEX - CrowdStrike Partners Activity Initiatives Content Open user menu Op…" at bounding box center [721, 420] width 1442 height 840
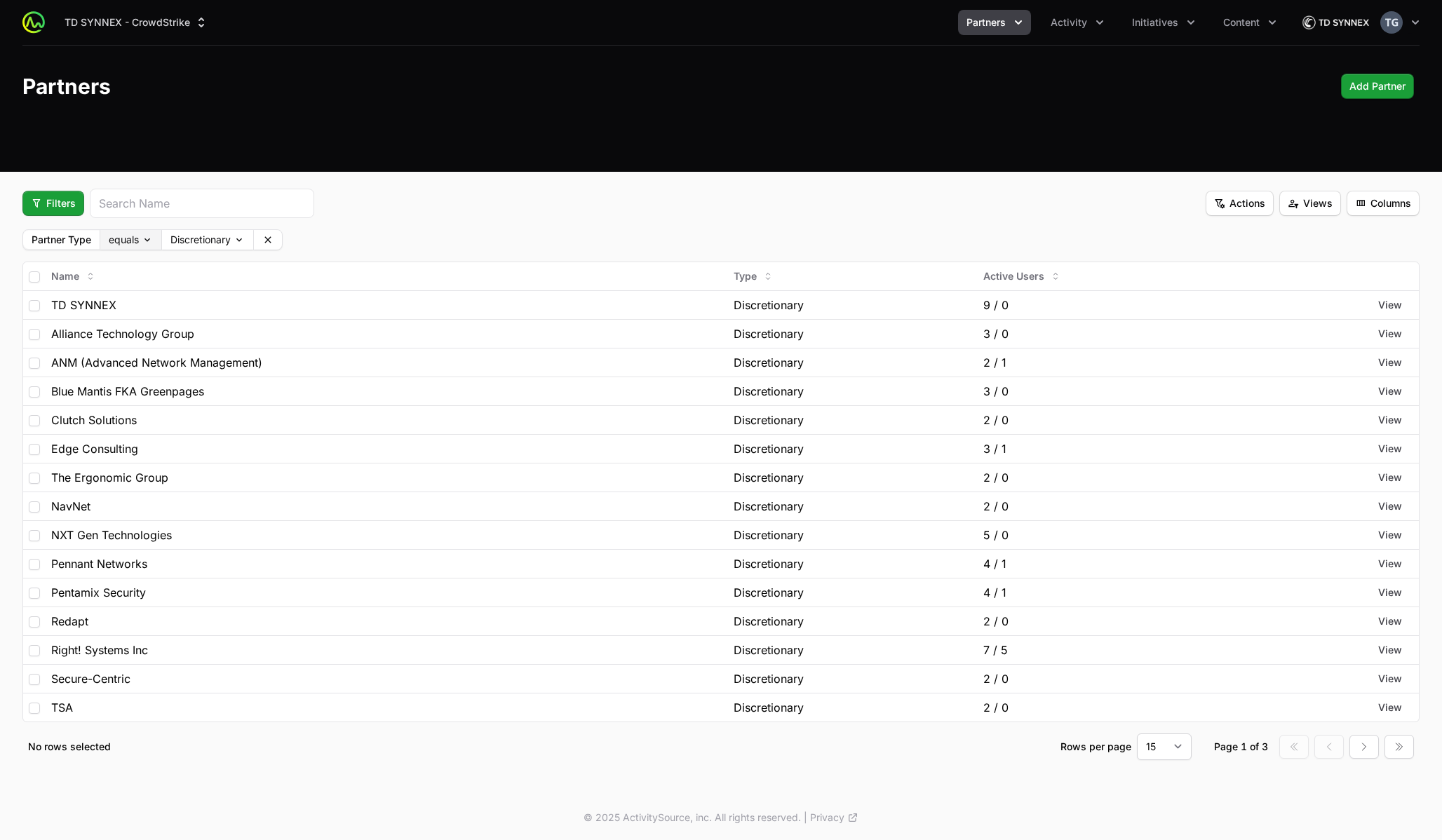
click at [137, 247] on body "TD SYNNEX - CrowdStrike Partners Activity Initiatives Content Open user menu Op…" at bounding box center [721, 420] width 1442 height 841
click at [272, 244] on icon at bounding box center [268, 239] width 11 height 11
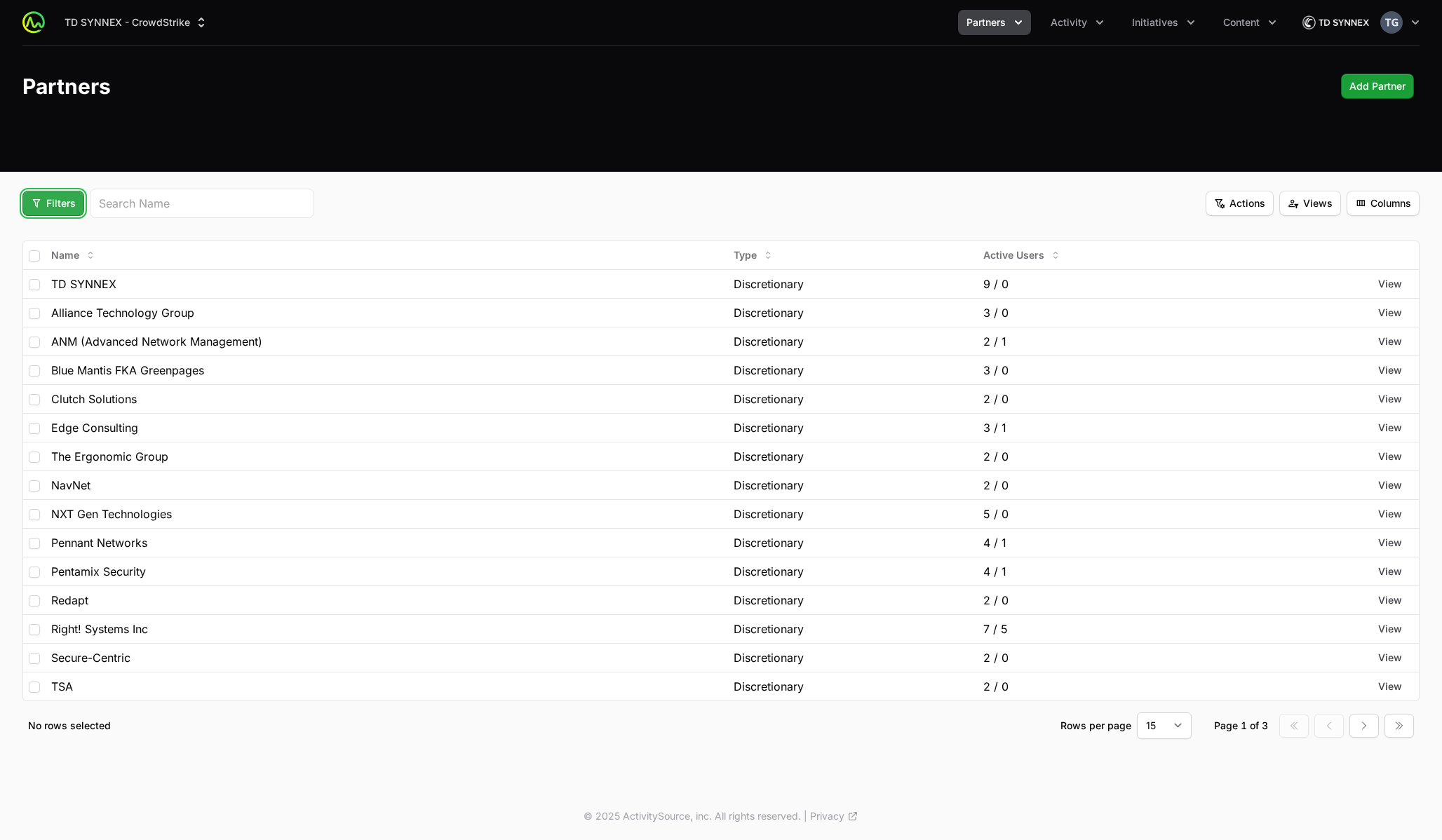
click at [67, 209] on span "Filters" at bounding box center [54, 204] width 45 height 17
click at [84, 232] on div "Partner Type" at bounding box center [77, 237] width 147 height 21
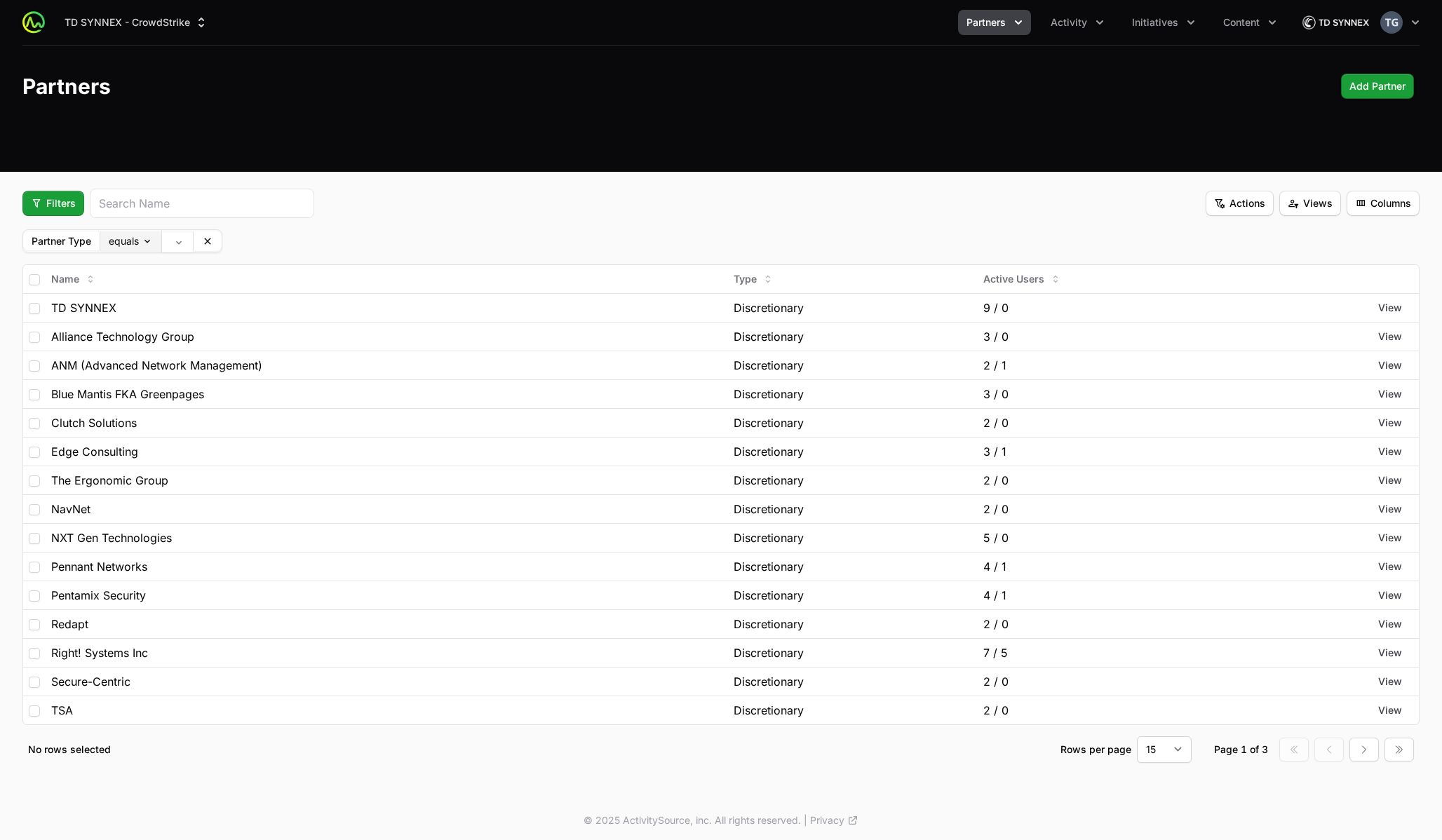
click at [133, 239] on body "TD SYNNEX - CrowdStrike Partners Activity Initiatives Content Open user menu Op…" at bounding box center [721, 421] width 1442 height 844
click at [209, 239] on icon at bounding box center [207, 240] width 7 height 7
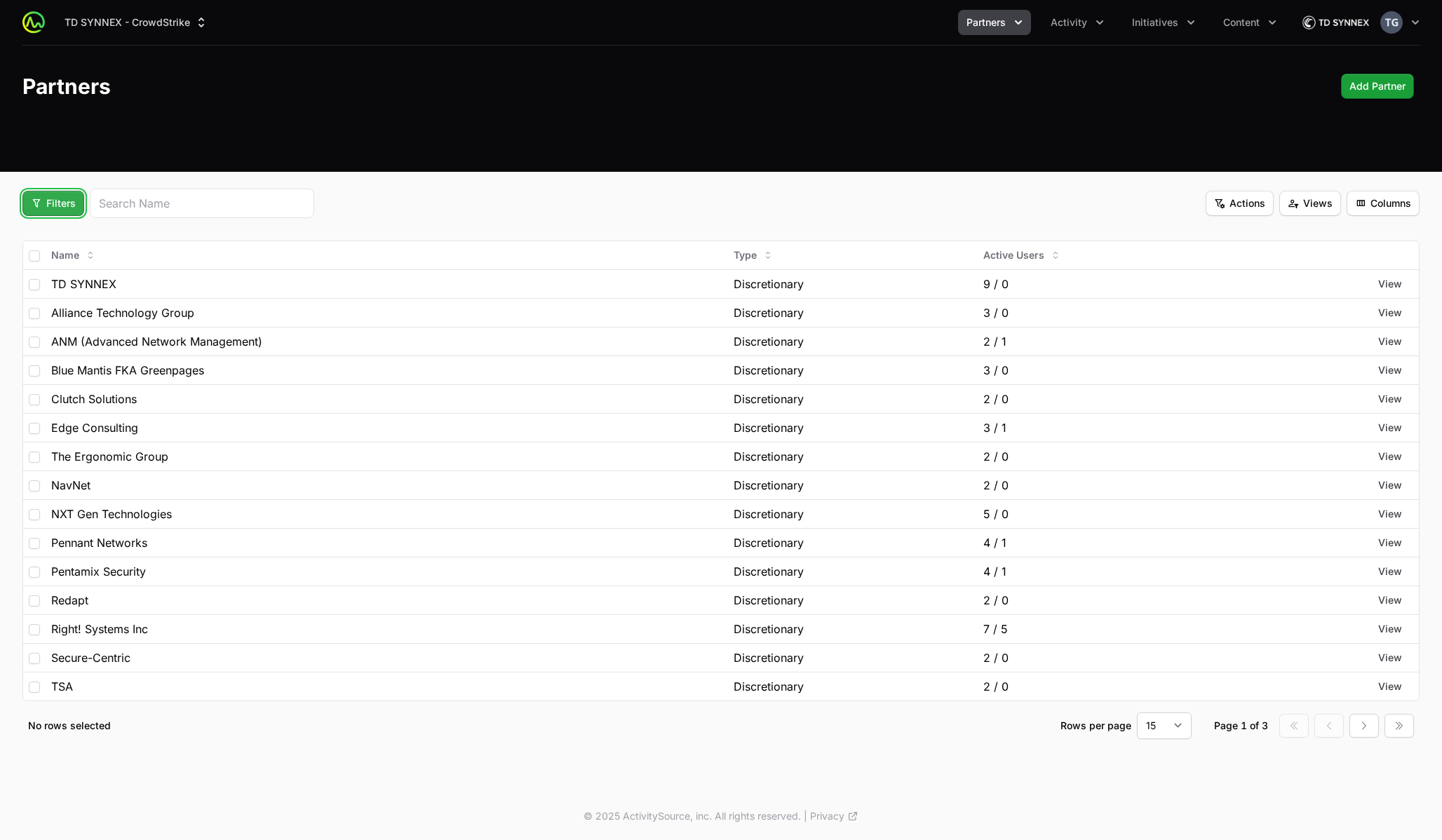
click at [27, 196] on button "Filters" at bounding box center [54, 203] width 62 height 25
click at [466, 185] on html "TD SYNNEX - CrowdStrike Partners Activity Initiatives Content Open user menu Op…" at bounding box center [721, 420] width 1442 height 840
click at [54, 198] on span "Filters" at bounding box center [54, 204] width 45 height 17
click at [69, 232] on div "Partner Type" at bounding box center [77, 237] width 147 height 21
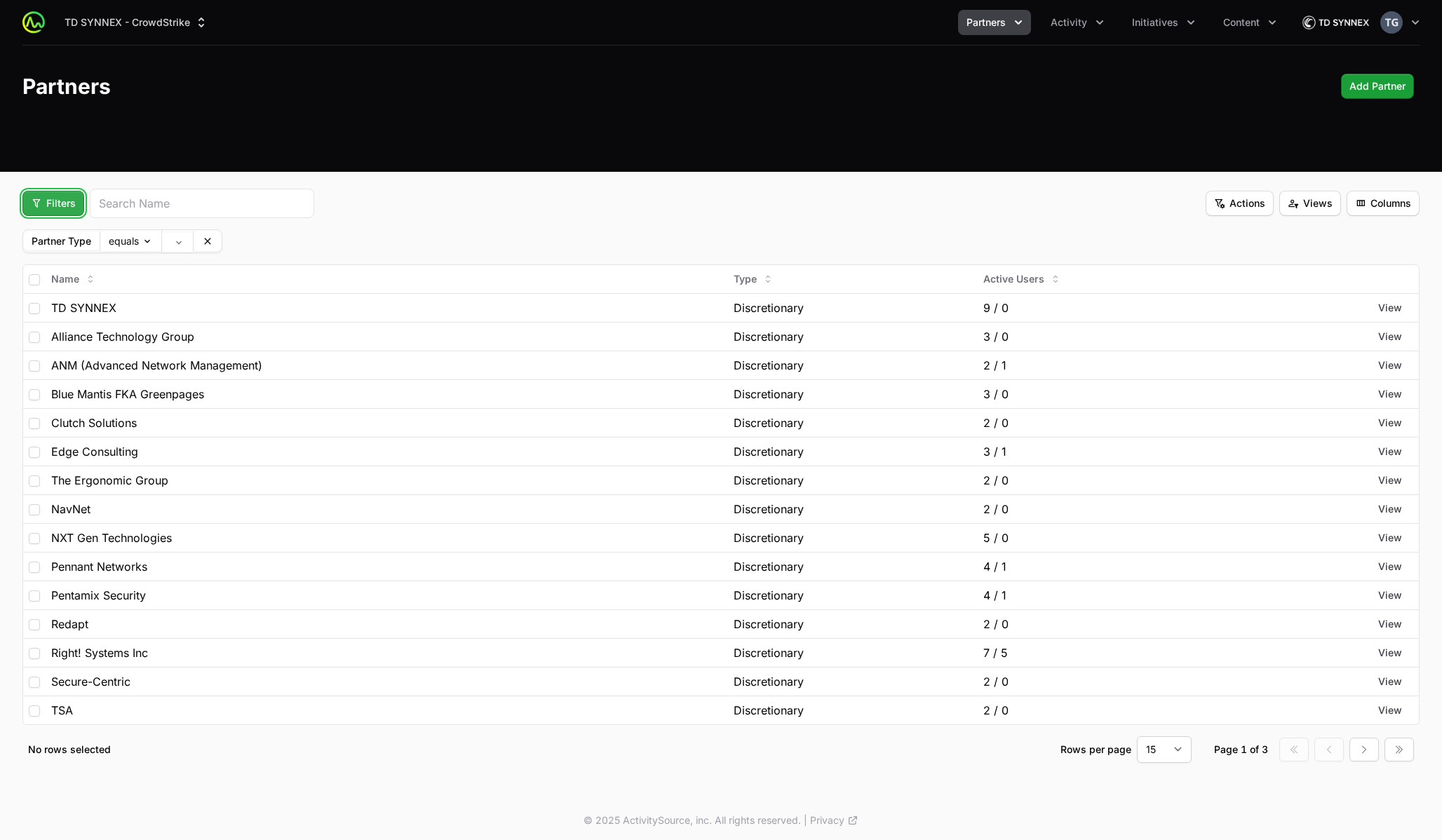
click at [76, 210] on button "Filters" at bounding box center [54, 203] width 62 height 25
click at [232, 249] on html "TD SYNNEX - CrowdStrike Partners Activity Initiatives Content Open user menu Op…" at bounding box center [721, 421] width 1442 height 844
click at [177, 242] on body "TD SYNNEX - CrowdStrike Partners Activity Initiatives Content Open user menu Op…" at bounding box center [721, 421] width 1442 height 844
click at [86, 287] on html "TD SYNNEX - CrowdStrike Partners Activity Initiatives Content Open user menu Op…" at bounding box center [721, 421] width 1442 height 844
click at [121, 247] on body "TD SYNNEX - CrowdStrike Partners Activity Initiatives Content Open user menu Op…" at bounding box center [721, 421] width 1442 height 844
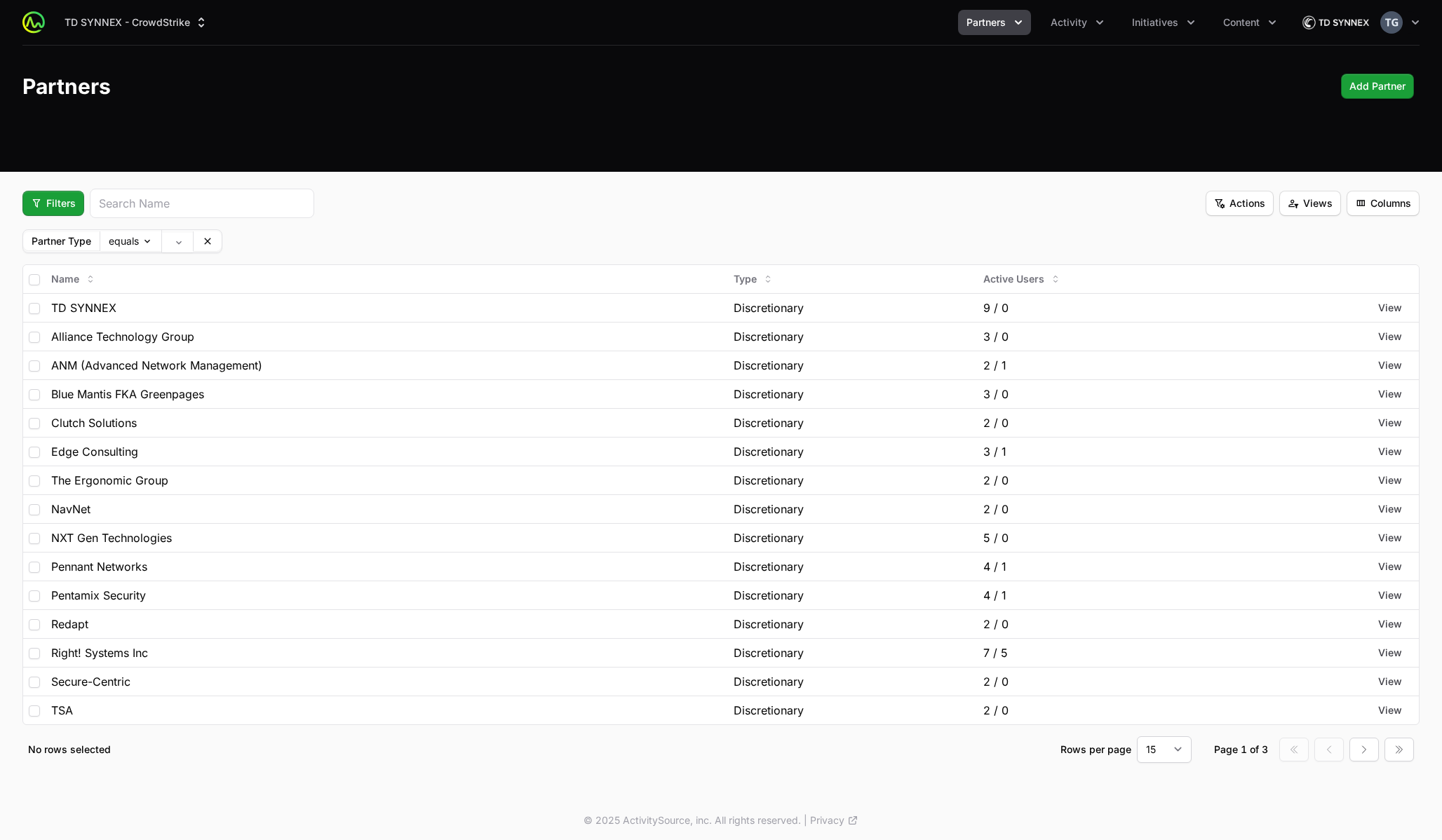
click at [78, 257] on fieldset "Filters Actions Views Columns Partner Type equals Name Type Active Users TD SYN…" at bounding box center [721, 476] width 1397 height 574
click at [69, 192] on button "Filters" at bounding box center [54, 203] width 62 height 25
click at [70, 234] on div "Partner Type" at bounding box center [77, 237] width 147 height 21
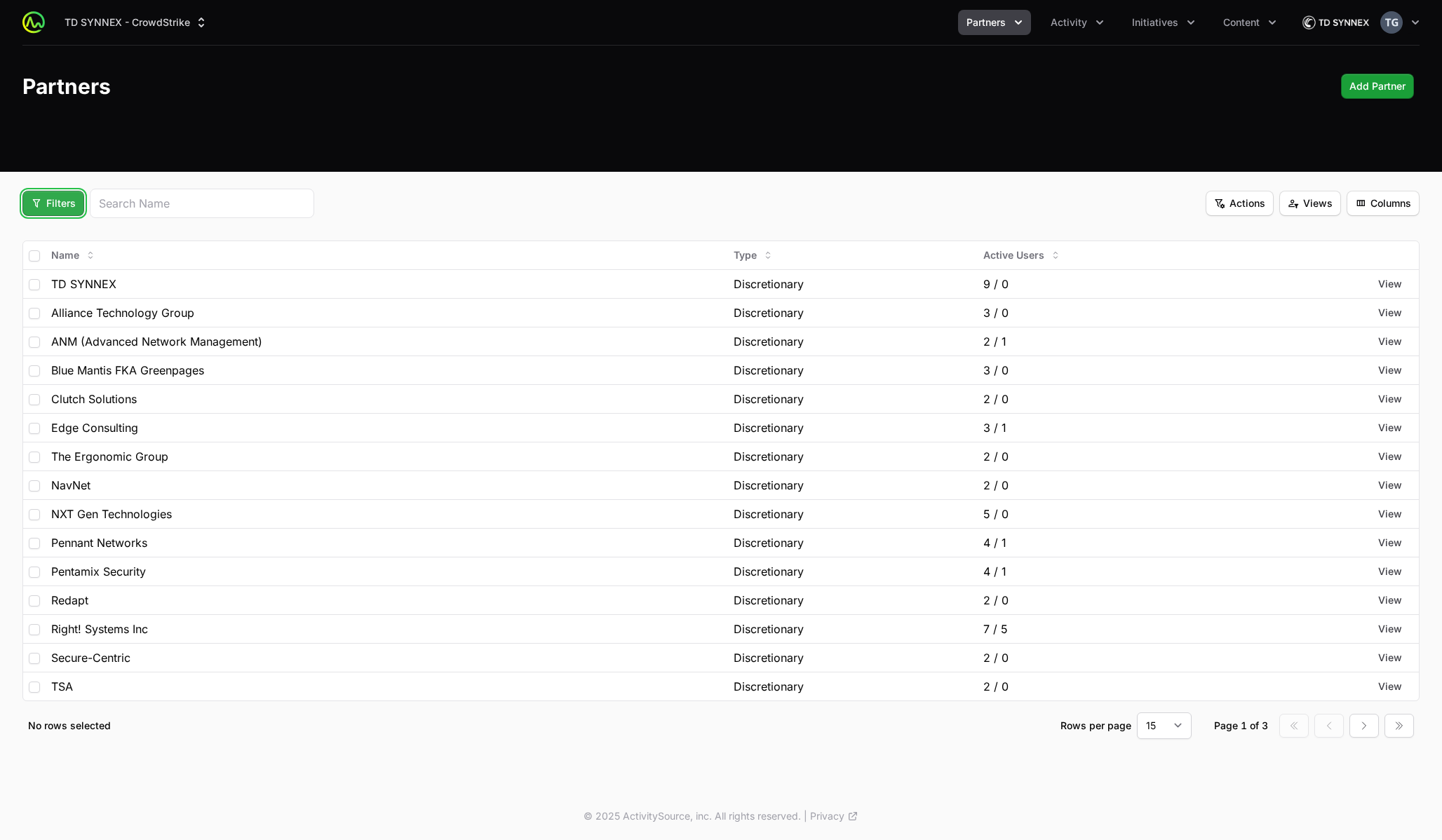
click at [68, 207] on span "Filters" at bounding box center [54, 204] width 45 height 17
click at [68, 207] on html "TD SYNNEX - CrowdStrike Partners Activity Initiatives Content Open user menu Op…" at bounding box center [721, 420] width 1442 height 840
click at [1104, 13] on button "Activity" at bounding box center [1077, 22] width 70 height 25
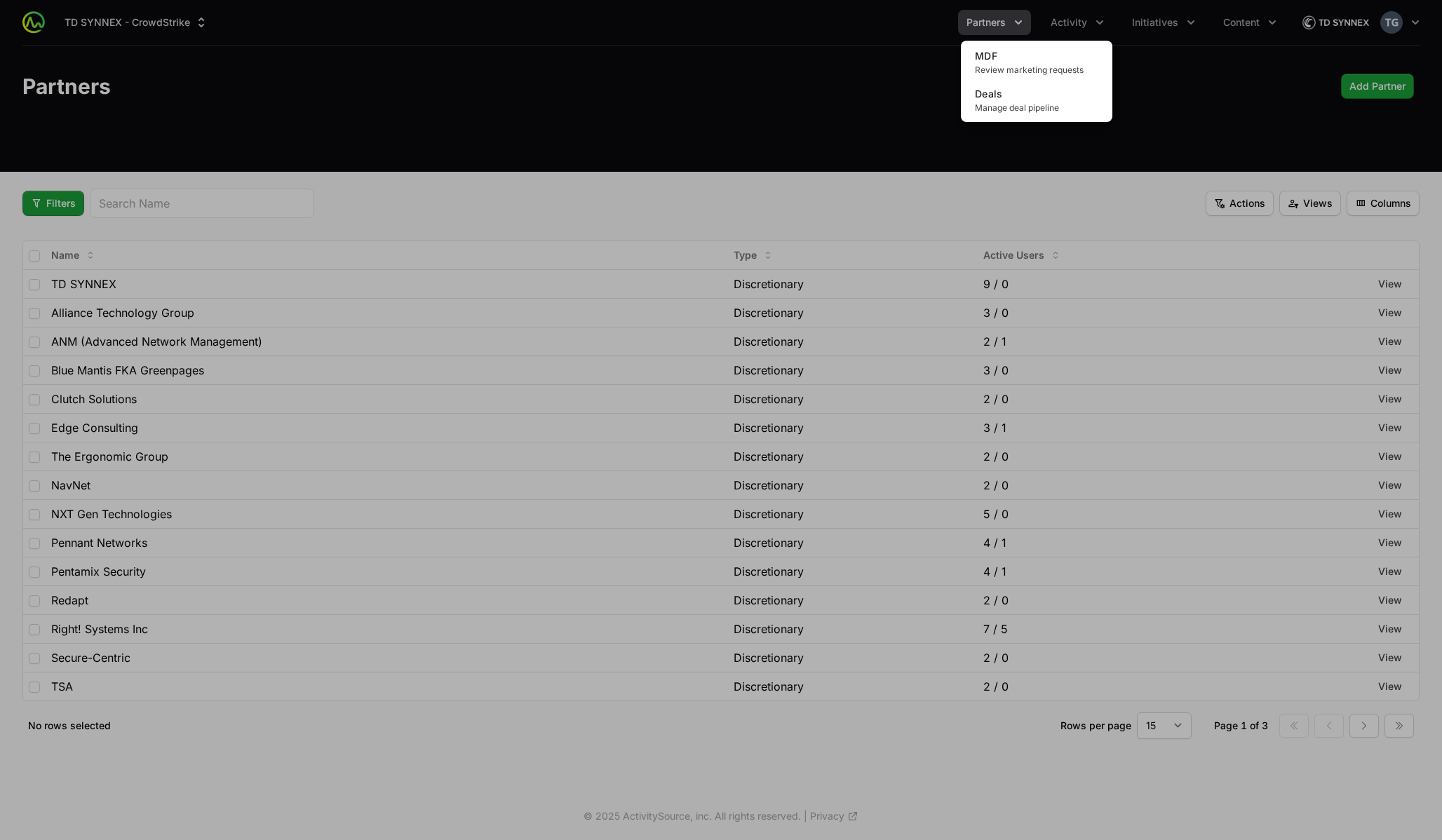
click at [1143, 21] on div "Activity menu" at bounding box center [721, 420] width 1442 height 840
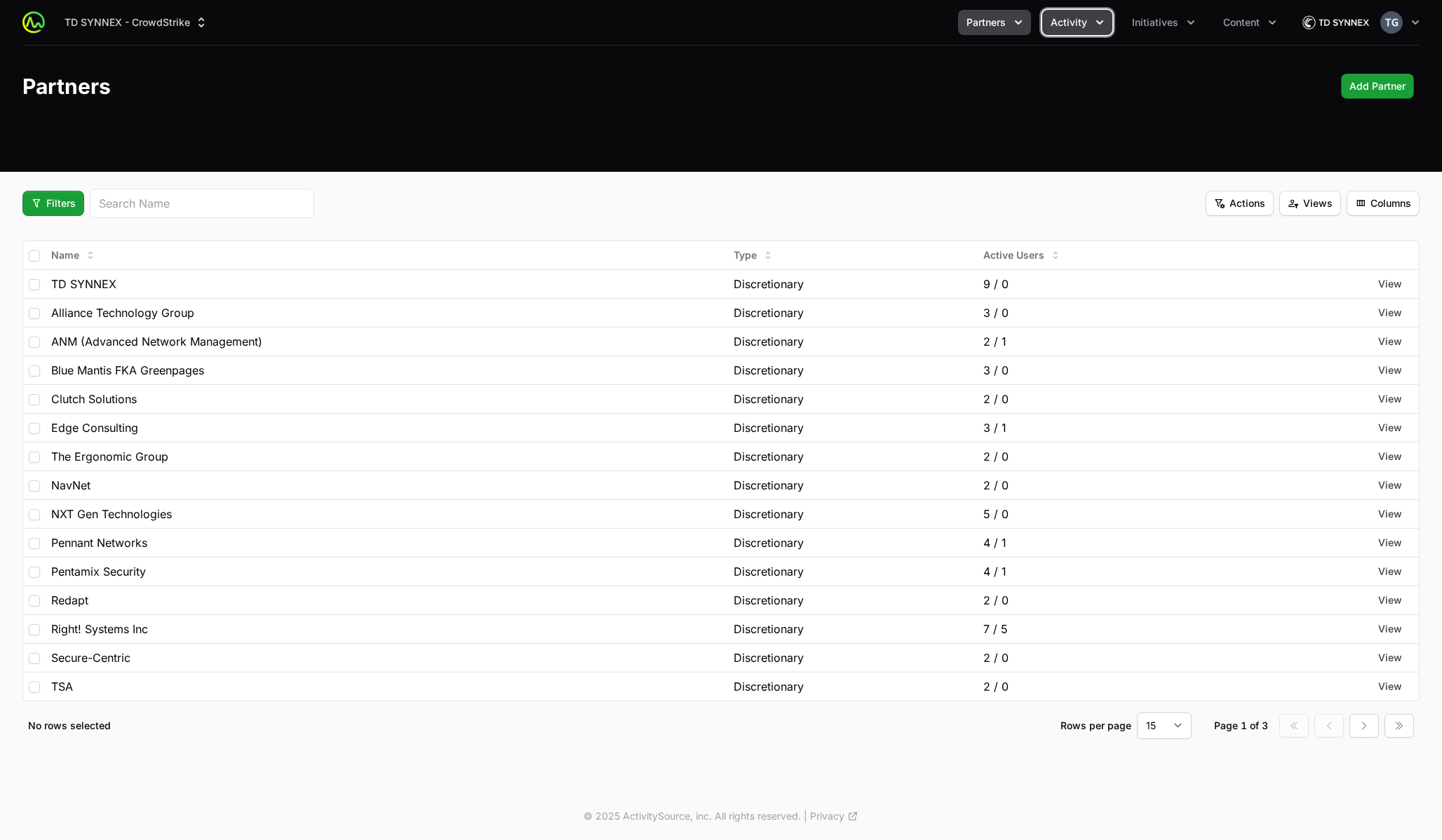
click at [1091, 21] on button "Activity" at bounding box center [1077, 22] width 70 height 25
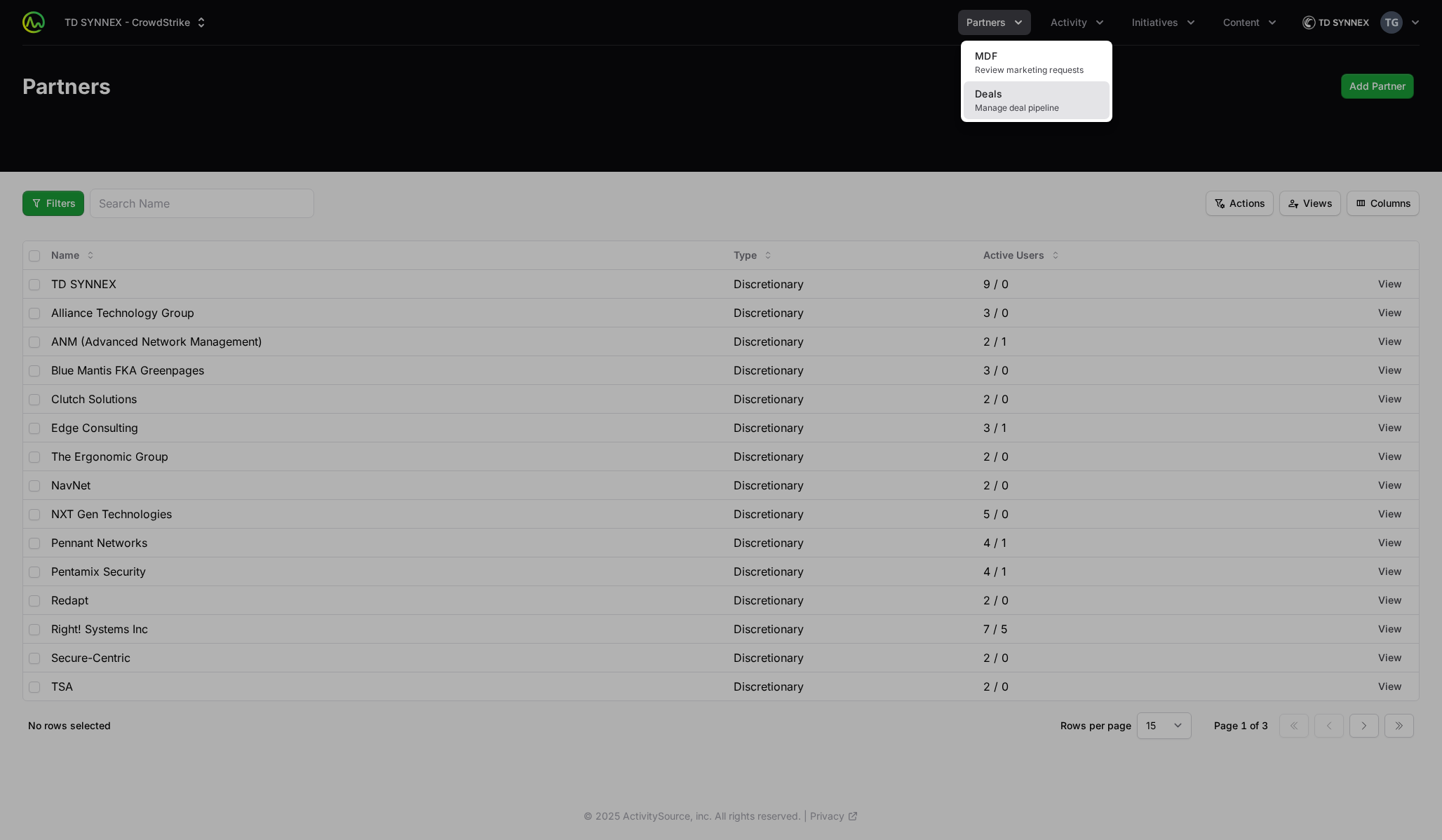
click at [1080, 93] on link "Deals Manage deal pipeline" at bounding box center [1035, 100] width 146 height 38
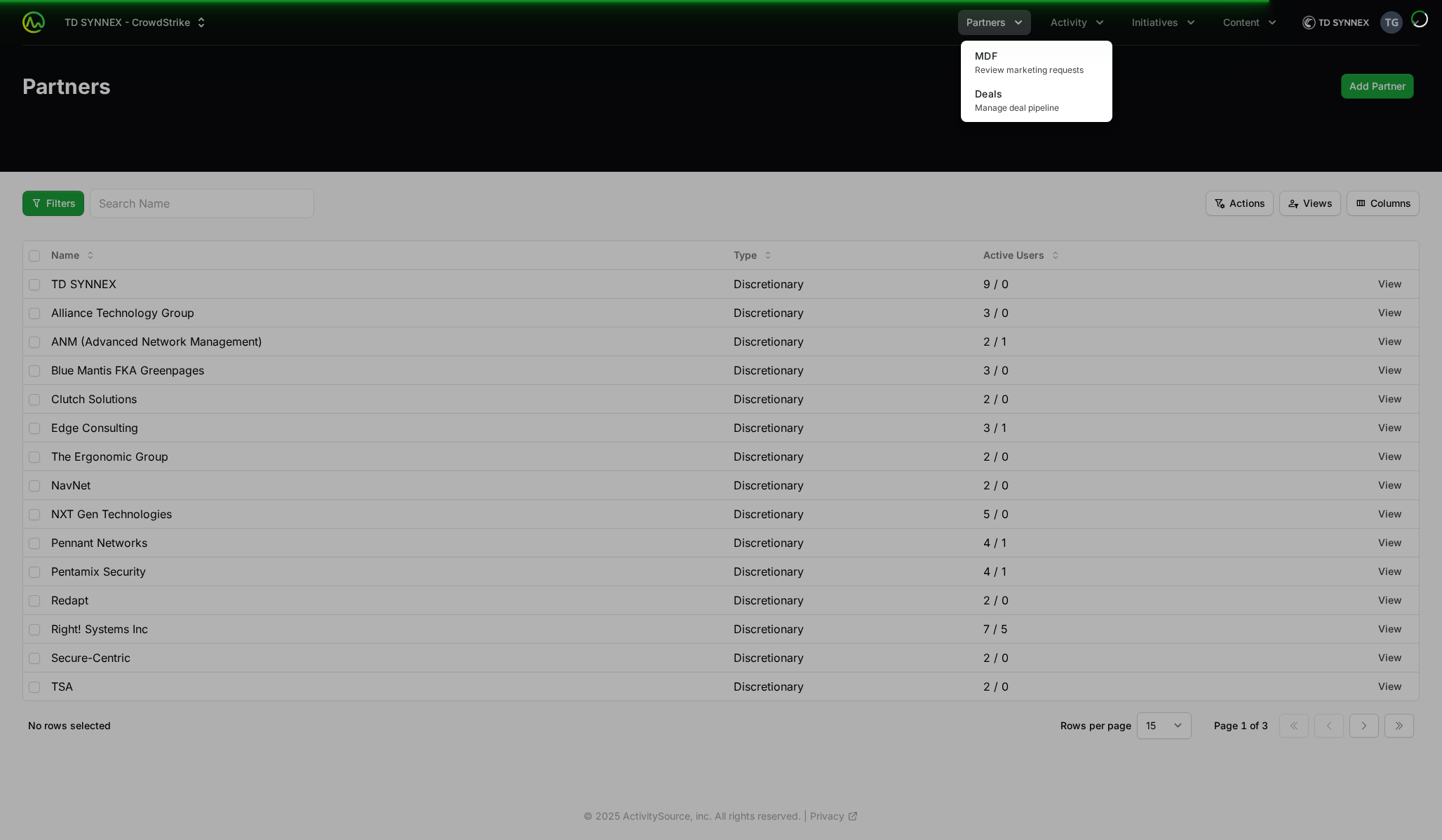
click at [1075, 22] on div "Activity menu" at bounding box center [721, 420] width 1442 height 840
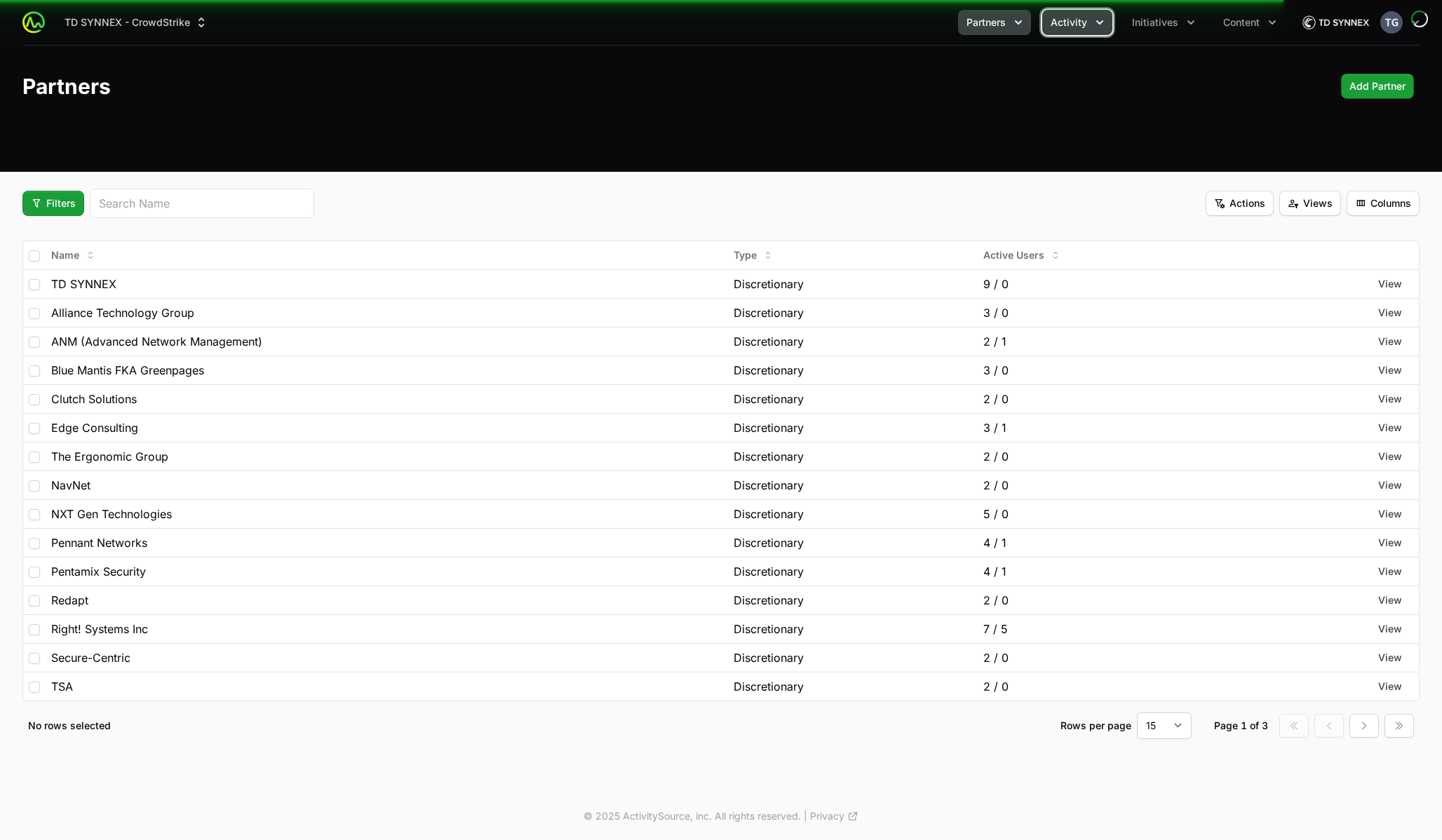
click at [1068, 22] on span "Activity" at bounding box center [1068, 22] width 37 height 14
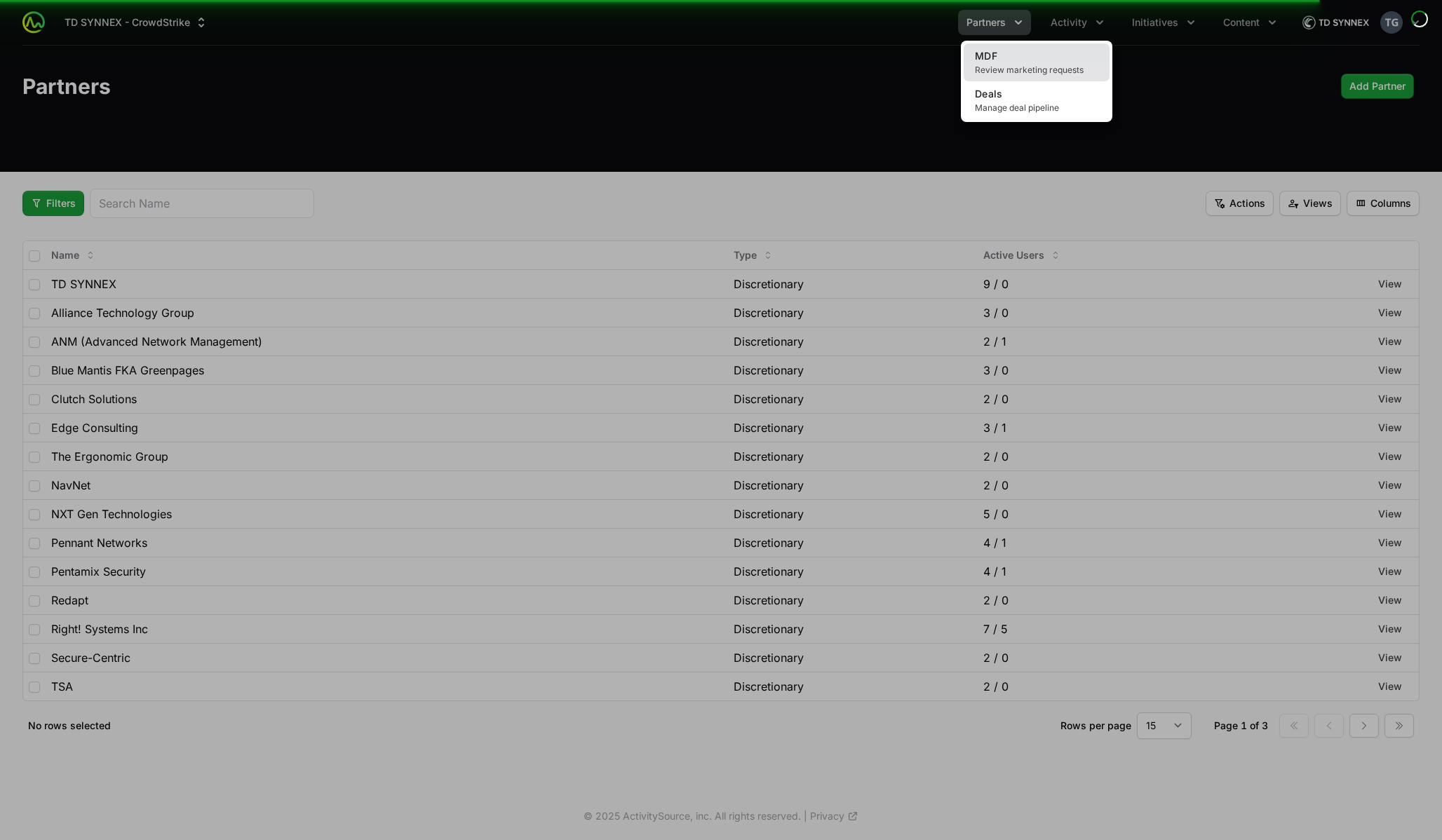
click at [1039, 72] on span "Review marketing requests" at bounding box center [1035, 70] width 123 height 11
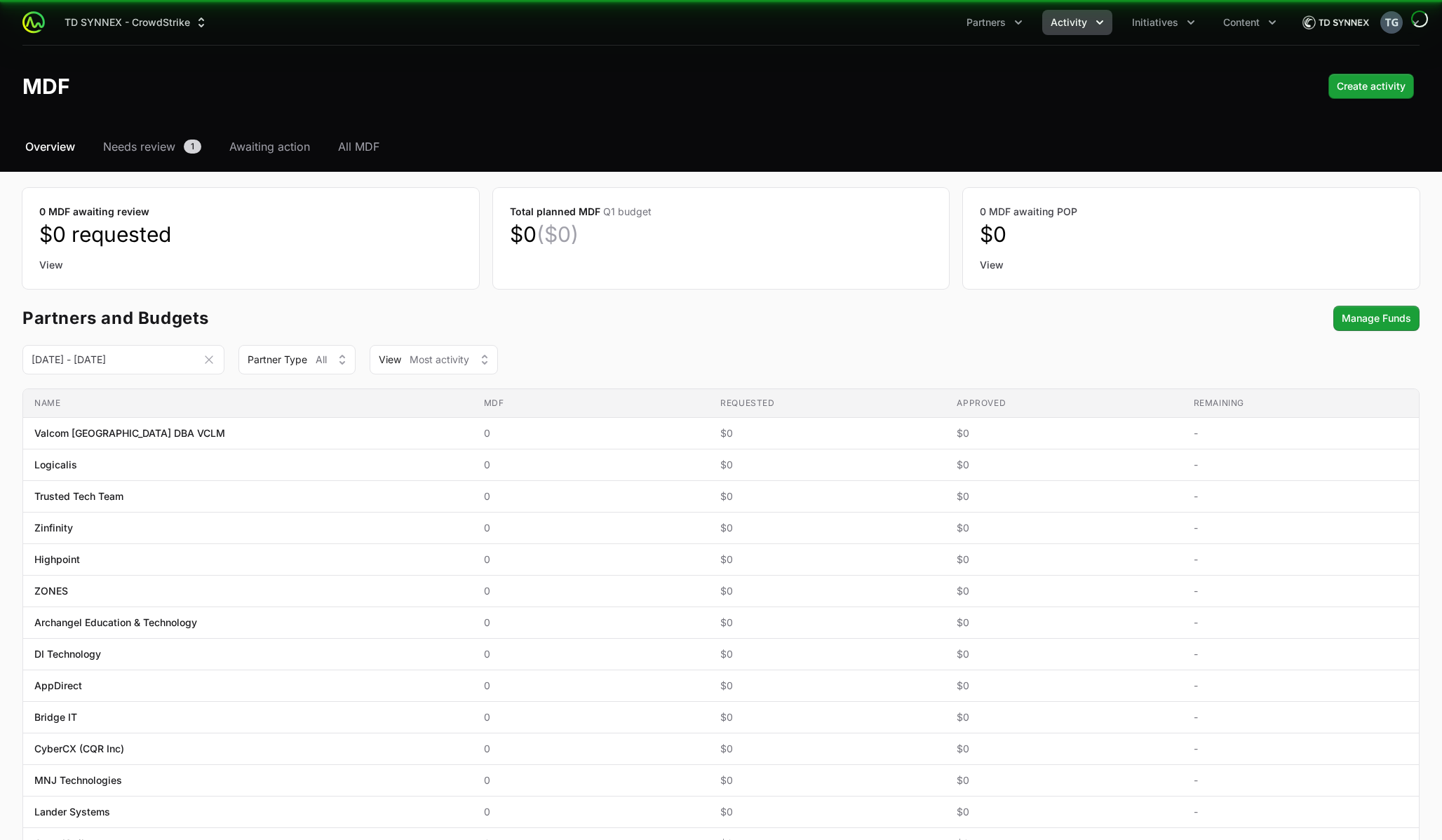
click at [781, 126] on header "MDF Create activity" at bounding box center [721, 86] width 1442 height 82
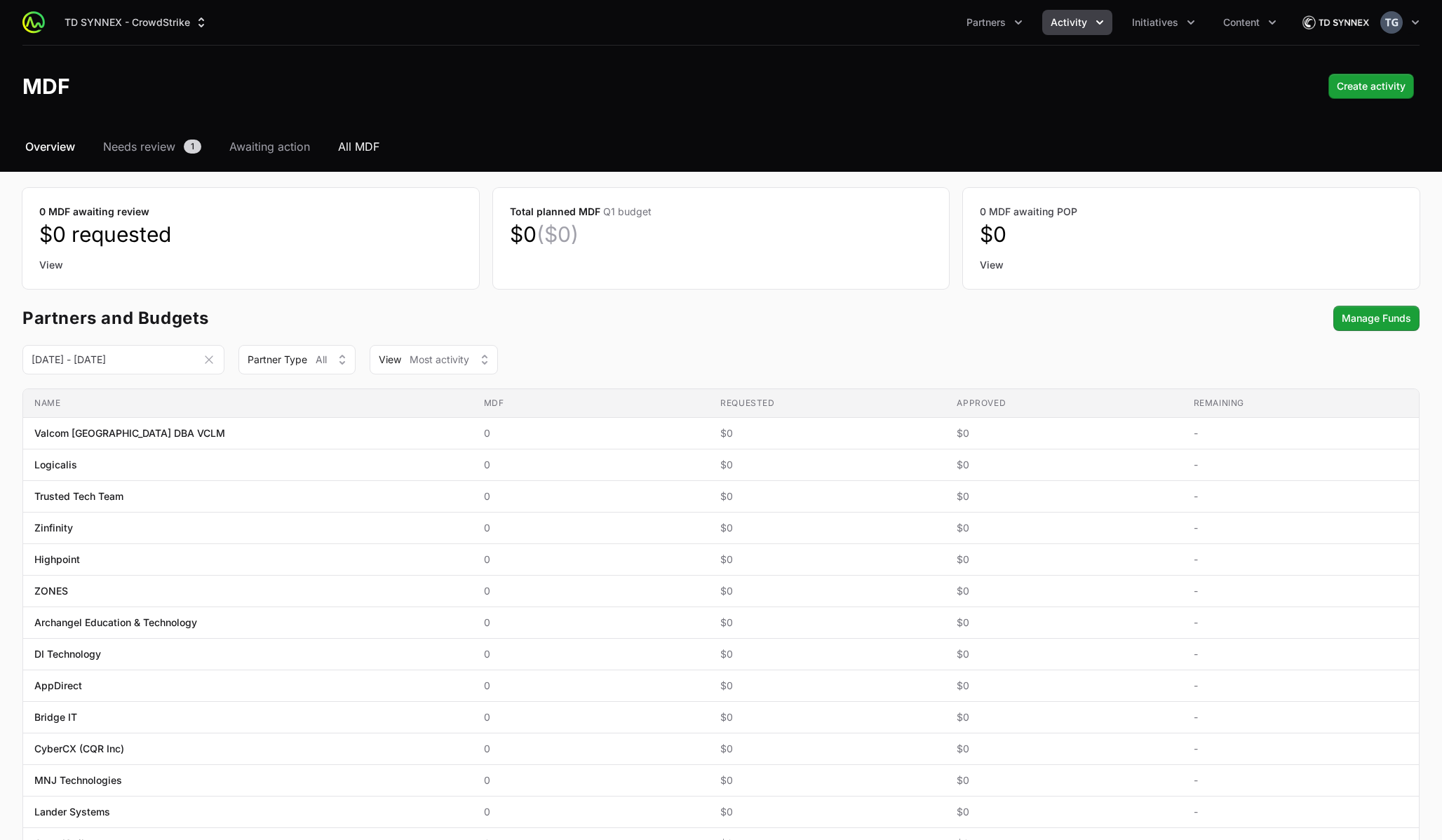
click at [347, 145] on span "All MDF" at bounding box center [359, 146] width 41 height 17
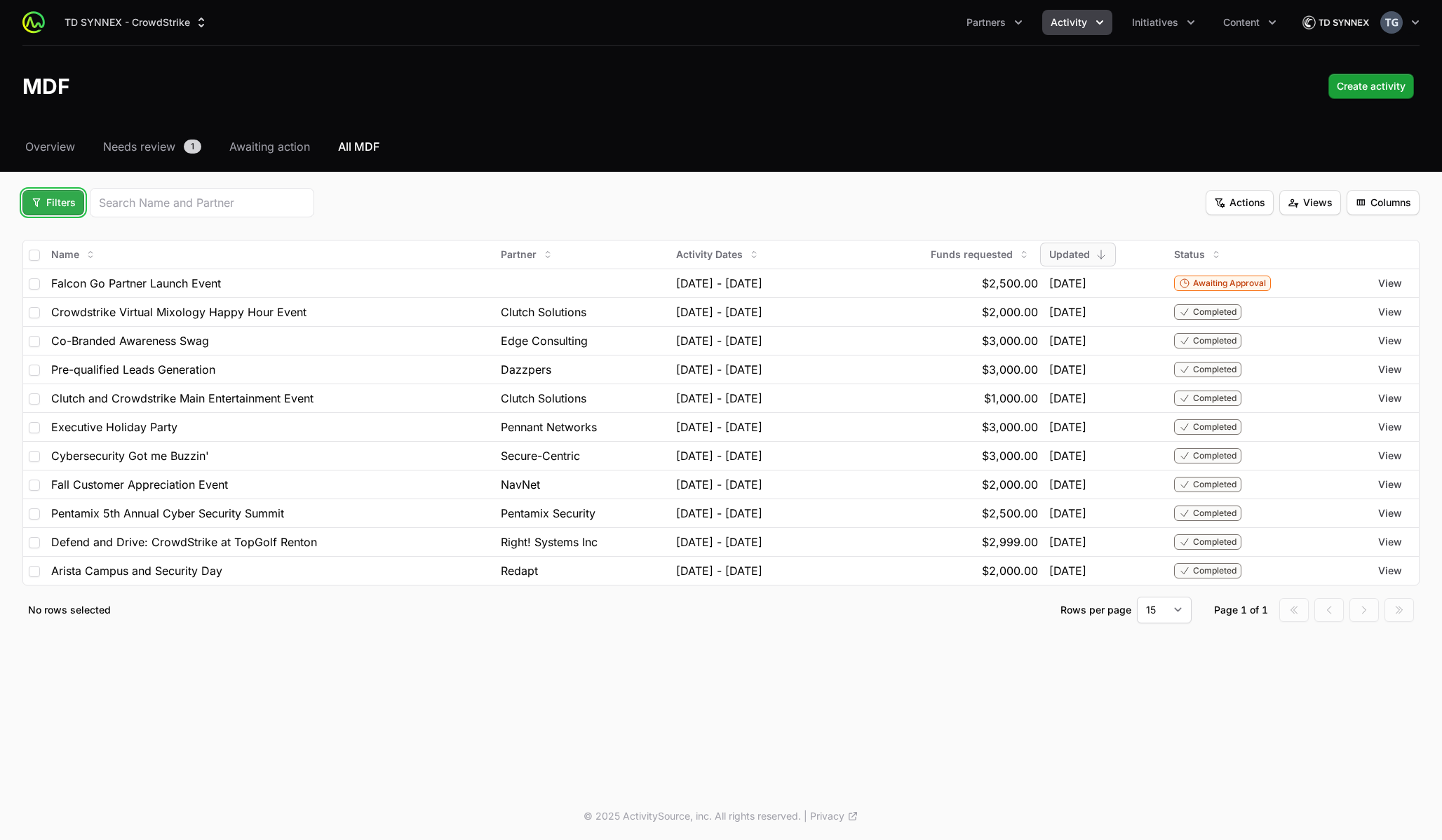
click at [49, 206] on span "Filters" at bounding box center [54, 203] width 45 height 17
click at [94, 242] on div "Activity Type" at bounding box center [77, 237] width 147 height 21
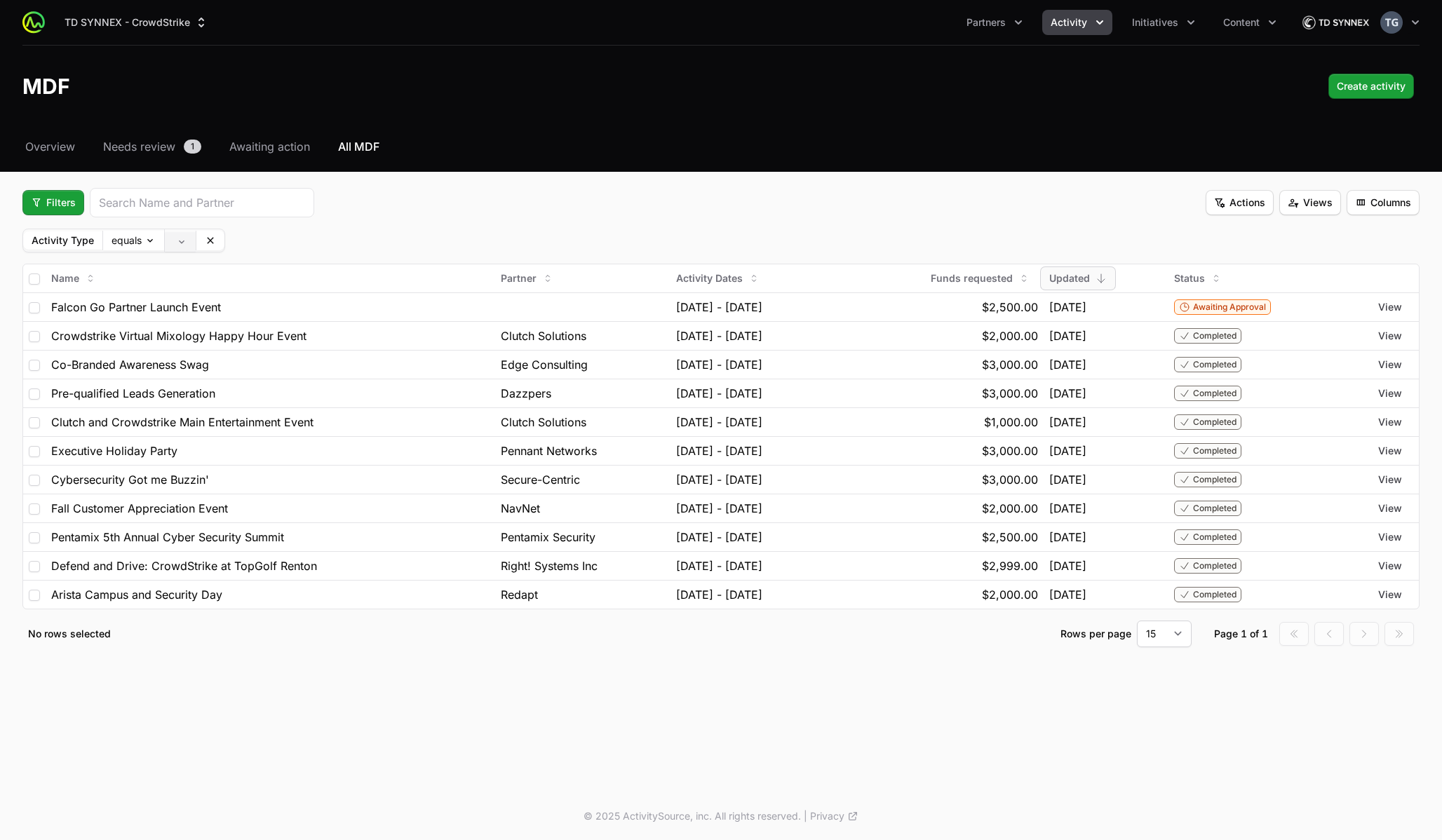
click at [180, 250] on body "TD SYNNEX - CrowdStrike Partners Activity Initiatives Content Open user menu Op…" at bounding box center [721, 420] width 1442 height 840
click at [389, 236] on html "TD SYNNEX - CrowdStrike Partners Activity Initiatives Content Open user menu Op…" at bounding box center [721, 420] width 1442 height 840
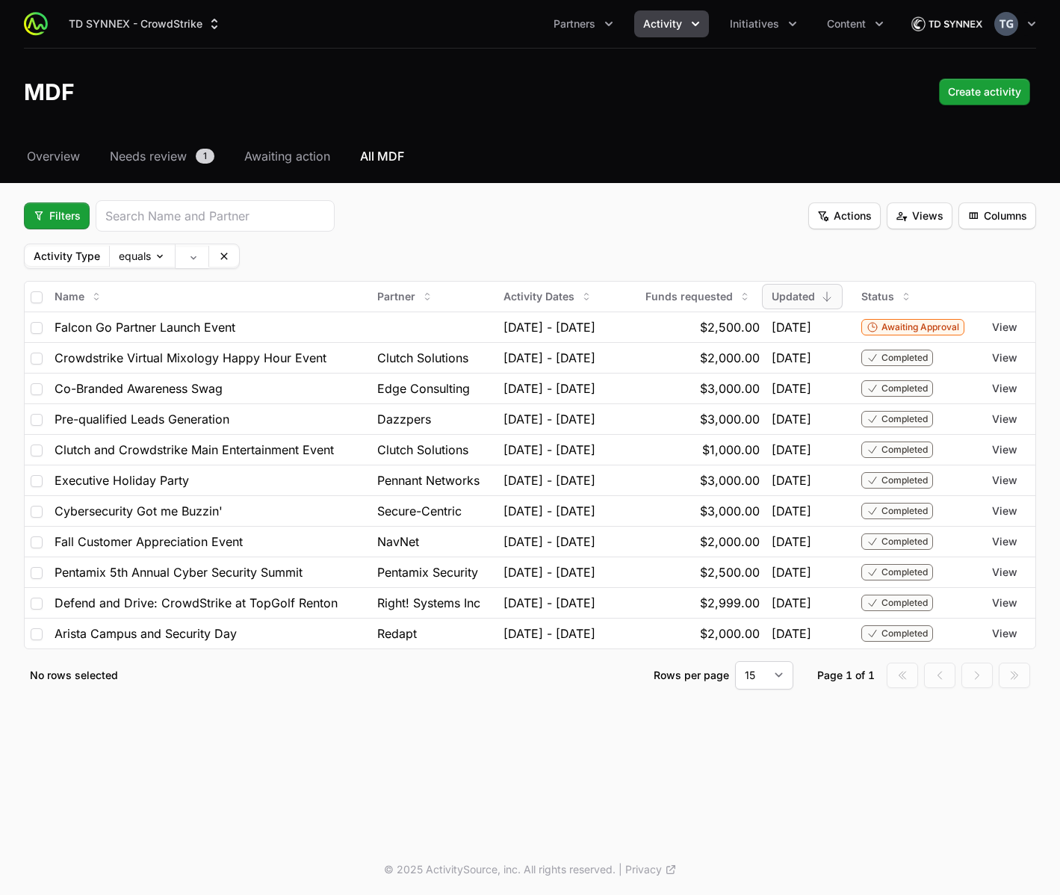
click at [596, 252] on div "Activity Type equals" at bounding box center [530, 256] width 1012 height 25
click at [190, 261] on body "TD SYNNEX - CrowdStrike Partners Activity Initiatives Content Open user menu Op…" at bounding box center [530, 447] width 1060 height 895
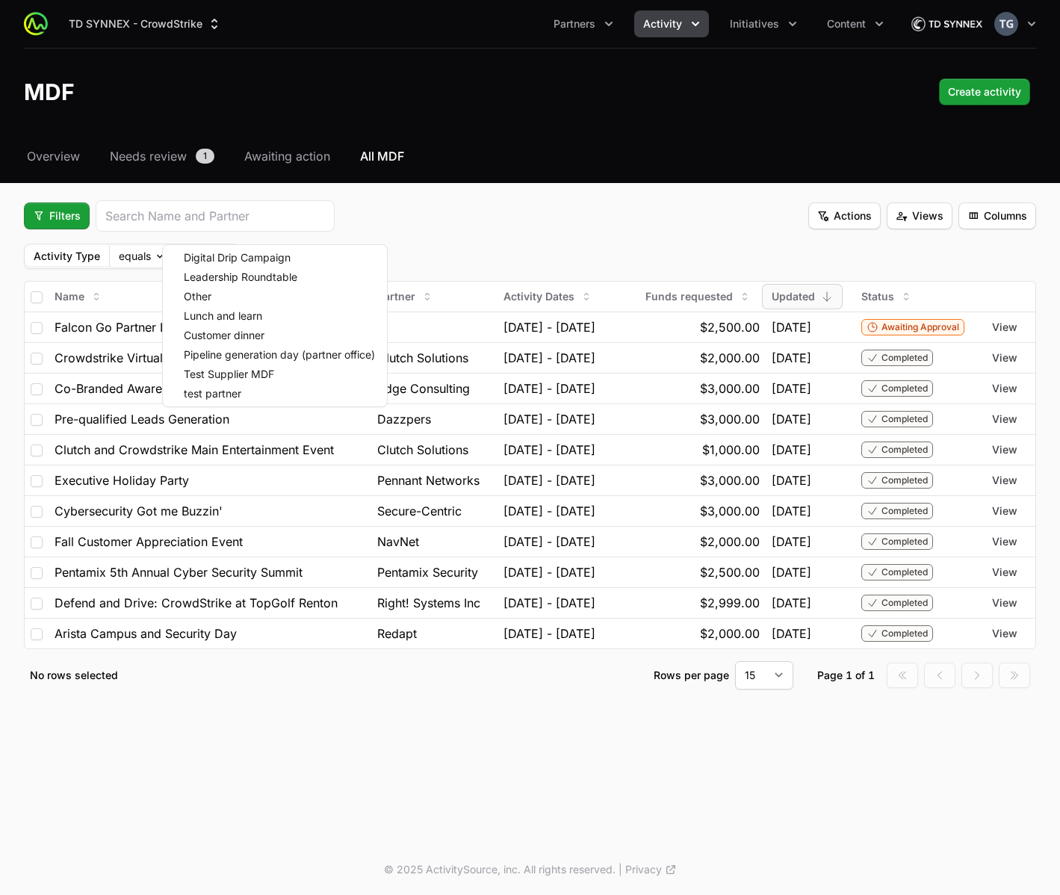
click at [503, 255] on html "TD SYNNEX - CrowdStrike Partners Activity Initiatives Content Open user menu Op…" at bounding box center [530, 447] width 1060 height 895
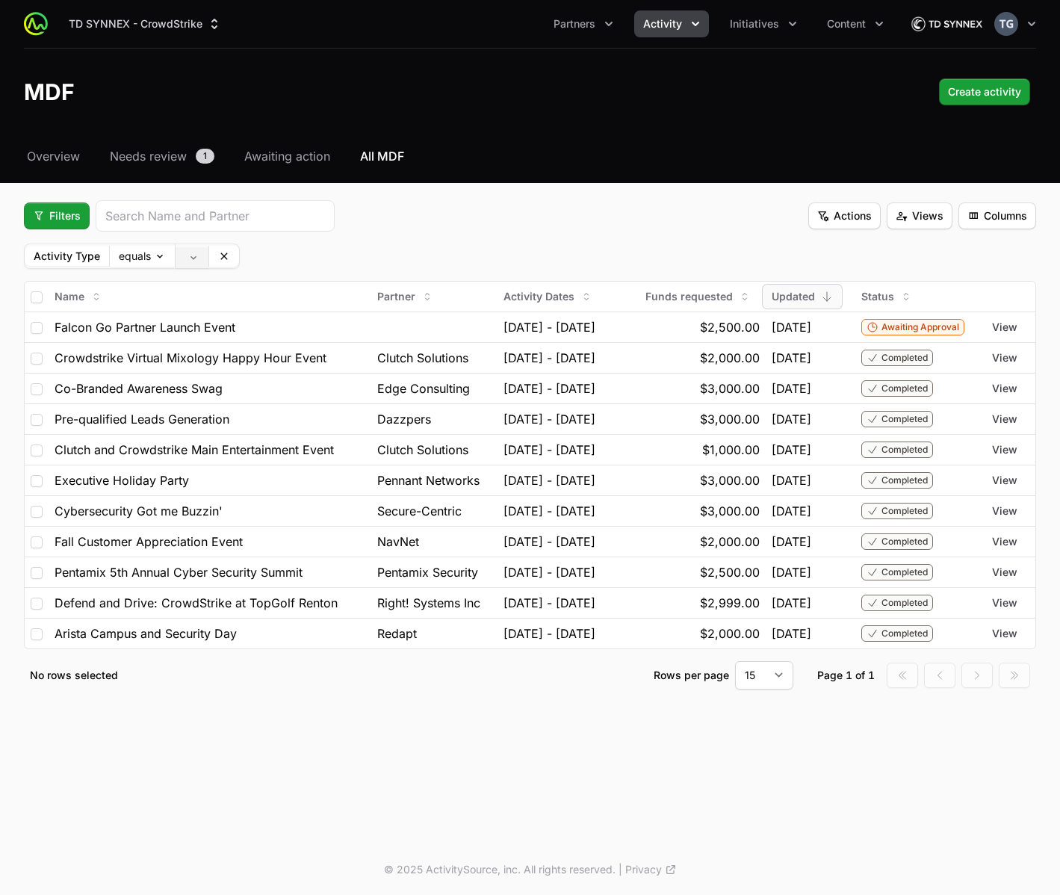
click at [193, 261] on body "TD SYNNEX - CrowdStrike Partners Activity Initiatives Content Open user menu Op…" at bounding box center [530, 447] width 1060 height 895
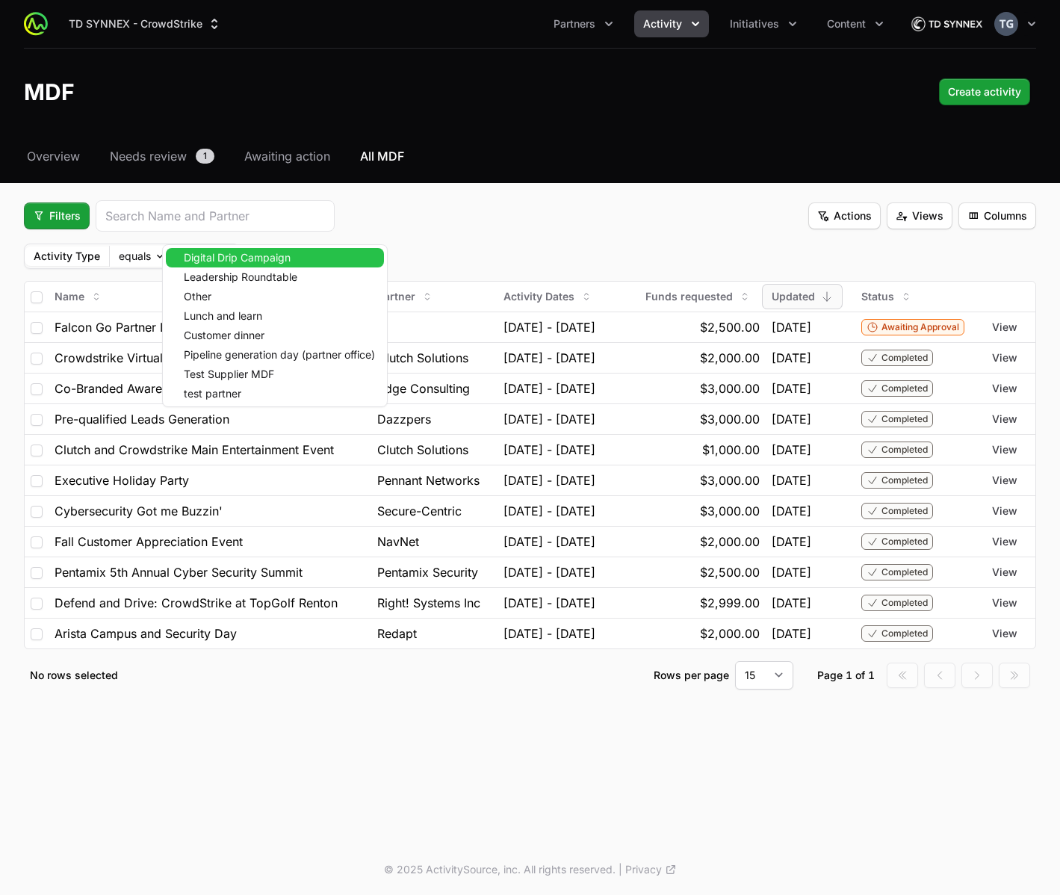
click at [196, 263] on span "Digital Drip Campaign" at bounding box center [237, 257] width 107 height 10
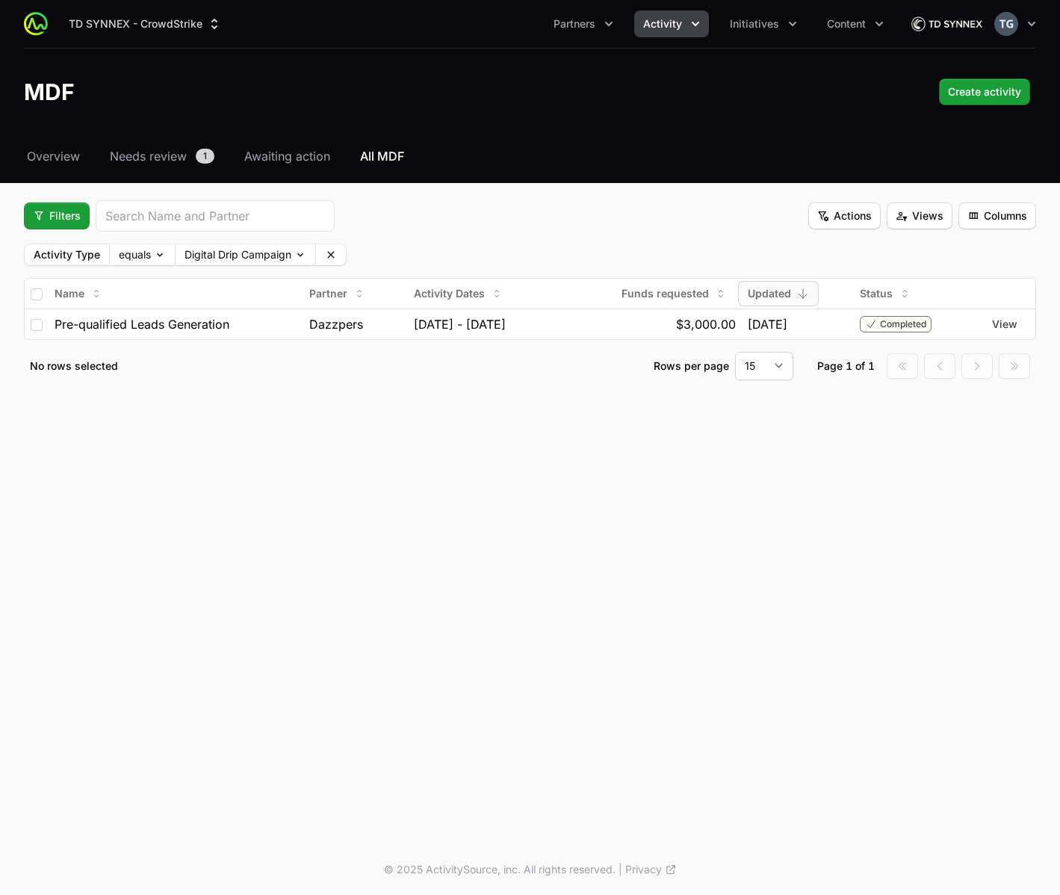
click at [205, 267] on fieldset "Filters Actions Views Columns Activity Type equals Digital Drip Campaign Name P…" at bounding box center [530, 290] width 1012 height 180
click at [205, 258] on body "TD SYNNEX - CrowdStrike Partners Activity Initiatives Content Open user menu Op…" at bounding box center [530, 447] width 1060 height 895
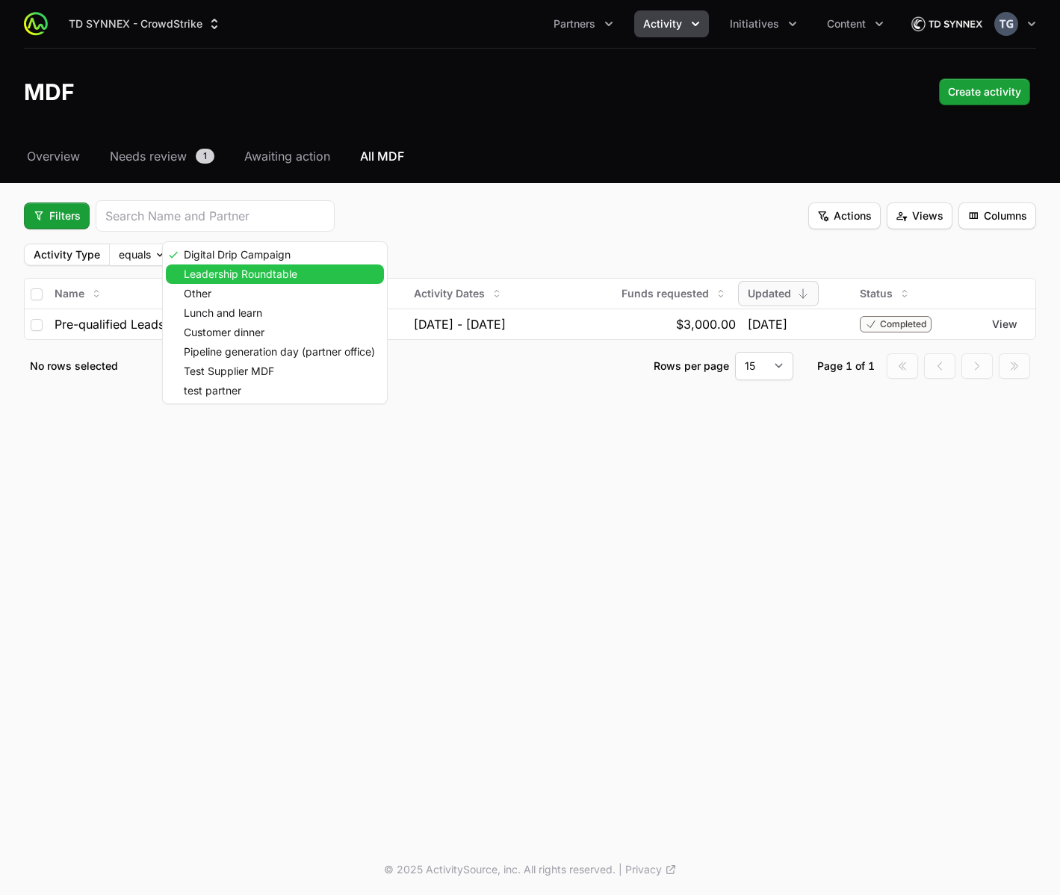
click at [196, 276] on span "Leadership Roundtable" at bounding box center [241, 274] width 114 height 10
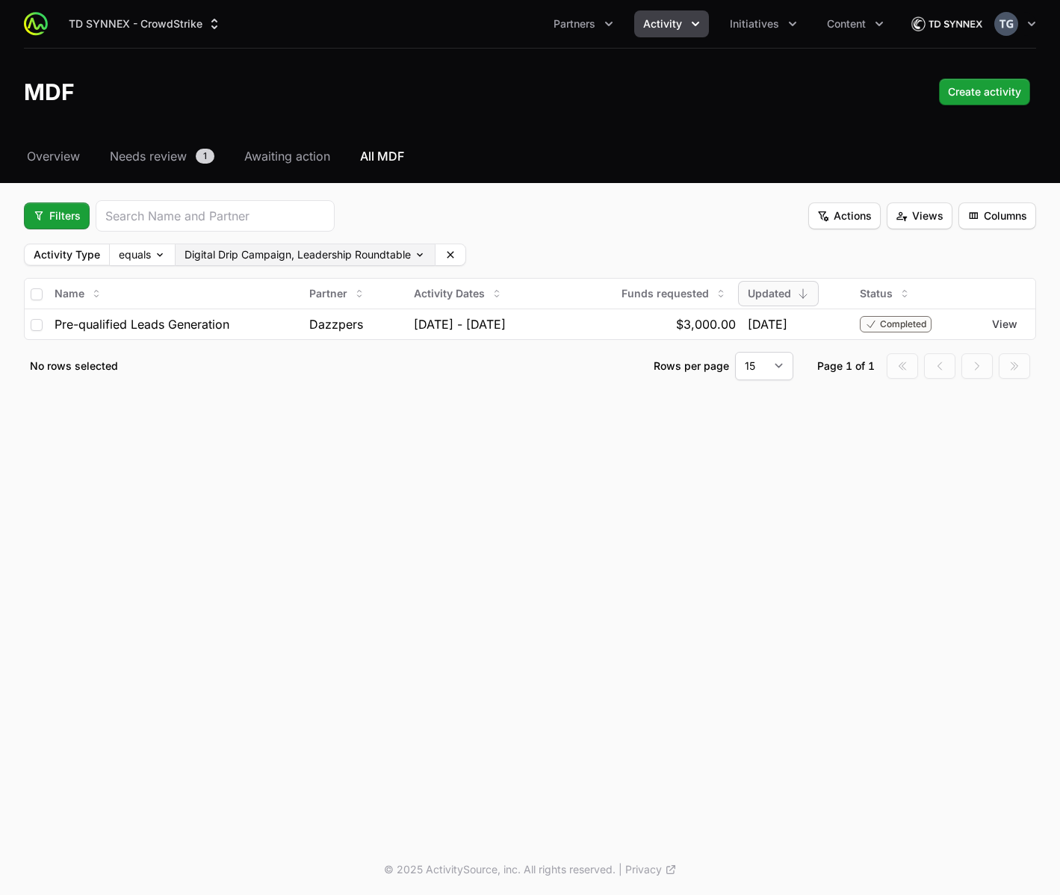
click at [199, 257] on body "TD SYNNEX - CrowdStrike Partners Activity Initiatives Content Open user menu Op…" at bounding box center [530, 447] width 1060 height 895
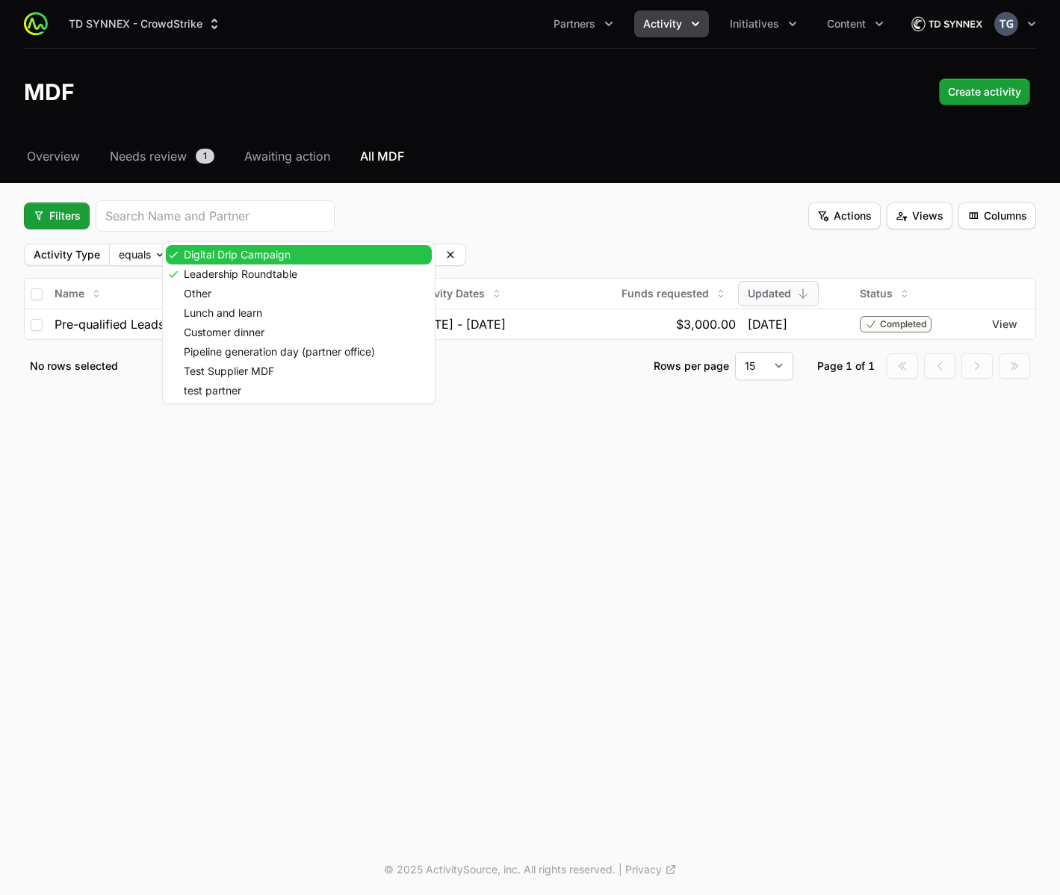
click at [199, 257] on span "Digital Drip Campaign" at bounding box center [237, 254] width 107 height 10
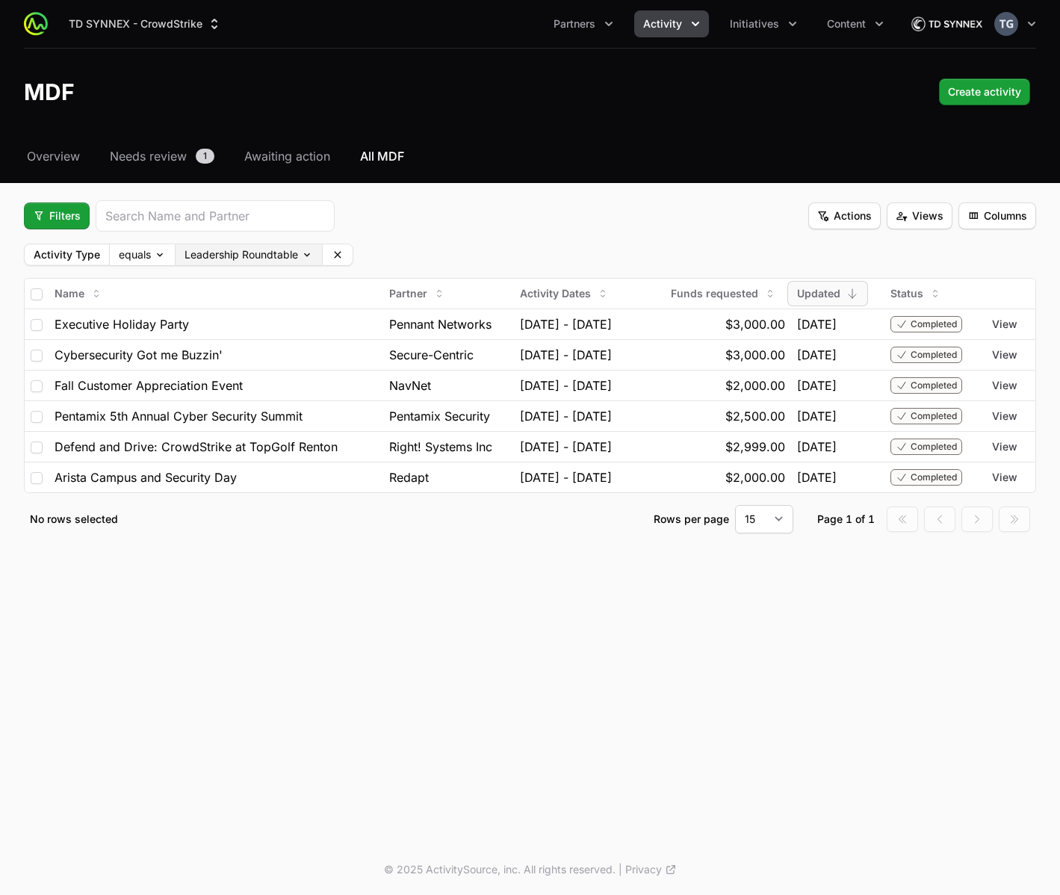
click at [197, 260] on body "TD SYNNEX - CrowdStrike Partners Activity Initiatives Content Open user menu Op…" at bounding box center [530, 447] width 1060 height 895
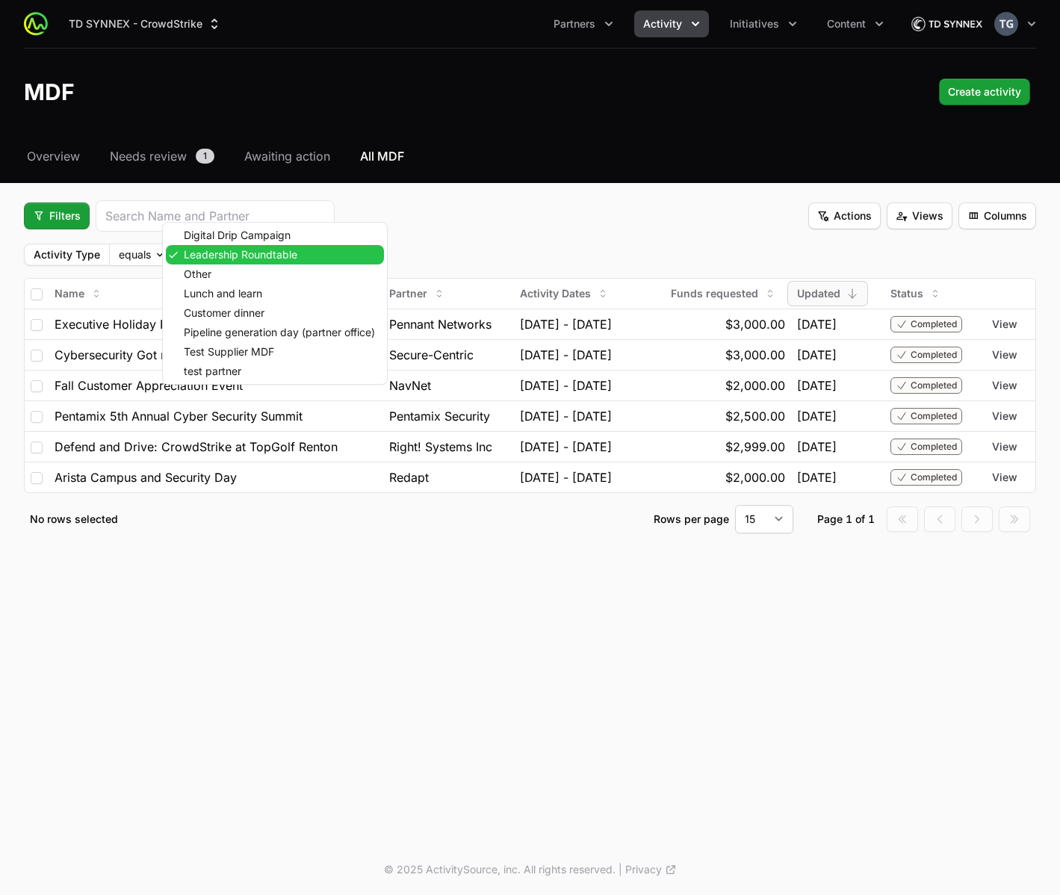
click at [197, 256] on span "Leadership Roundtable" at bounding box center [241, 254] width 114 height 10
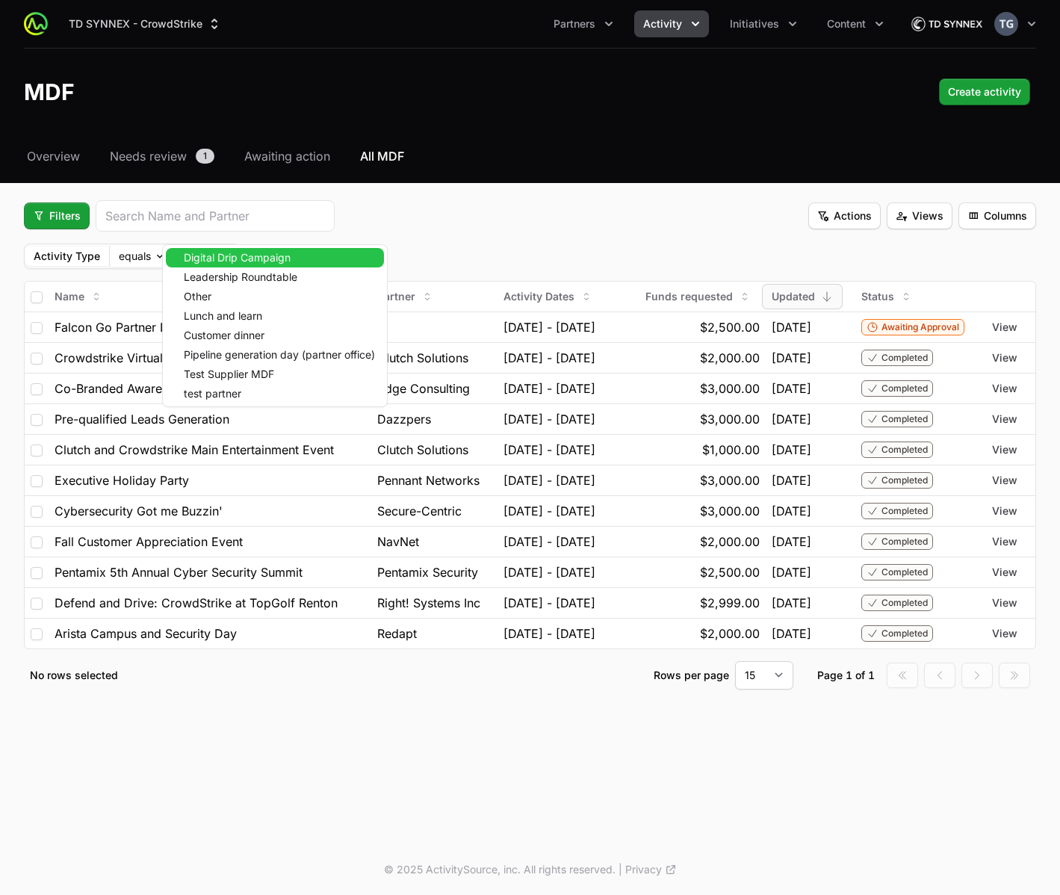
click at [197, 258] on body "TD SYNNEX - CrowdStrike Partners Activity Initiatives Content Open user menu Op…" at bounding box center [530, 447] width 1060 height 895
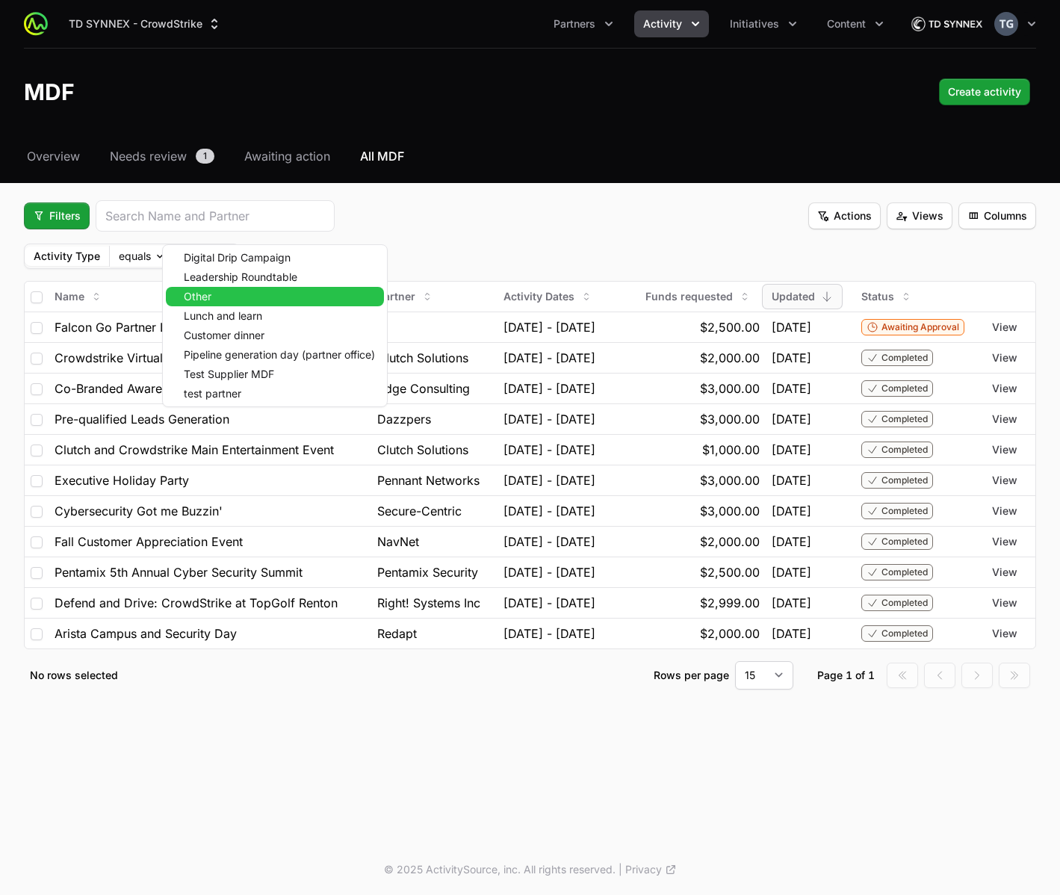
click at [195, 291] on span "Other" at bounding box center [198, 296] width 28 height 10
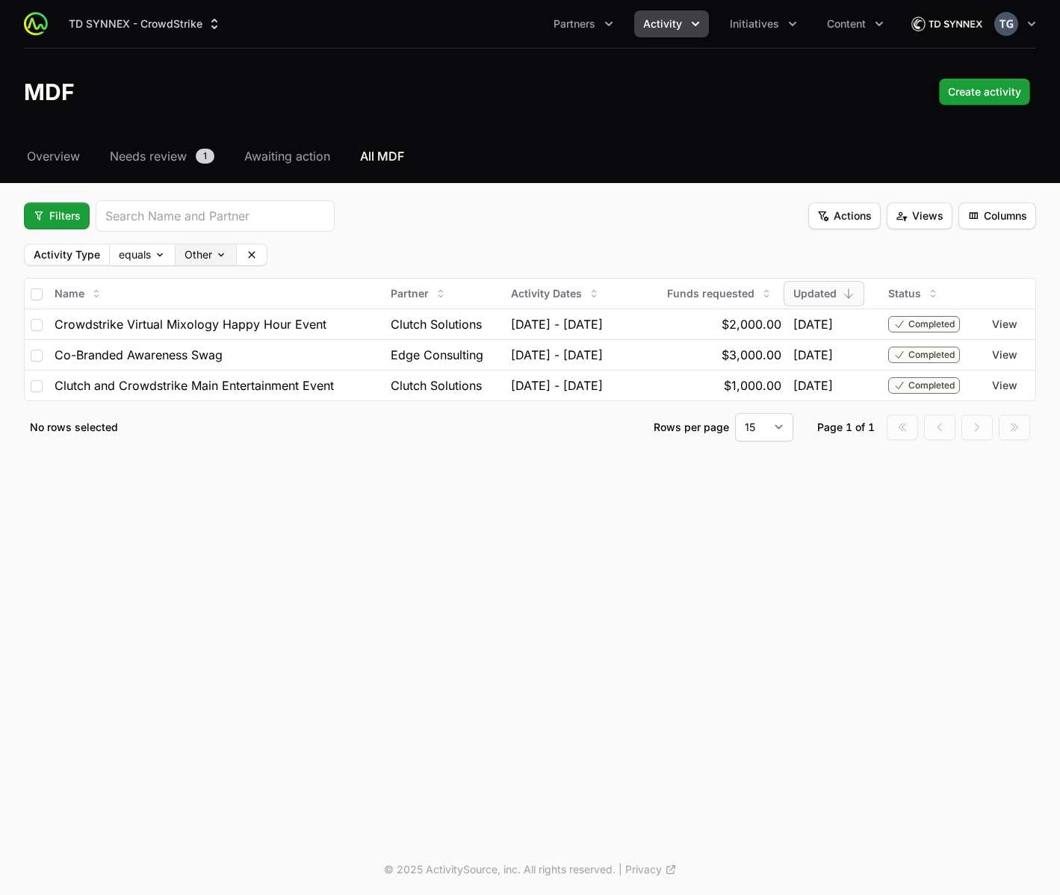
click at [197, 263] on body "TD SYNNEX - CrowdStrike Partners Activity Initiatives Content Open user menu Op…" at bounding box center [530, 447] width 1060 height 895
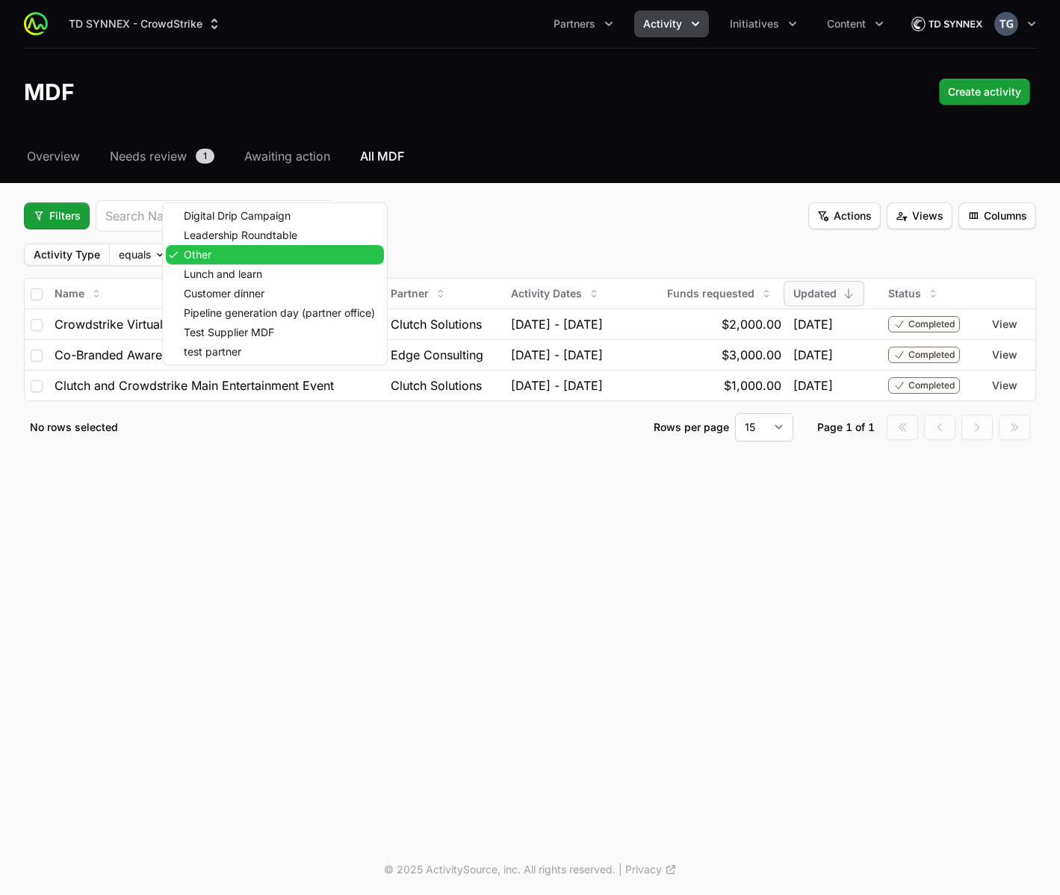
click at [197, 263] on div "Other" at bounding box center [275, 254] width 218 height 19
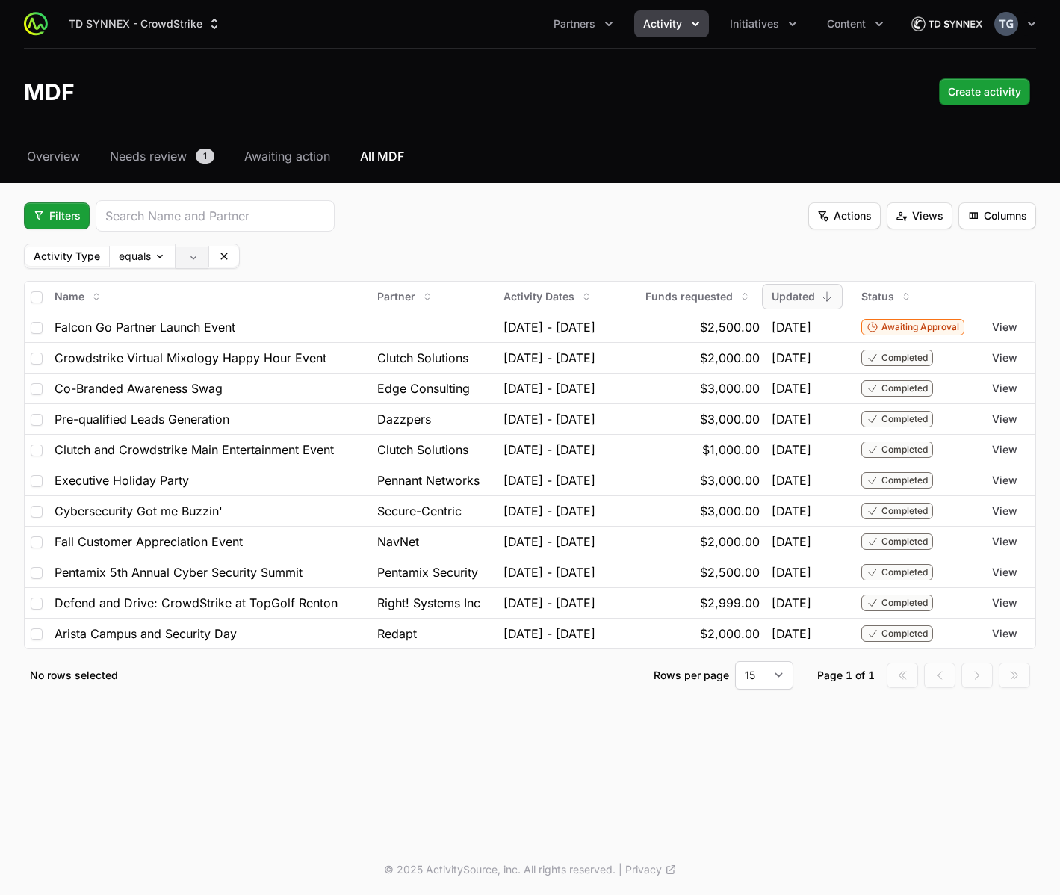
click at [196, 259] on body "TD SYNNEX - CrowdStrike Partners Activity Initiatives Content Open user menu Op…" at bounding box center [530, 447] width 1060 height 895
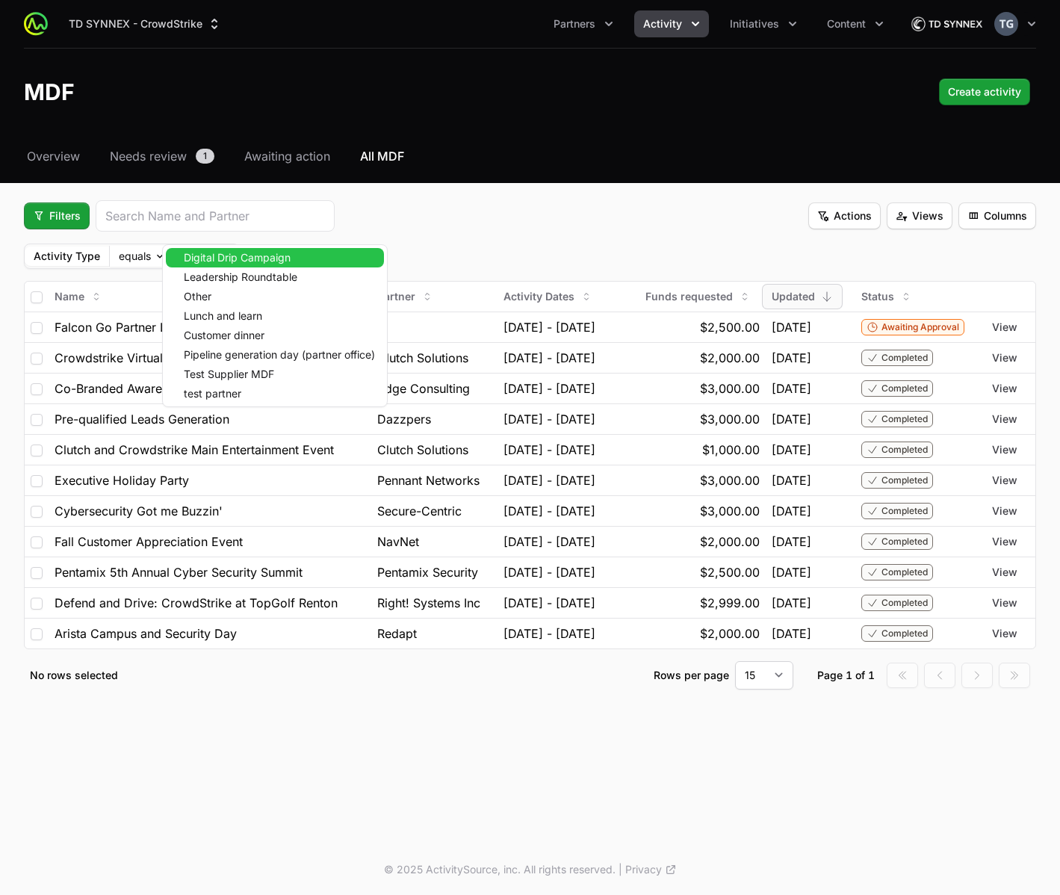
click at [278, 261] on span "Digital Drip Campaign" at bounding box center [237, 257] width 107 height 10
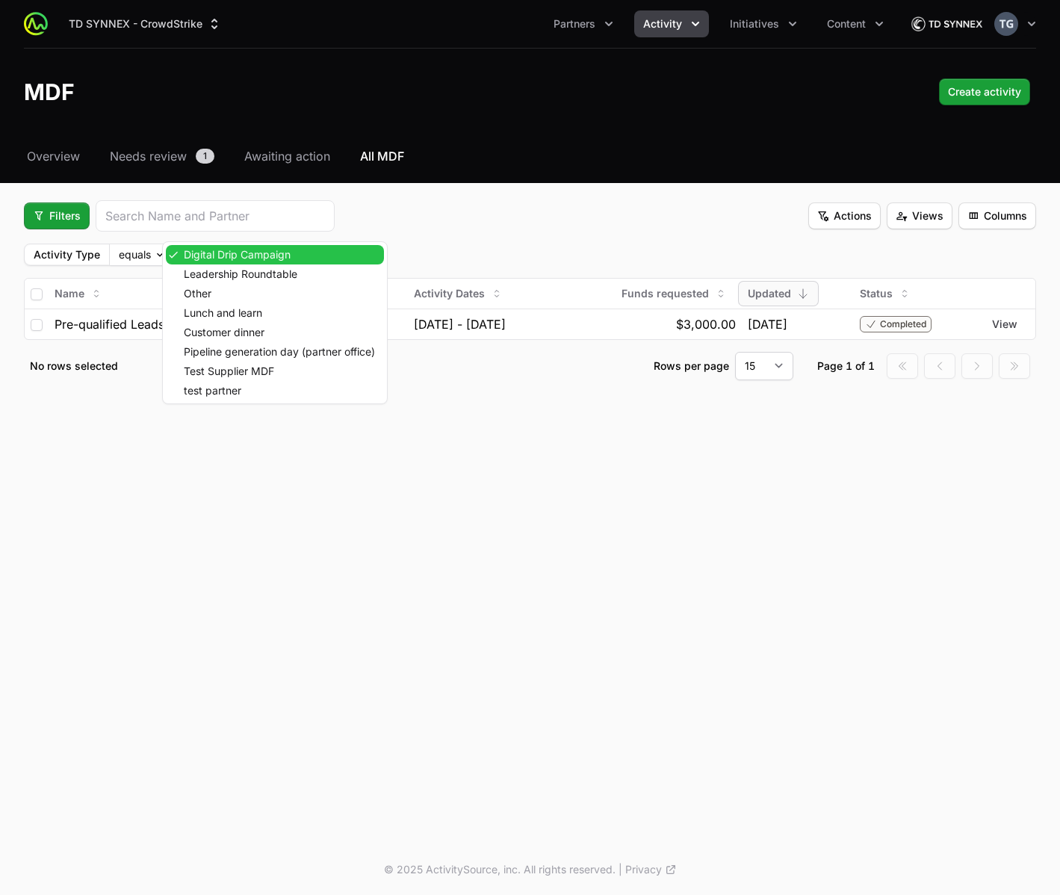
click at [278, 261] on body "TD SYNNEX - CrowdStrike Partners Activity Initiatives Content Open user menu Op…" at bounding box center [530, 447] width 1060 height 895
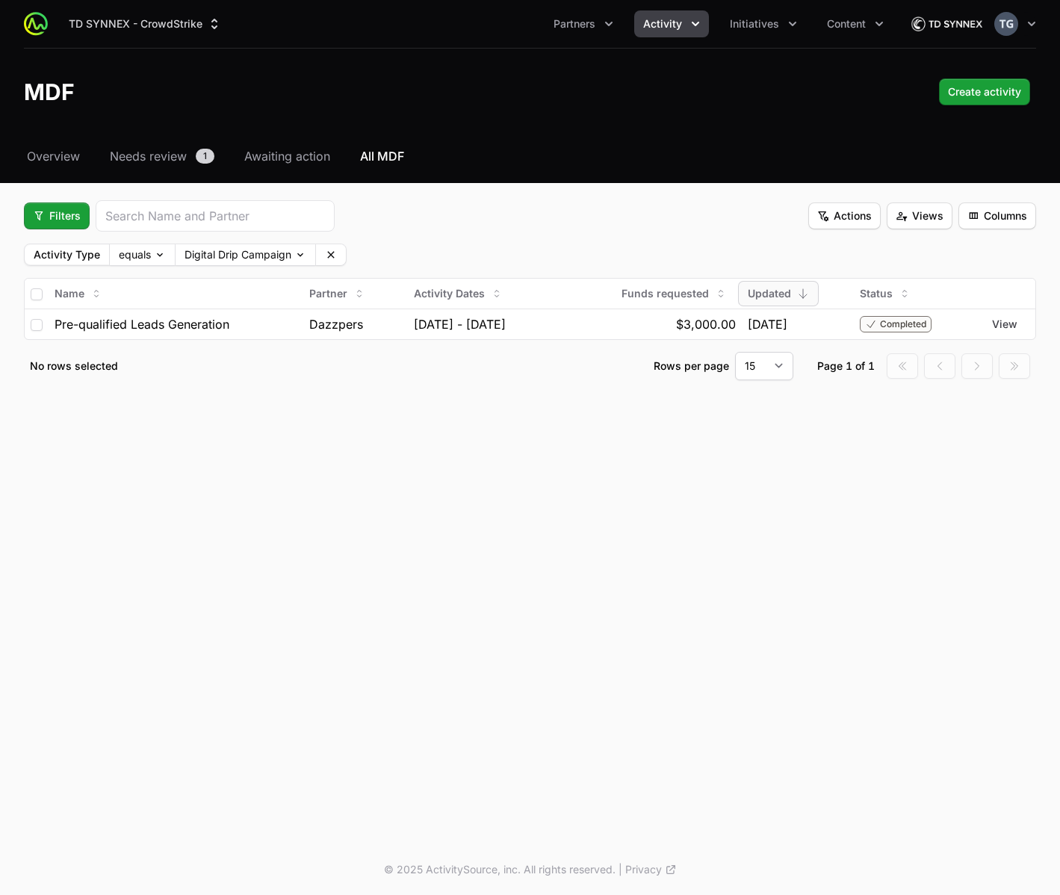
click at [497, 238] on html "TD SYNNEX - CrowdStrike Partners Activity Initiatives Content Open user menu Op…" at bounding box center [530, 447] width 1060 height 895
click at [256, 254] on body "TD SYNNEX - CrowdStrike Partners Activity Initiatives Content Open user menu Op…" at bounding box center [530, 447] width 1060 height 895
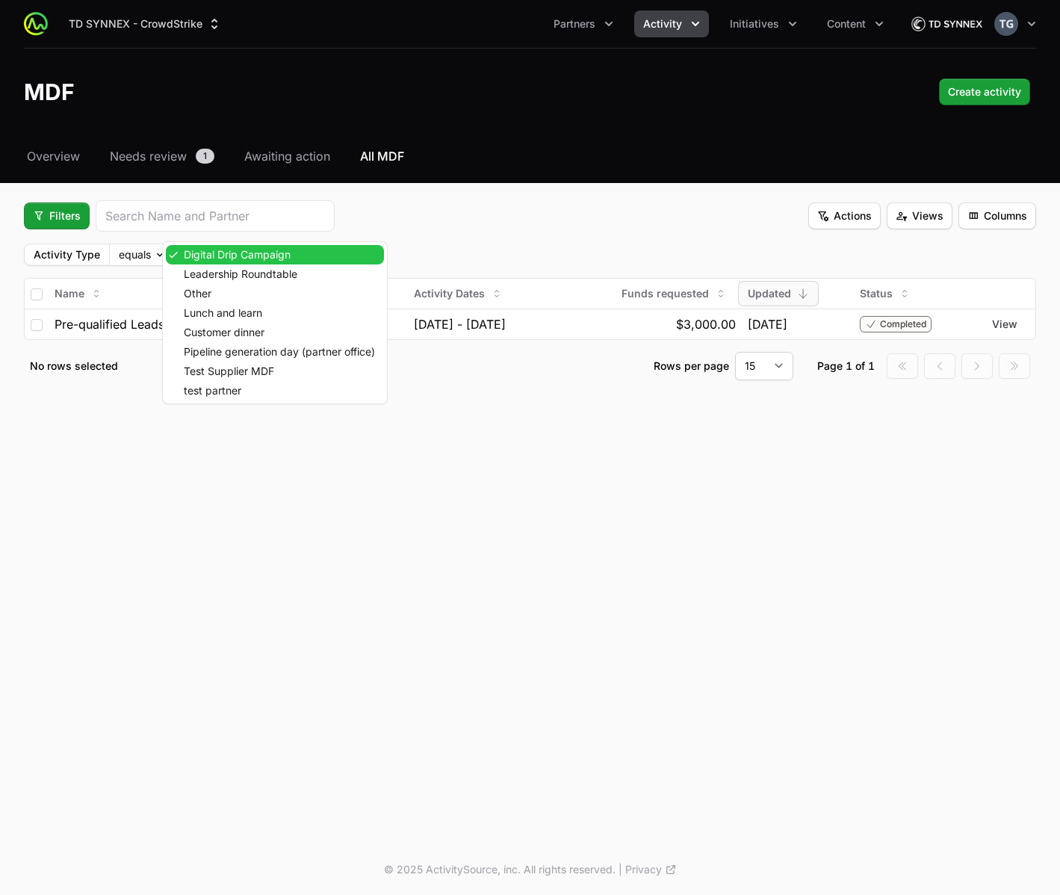
click at [256, 254] on span "Digital Drip Campaign" at bounding box center [237, 254] width 107 height 10
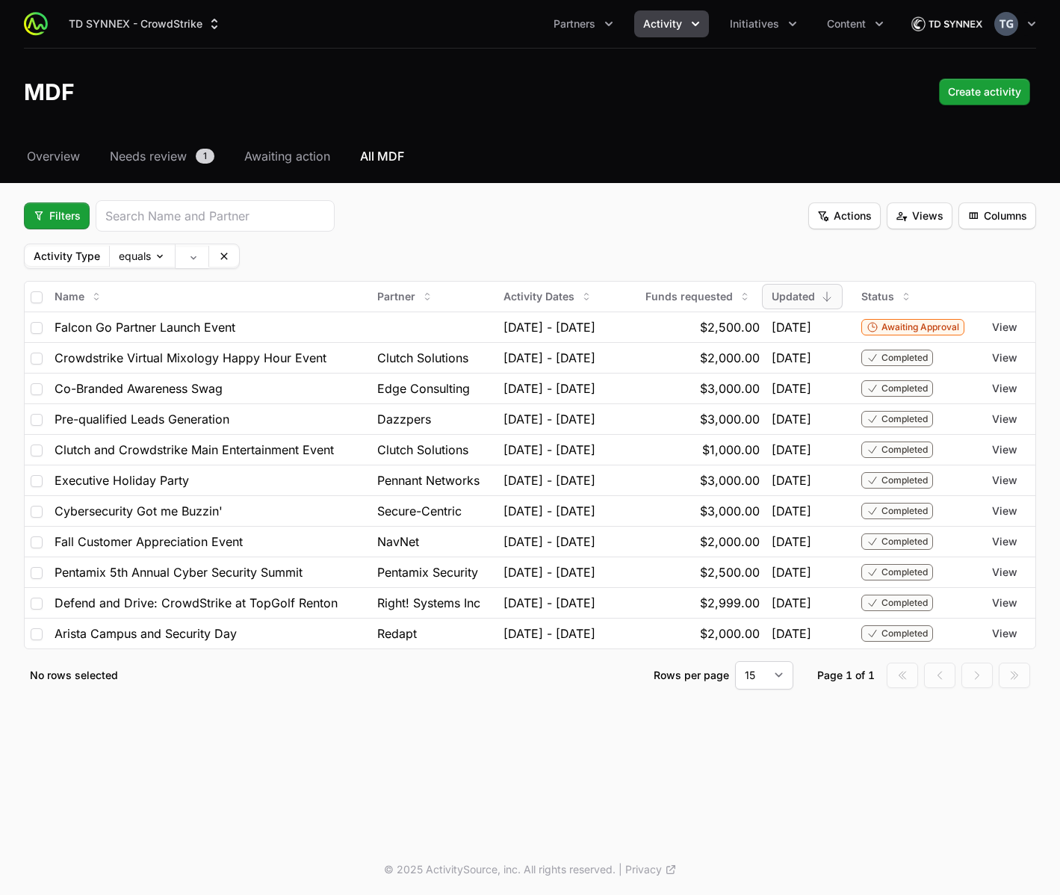
click at [394, 259] on div "Activity Type equals" at bounding box center [530, 256] width 1012 height 25
click at [226, 249] on button at bounding box center [224, 256] width 30 height 21
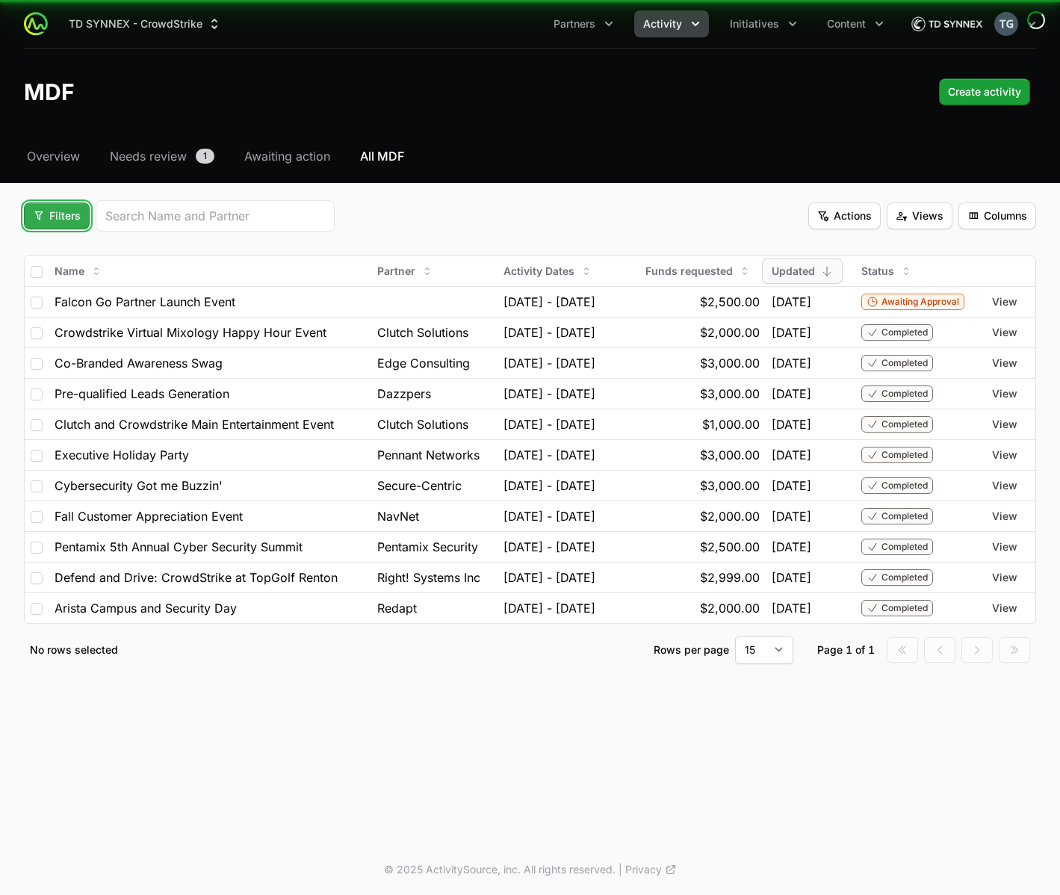
click at [55, 217] on span "Filters" at bounding box center [57, 216] width 48 height 18
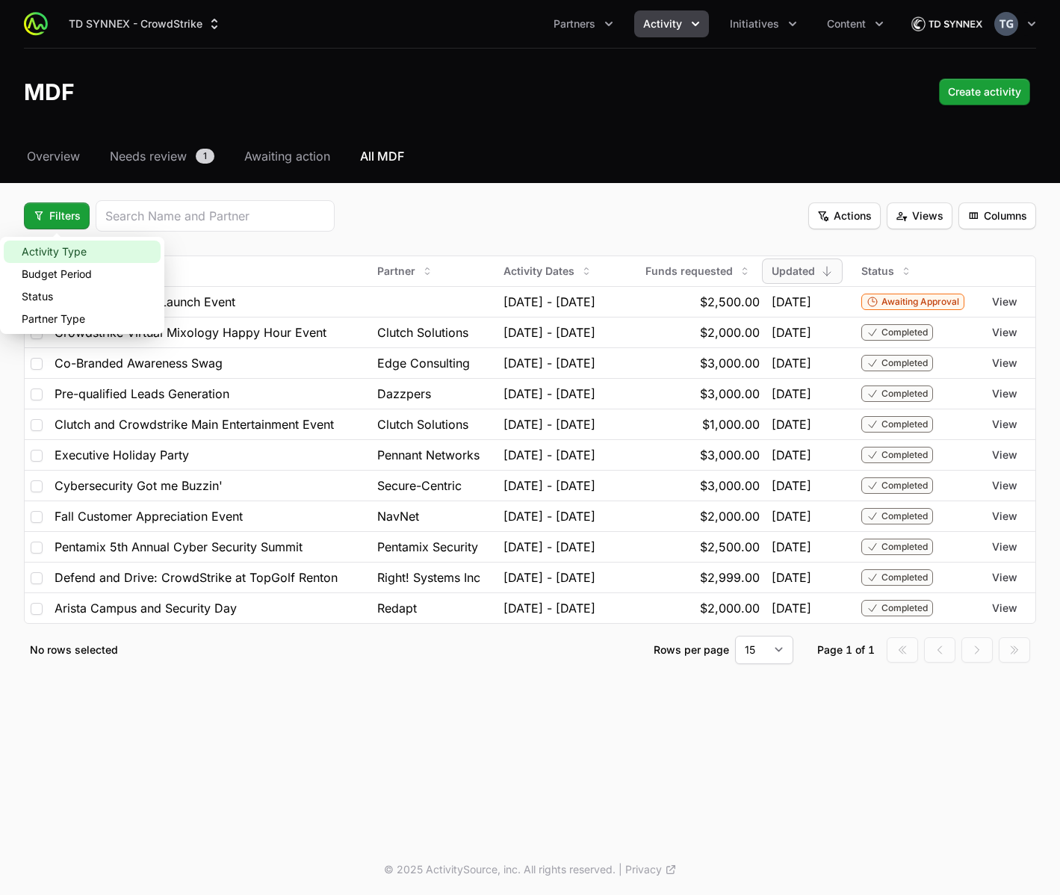
click at [55, 251] on div "Activity Type" at bounding box center [82, 252] width 157 height 22
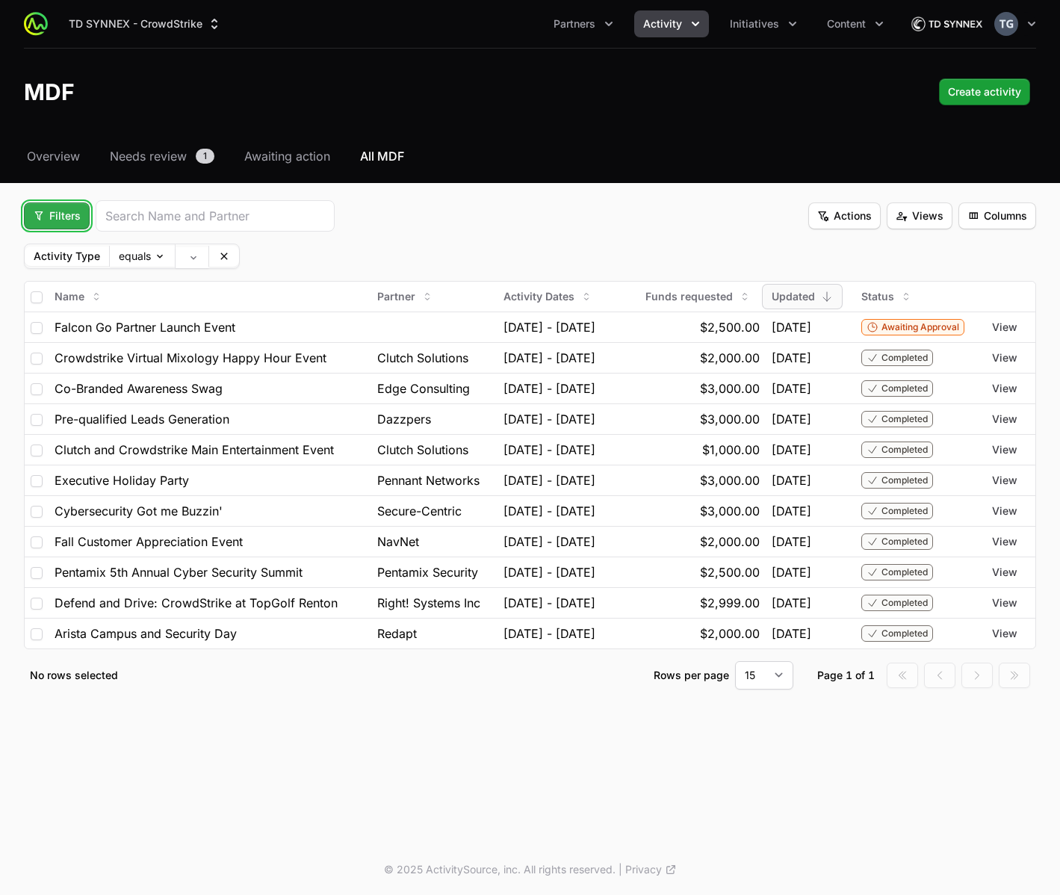
click at [55, 223] on span "Filters" at bounding box center [57, 216] width 48 height 18
click at [777, 276] on html "TD SYNNEX - CrowdStrike Partners Activity Initiatives Content Open user menu Op…" at bounding box center [530, 447] width 1060 height 895
click at [45, 227] on button "Filters" at bounding box center [57, 215] width 66 height 27
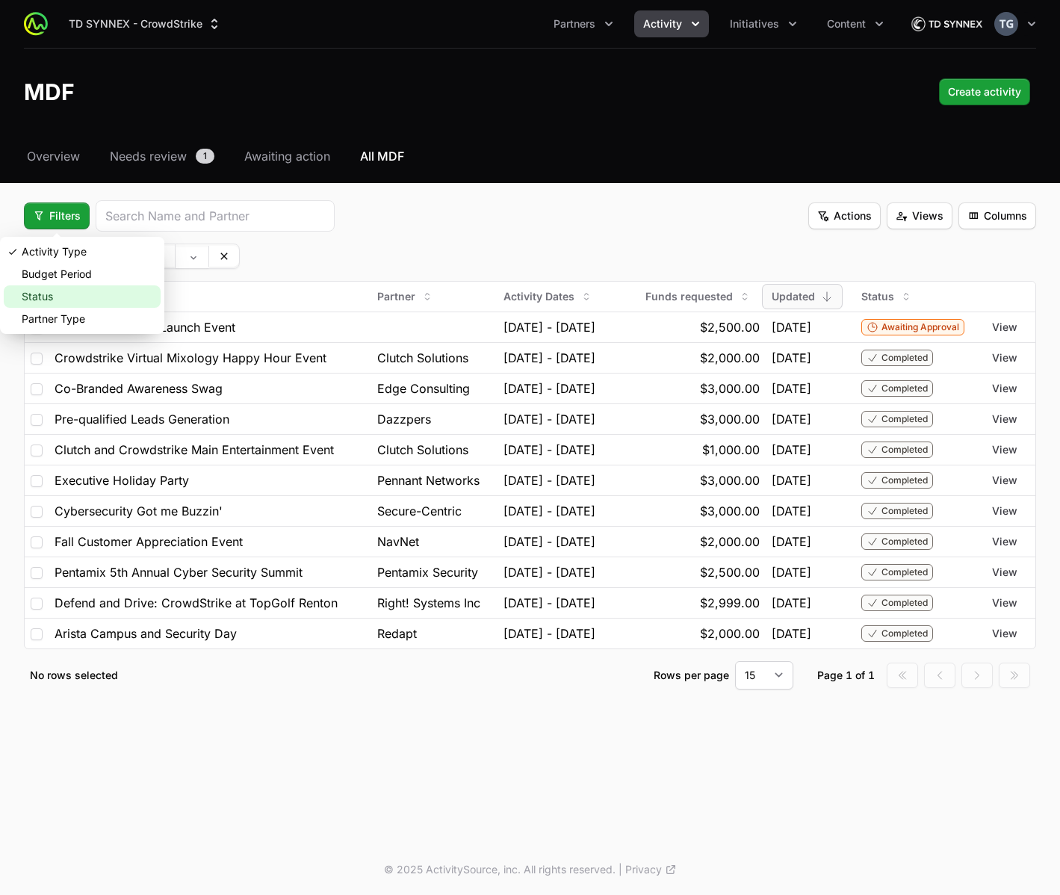
click at [52, 288] on div "Status" at bounding box center [82, 296] width 157 height 22
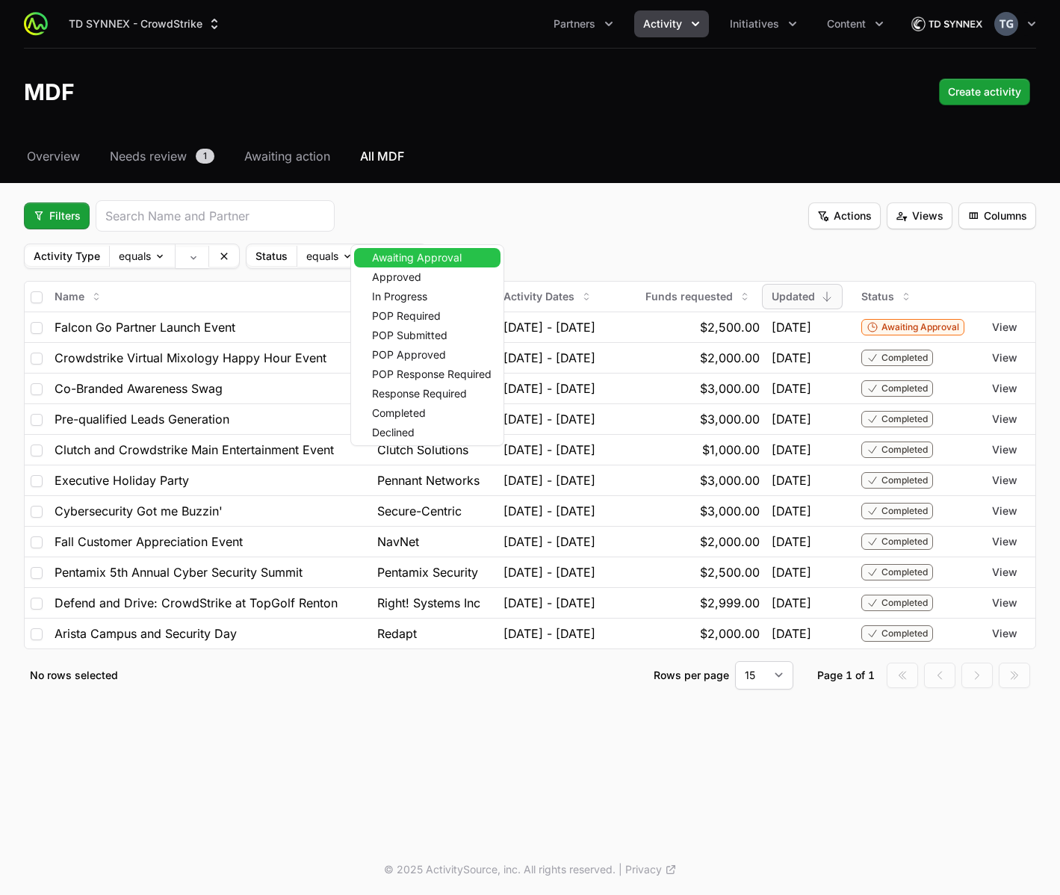
click at [372, 253] on body "TD SYNNEX - CrowdStrike Partners Activity Initiatives Content Open user menu Op…" at bounding box center [530, 447] width 1060 height 895
click at [388, 277] on span "Approved" at bounding box center [396, 277] width 49 height 10
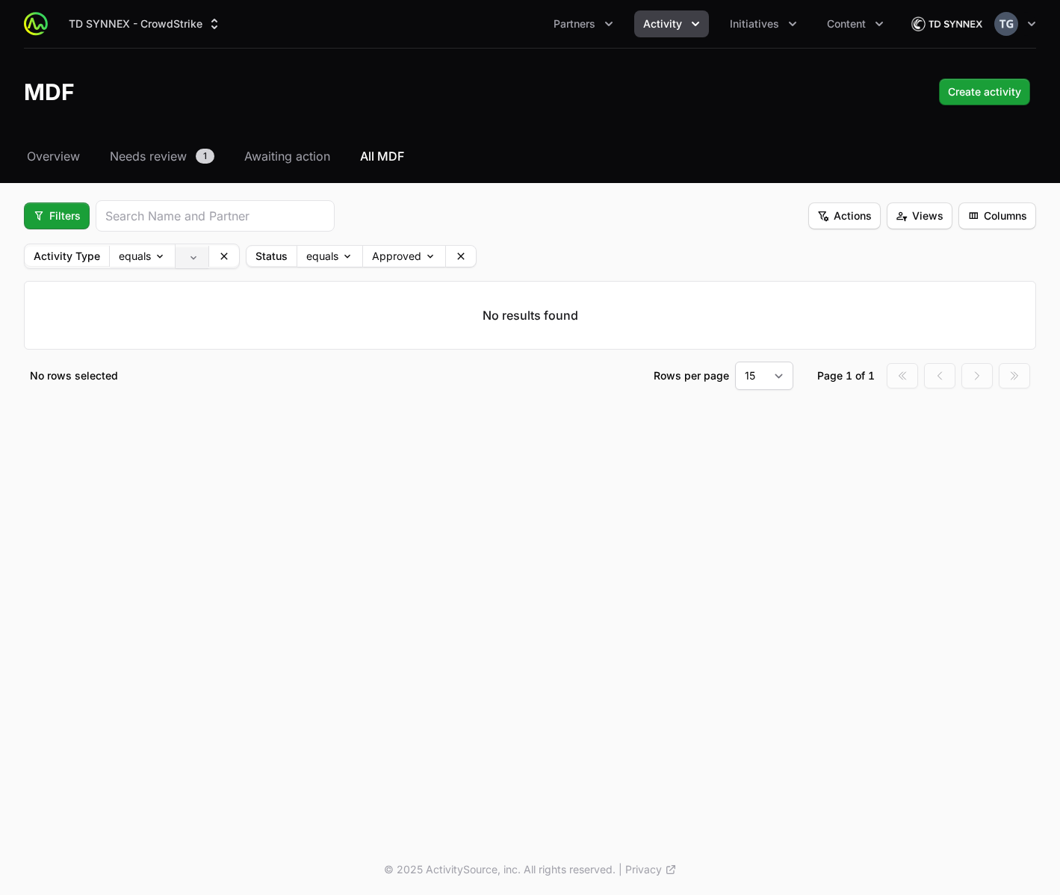
click at [200, 261] on body "TD SYNNEX - CrowdStrike Partners Activity Initiatives Content Open user menu Op…" at bounding box center [530, 447] width 1060 height 895
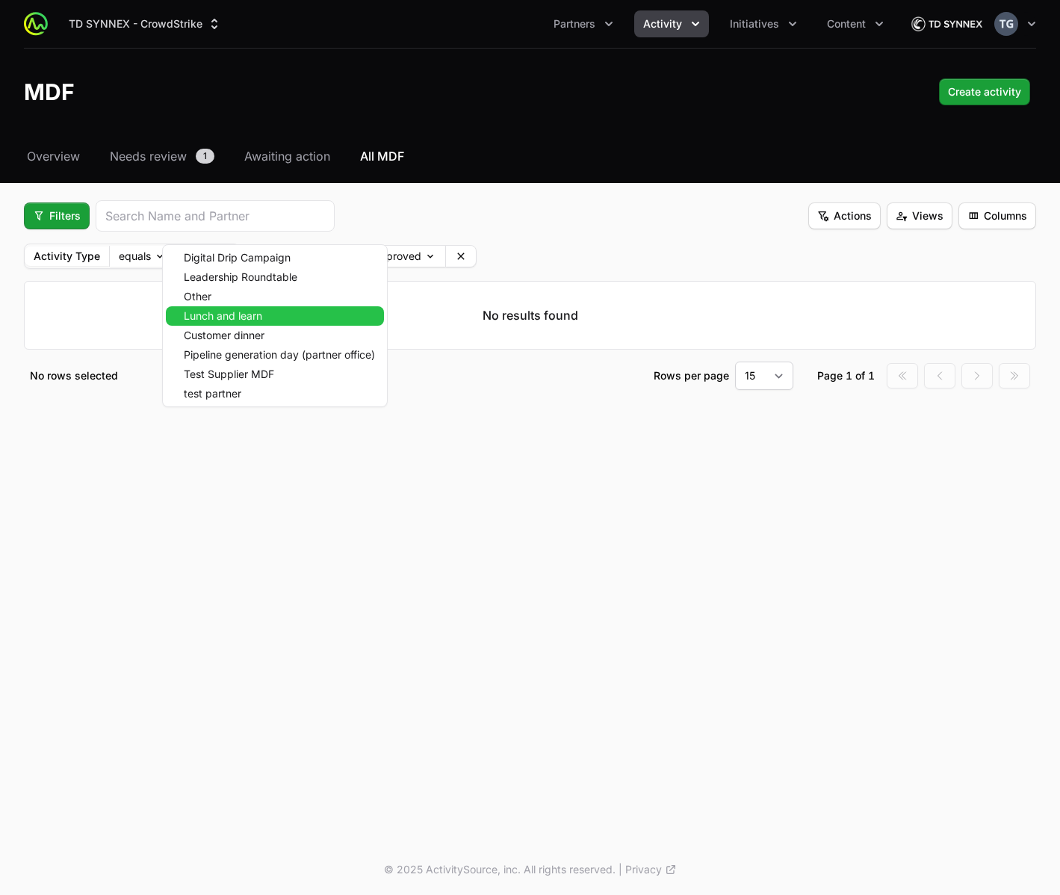
click at [255, 316] on span "Lunch and learn" at bounding box center [223, 316] width 78 height 10
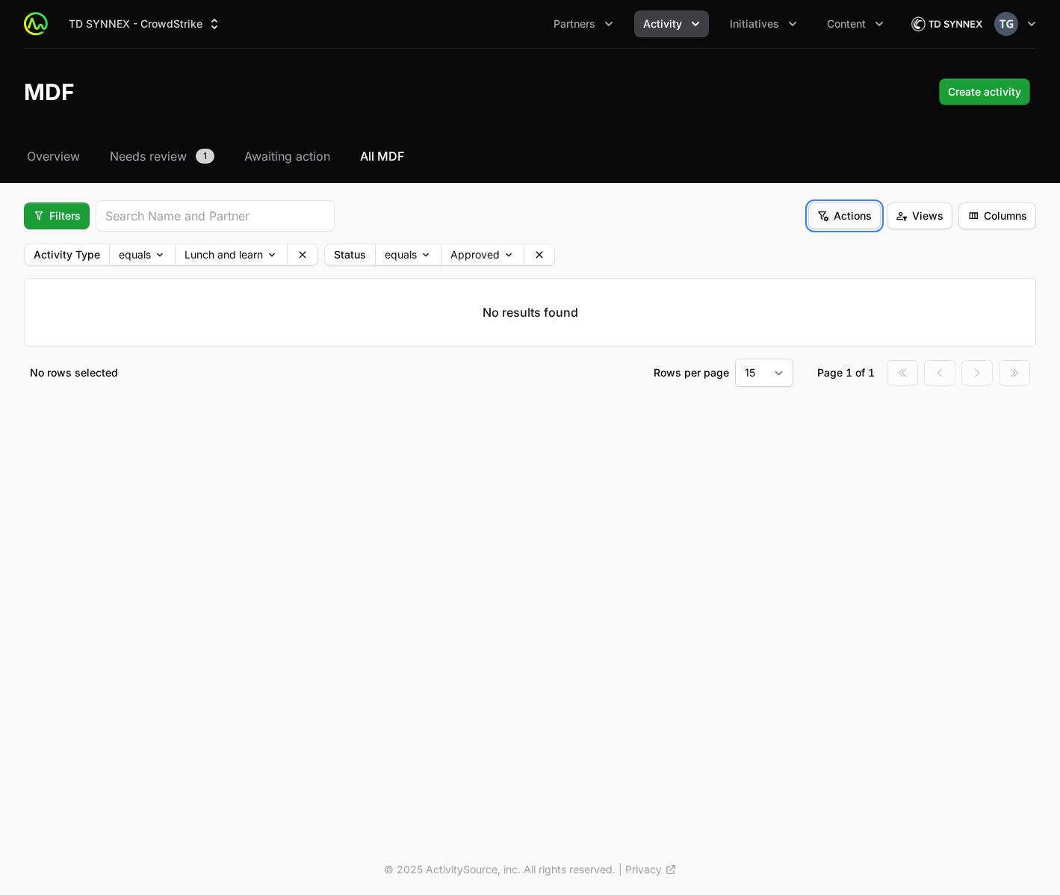
click at [851, 221] on span "Actions" at bounding box center [844, 216] width 55 height 18
click at [847, 217] on html "TD SYNNEX - CrowdStrike Partners Activity Initiatives Content Open user menu Op…" at bounding box center [530, 447] width 1060 height 895
click at [946, 216] on button "Views" at bounding box center [920, 215] width 66 height 27
click at [900, 249] on div "Save view" at bounding box center [919, 252] width 157 height 22
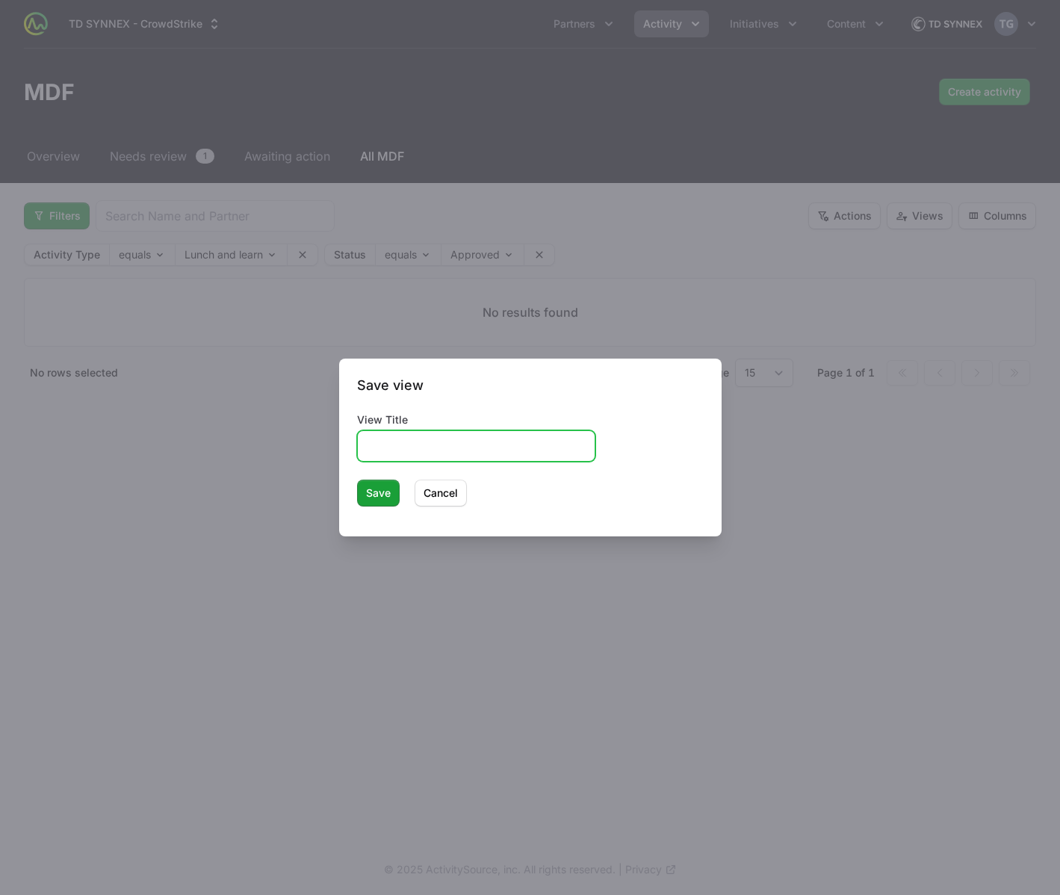
click at [439, 441] on input "View Title" at bounding box center [476, 446] width 219 height 18
type input "Test view 1"
click at [357, 480] on button "Save" at bounding box center [378, 493] width 43 height 27
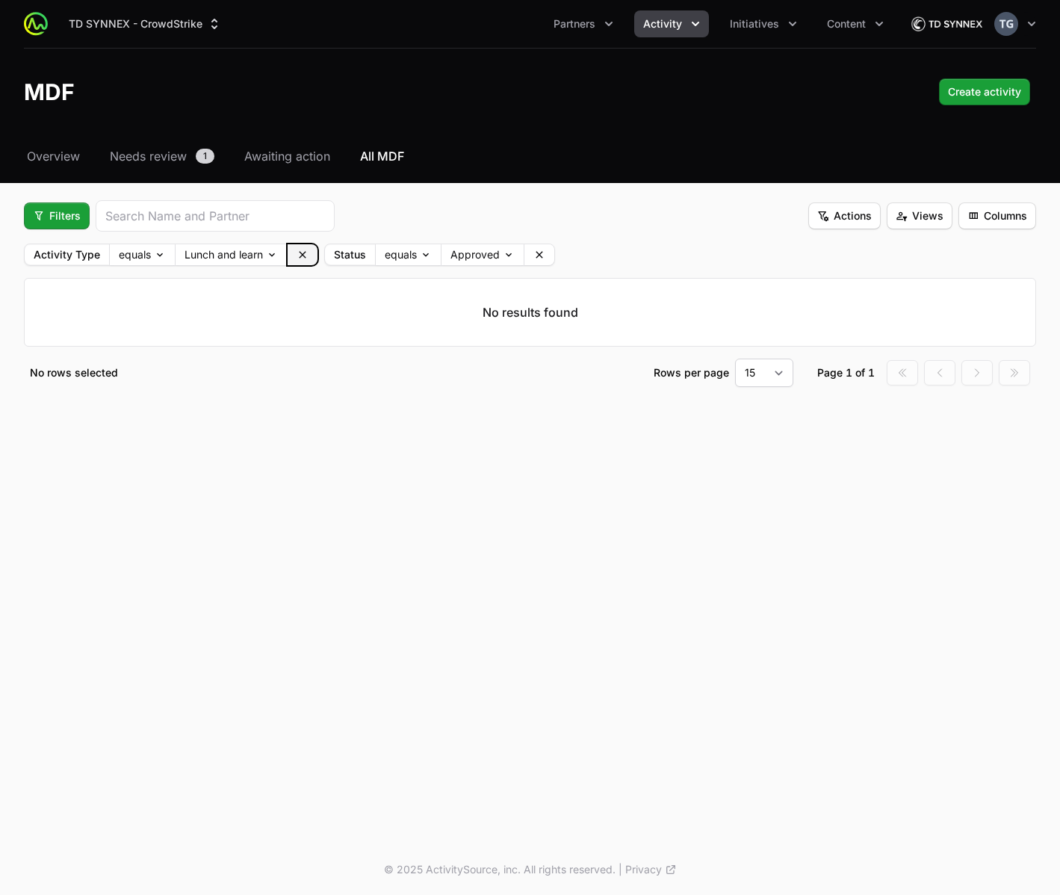
click at [301, 260] on icon at bounding box center [303, 255] width 12 height 12
click at [235, 255] on icon at bounding box center [239, 255] width 12 height 12
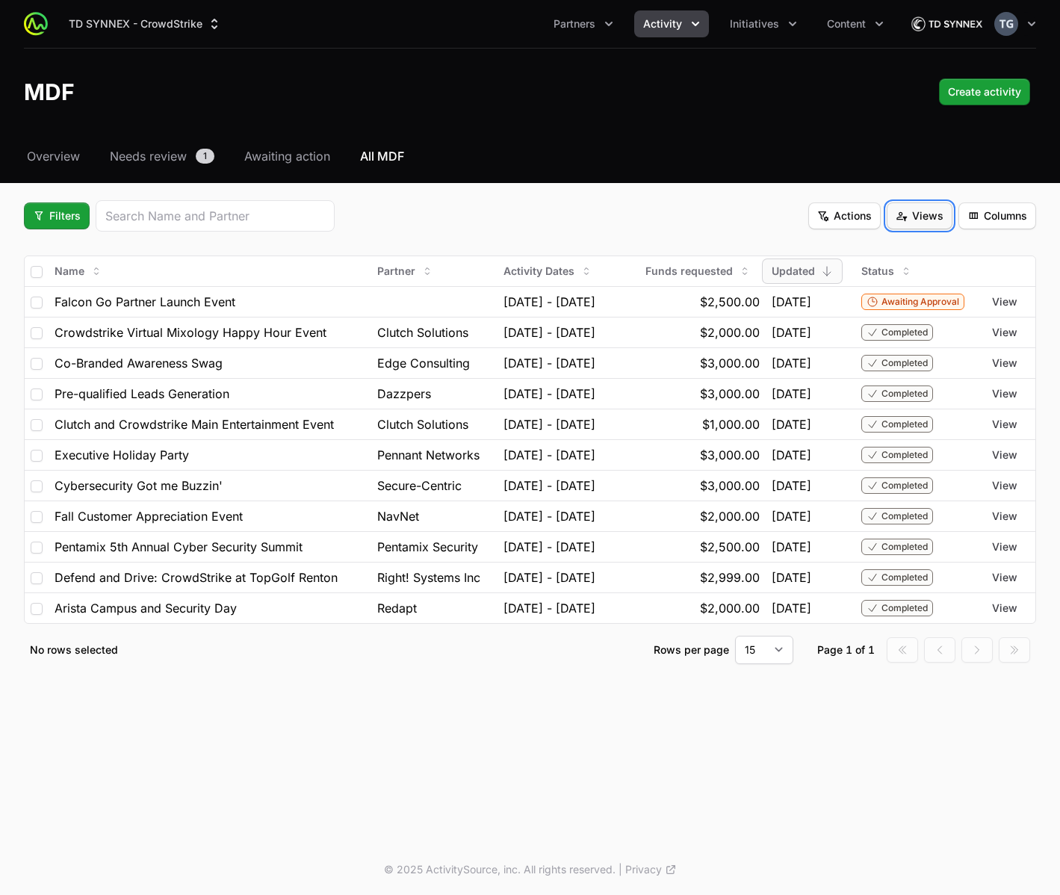
click at [910, 224] on span "Views" at bounding box center [920, 216] width 48 height 18
click at [769, 222] on html "TD SYNNEX - CrowdStrike Partners Activity Initiatives Content Open user menu Op…" at bounding box center [530, 447] width 1060 height 895
click at [911, 221] on span "Views" at bounding box center [920, 216] width 48 height 18
click at [903, 248] on div "Save view" at bounding box center [919, 252] width 157 height 22
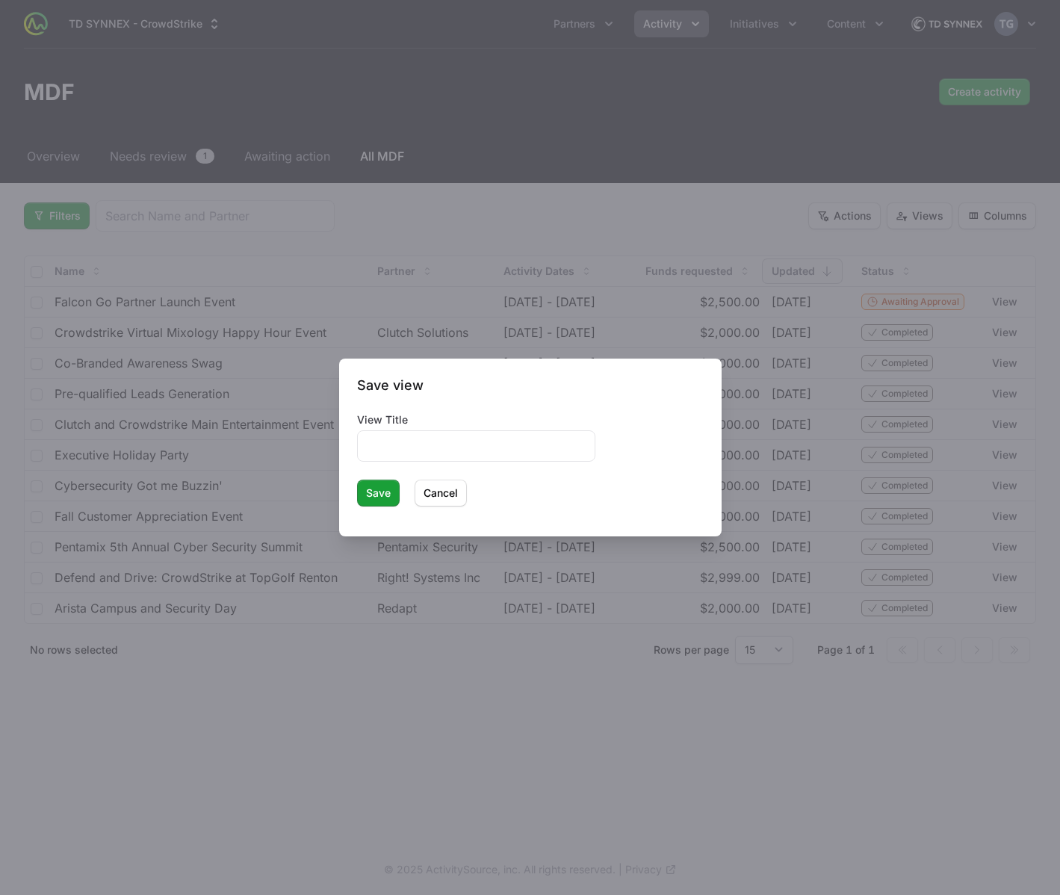
click at [828, 288] on div at bounding box center [530, 447] width 1060 height 895
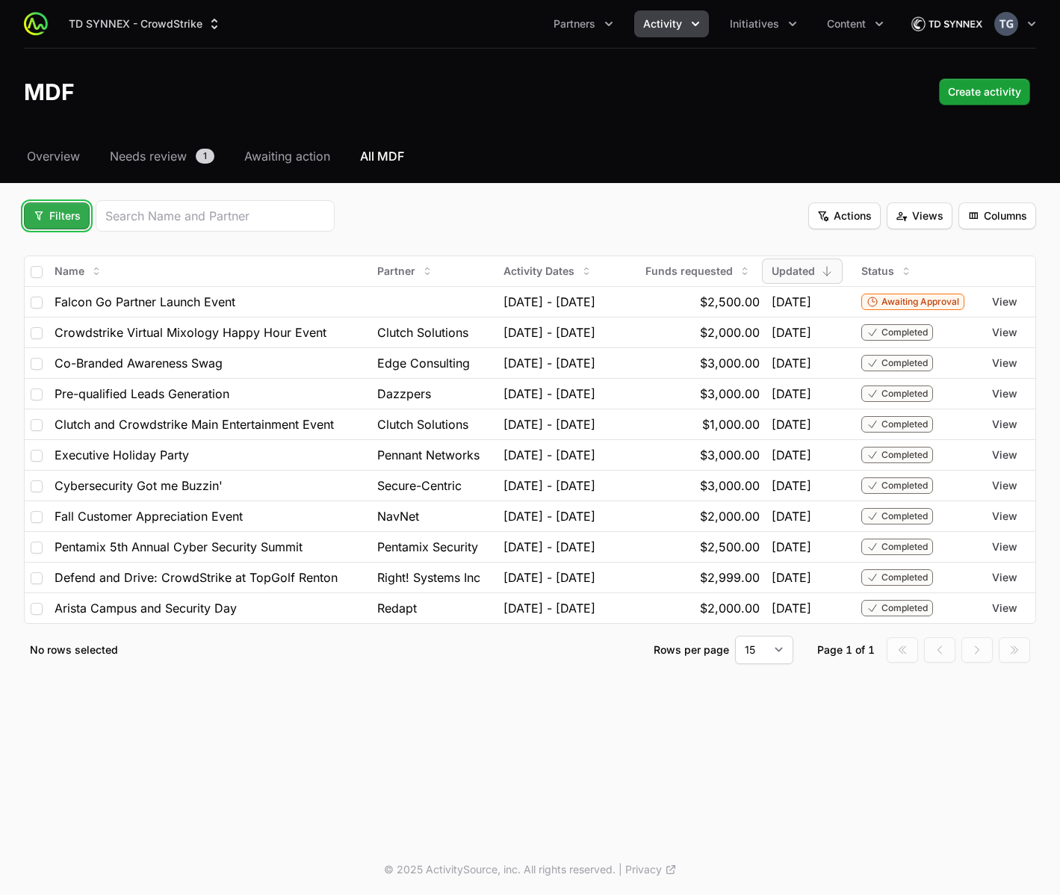
click at [74, 223] on span "Filters" at bounding box center [57, 216] width 48 height 18
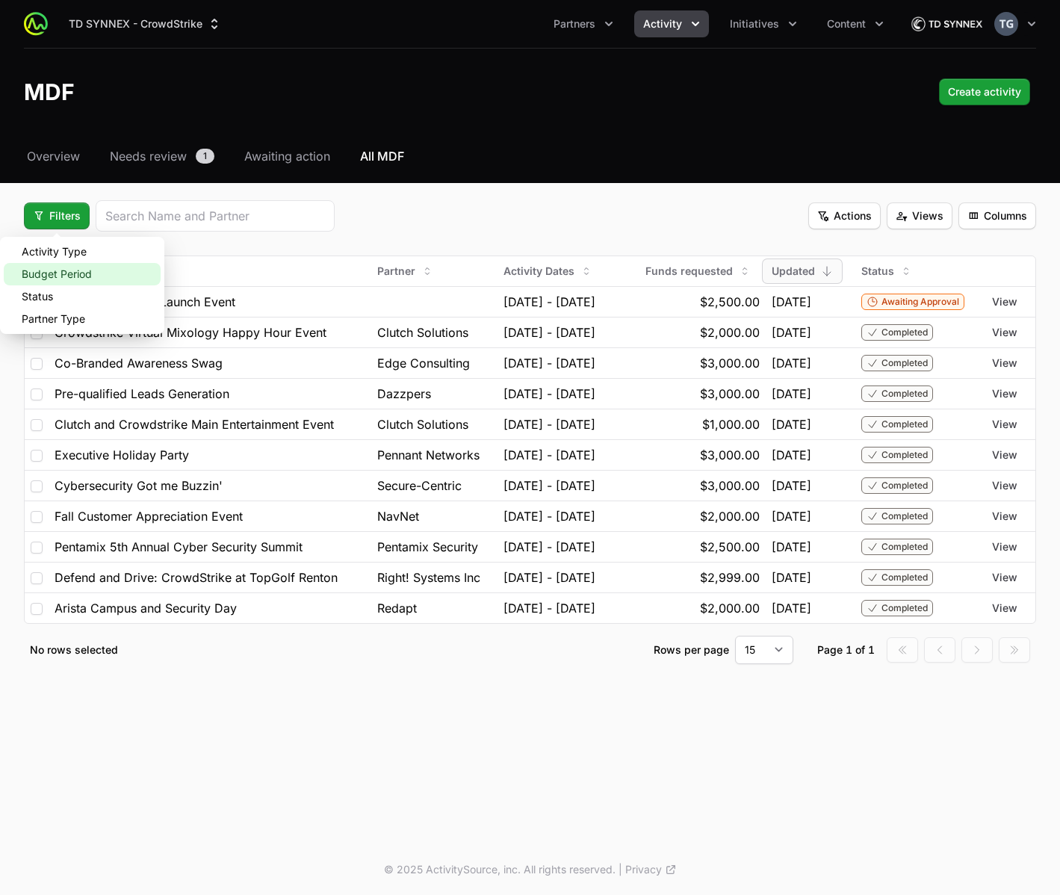
click at [83, 263] on div "Budget Period" at bounding box center [82, 274] width 157 height 22
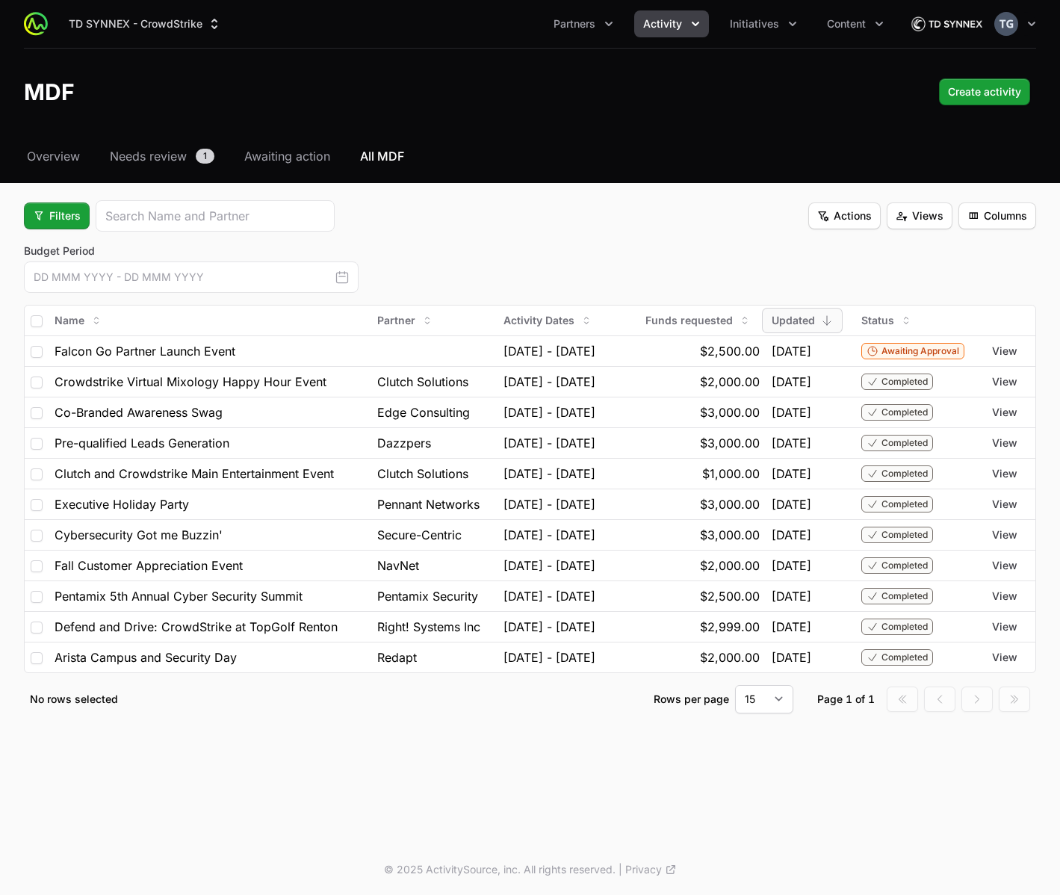
click at [67, 231] on div "Filters" at bounding box center [179, 215] width 311 height 31
click at [72, 190] on div "Select a tab Overview Needs review Awaiting action All MDF Overview Needs revie…" at bounding box center [530, 448] width 1060 height 602
click at [69, 219] on span "Filters" at bounding box center [57, 216] width 48 height 18
click at [70, 279] on div "Budget Period" at bounding box center [82, 274] width 157 height 22
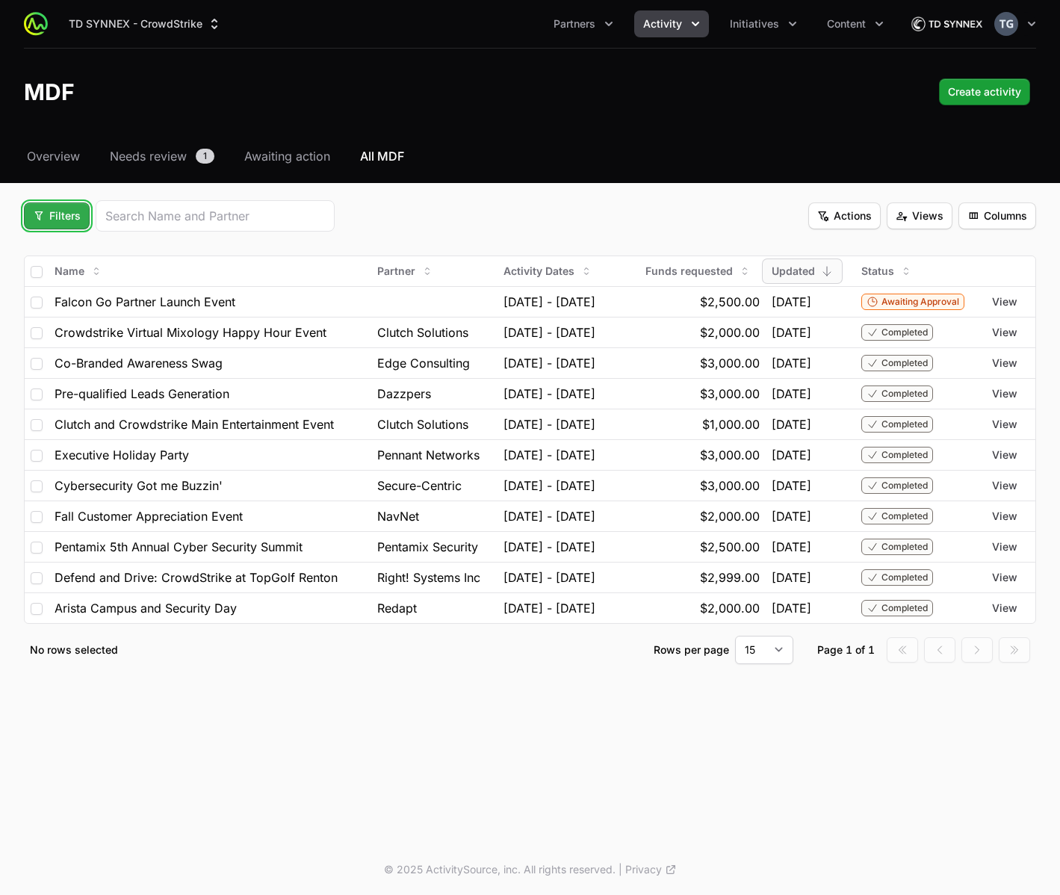
click at [66, 211] on span "Filters" at bounding box center [57, 216] width 48 height 18
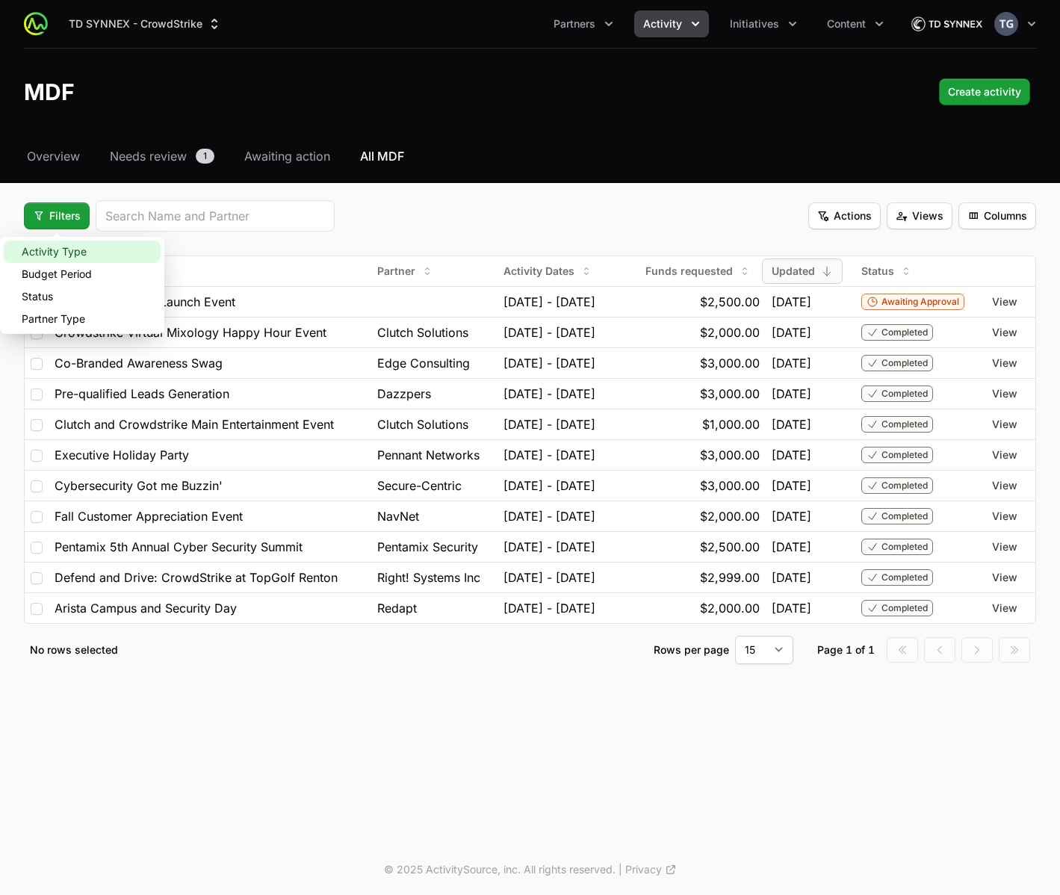
click at [66, 246] on div "Activity Type" at bounding box center [82, 252] width 157 height 22
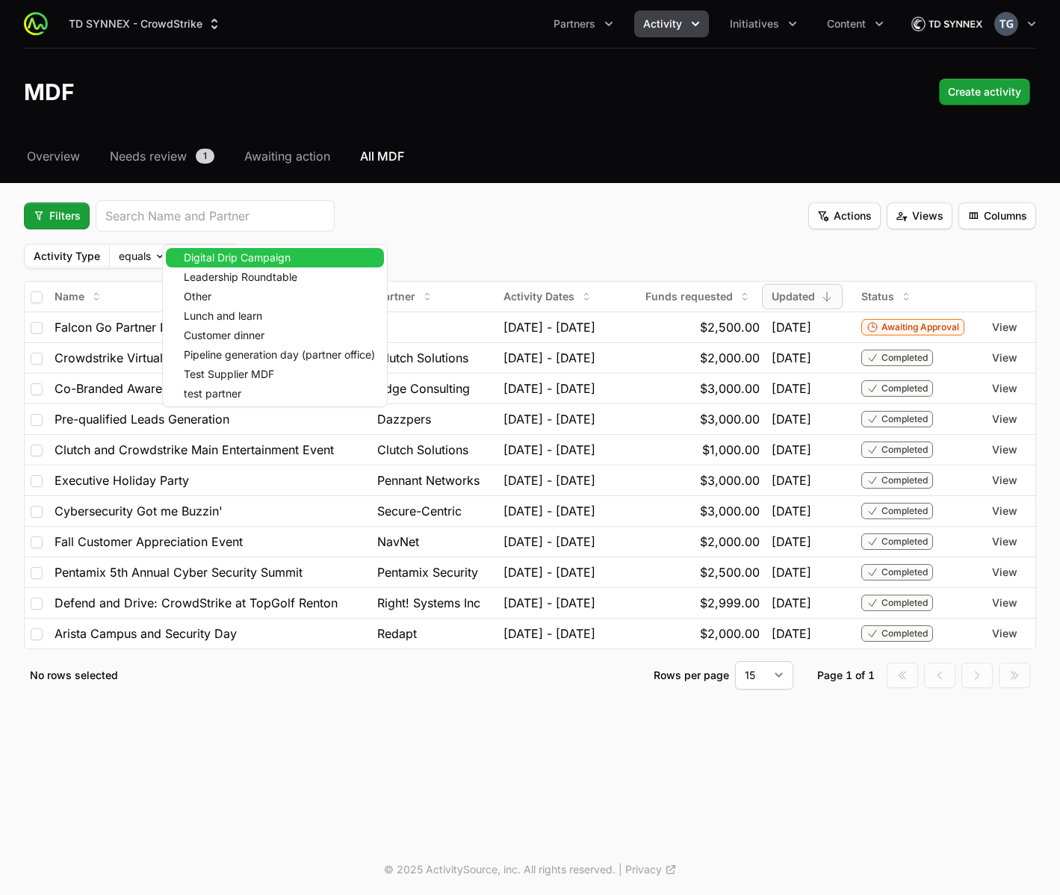
click at [192, 255] on body "TD SYNNEX - CrowdStrike Partners Activity Initiatives Content Open user menu Op…" at bounding box center [530, 447] width 1060 height 895
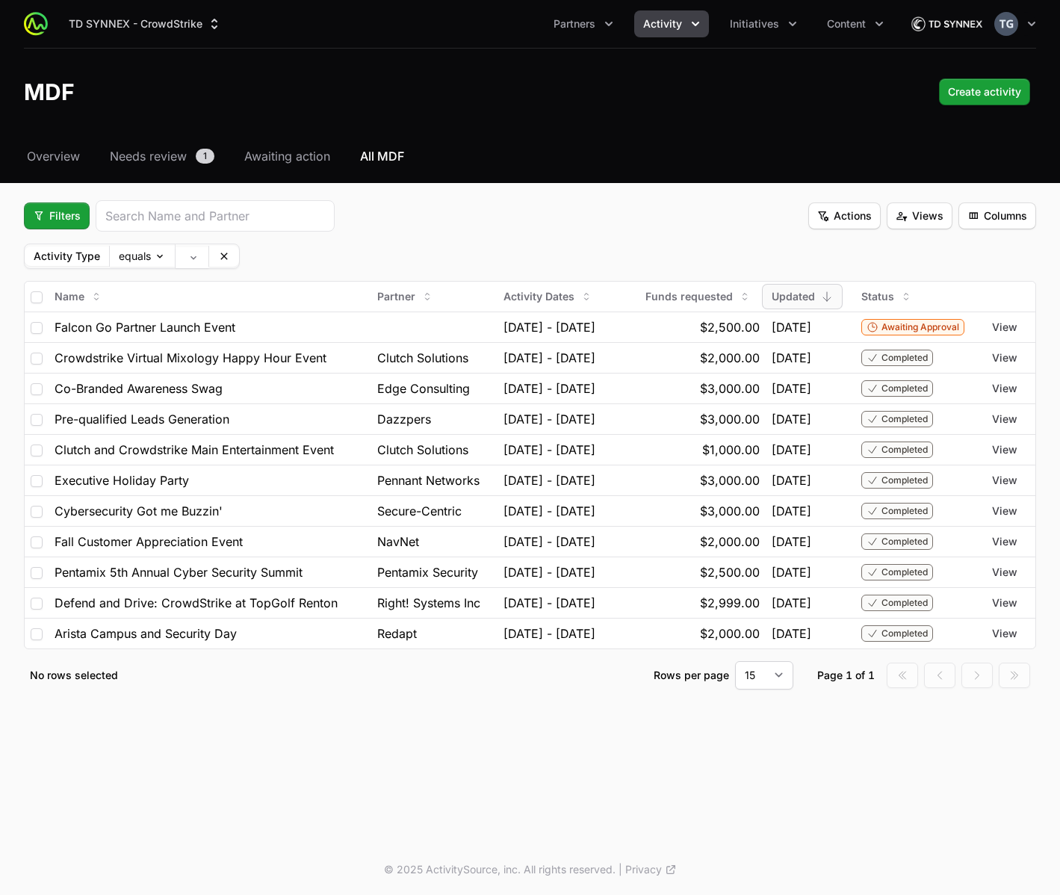
click at [415, 227] on html "TD SYNNEX - CrowdStrike Partners Activity Initiatives Content Open user menu Op…" at bounding box center [530, 447] width 1060 height 895
click at [191, 256] on body "TD SYNNEX - CrowdStrike Partners Activity Initiatives Content Open user menu Op…" at bounding box center [530, 447] width 1060 height 895
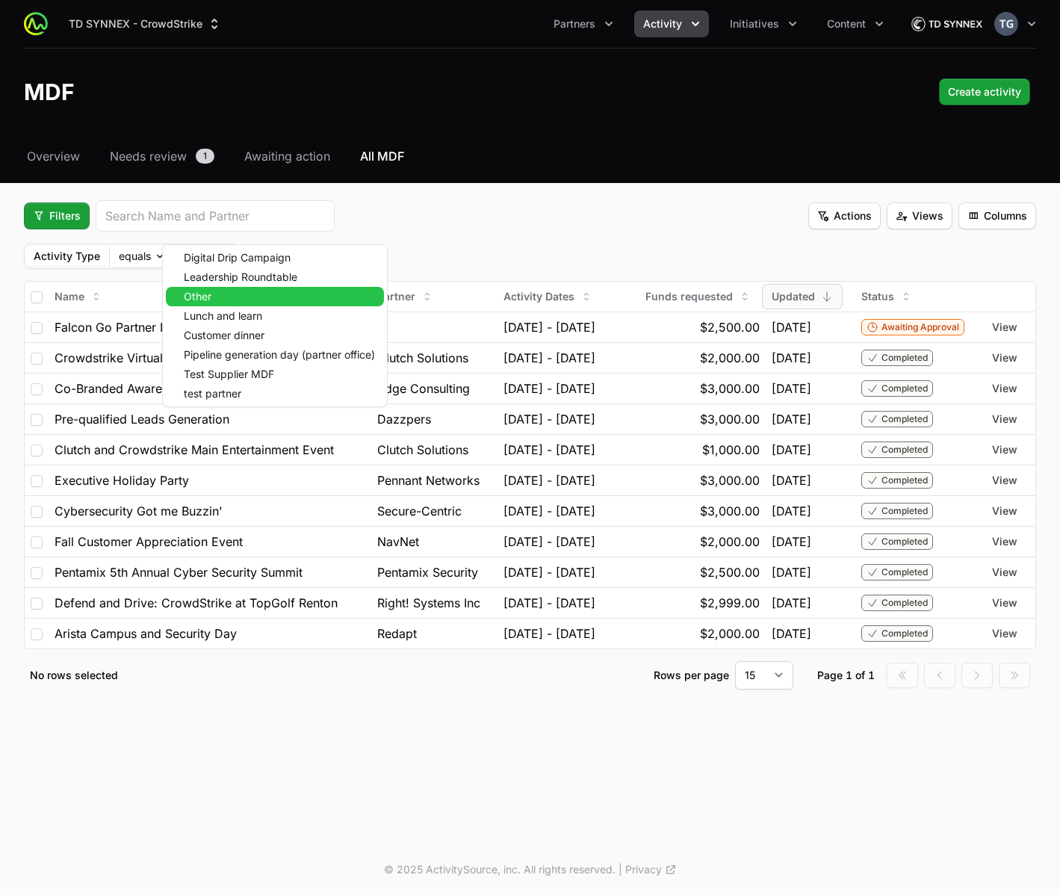
click at [227, 293] on div "Other" at bounding box center [275, 296] width 218 height 19
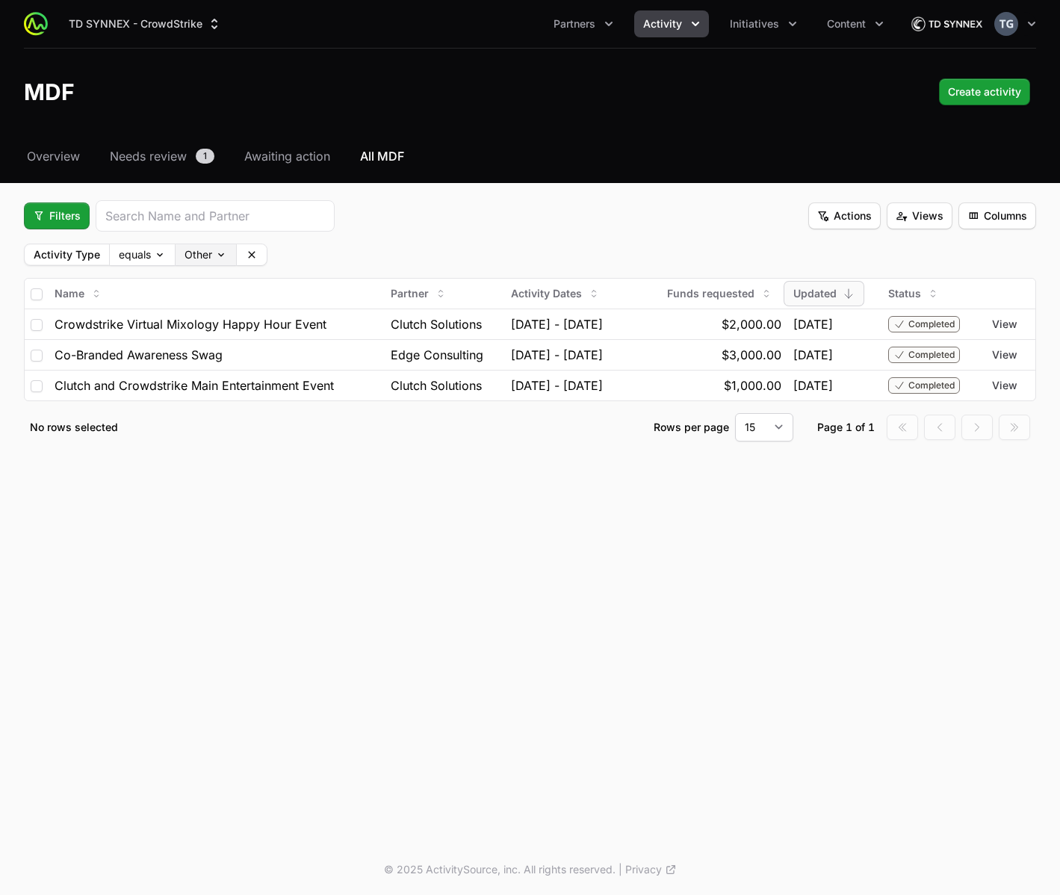
click at [214, 264] on body "TD SYNNEX - CrowdStrike Partners Activity Initiatives Content Open user menu Op…" at bounding box center [530, 447] width 1060 height 895
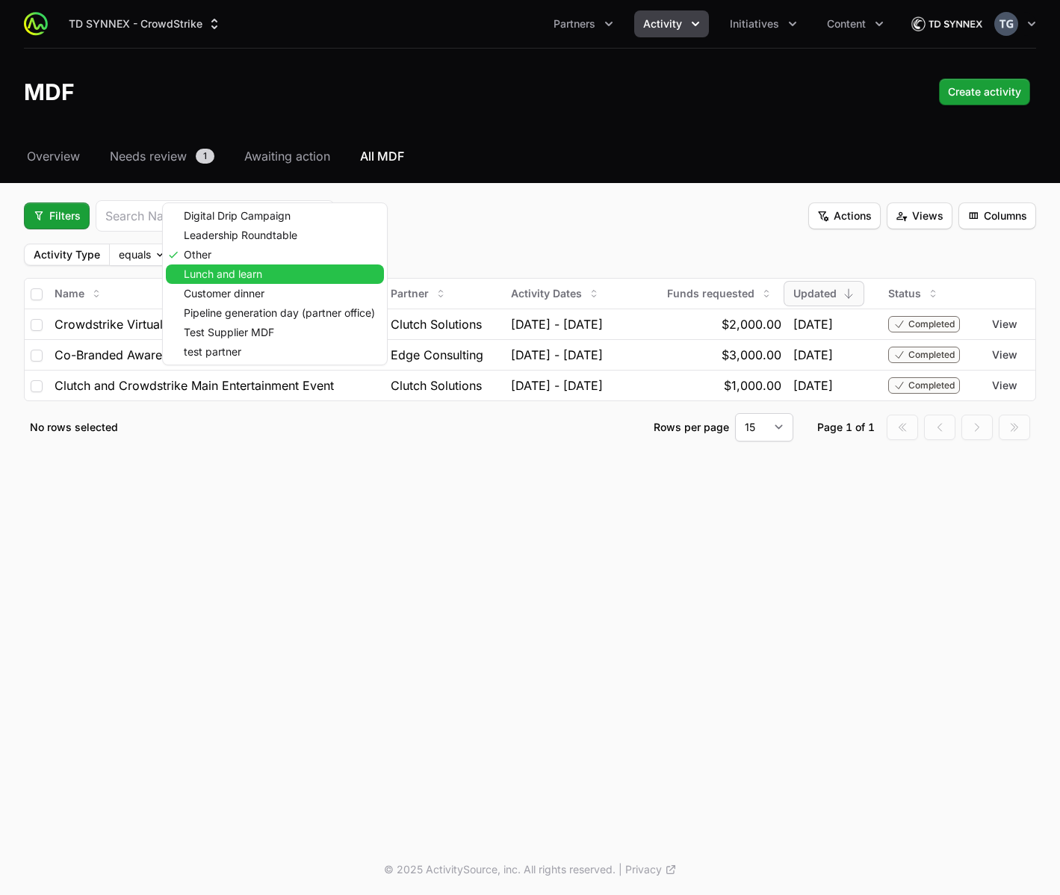
click at [238, 276] on span "Lunch and learn" at bounding box center [223, 274] width 78 height 10
click at [242, 255] on body "TD SYNNEX - CrowdStrike Partners Activity Initiatives Content Open user menu Op…" at bounding box center [530, 447] width 1060 height 895
click at [242, 294] on span "Customer dinner" at bounding box center [224, 293] width 81 height 10
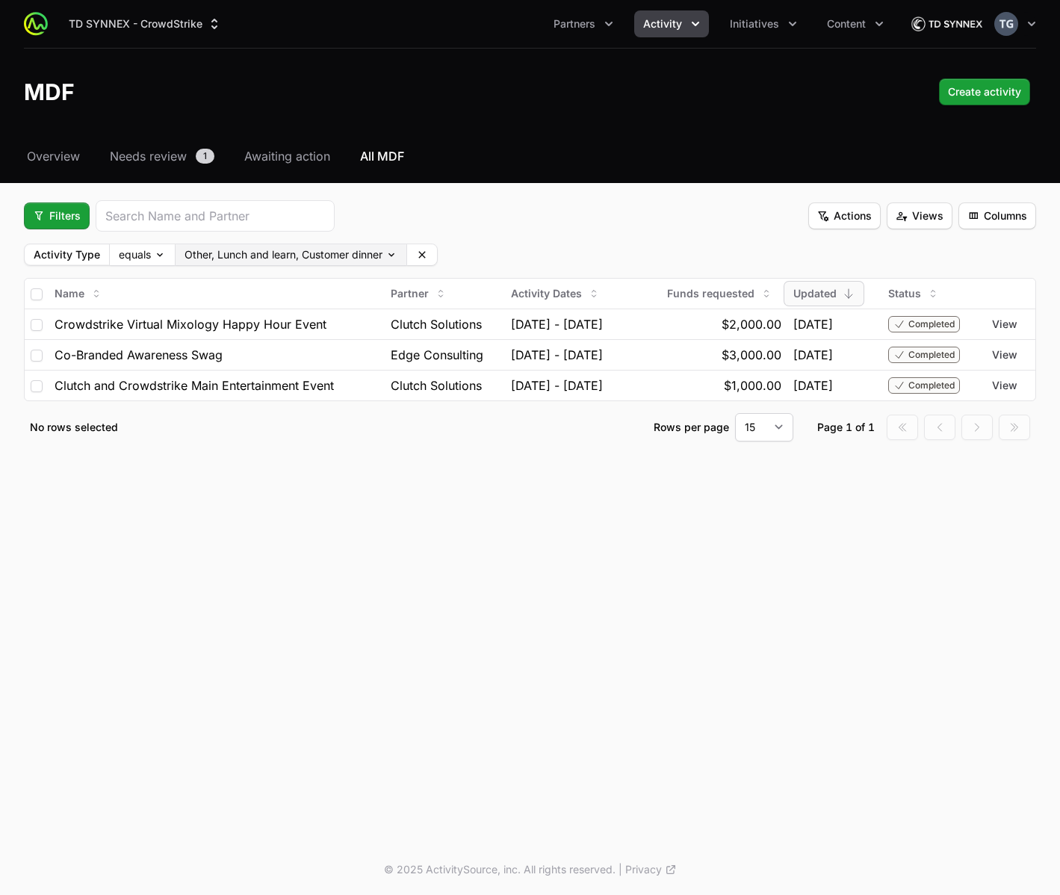
click at [318, 258] on body "TD SYNNEX - CrowdStrike Partners Activity Initiatives Content Open user menu Op…" at bounding box center [530, 447] width 1060 height 895
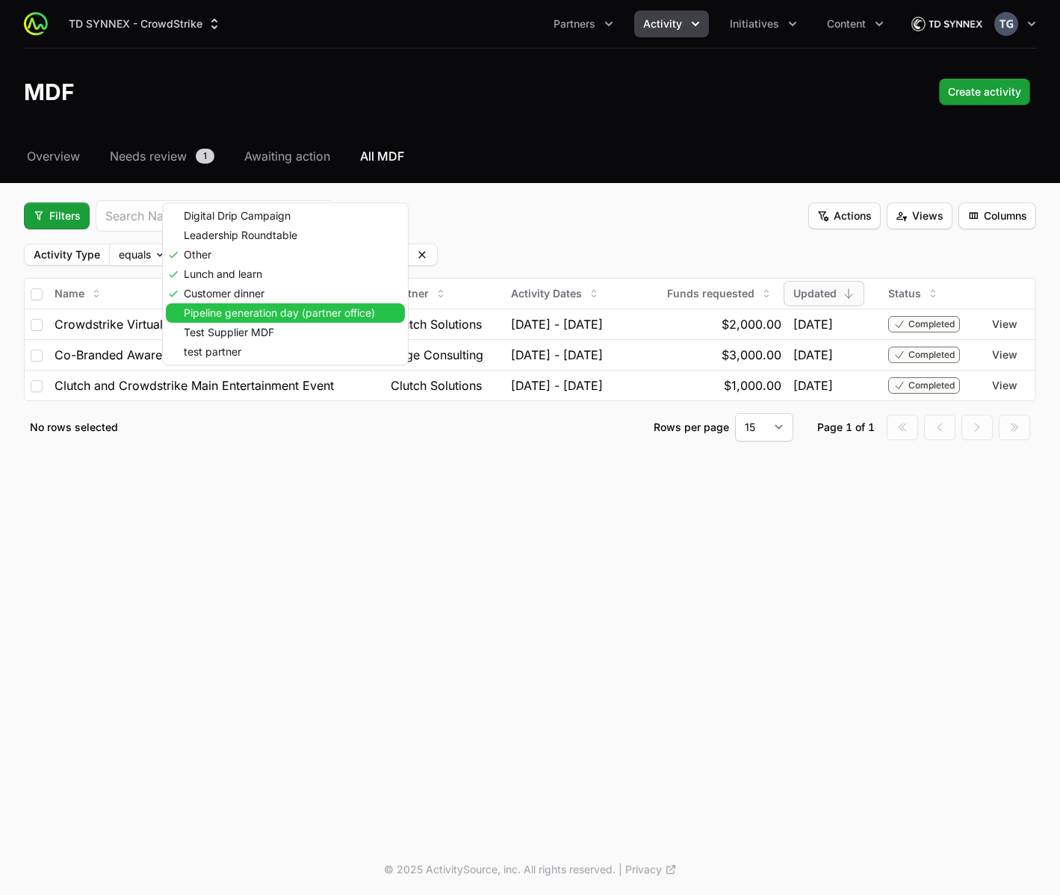
click at [306, 316] on span "Pipeline generation day (partner office)" at bounding box center [279, 313] width 191 height 10
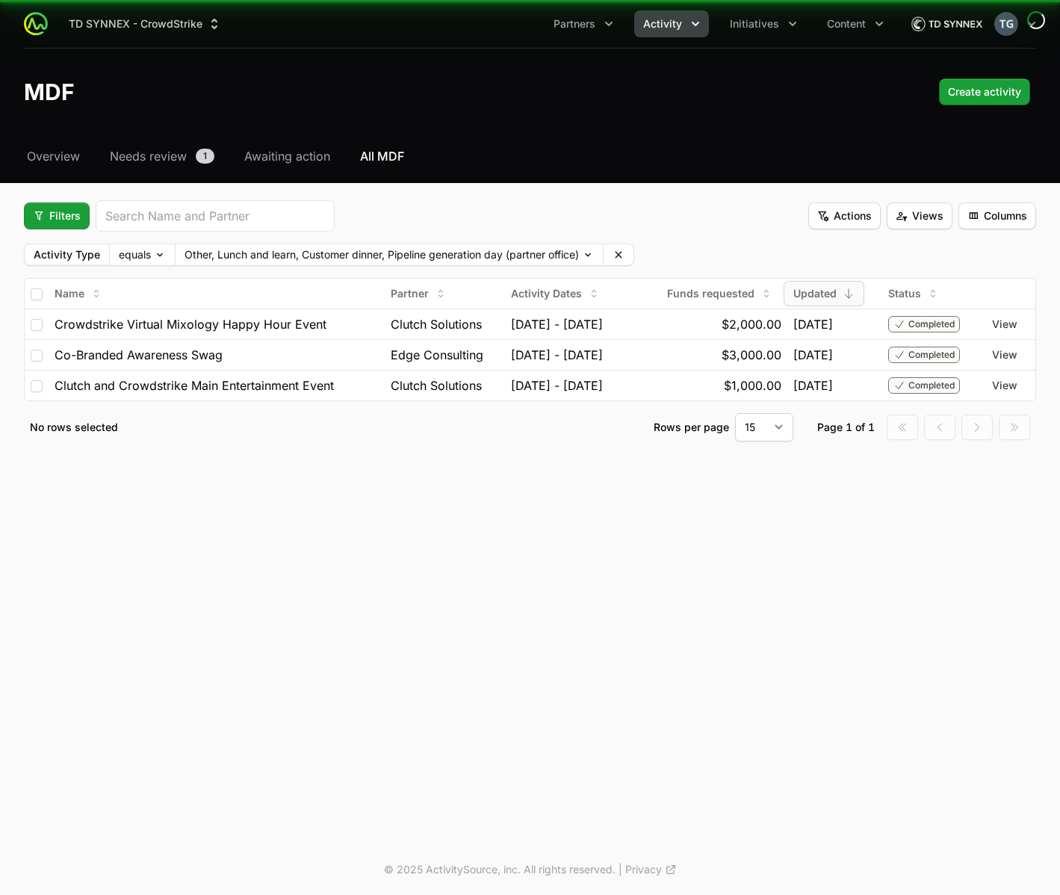
click at [770, 240] on fieldset "Filters Actions Views Columns Activity Type equals Other, Lunch and learn, Cust…" at bounding box center [530, 320] width 1012 height 241
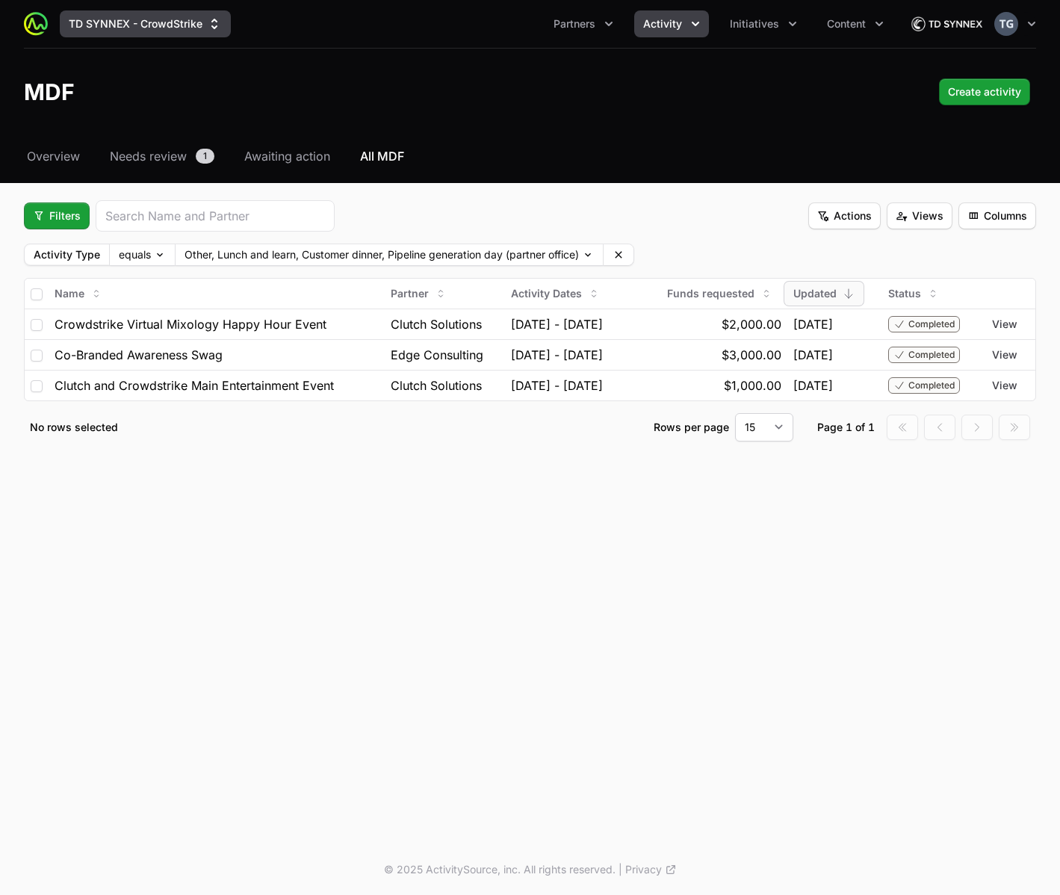
click at [131, 25] on button "TD SYNNEX - CrowdStrike" at bounding box center [145, 23] width 171 height 27
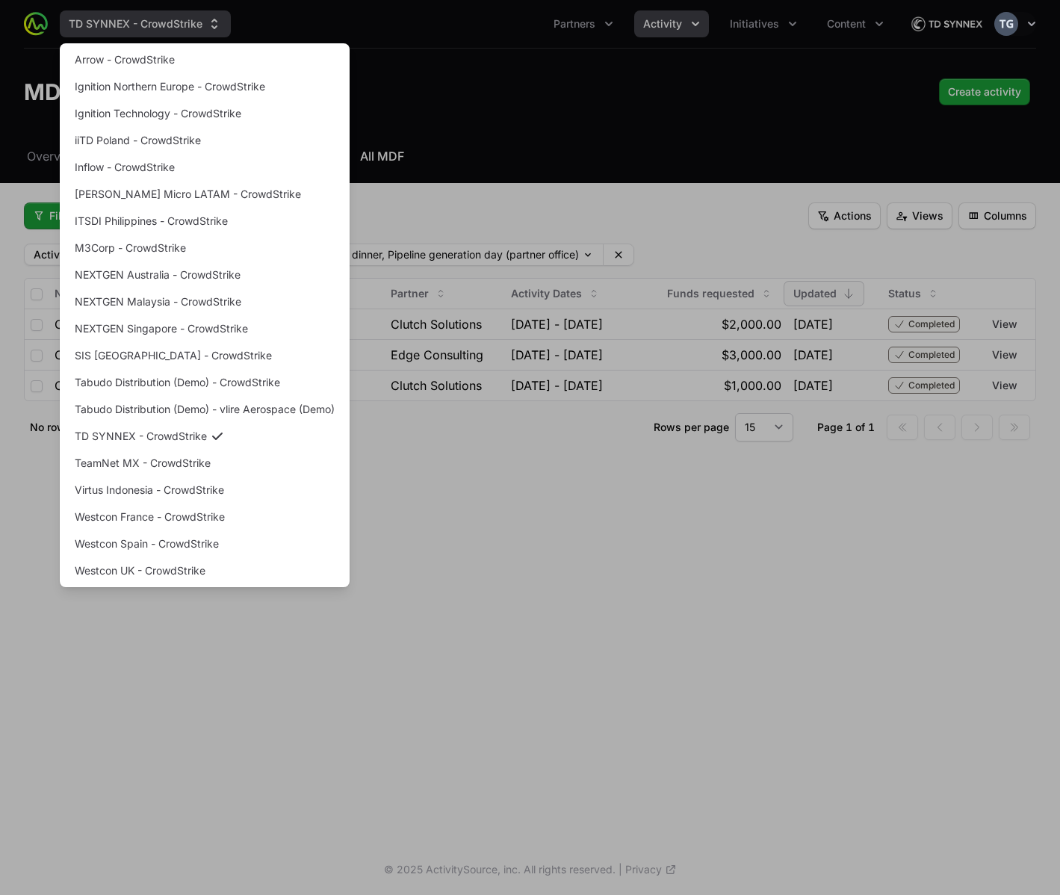
click at [131, 25] on div "Supplier switch menu" at bounding box center [530, 447] width 1060 height 895
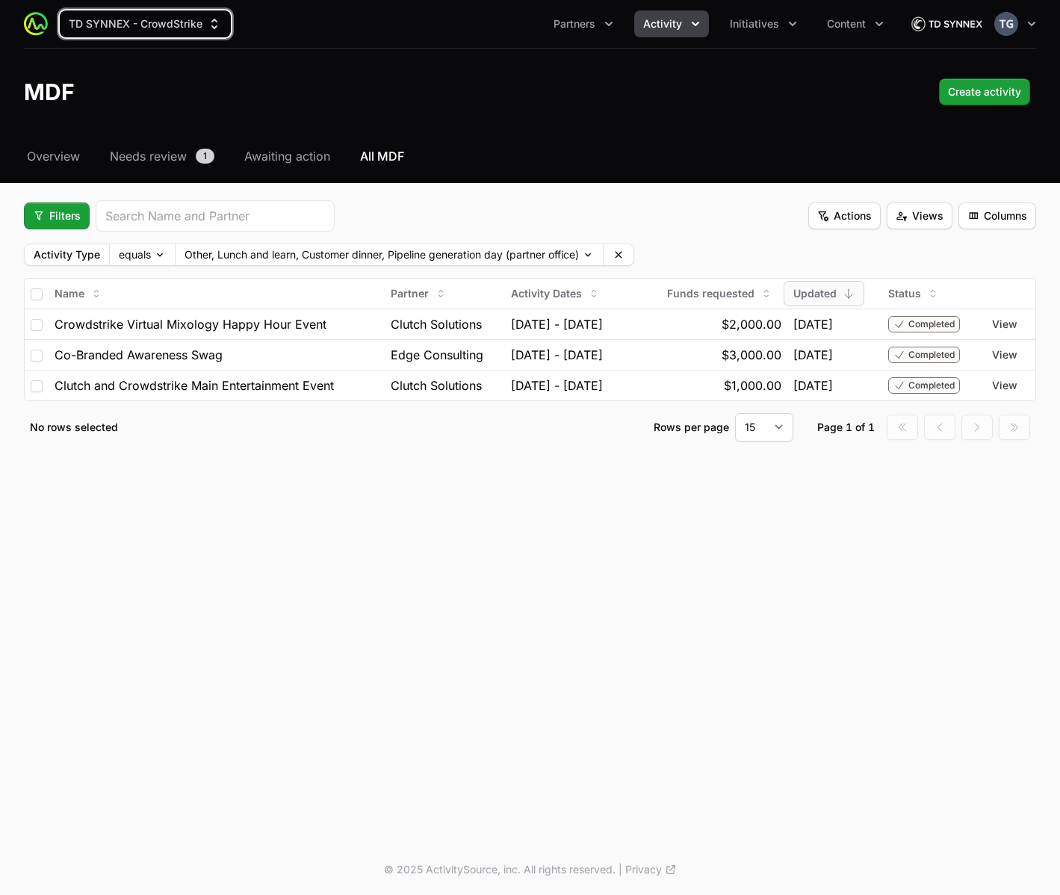
click at [669, 25] on span "Activity" at bounding box center [662, 23] width 39 height 15
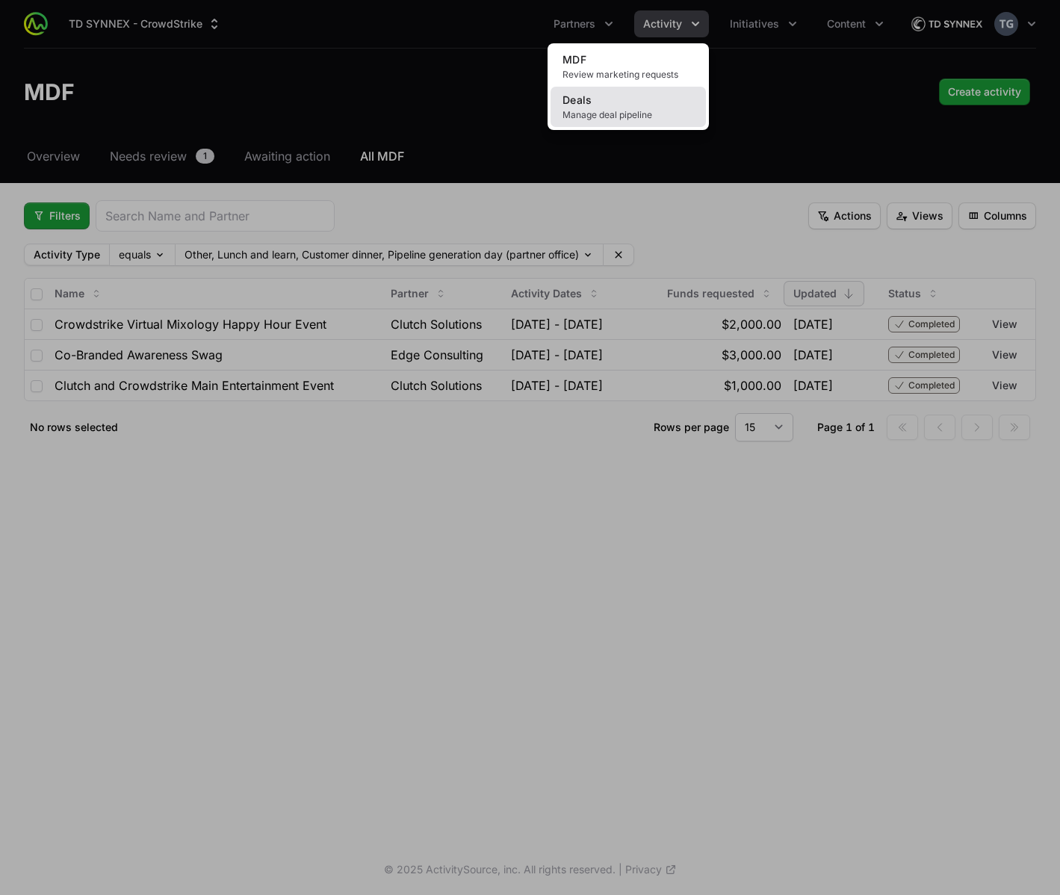
click at [657, 98] on link "Deals Manage deal pipeline" at bounding box center [628, 107] width 155 height 40
